Goal: Task Accomplishment & Management: Manage account settings

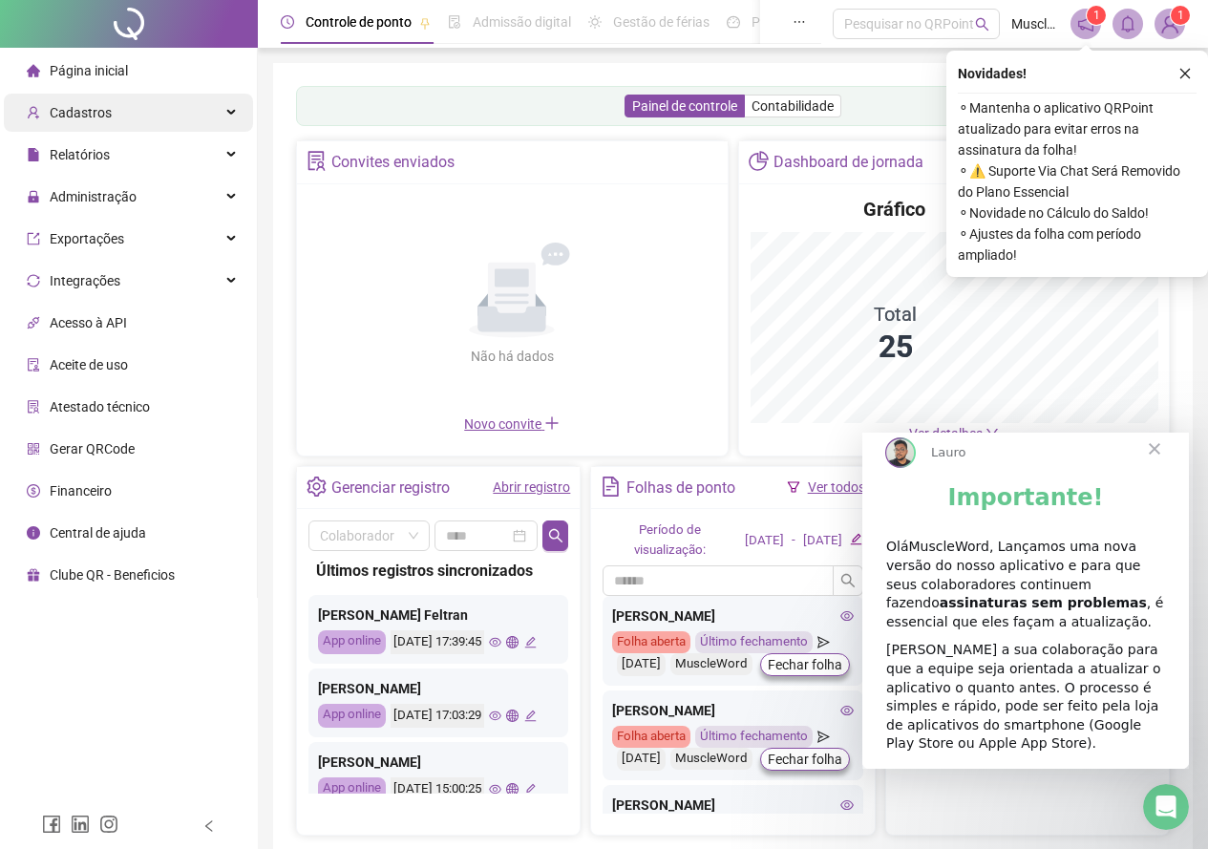
click at [186, 112] on div "Cadastros" at bounding box center [128, 113] width 249 height 38
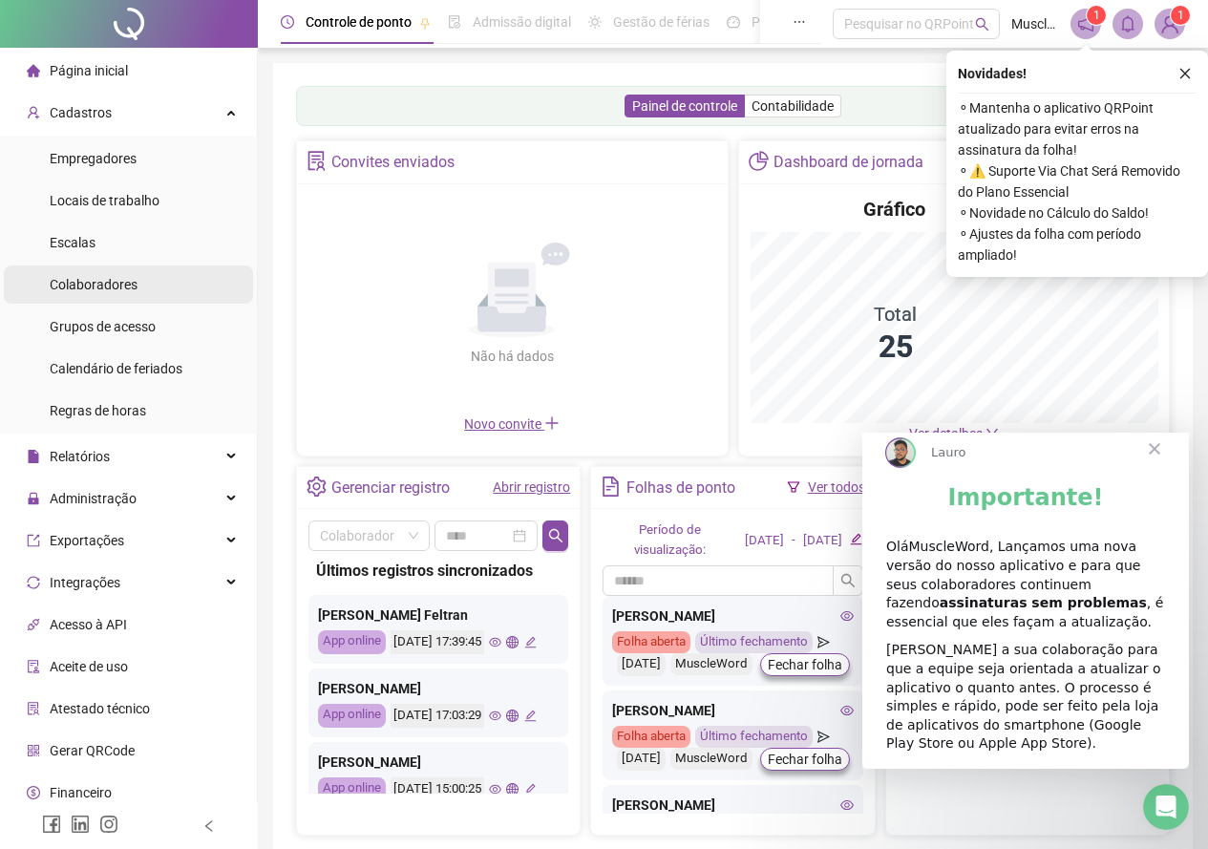
click at [124, 284] on span "Colaboradores" at bounding box center [94, 284] width 88 height 15
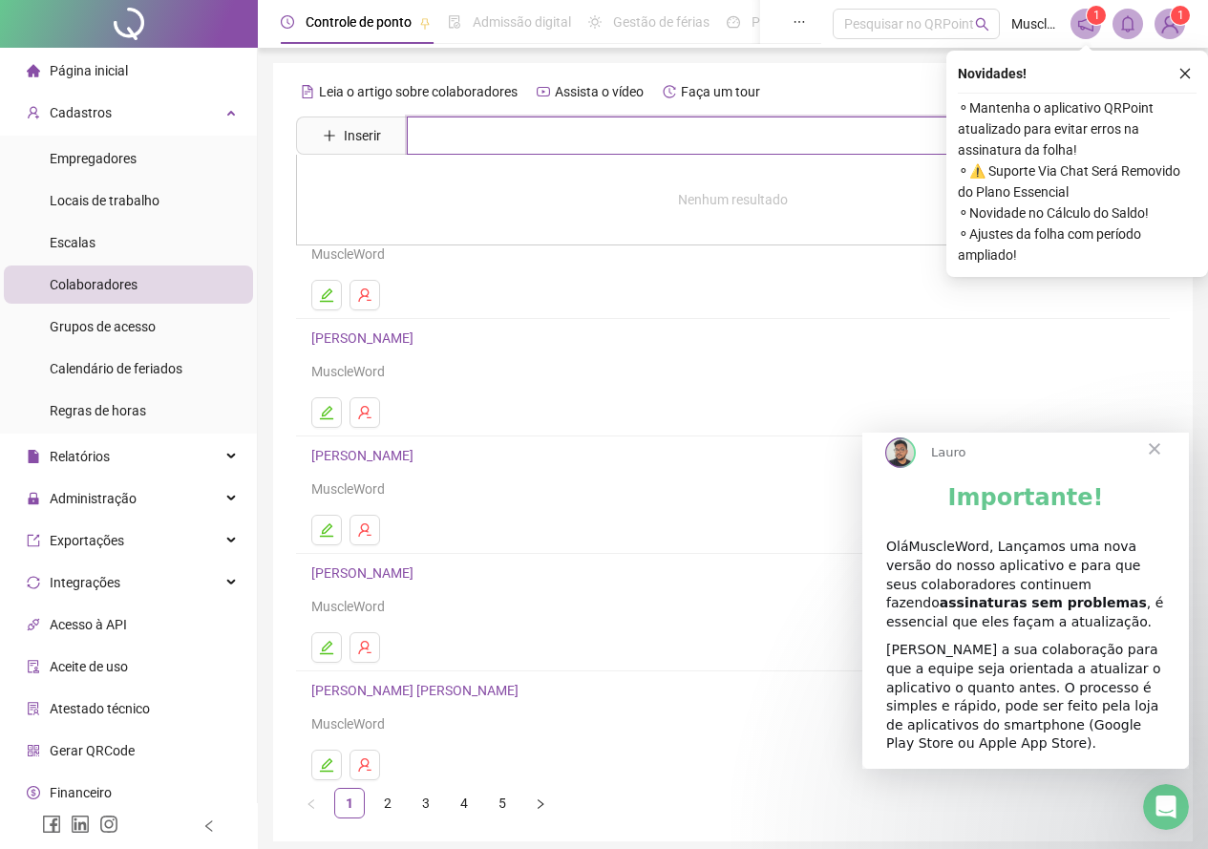
click at [522, 128] on input "text" at bounding box center [747, 136] width 680 height 38
drag, startPoint x: 497, startPoint y: 141, endPoint x: 407, endPoint y: 147, distance: 90.0
click at [408, 145] on input "*******" at bounding box center [747, 136] width 680 height 38
type input "*******"
click at [1189, 73] on icon "close" at bounding box center [1185, 73] width 13 height 13
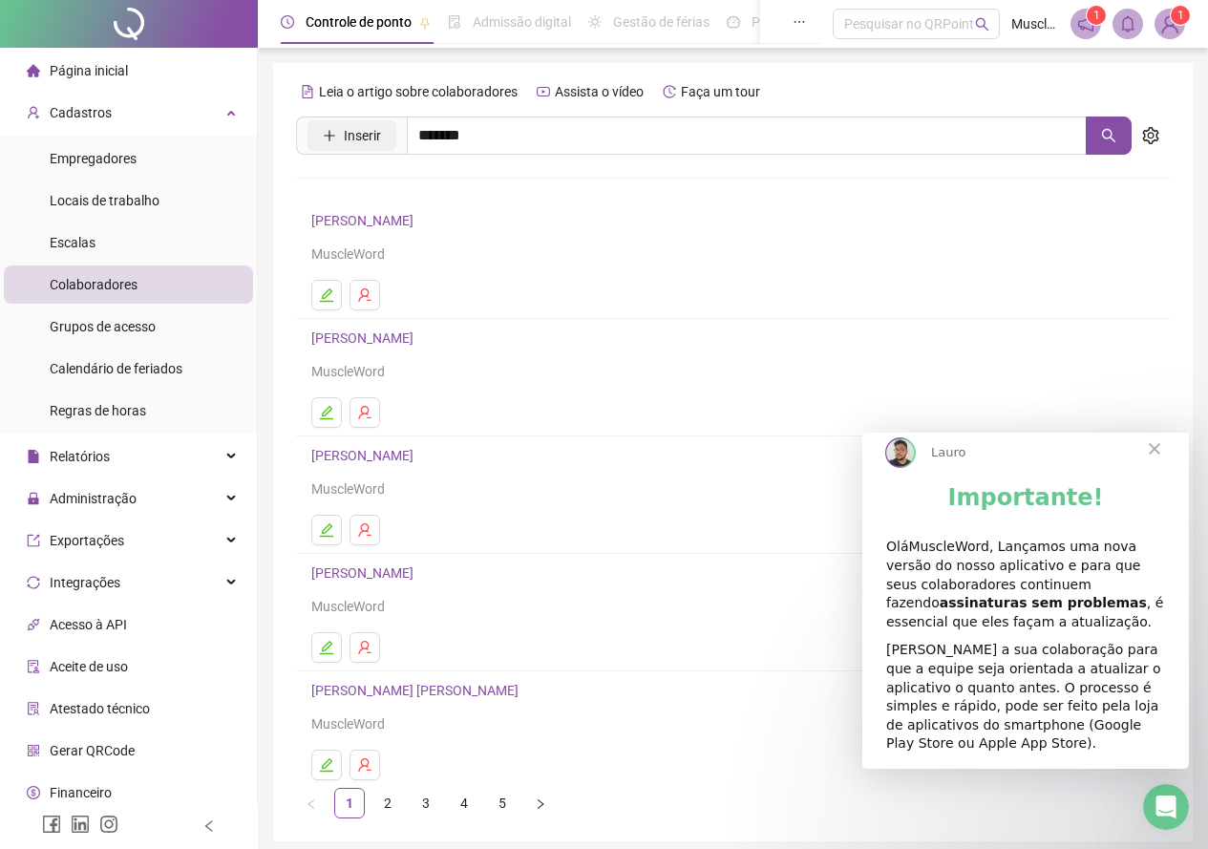
click at [333, 138] on icon "plus" at bounding box center [329, 135] width 13 height 13
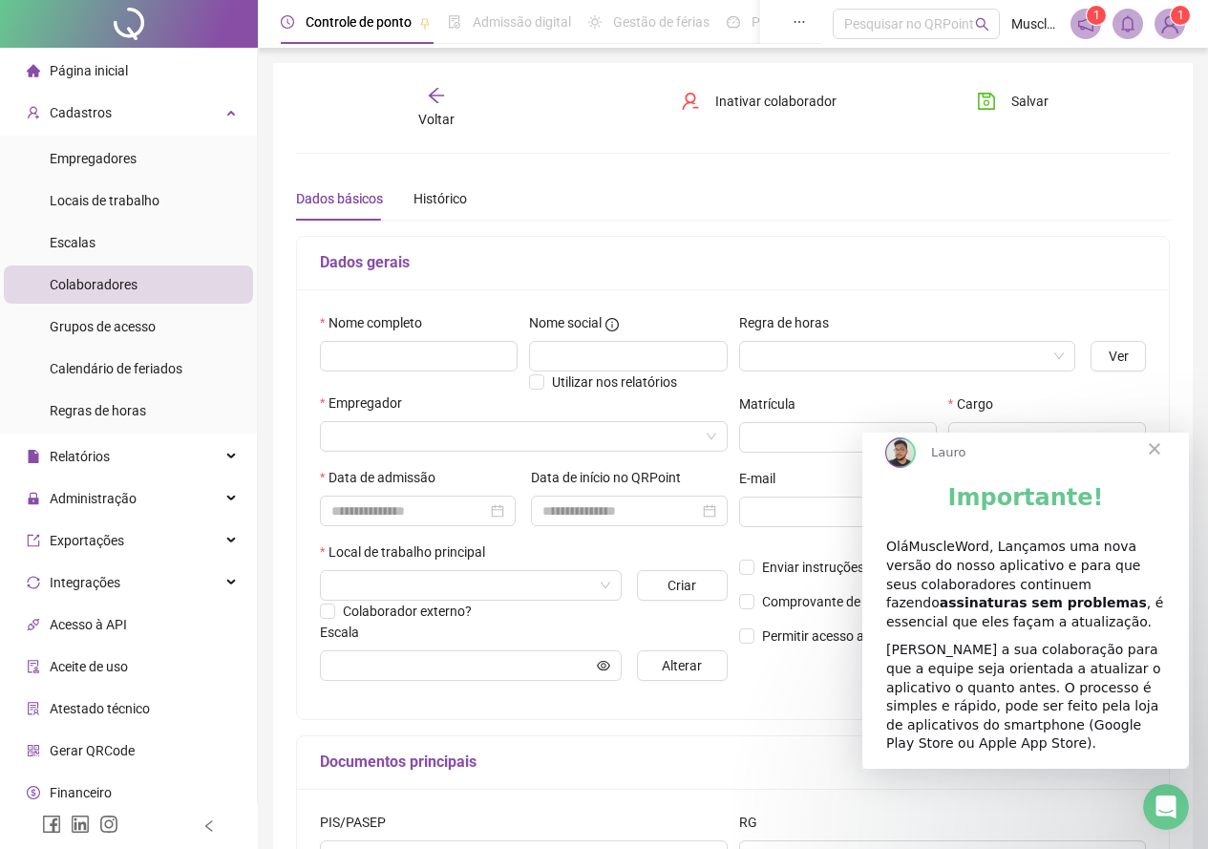
type input "*****"
click at [429, 104] on icon "arrow-left" at bounding box center [436, 95] width 19 height 19
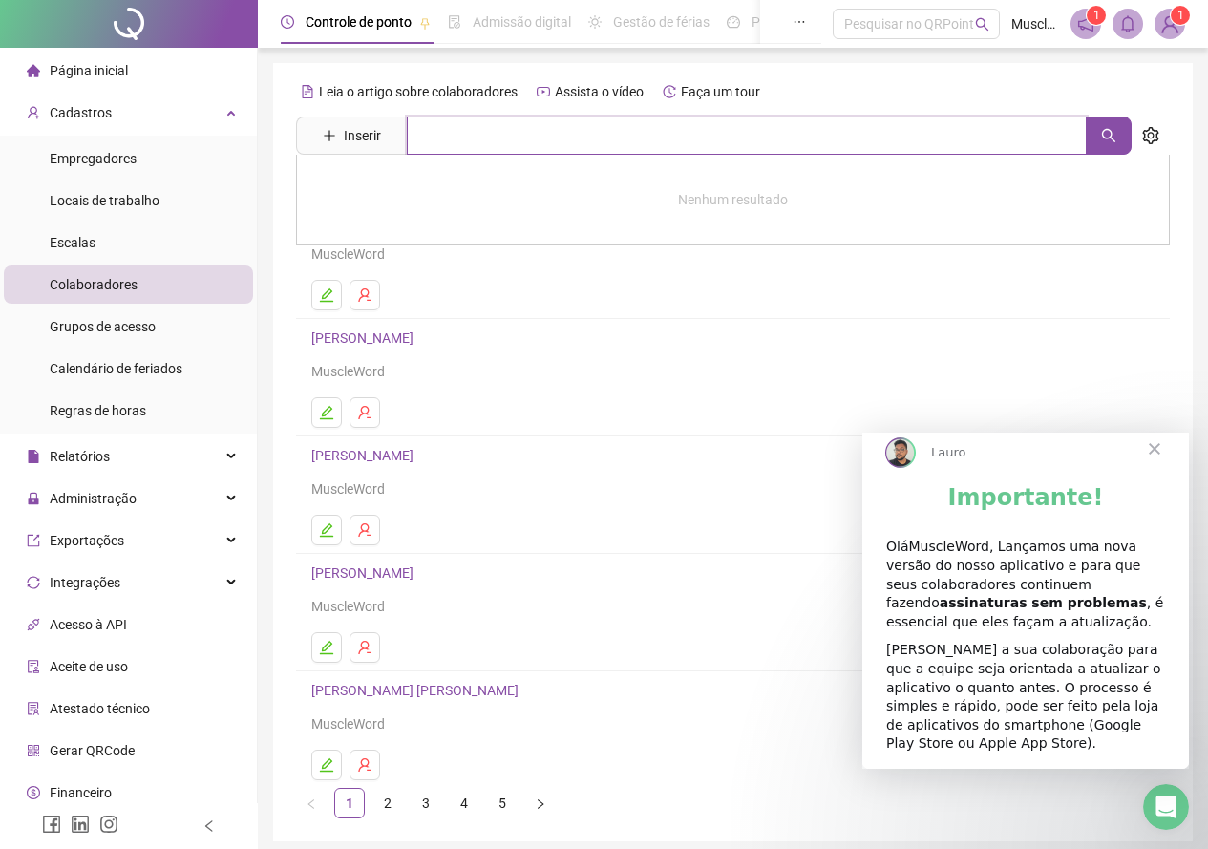
click at [461, 141] on input "text" at bounding box center [747, 136] width 680 height 38
click at [861, 96] on div "Leia o artigo sobre colaboradores Assista o vídeo Faça um tour" at bounding box center [733, 91] width 874 height 31
click at [1157, 465] on span "Fechar" at bounding box center [1154, 448] width 69 height 69
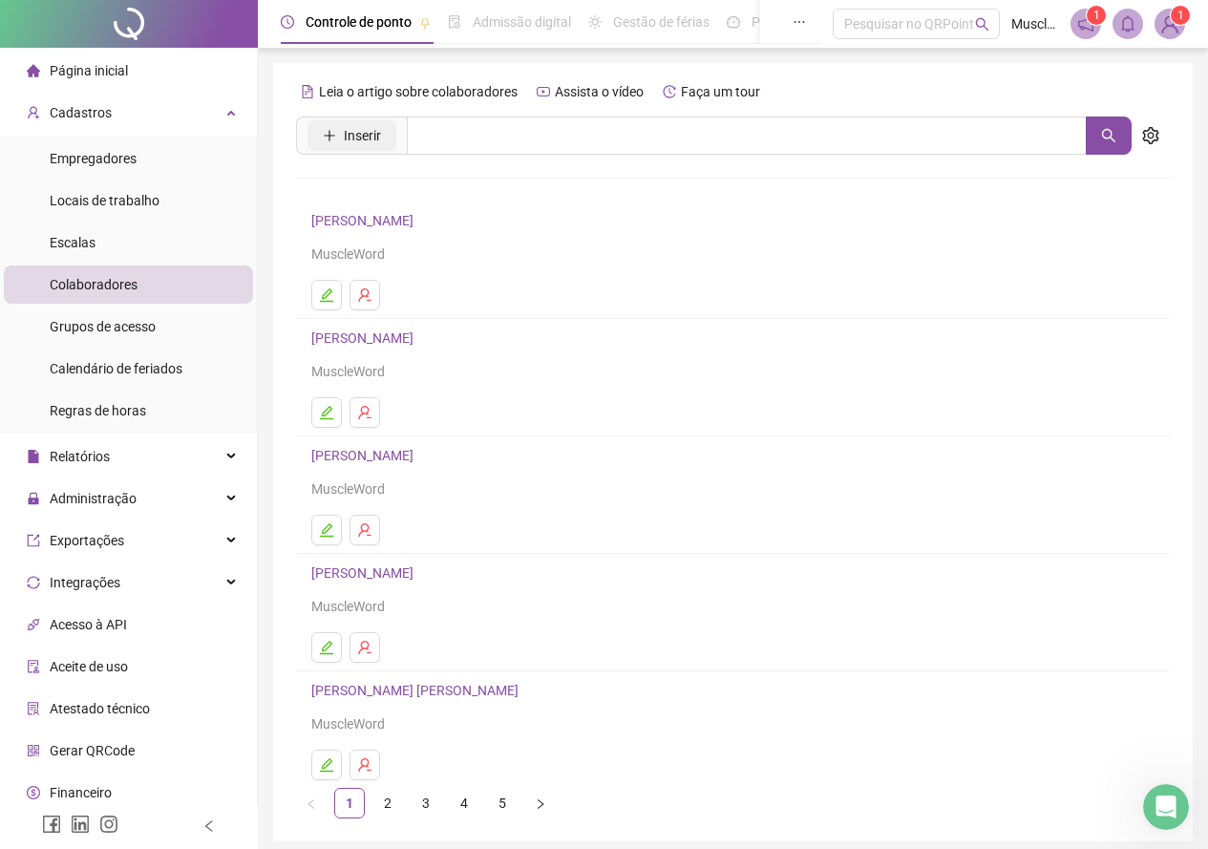
click at [356, 131] on span "Inserir" at bounding box center [362, 135] width 37 height 21
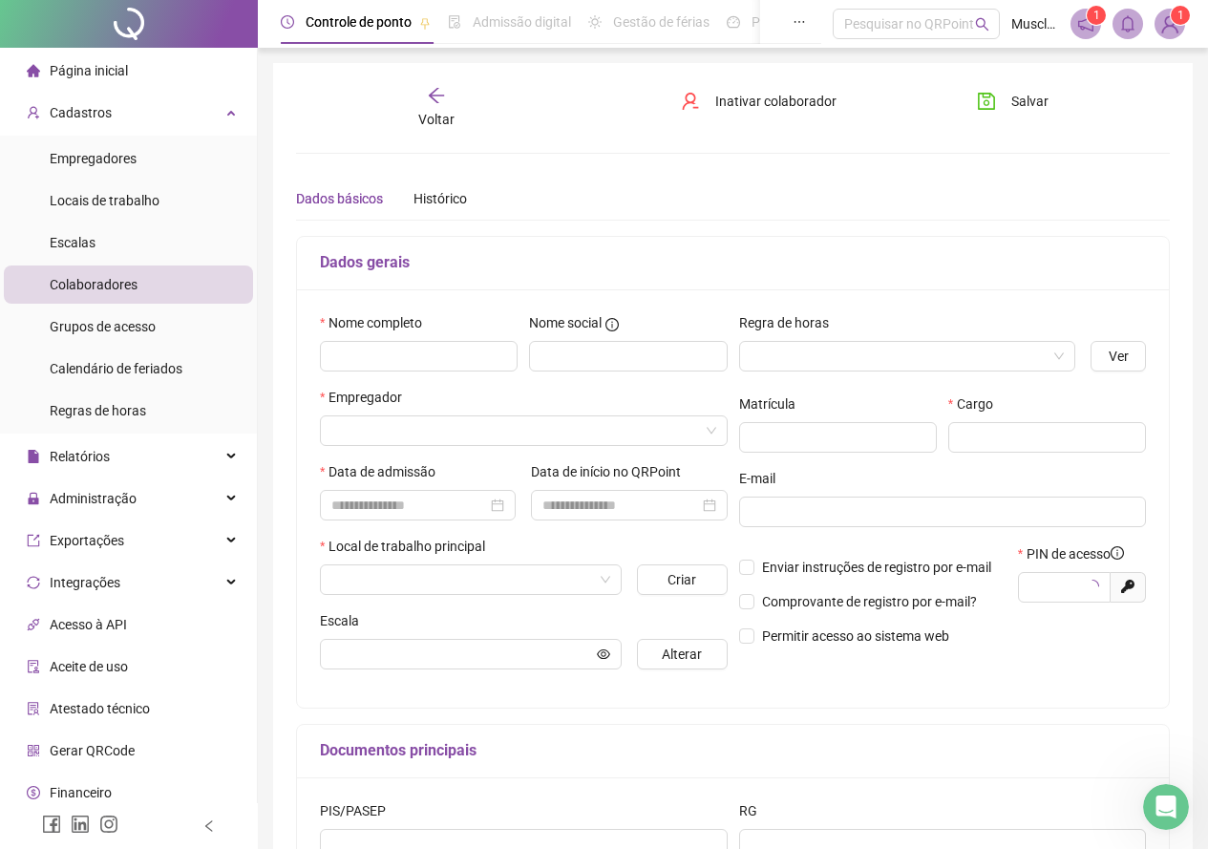
type input "*****"
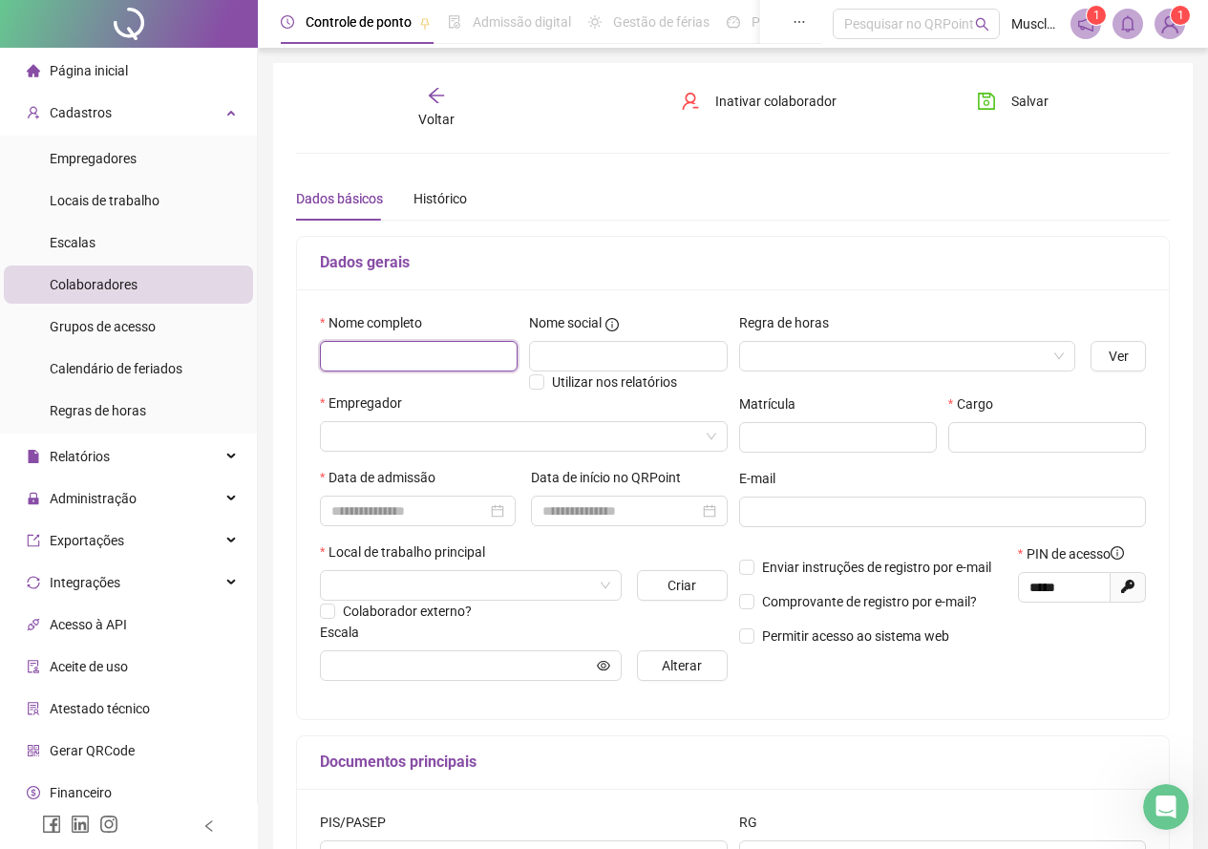
click at [445, 355] on input "text" at bounding box center [419, 356] width 198 height 31
type input "**********"
click at [399, 452] on div "Empregador" at bounding box center [523, 430] width 415 height 74
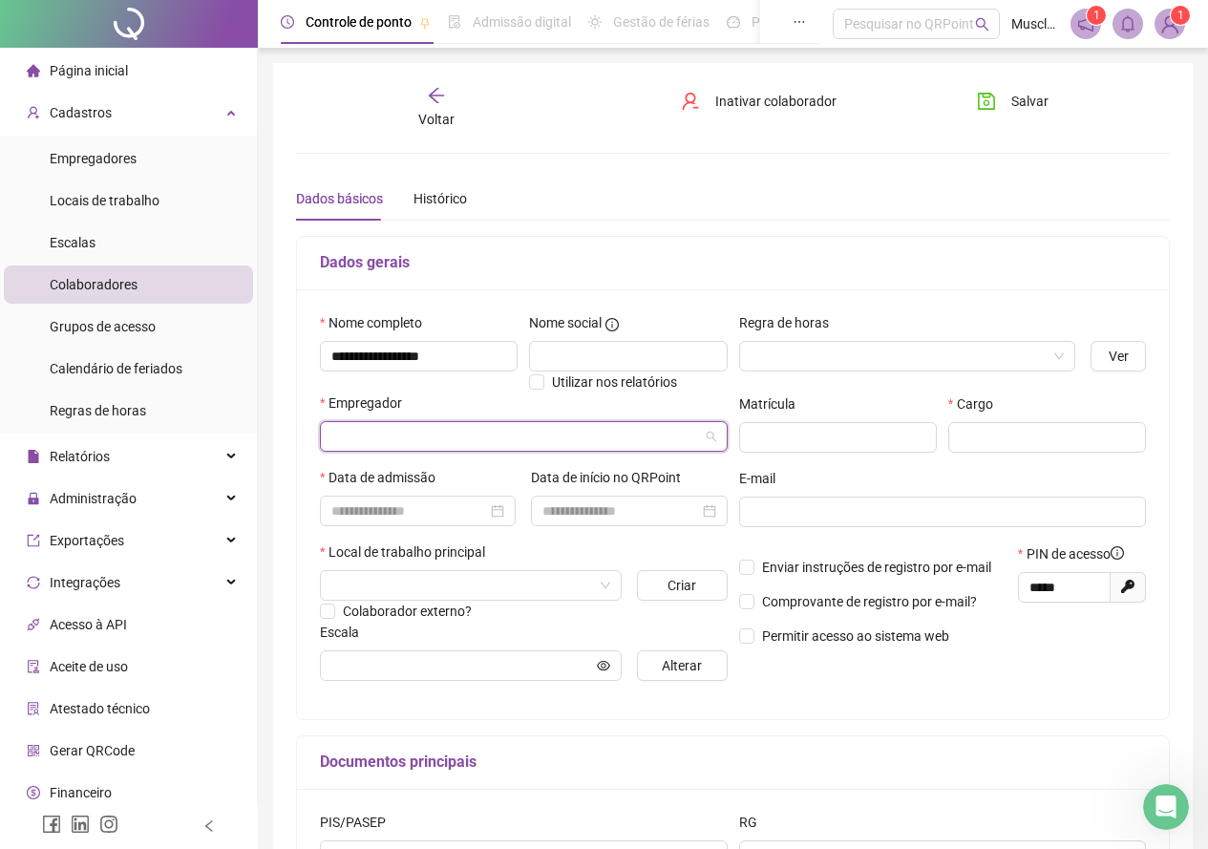
click at [412, 441] on input "search" at bounding box center [515, 436] width 368 height 29
click at [410, 479] on div "MuscleWord" at bounding box center [523, 474] width 377 height 21
click at [975, 430] on input "text" at bounding box center [1047, 437] width 198 height 31
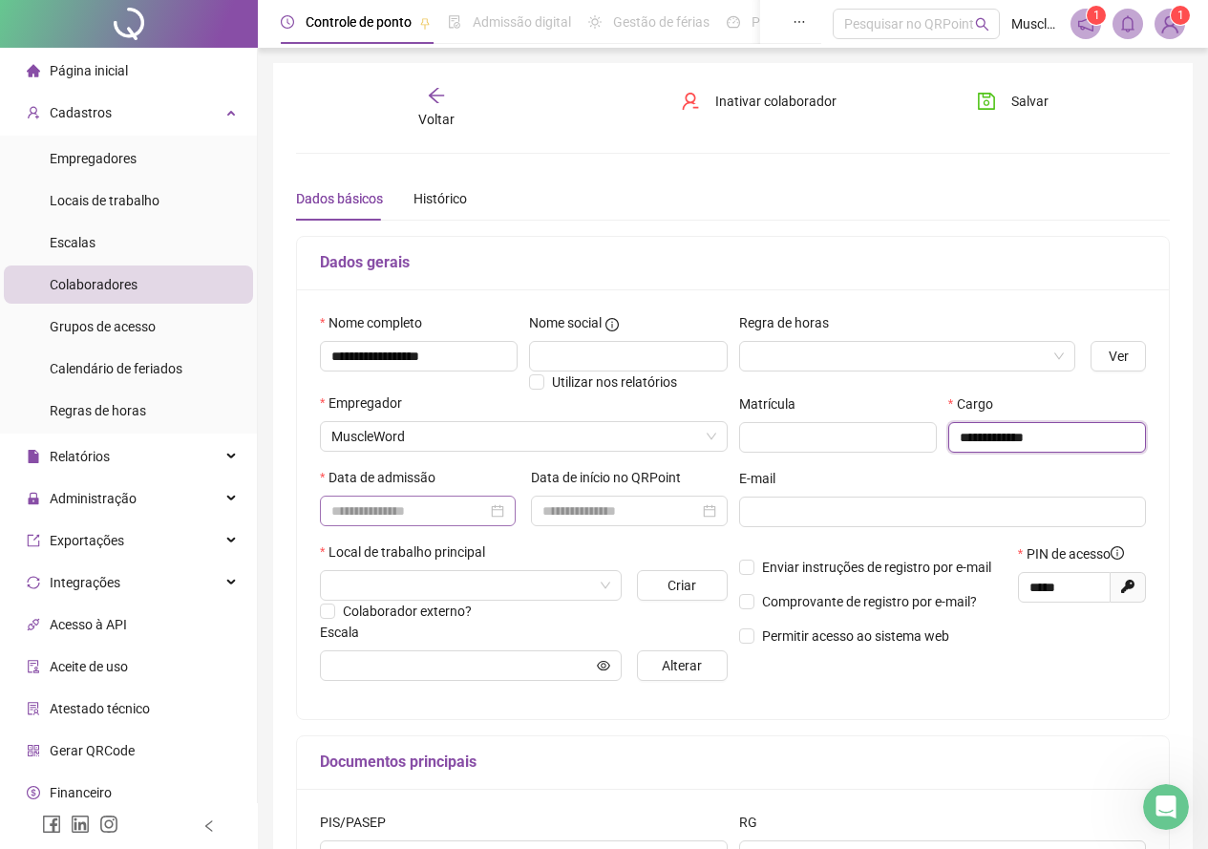
type input "**********"
click at [360, 510] on input at bounding box center [409, 510] width 156 height 21
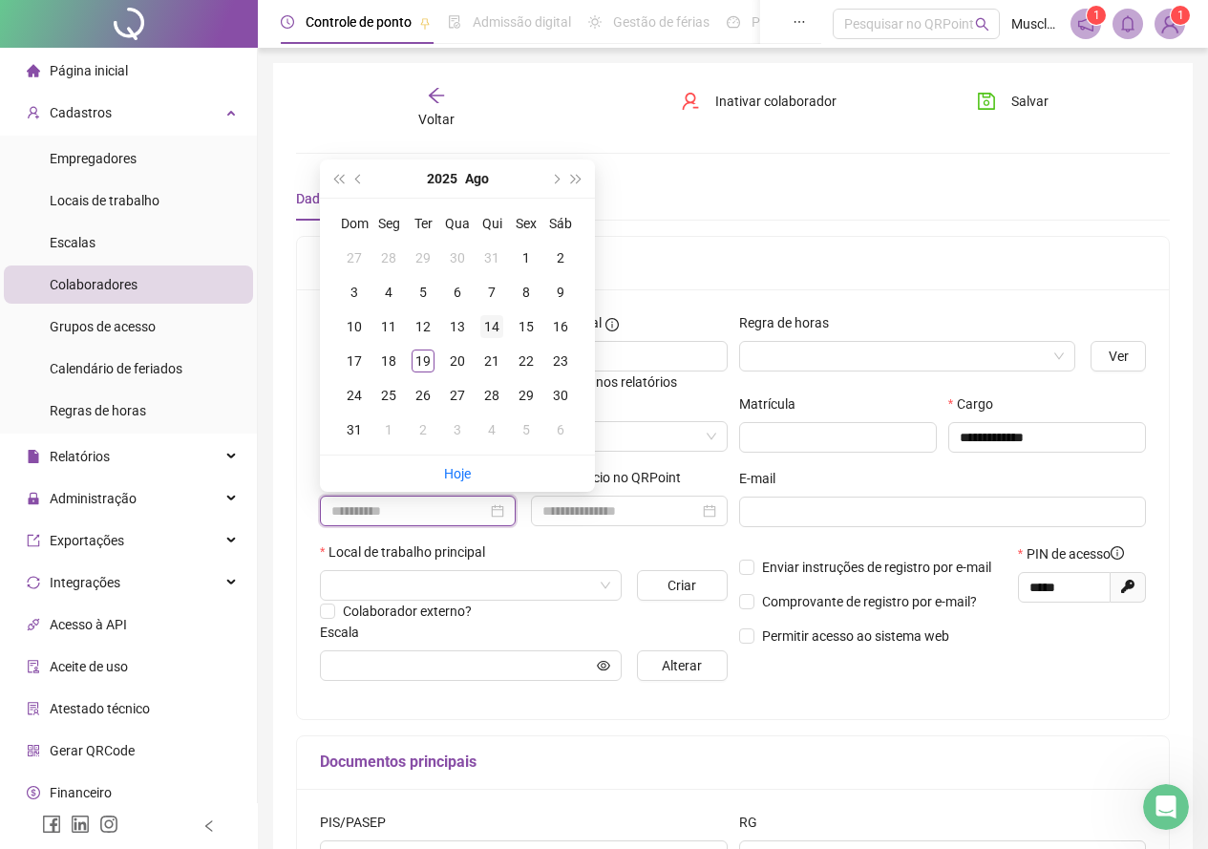
type input "**********"
click at [493, 322] on div "14" at bounding box center [491, 326] width 23 height 23
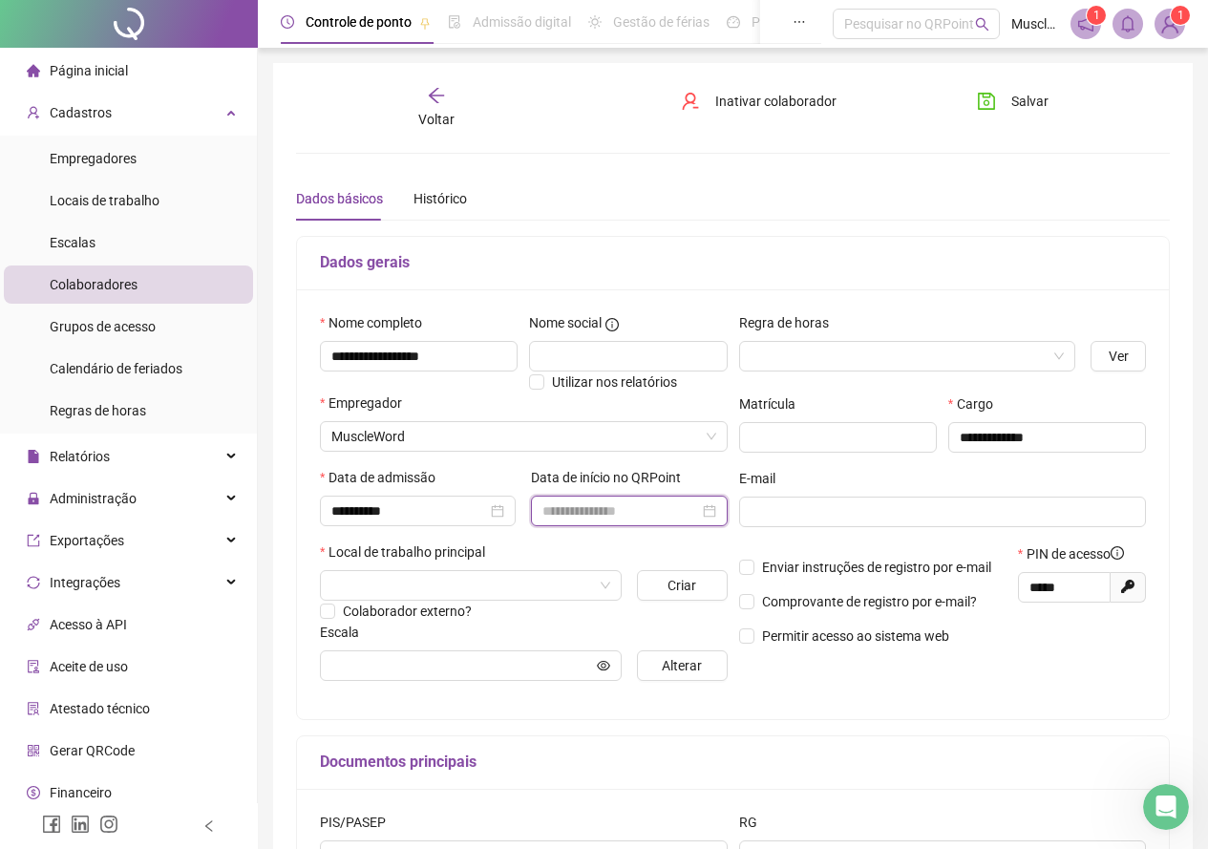
click at [593, 513] on input at bounding box center [620, 510] width 156 height 21
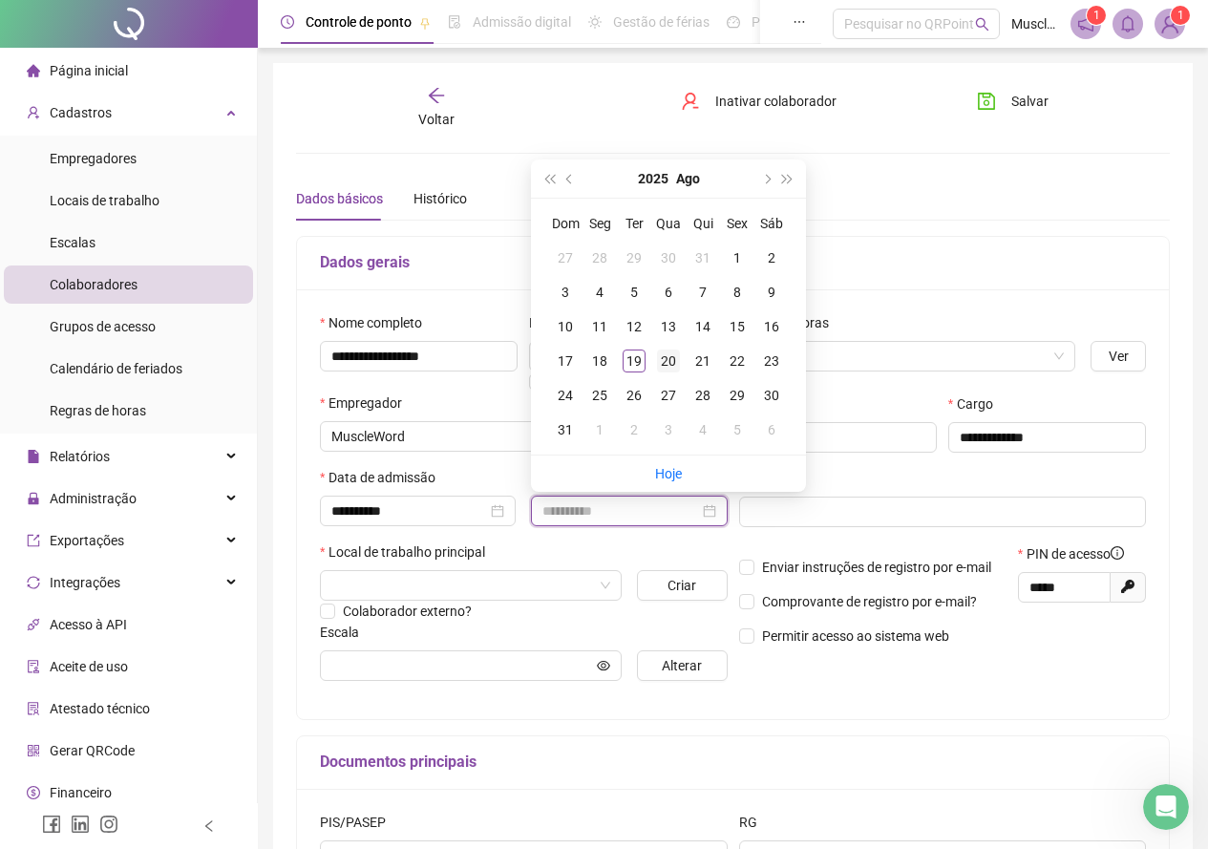
type input "**********"
click at [660, 357] on div "20" at bounding box center [668, 361] width 23 height 23
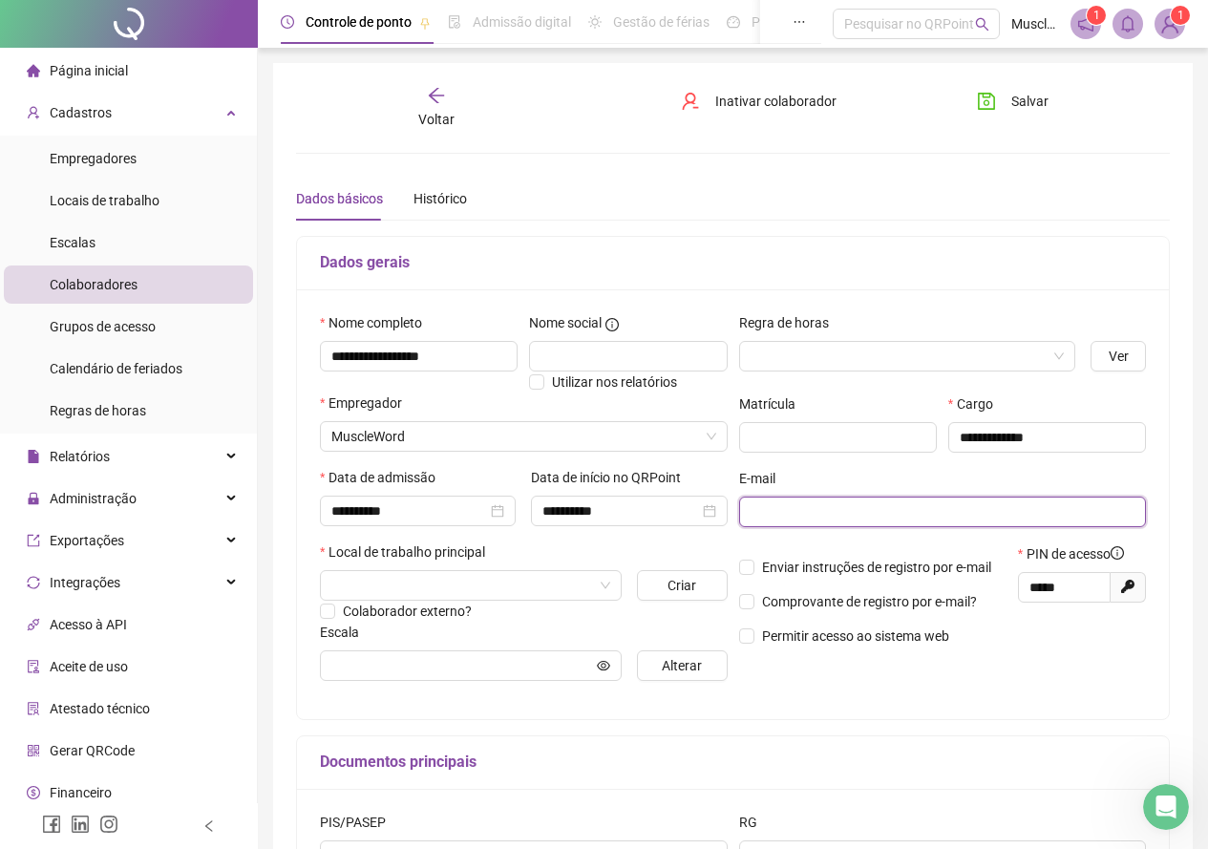
click at [795, 501] on input "text" at bounding box center [941, 511] width 381 height 21
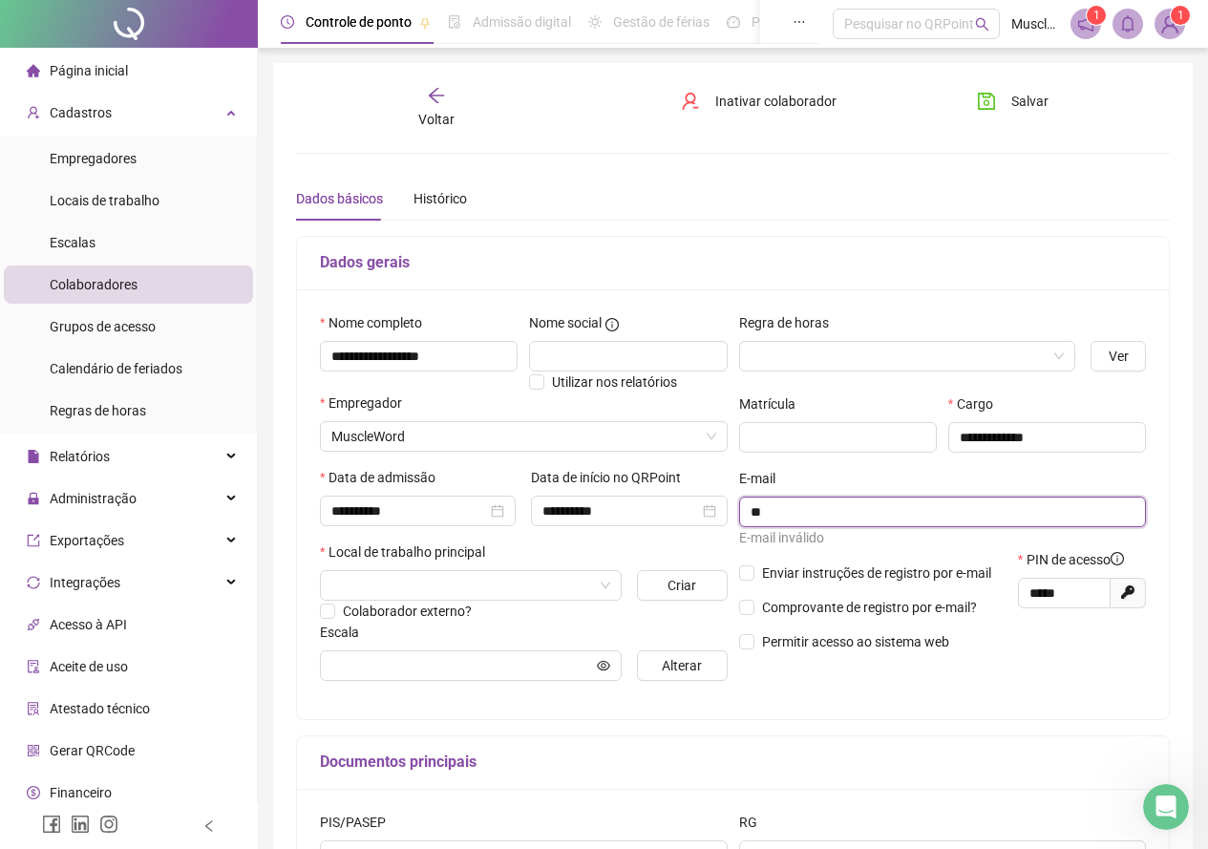
type input "*"
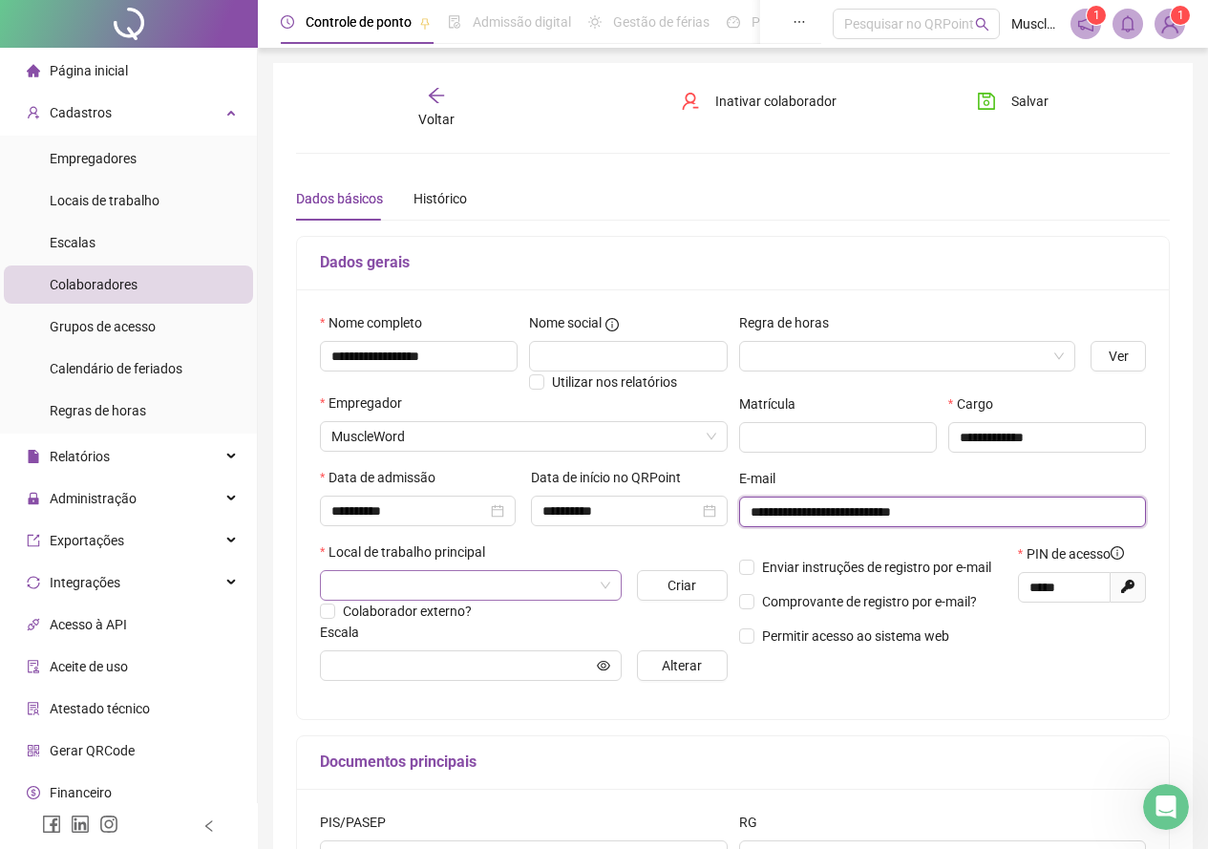
type input "**********"
click at [532, 598] on input "search" at bounding box center [462, 585] width 262 height 29
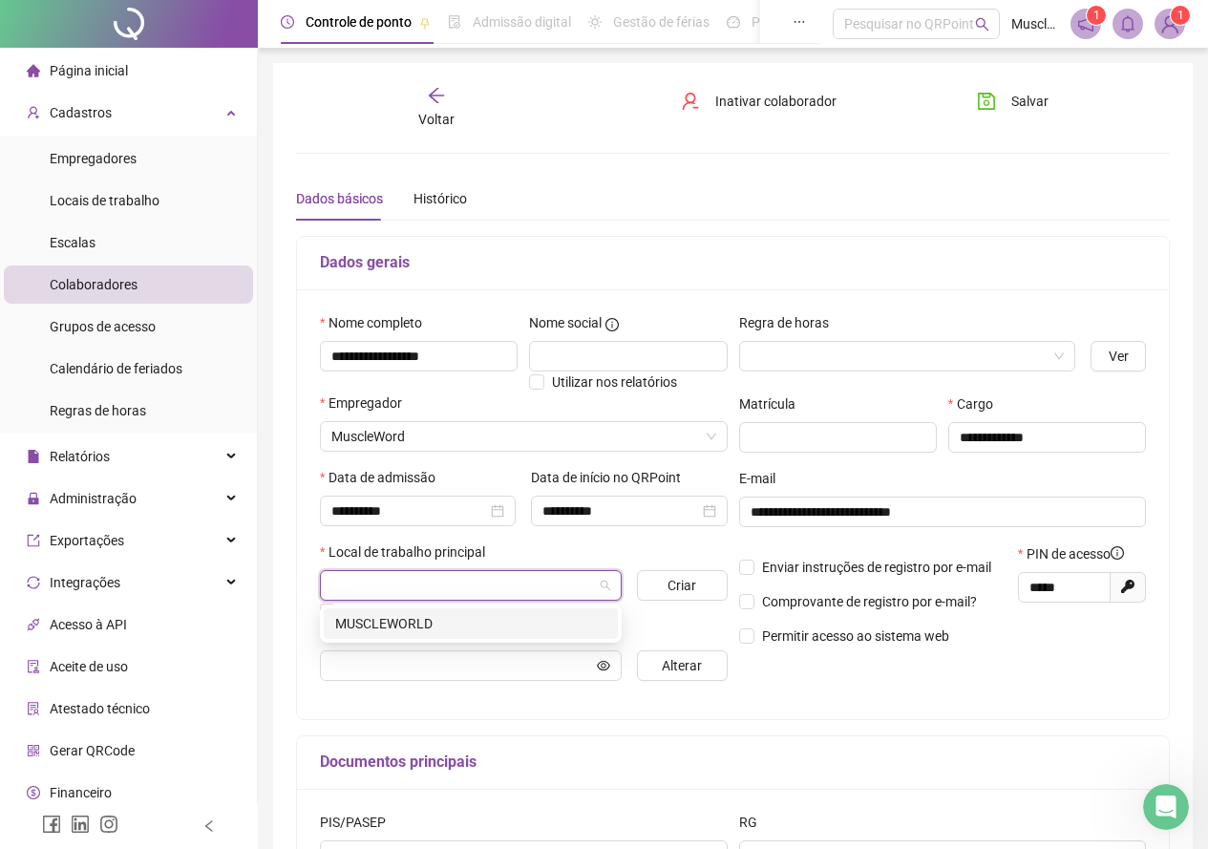
click at [467, 628] on div "MUSCLEWORLD" at bounding box center [470, 623] width 271 height 21
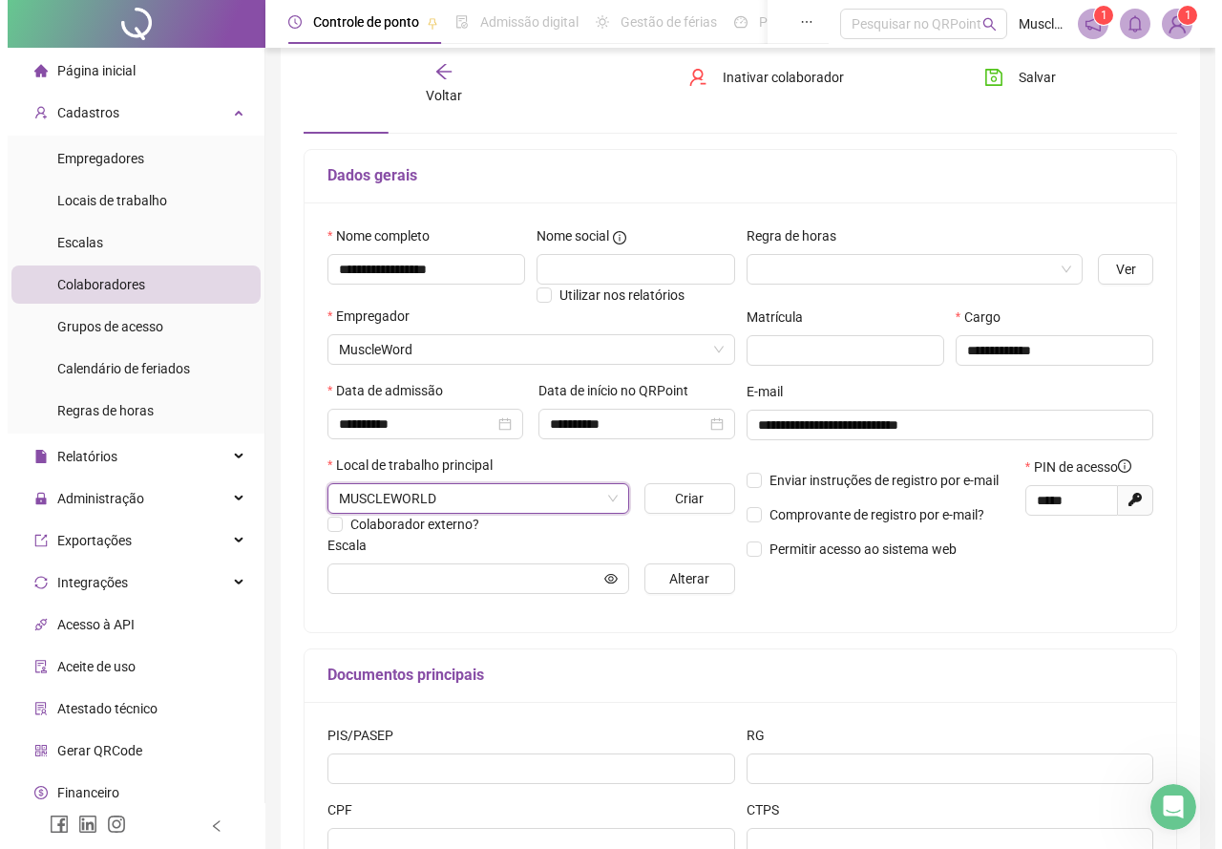
scroll to position [191, 0]
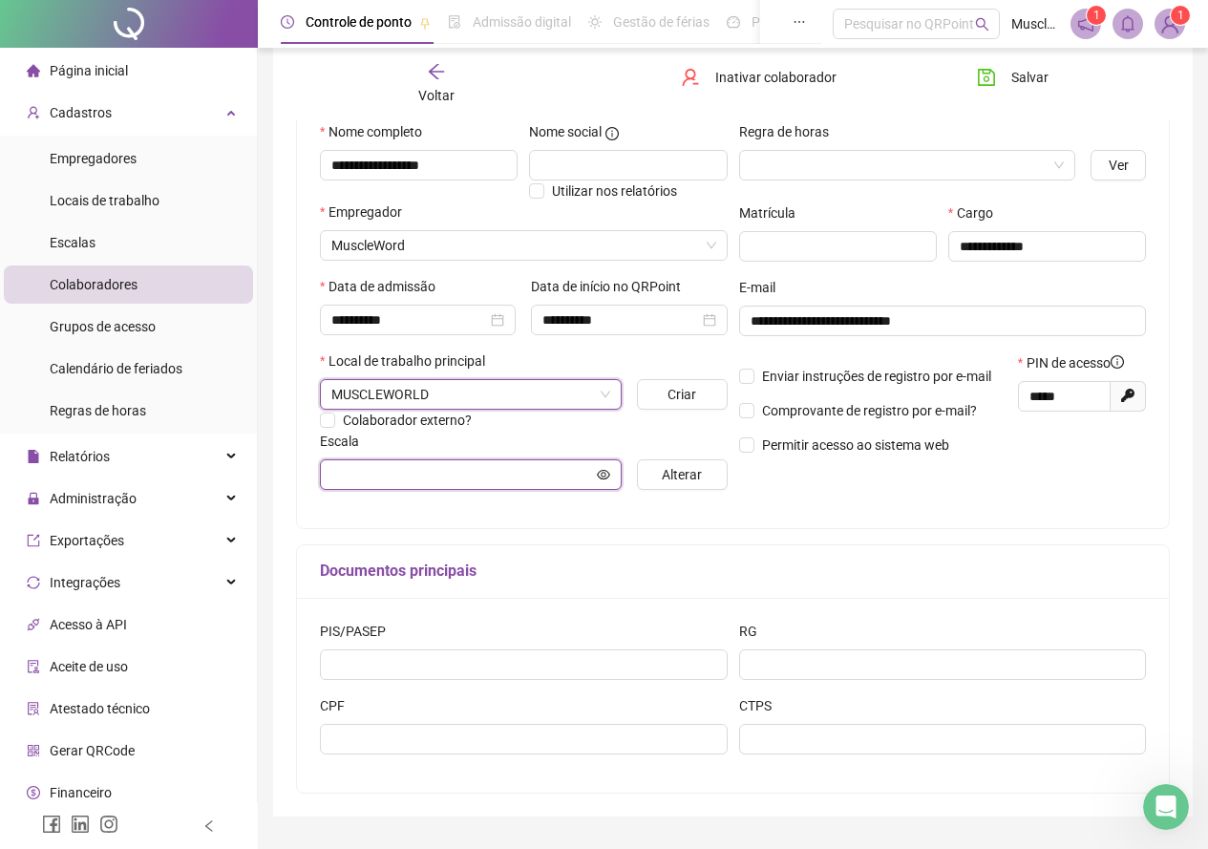
click at [567, 477] on input "text" at bounding box center [462, 474] width 262 height 21
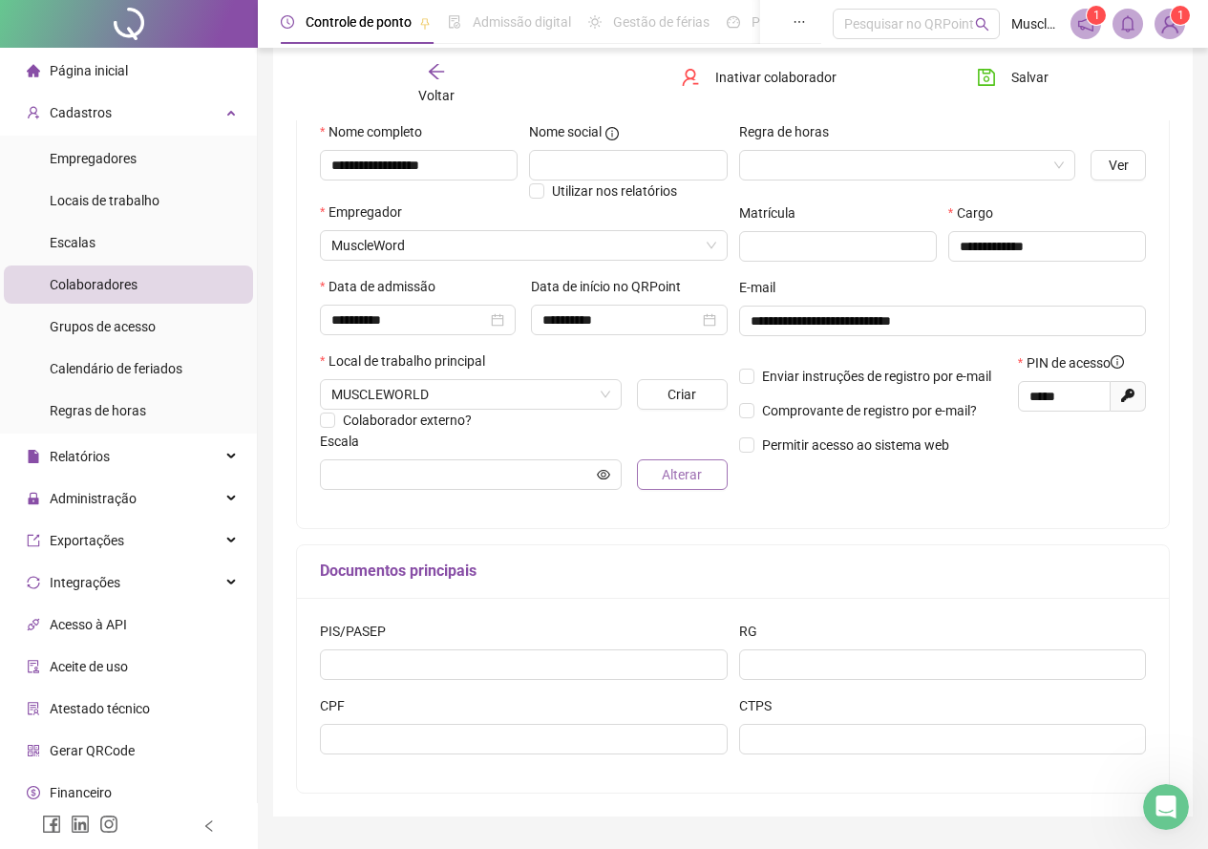
click at [670, 466] on span "Alterar" at bounding box center [682, 474] width 40 height 21
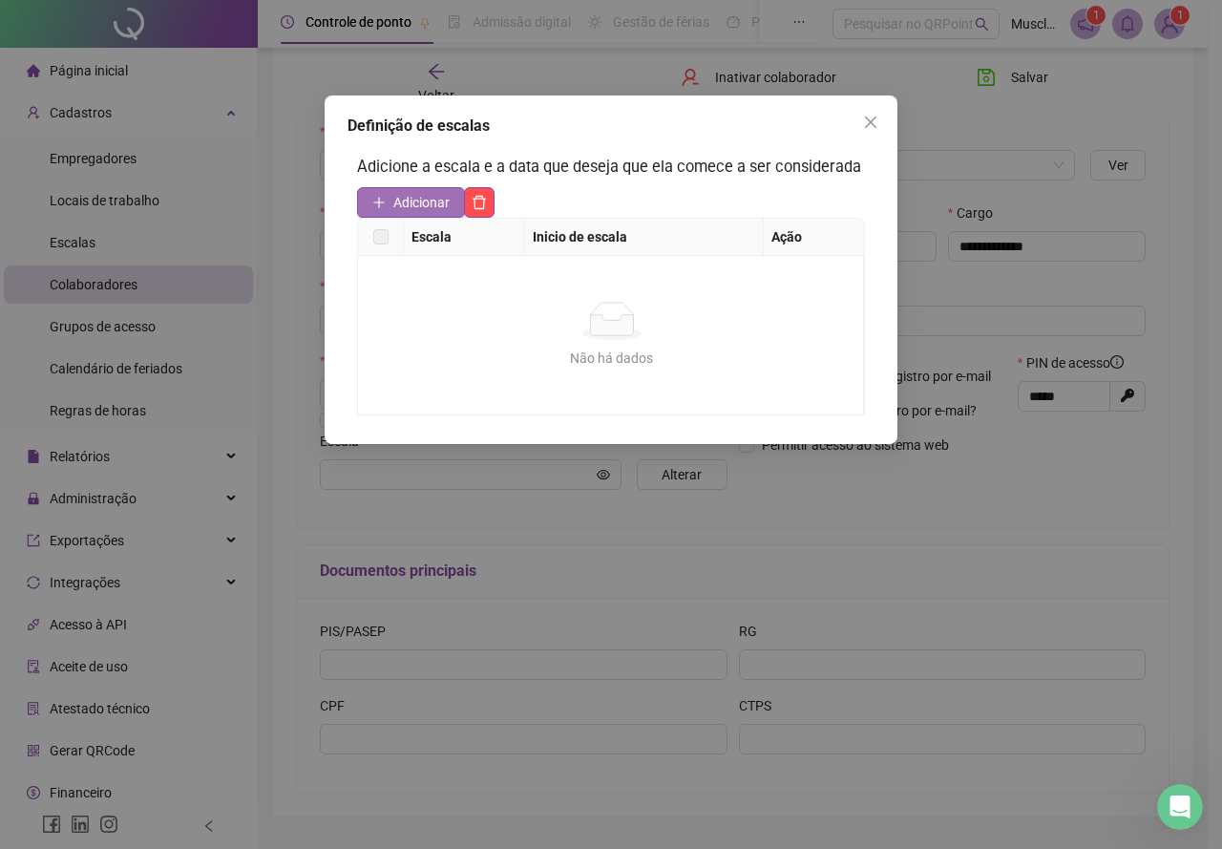
click at [407, 196] on span "Adicionar" at bounding box center [421, 202] width 56 height 21
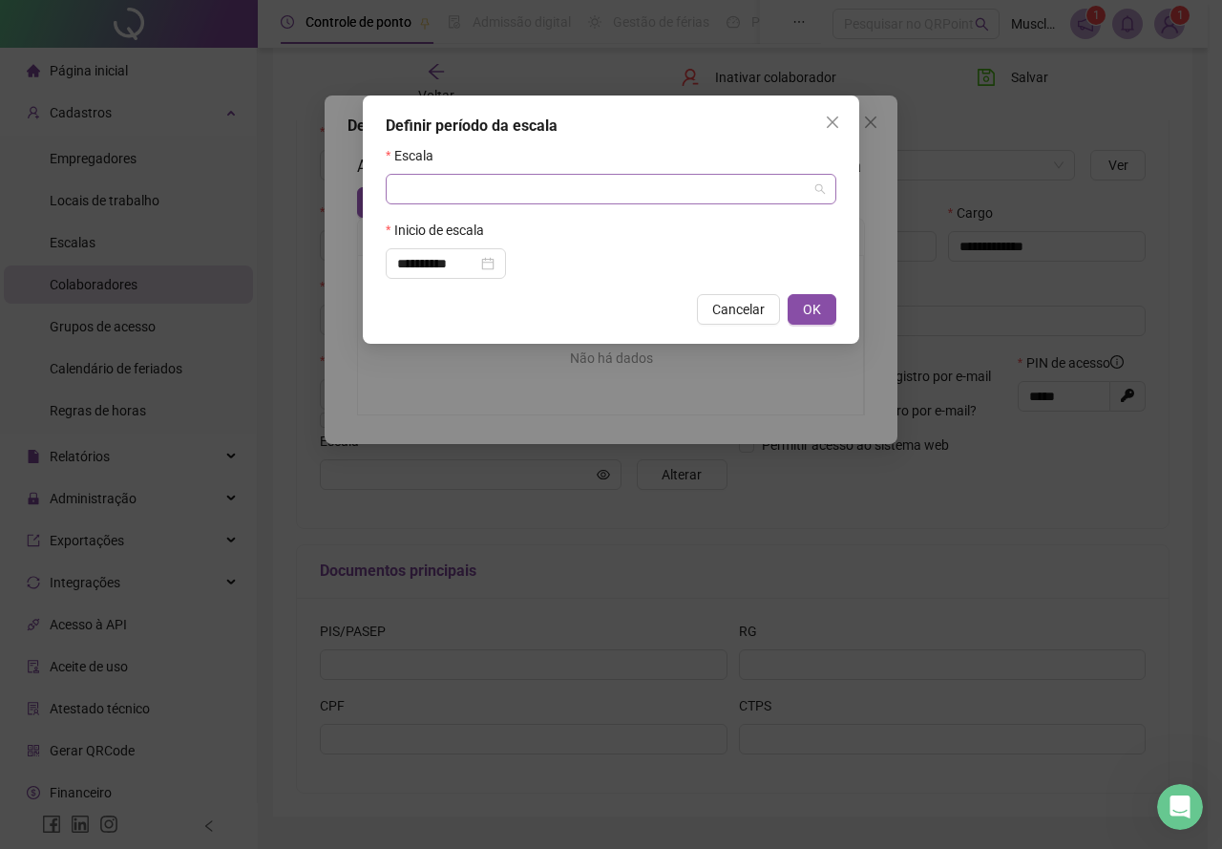
click at [545, 195] on input "search" at bounding box center [602, 189] width 411 height 29
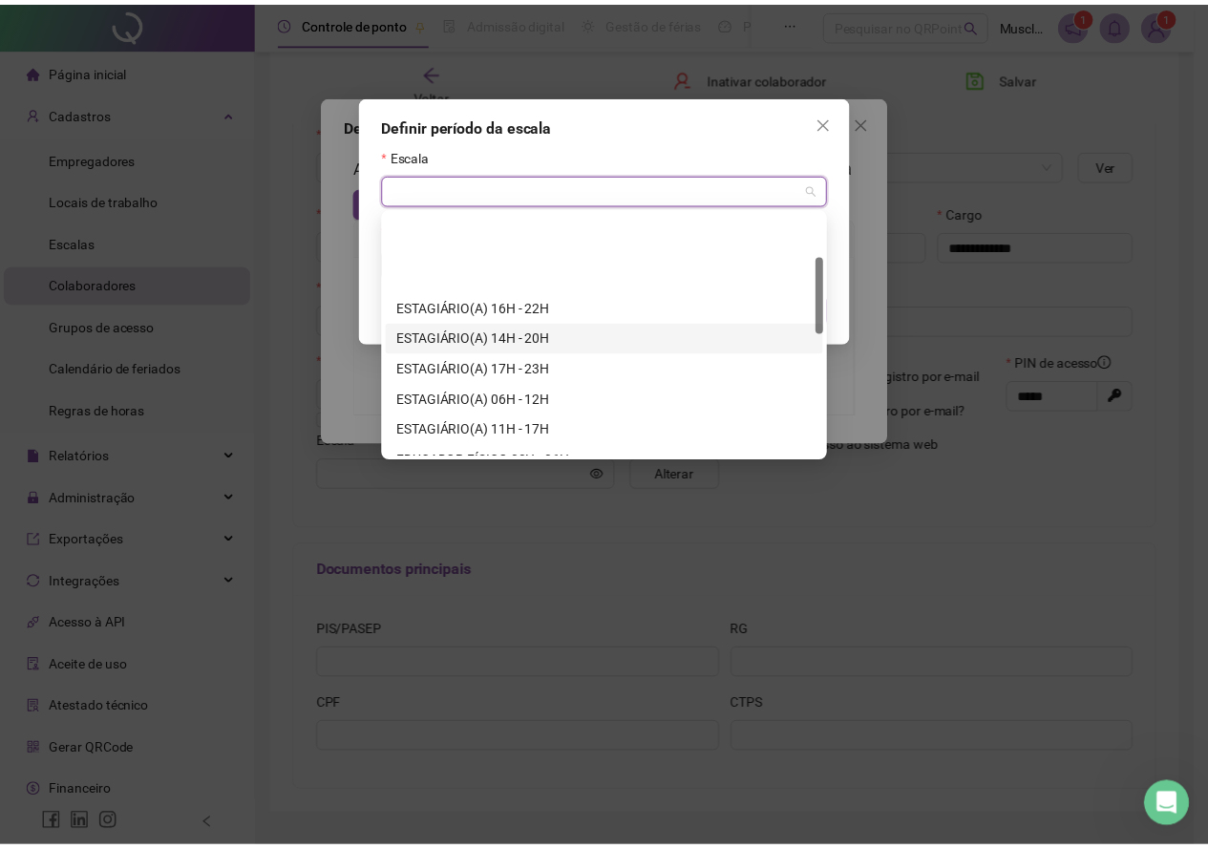
scroll to position [138, 0]
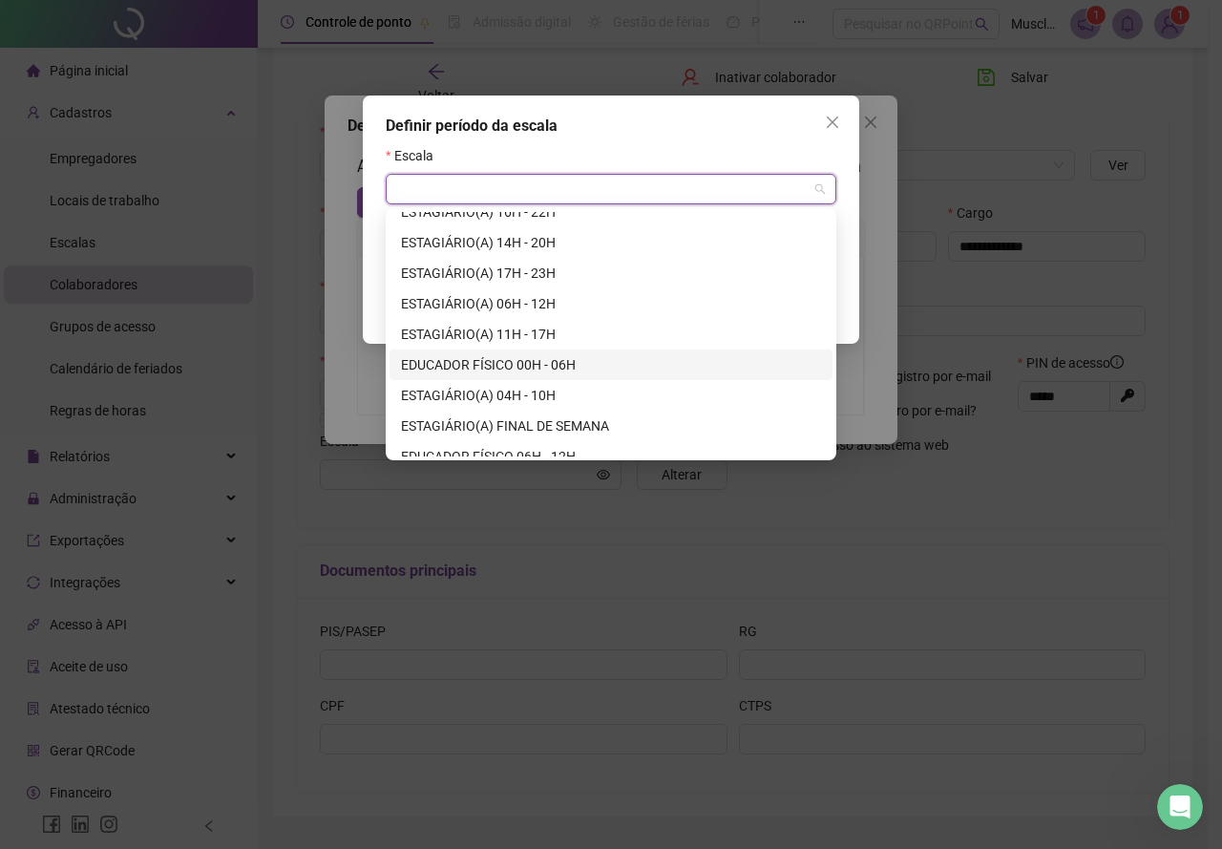
click at [567, 360] on div "EDUCADOR FÍSICO 00H - 06H" at bounding box center [611, 364] width 420 height 21
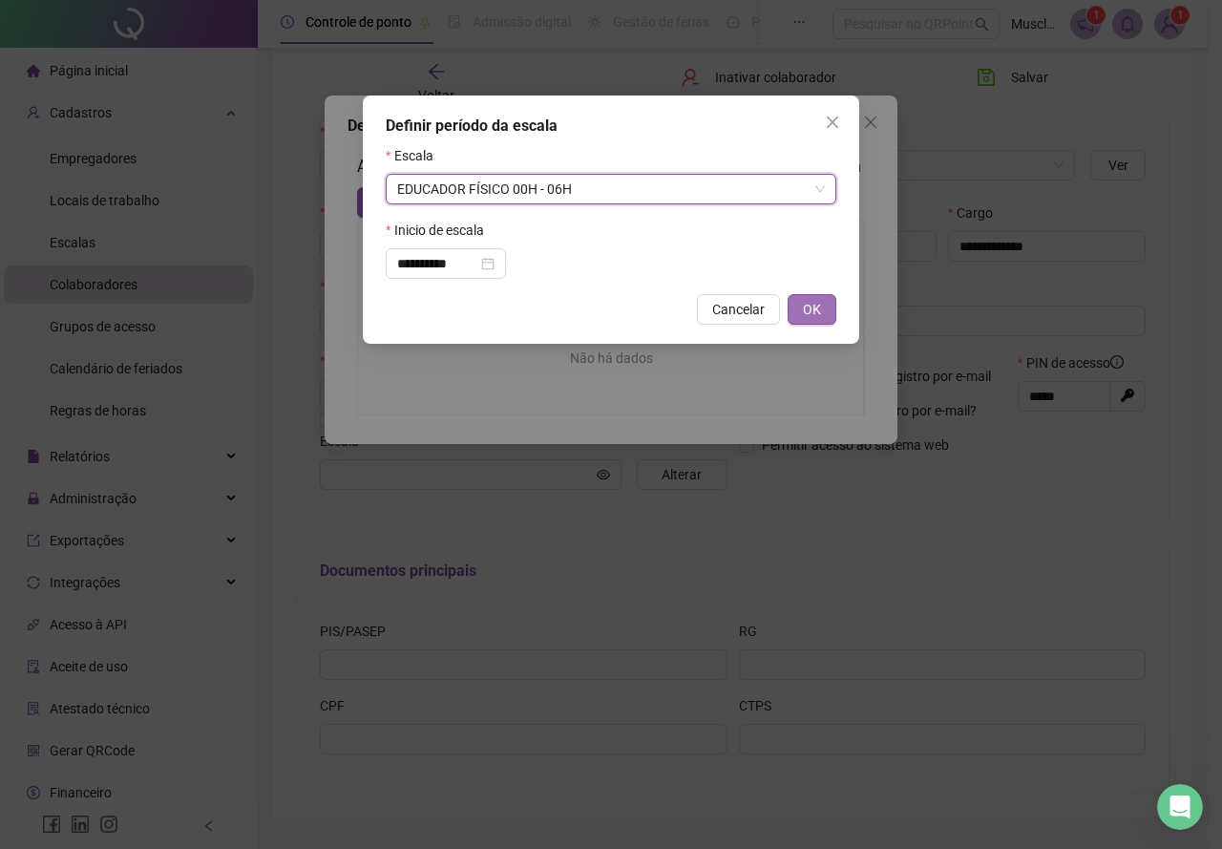
click at [810, 305] on span "OK" at bounding box center [812, 309] width 18 height 21
type input "**********"
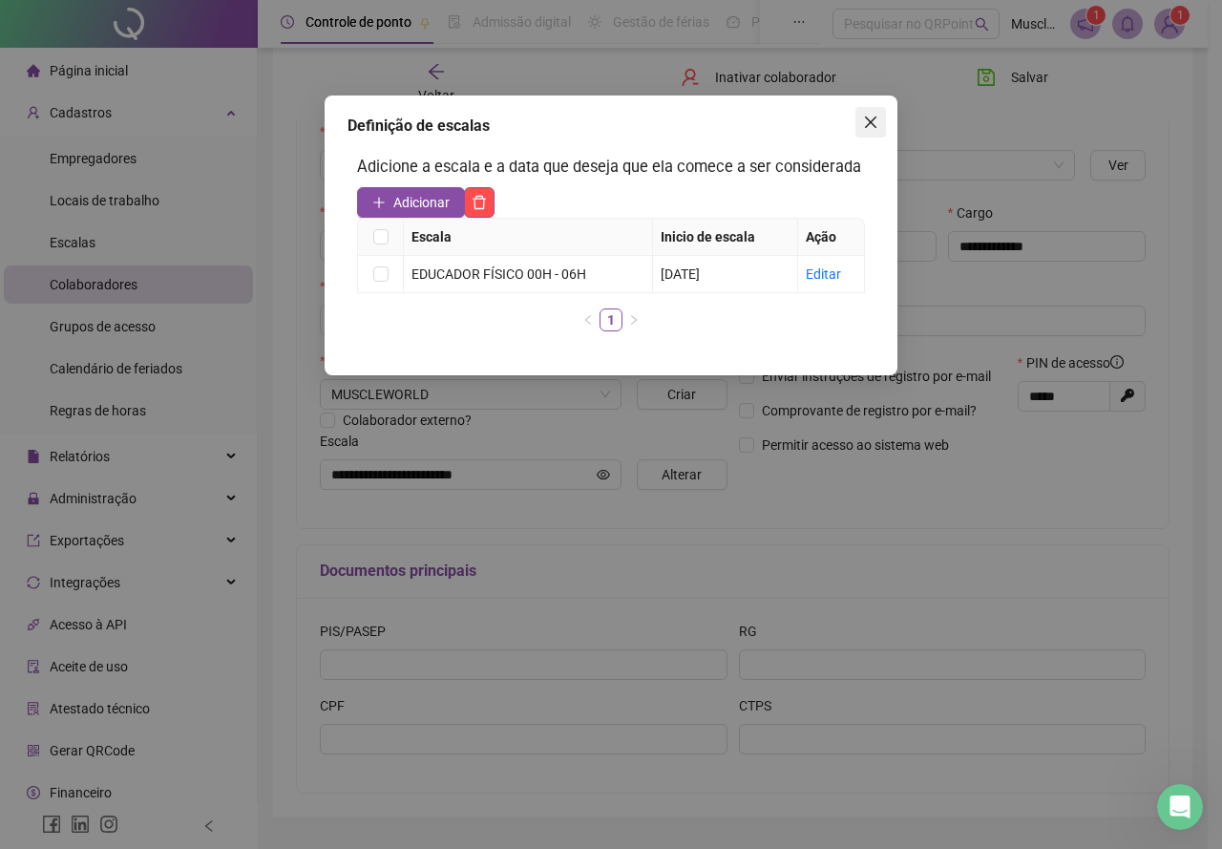
click at [876, 118] on icon "close" at bounding box center [870, 122] width 11 height 11
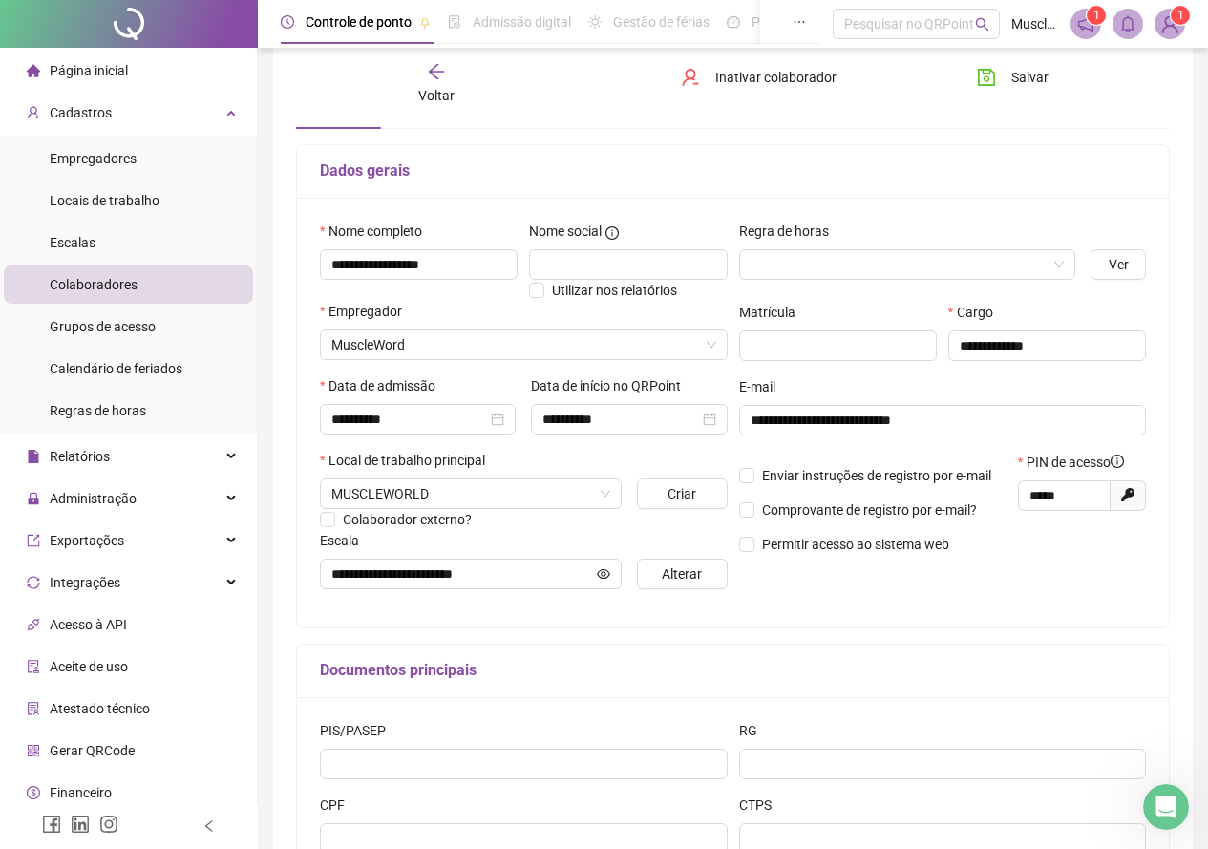
scroll to position [0, 0]
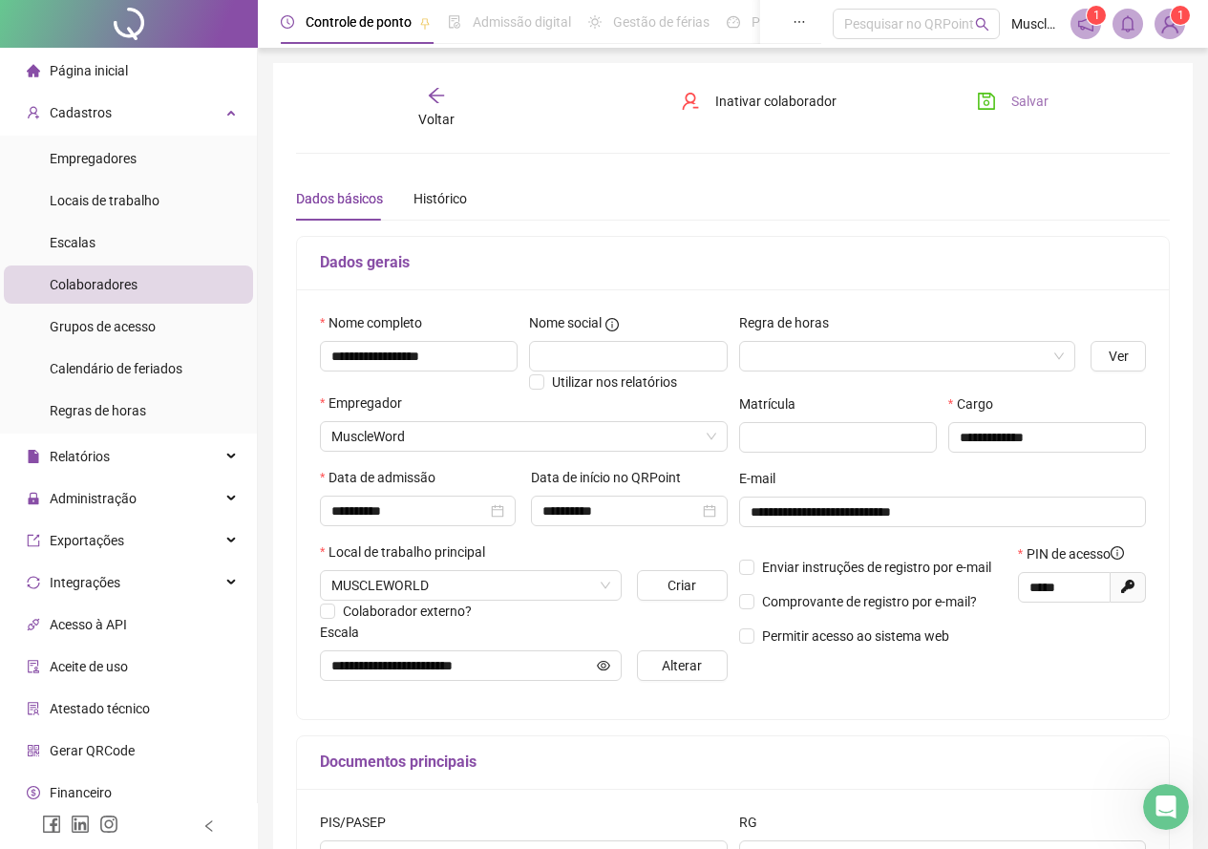
click at [1013, 101] on span "Salvar" at bounding box center [1029, 101] width 37 height 21
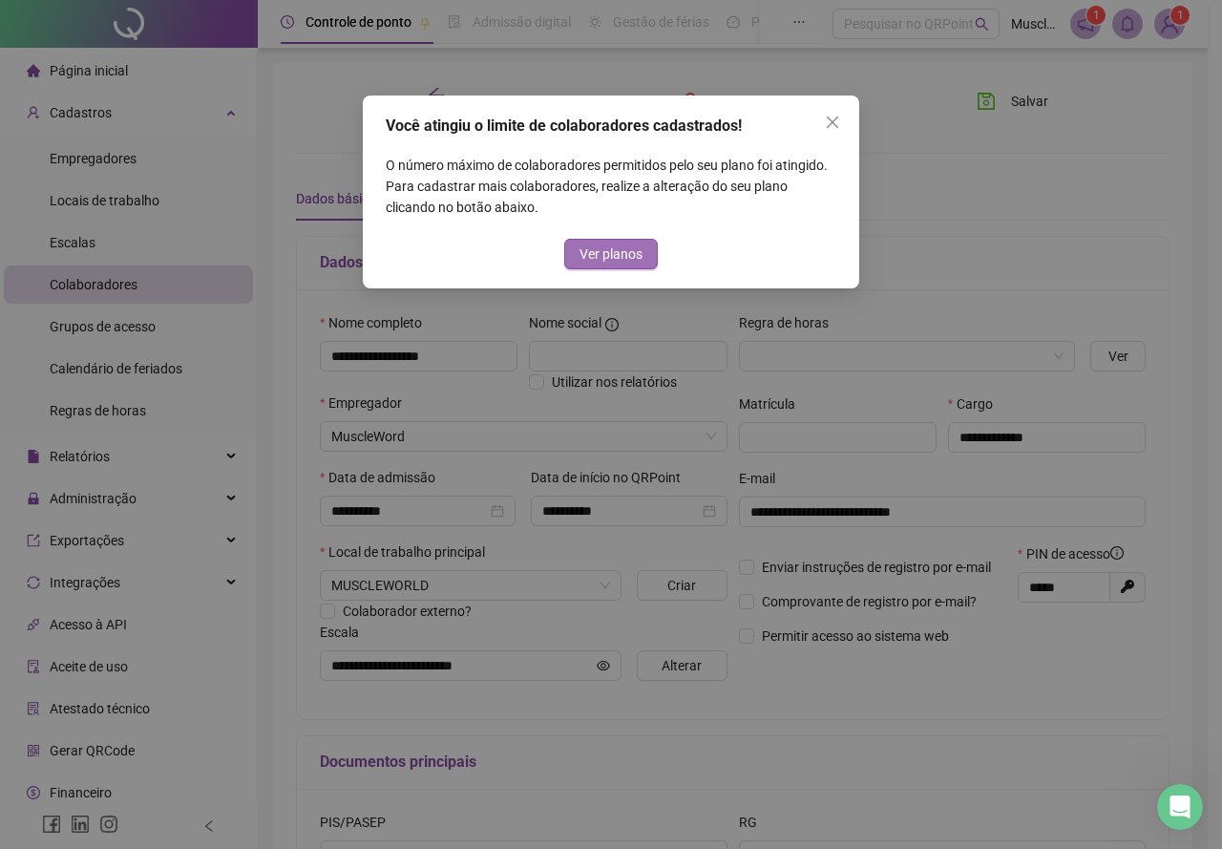
click at [626, 256] on span "Ver planos" at bounding box center [611, 254] width 63 height 21
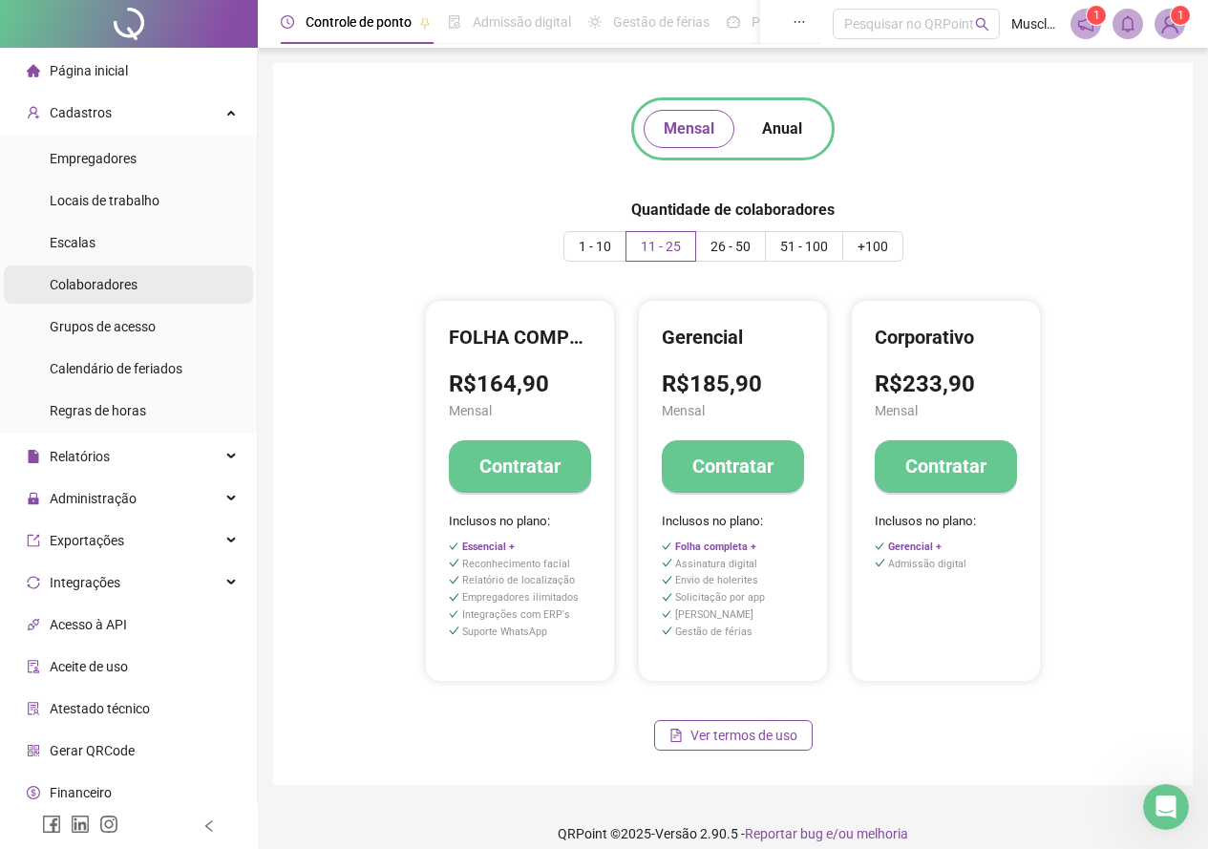
click at [97, 266] on div "Colaboradores" at bounding box center [94, 284] width 88 height 38
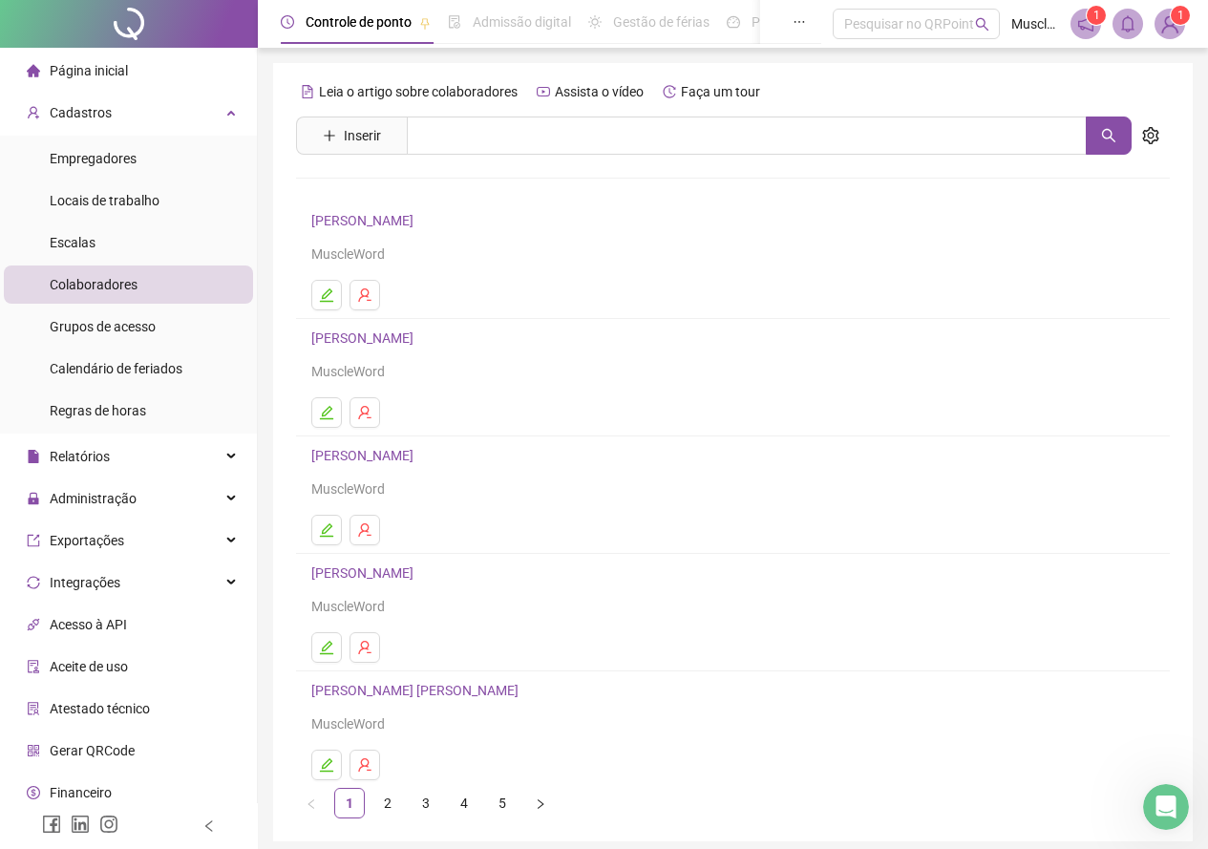
scroll to position [74, 0]
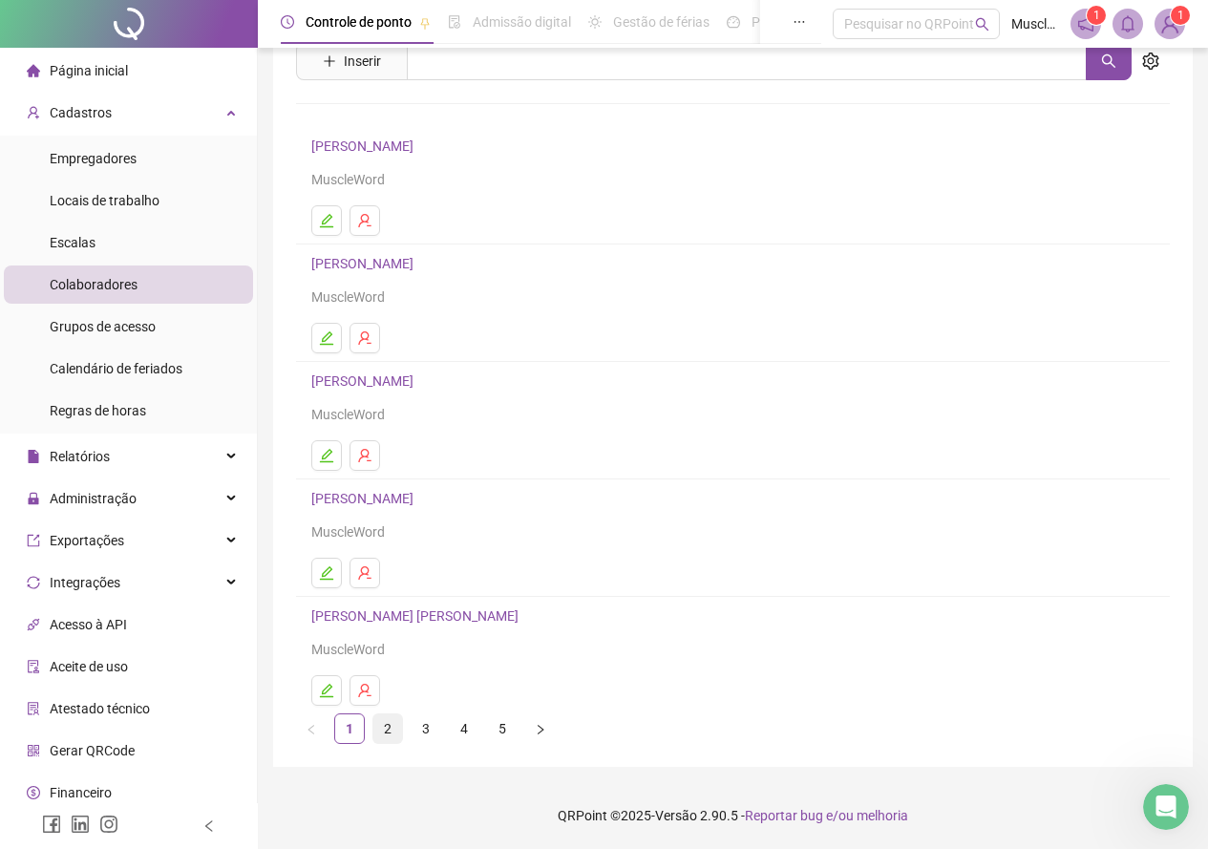
click at [382, 729] on link "2" at bounding box center [387, 728] width 29 height 29
click at [362, 686] on icon "user-delete" at bounding box center [364, 690] width 12 height 13
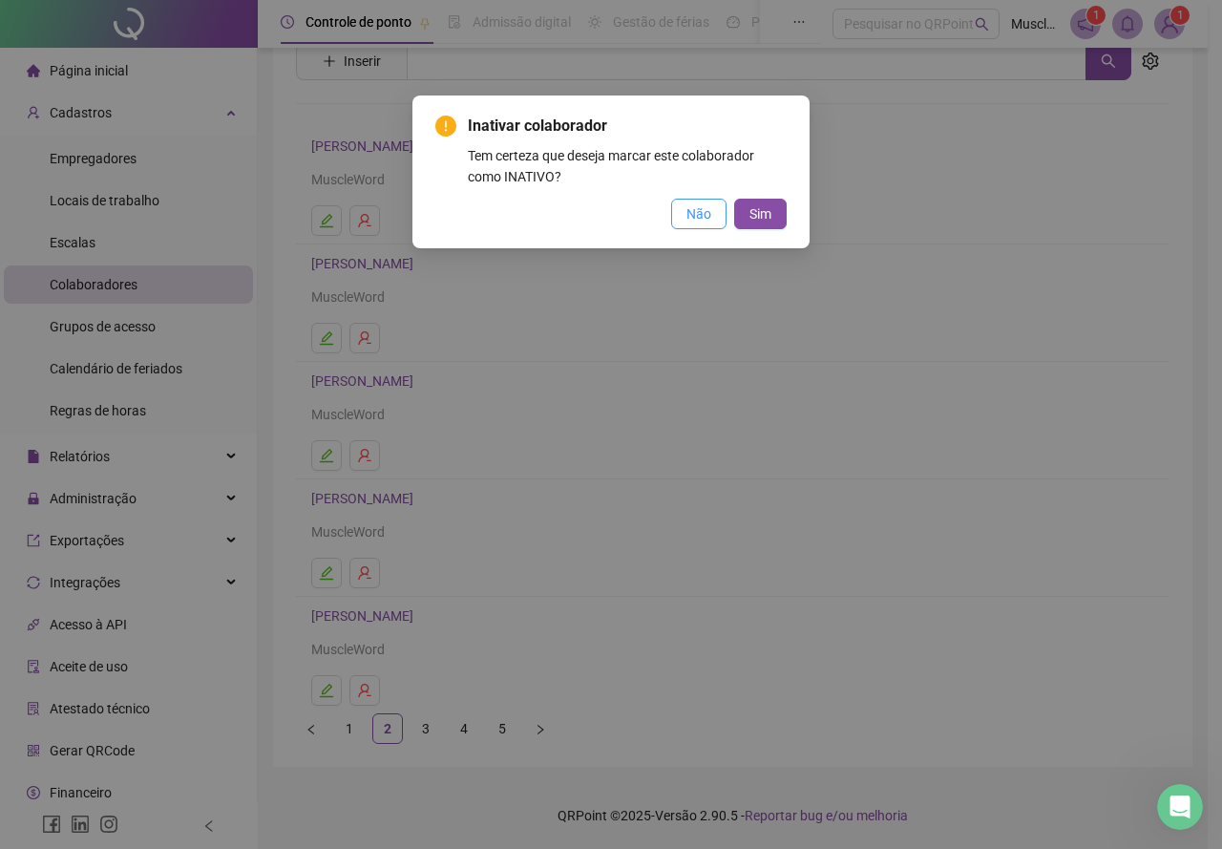
click at [700, 218] on span "Não" at bounding box center [699, 213] width 25 height 21
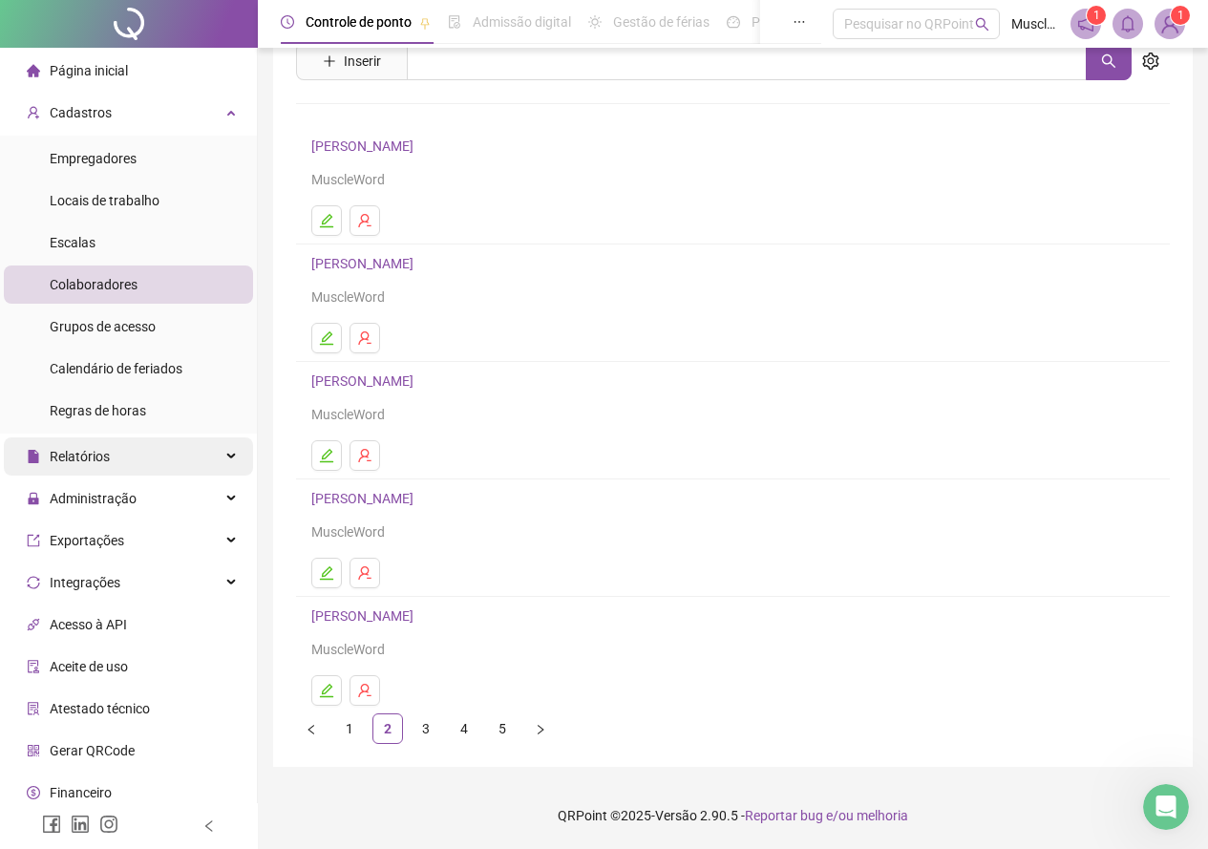
click at [206, 459] on div "Relatórios" at bounding box center [128, 456] width 249 height 38
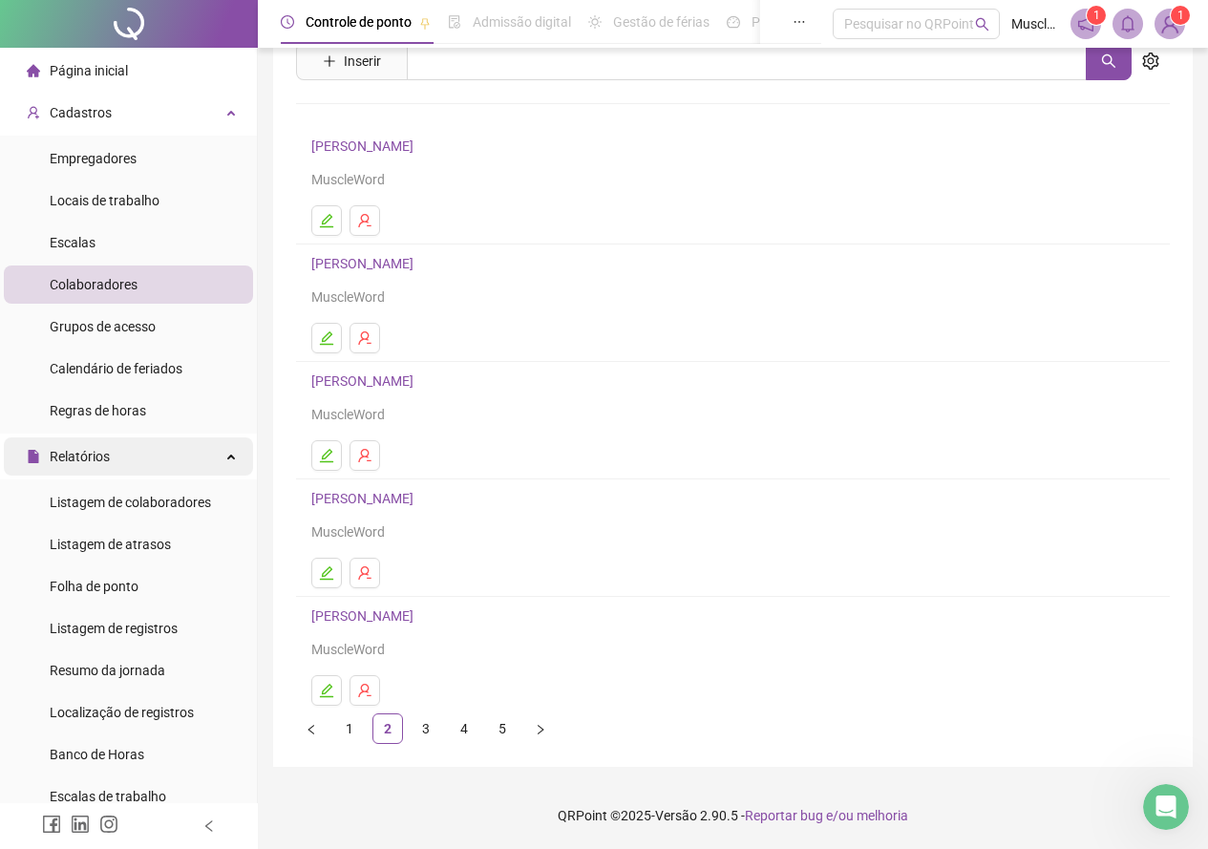
click at [206, 459] on div "Relatórios" at bounding box center [128, 456] width 249 height 38
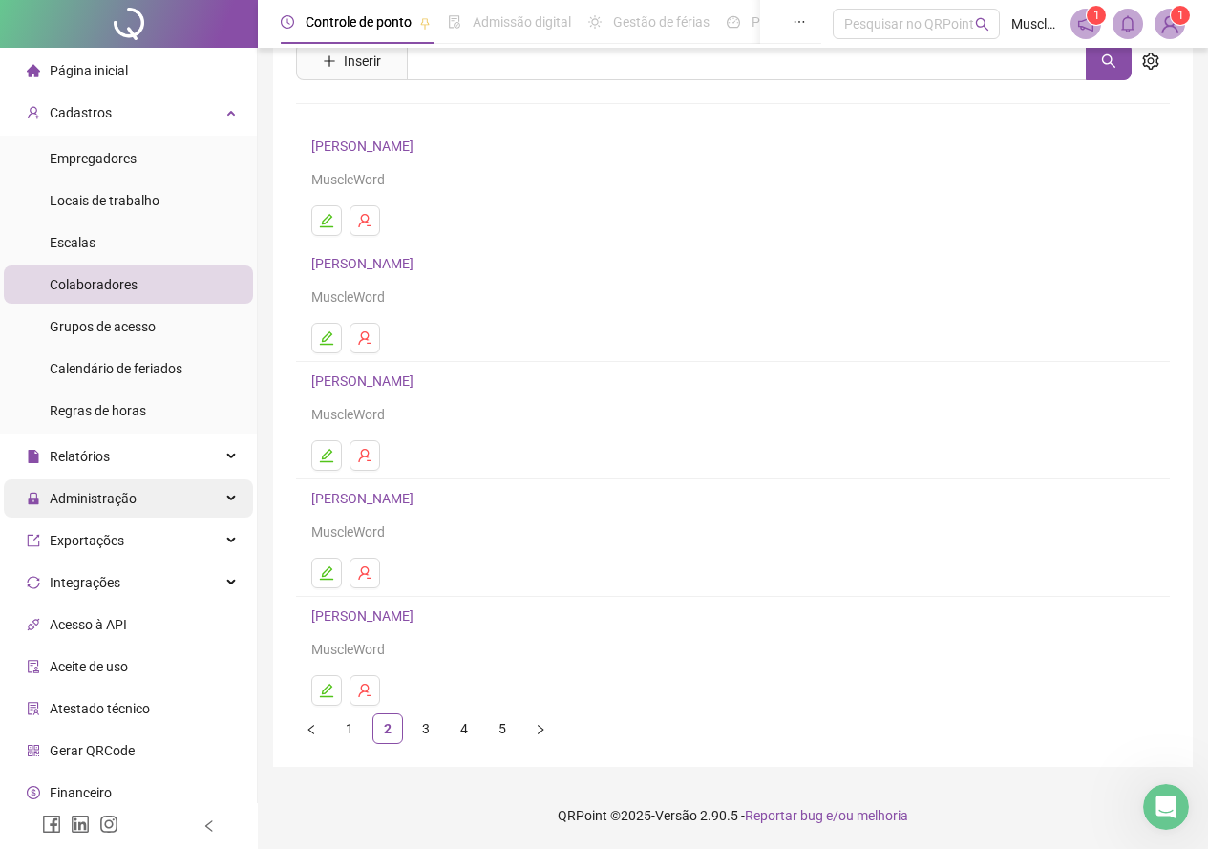
click at [200, 499] on div "Administração" at bounding box center [128, 498] width 249 height 38
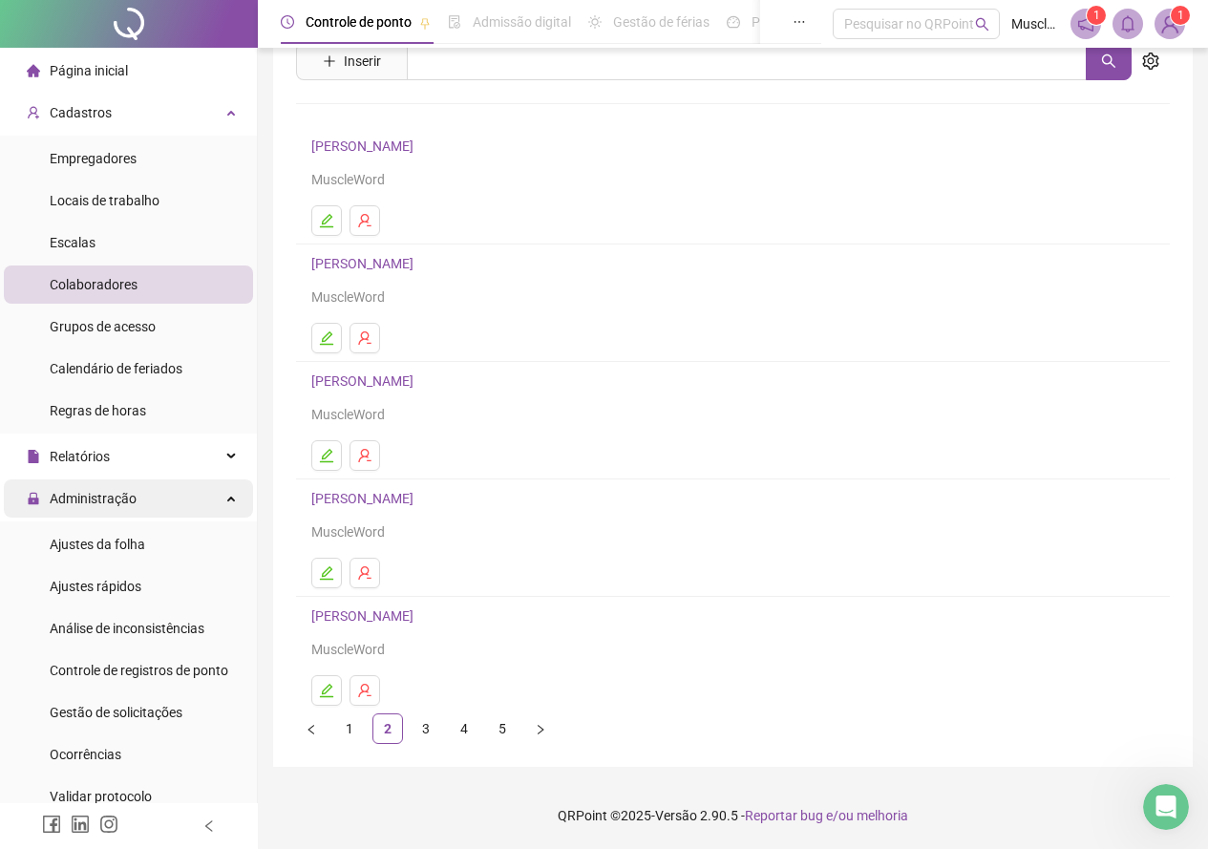
click at [200, 499] on div "Administração" at bounding box center [128, 498] width 249 height 38
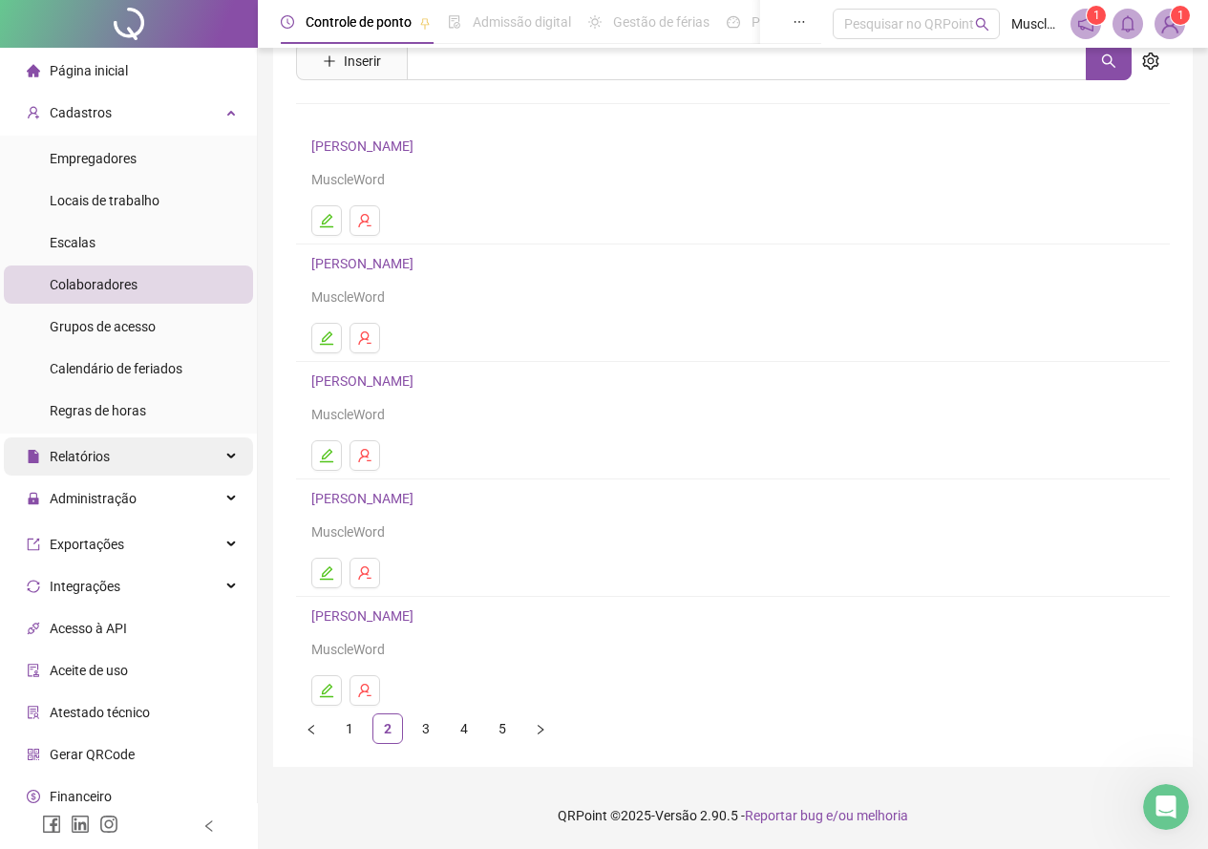
click at [199, 462] on div "Relatórios" at bounding box center [128, 456] width 249 height 38
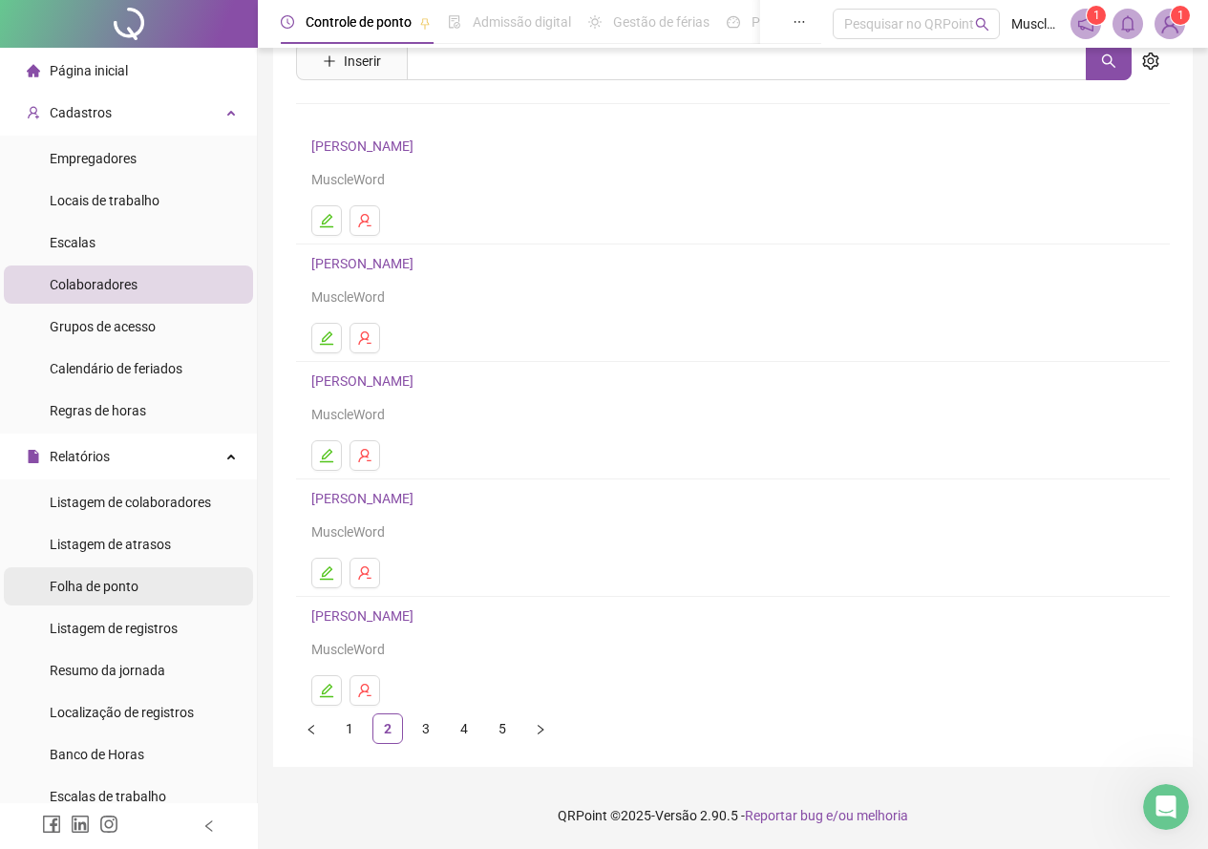
click at [124, 579] on span "Folha de ponto" at bounding box center [94, 586] width 89 height 15
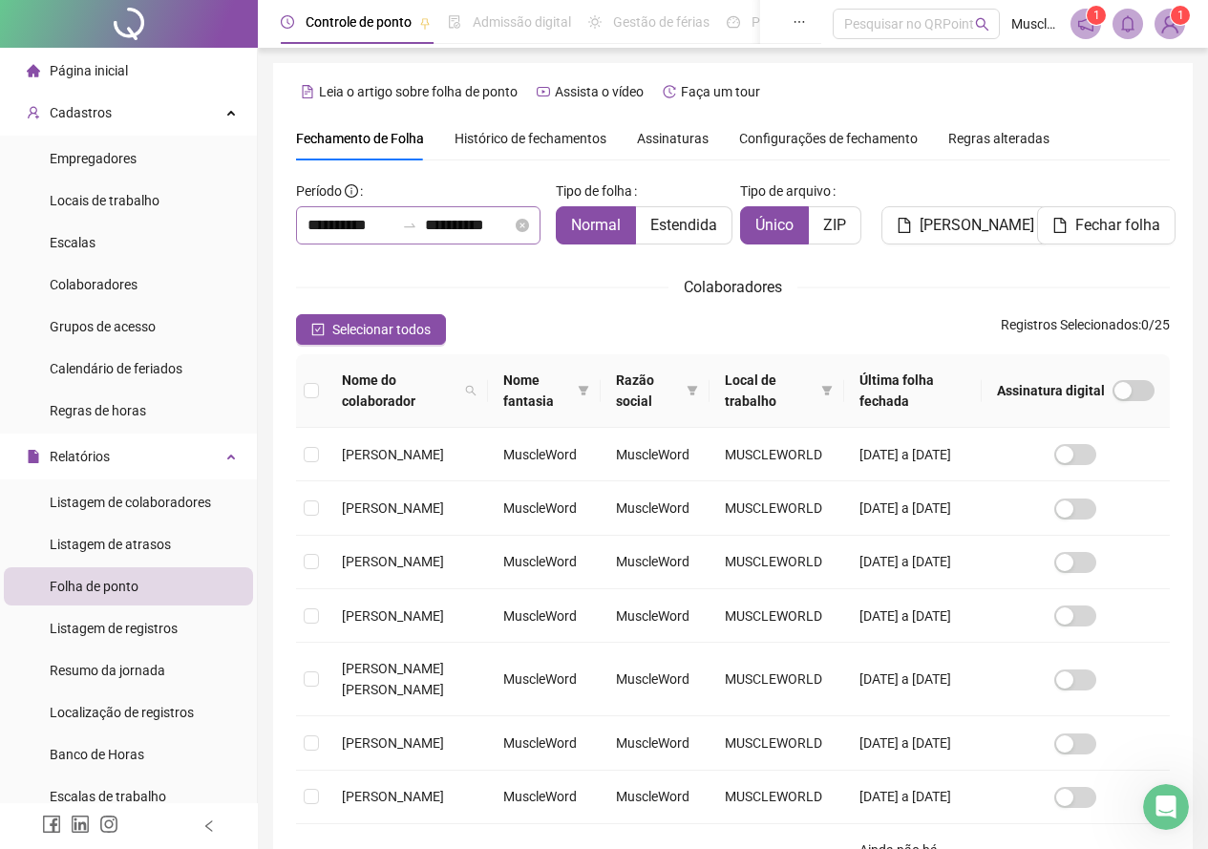
click at [346, 212] on div "**********" at bounding box center [418, 225] width 244 height 38
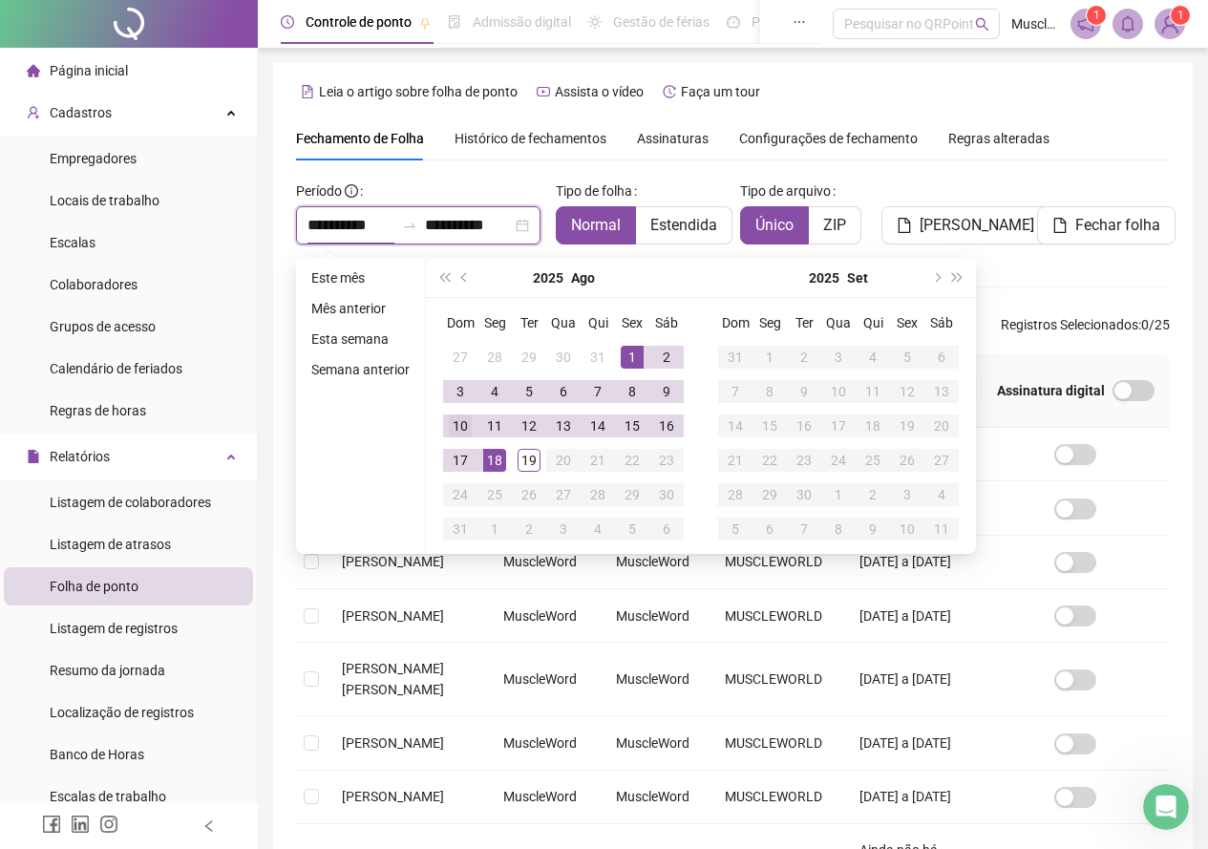
type input "**********"
click at [457, 274] on button "prev-year" at bounding box center [465, 278] width 21 height 38
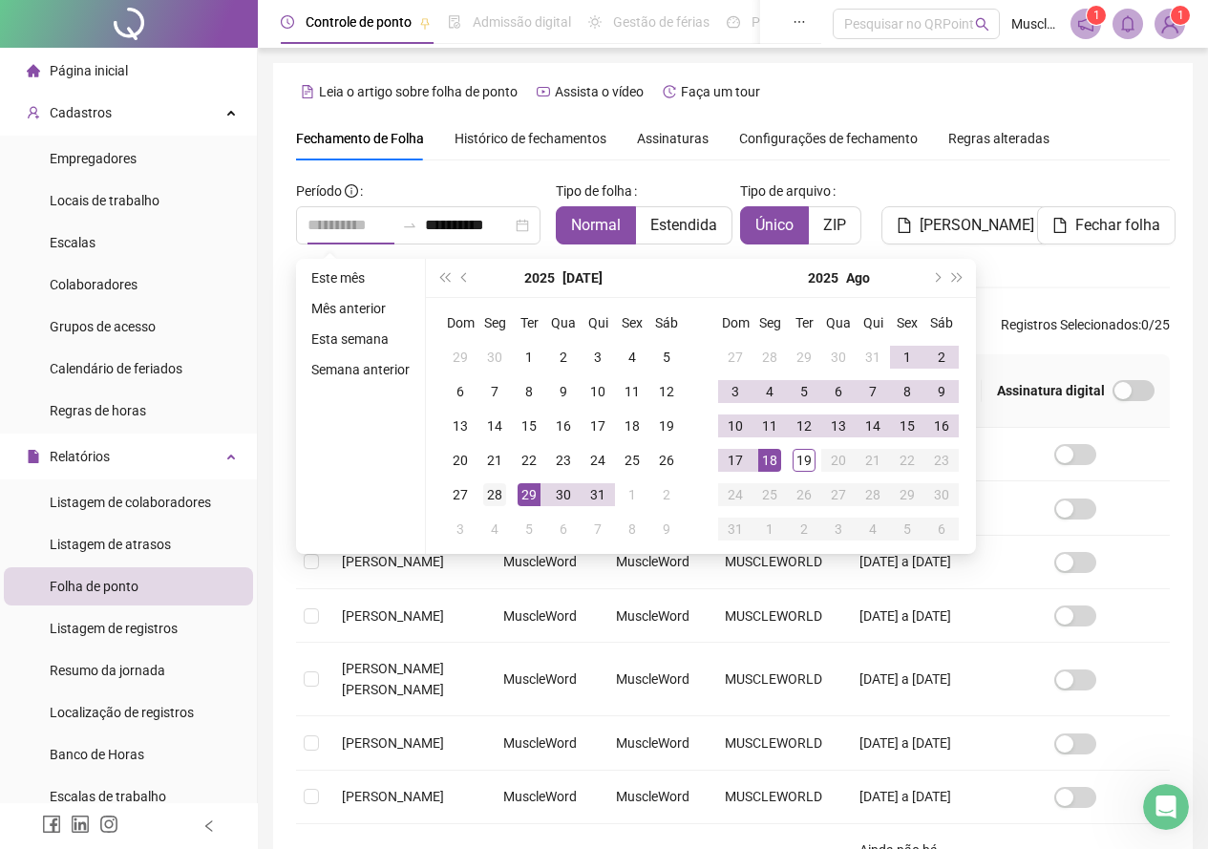
type input "**********"
click at [505, 498] on td "28" at bounding box center [495, 495] width 34 height 34
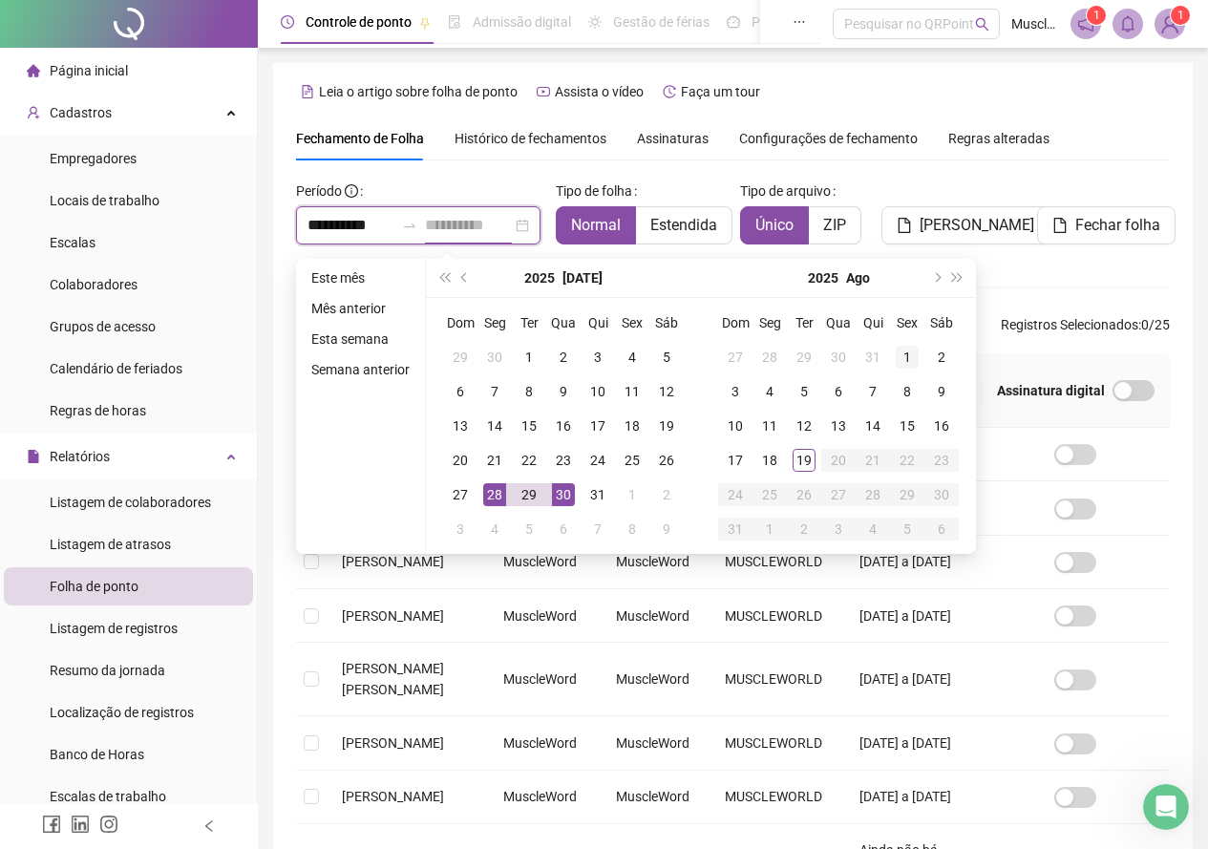
type input "**********"
click at [900, 355] on div "1" at bounding box center [907, 357] width 23 height 23
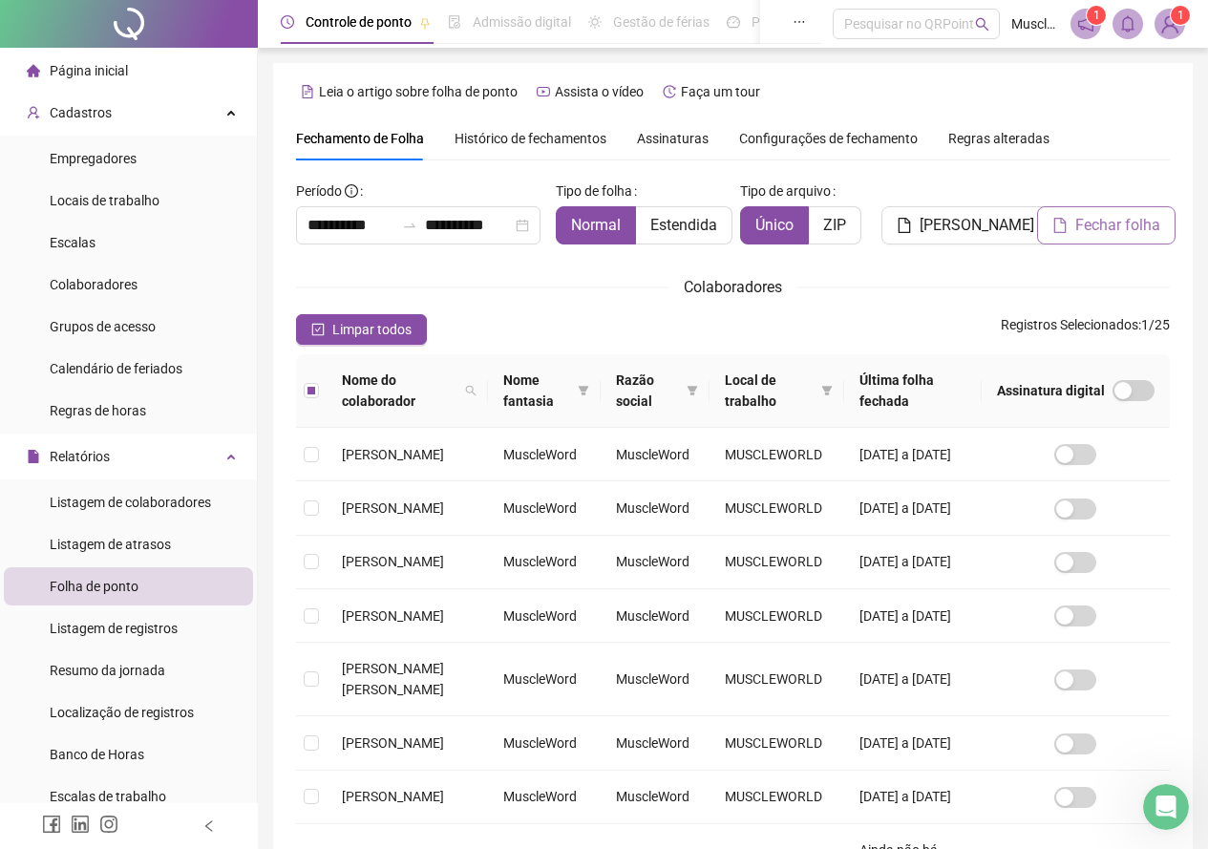
click at [1077, 231] on span "Fechar folha" at bounding box center [1117, 225] width 85 height 23
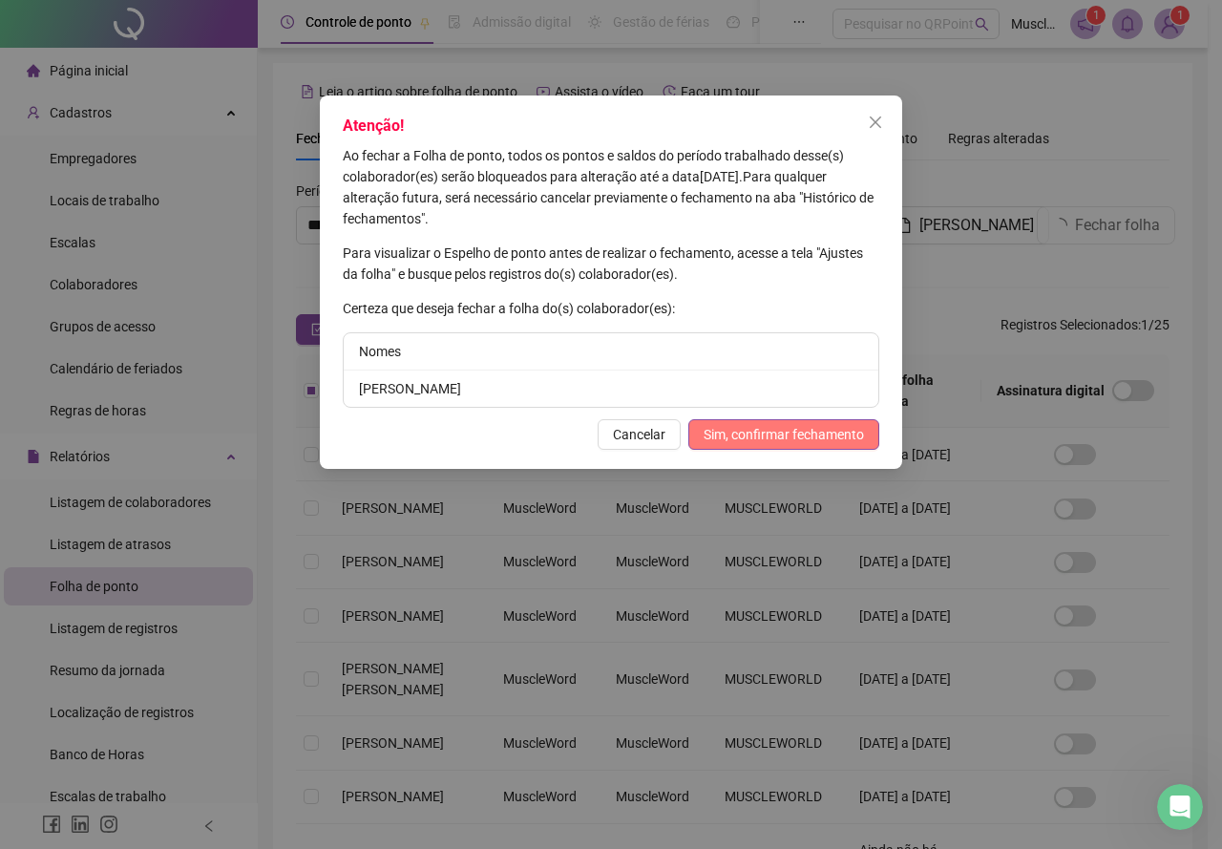
click at [733, 445] on button "Sim, confirmar fechamento" at bounding box center [784, 434] width 191 height 31
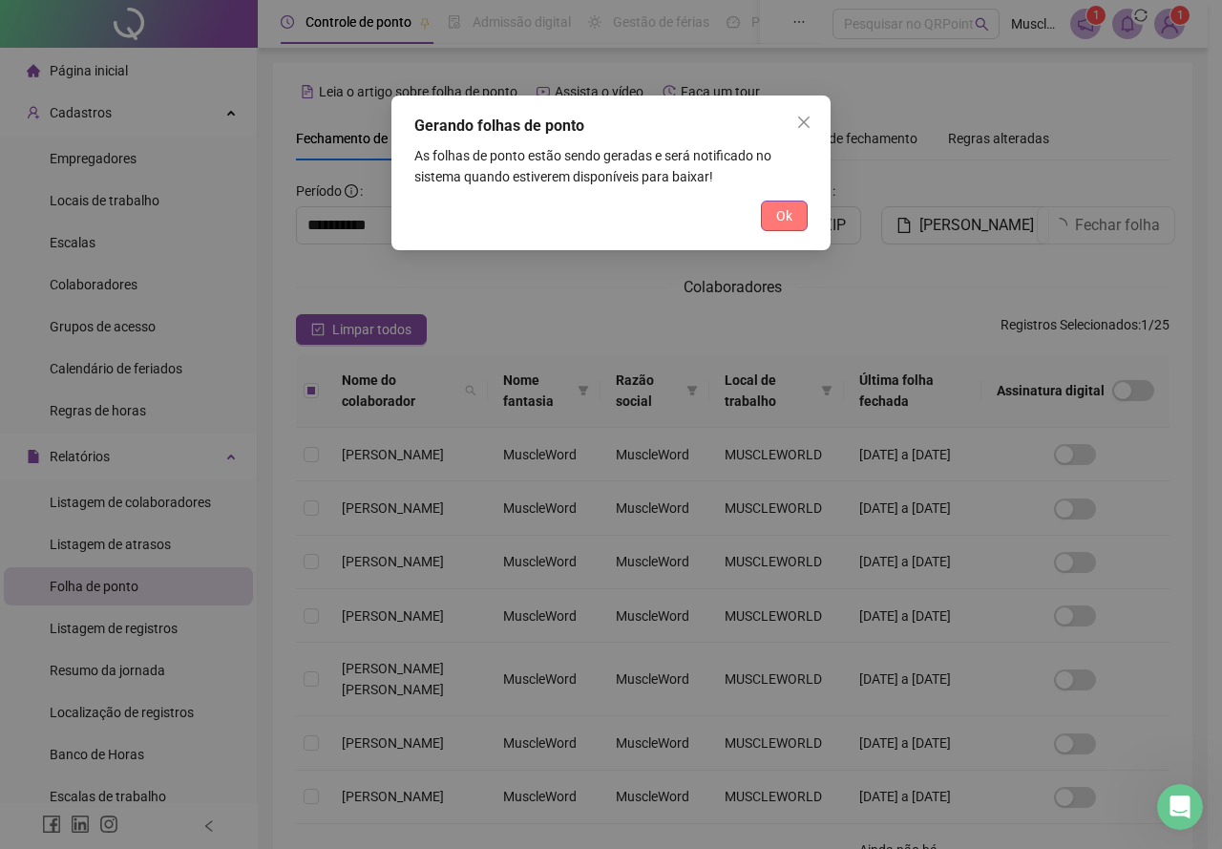
click at [804, 219] on button "Ok" at bounding box center [784, 216] width 47 height 31
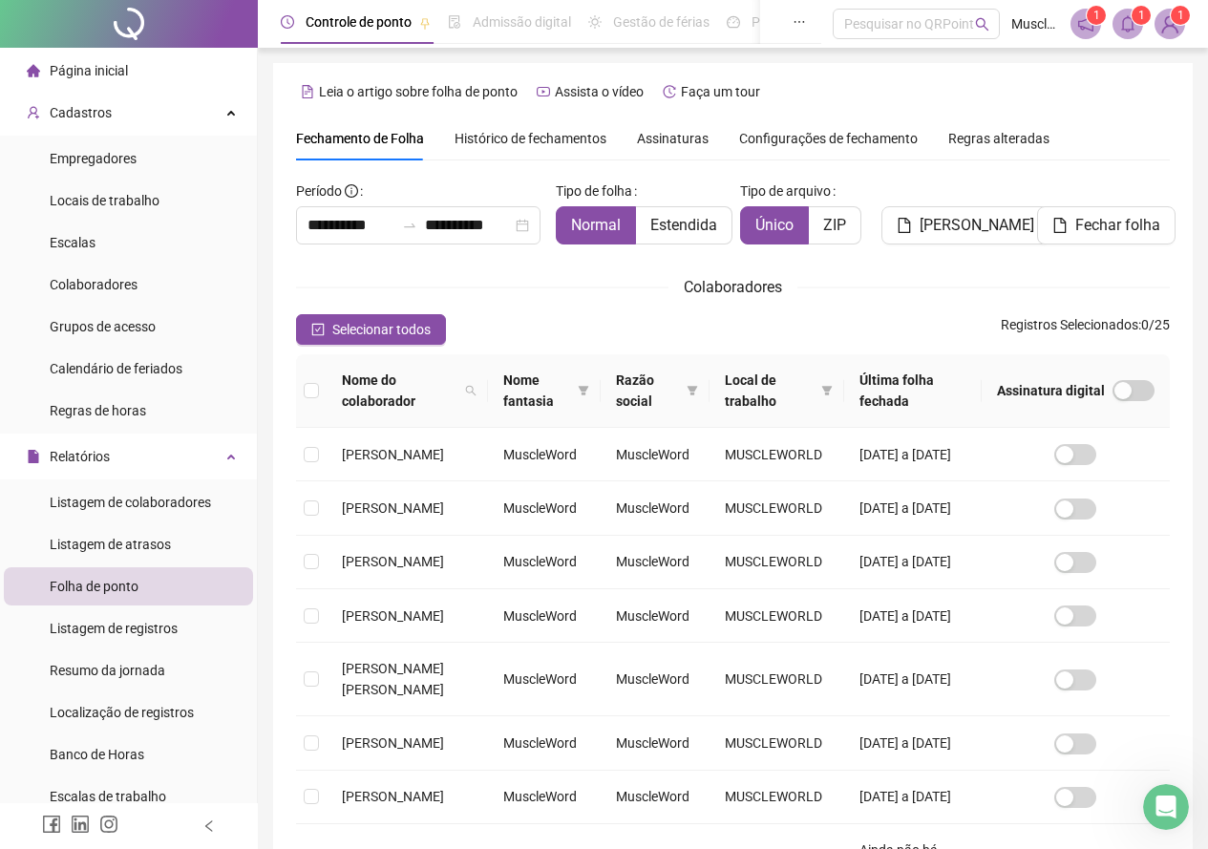
click at [87, 285] on span "Colaboradores" at bounding box center [94, 284] width 88 height 15
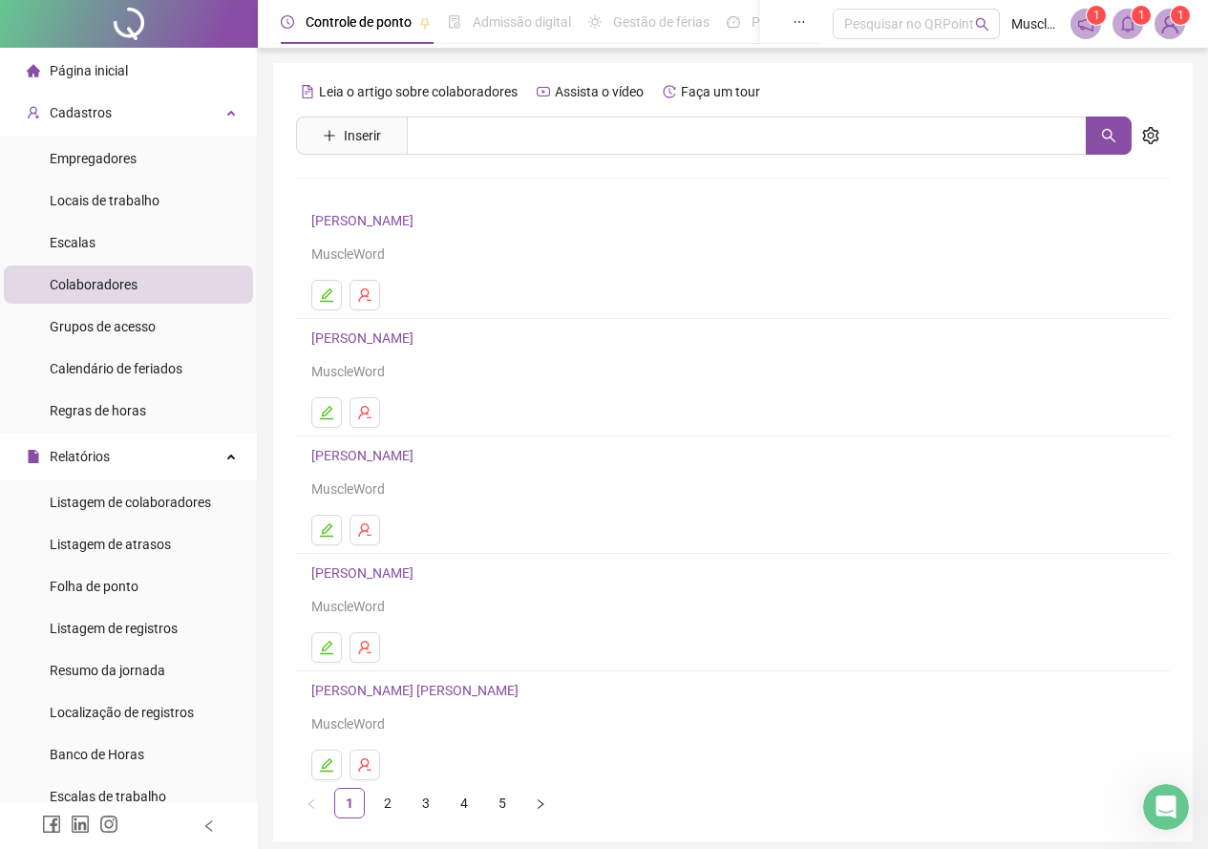
scroll to position [74, 0]
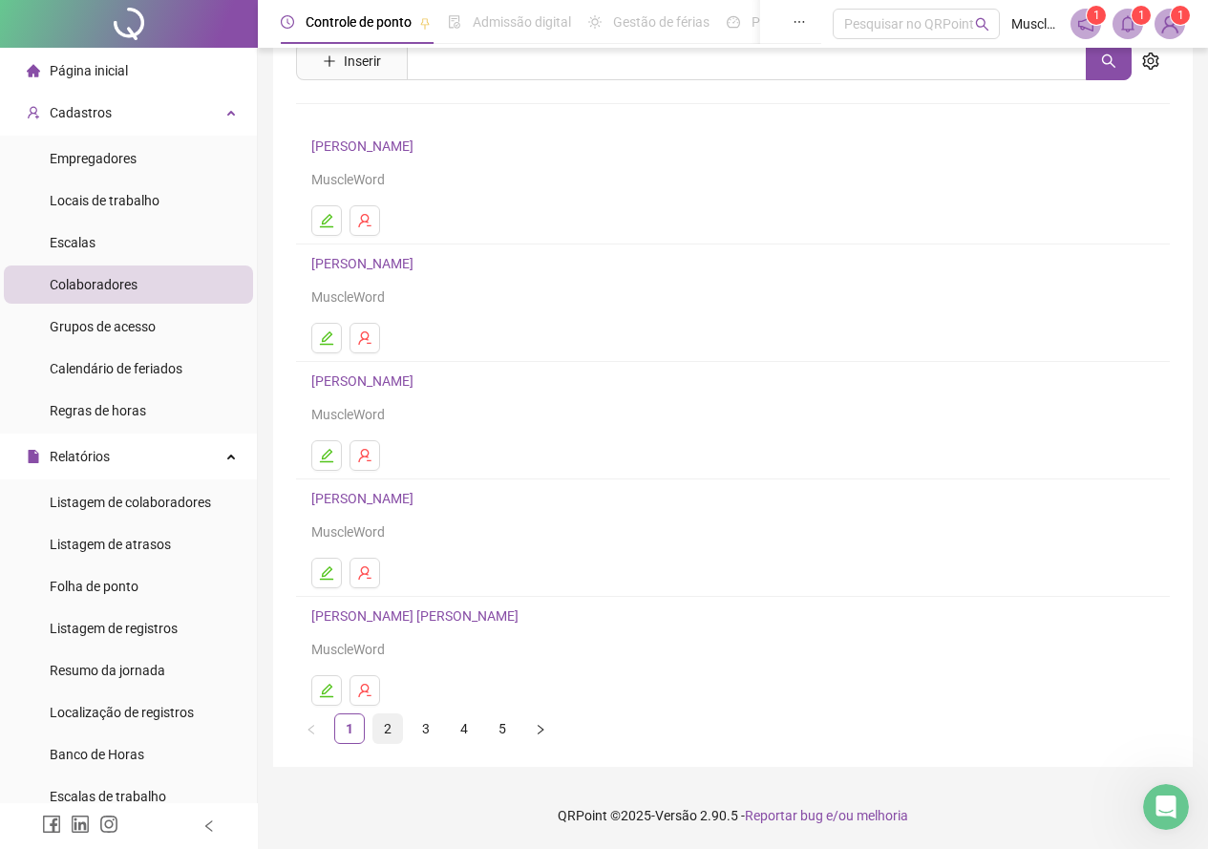
click at [393, 731] on link "2" at bounding box center [387, 728] width 29 height 29
click at [367, 685] on icon "user-delete" at bounding box center [364, 690] width 12 height 13
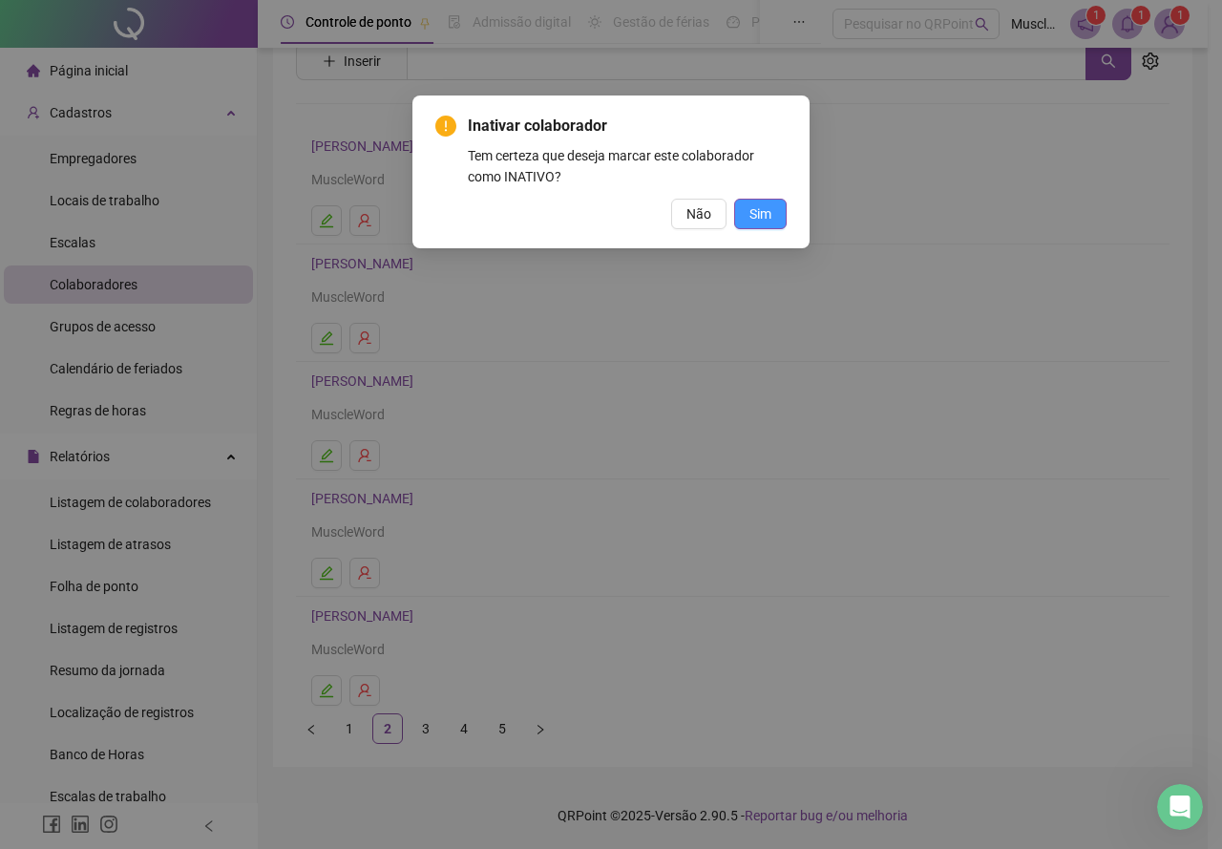
click at [775, 208] on button "Sim" at bounding box center [760, 214] width 53 height 31
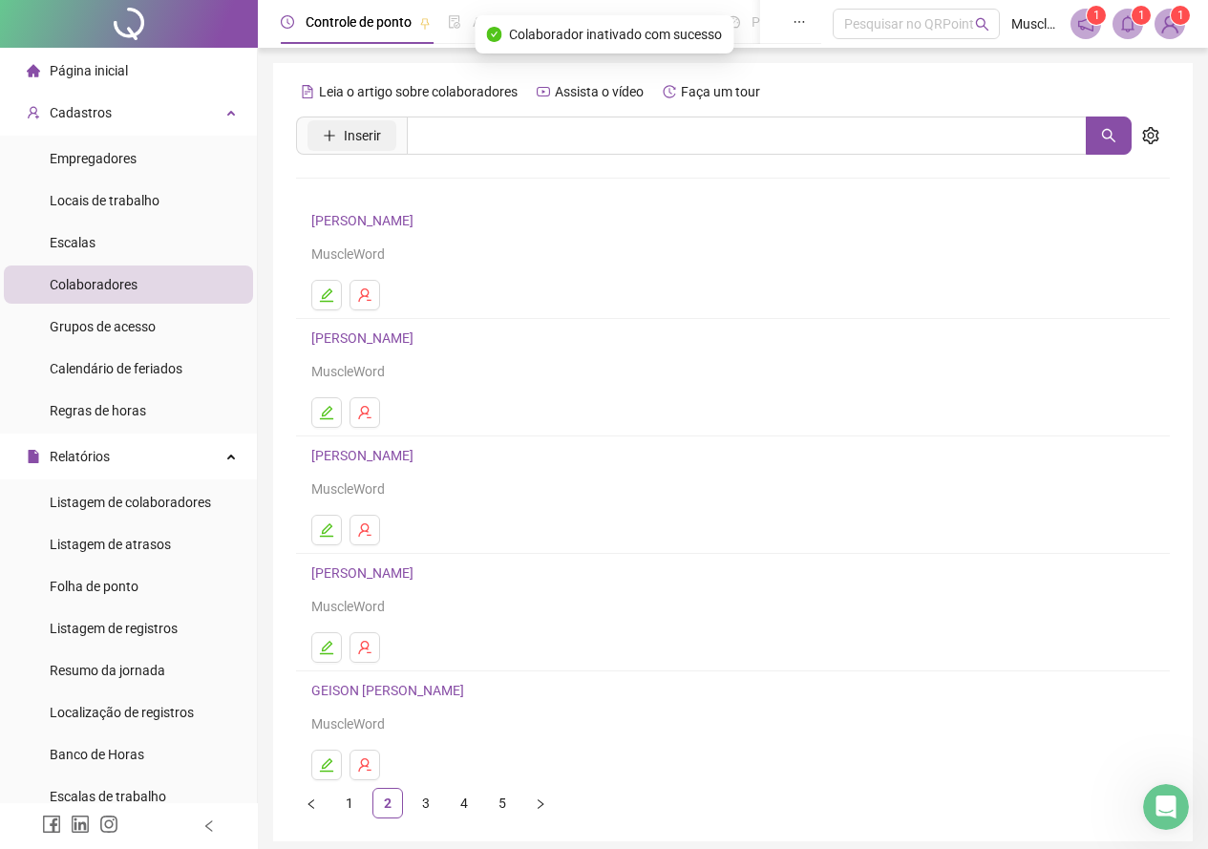
click at [357, 134] on span "Inserir" at bounding box center [362, 135] width 37 height 21
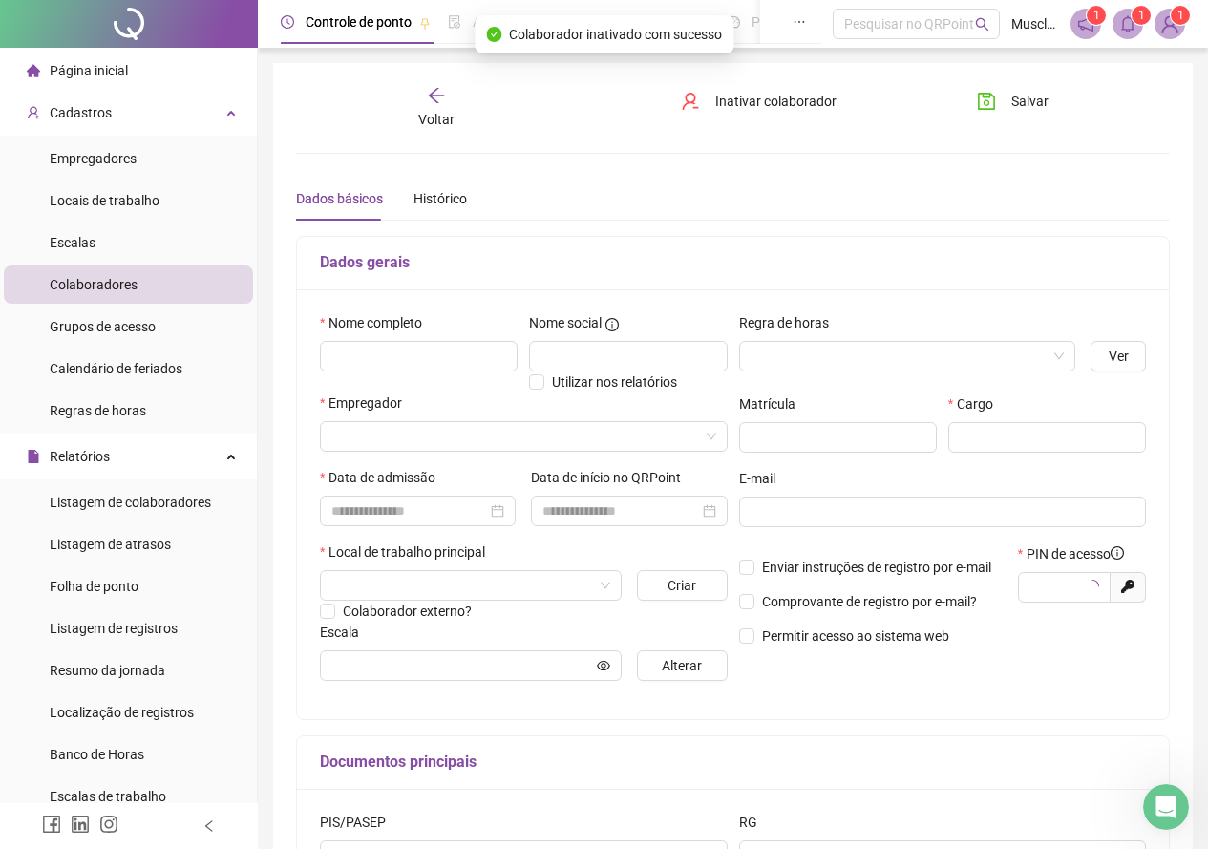
type input "*****"
click at [418, 342] on input "text" at bounding box center [419, 356] width 198 height 31
type input "**********"
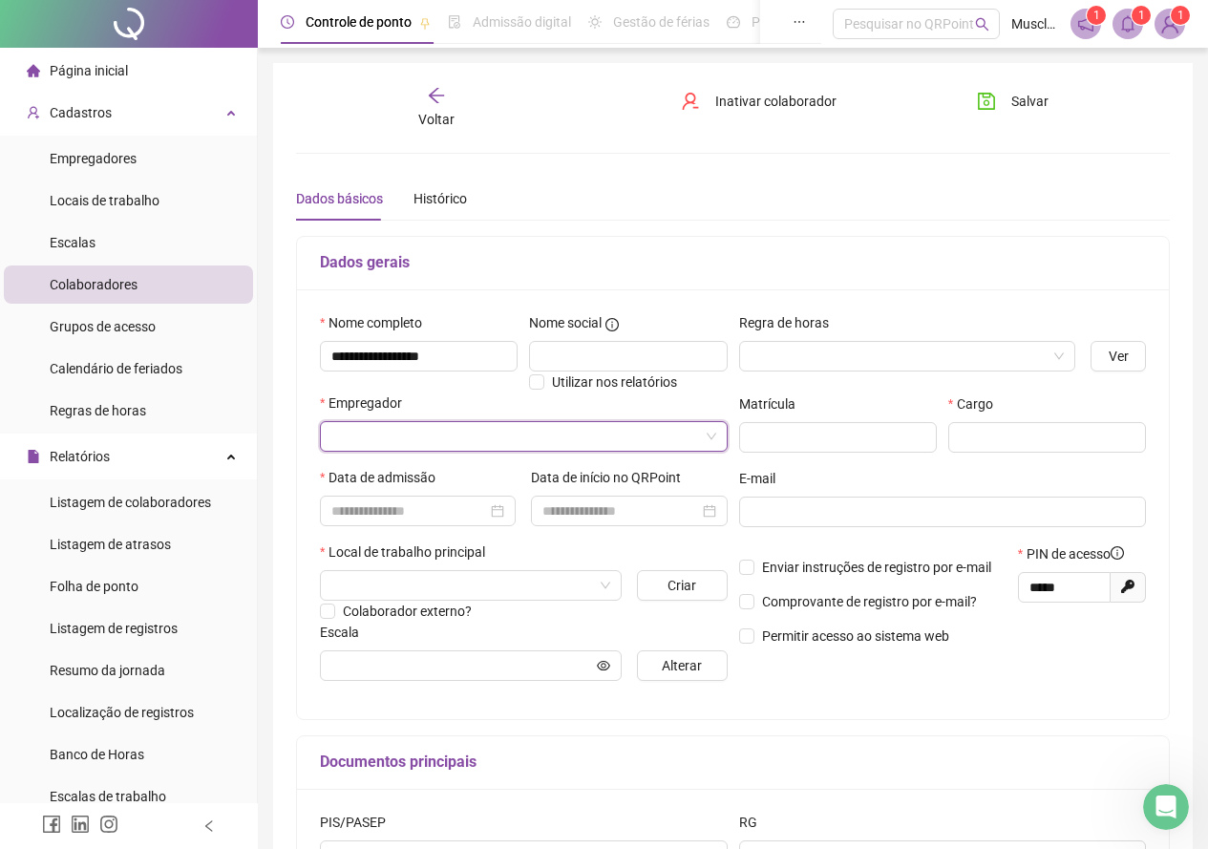
click at [435, 436] on input "search" at bounding box center [515, 436] width 368 height 29
click at [447, 486] on div "MuscleWord" at bounding box center [524, 474] width 400 height 31
click at [958, 430] on input "text" at bounding box center [1047, 437] width 198 height 31
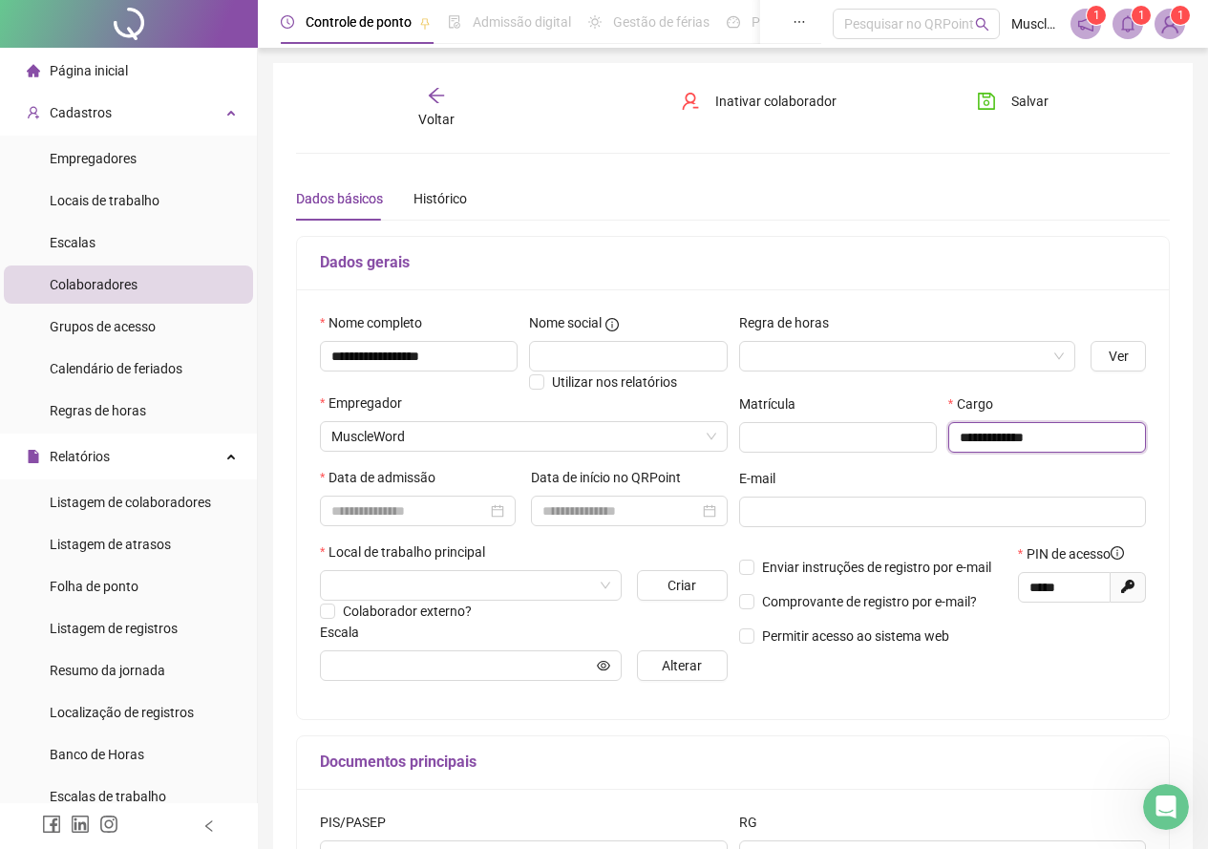
type input "**********"
click at [360, 532] on div "Data de admissão" at bounding box center [417, 504] width 211 height 74
click at [369, 522] on div at bounding box center [418, 511] width 196 height 31
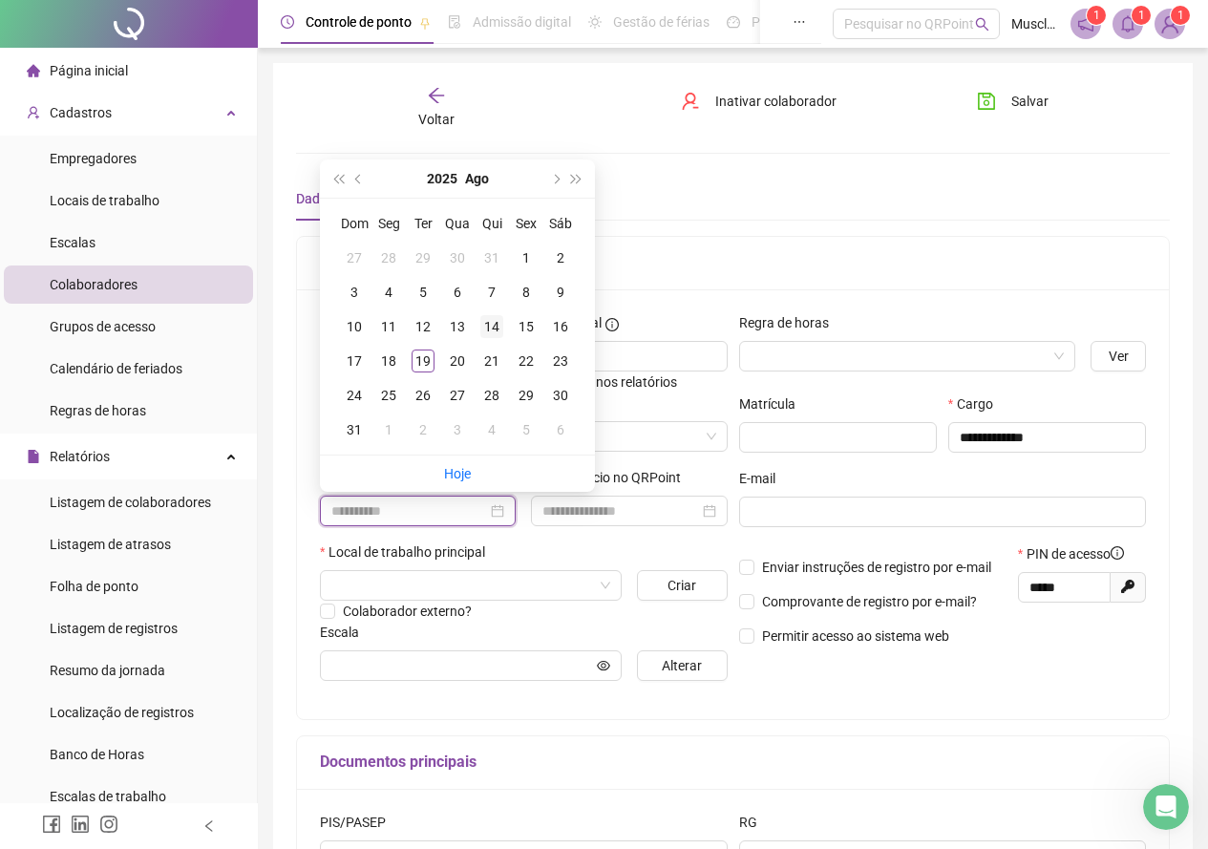
type input "**********"
click at [488, 325] on div "14" at bounding box center [491, 326] width 23 height 23
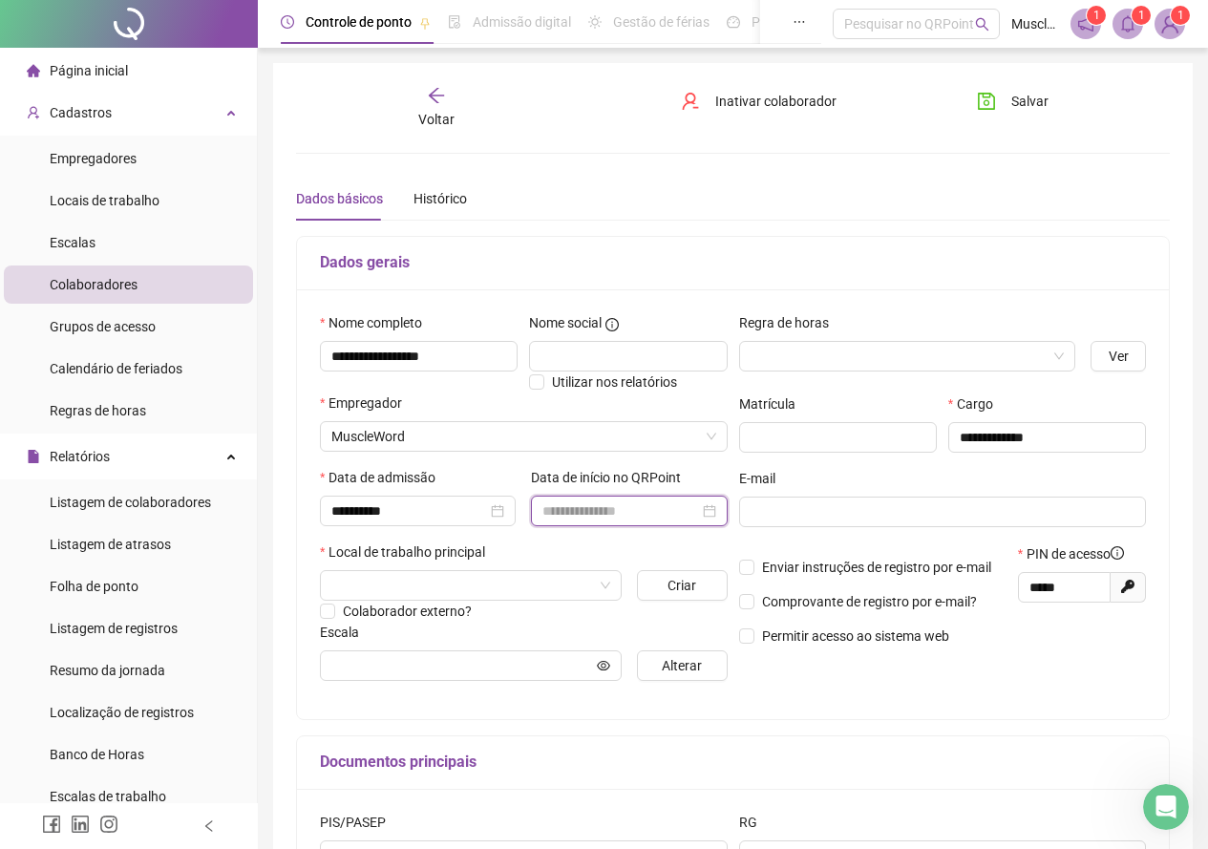
click at [563, 500] on input at bounding box center [620, 510] width 156 height 21
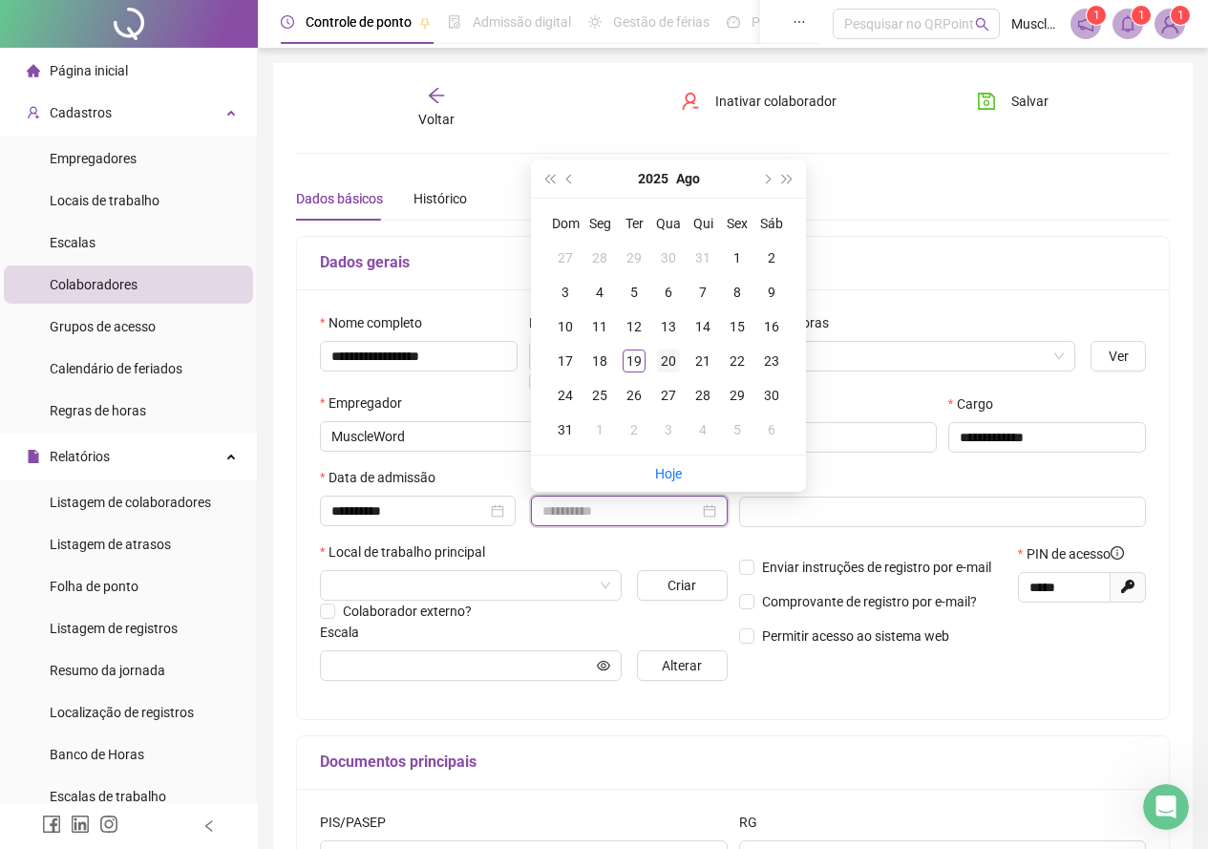
type input "**********"
click at [658, 353] on div "20" at bounding box center [668, 361] width 23 height 23
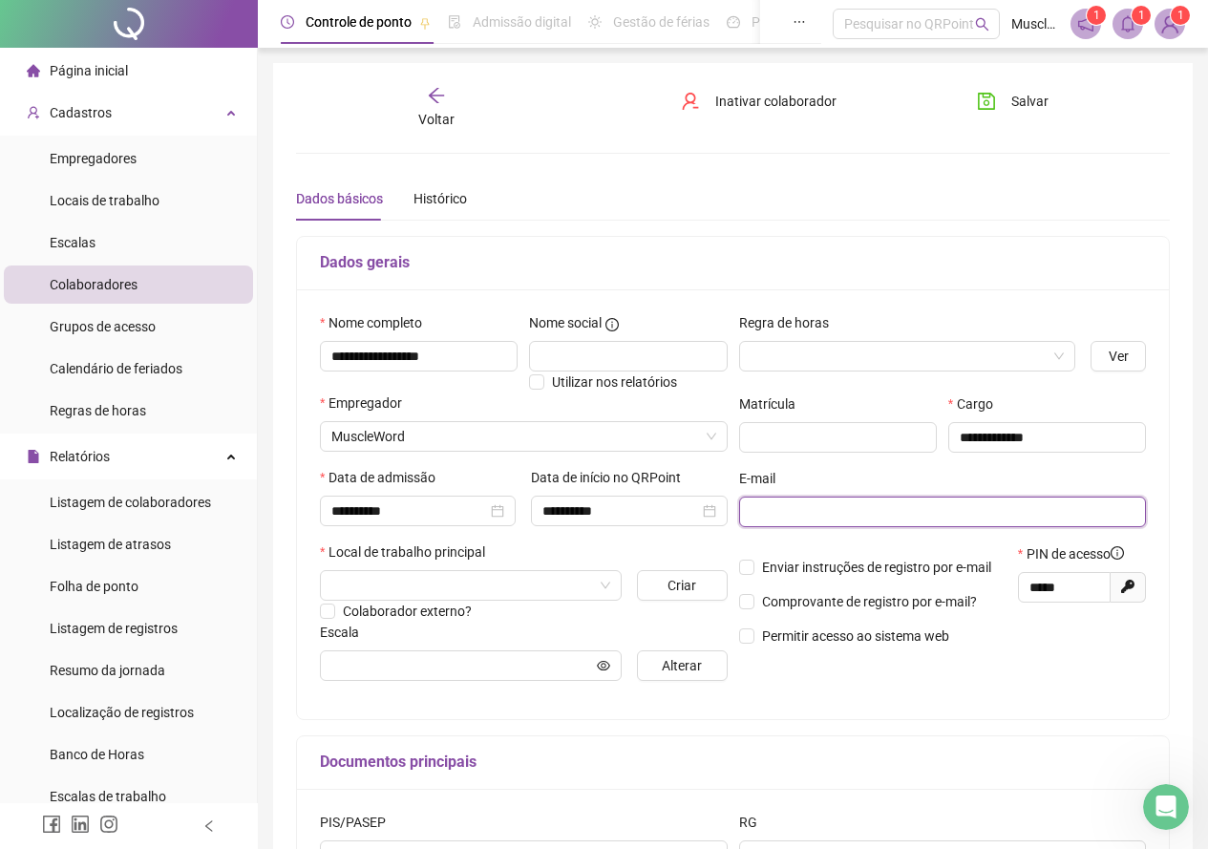
click at [802, 509] on input "text" at bounding box center [941, 511] width 381 height 21
type input "**********"
click at [414, 584] on input "search" at bounding box center [462, 585] width 262 height 29
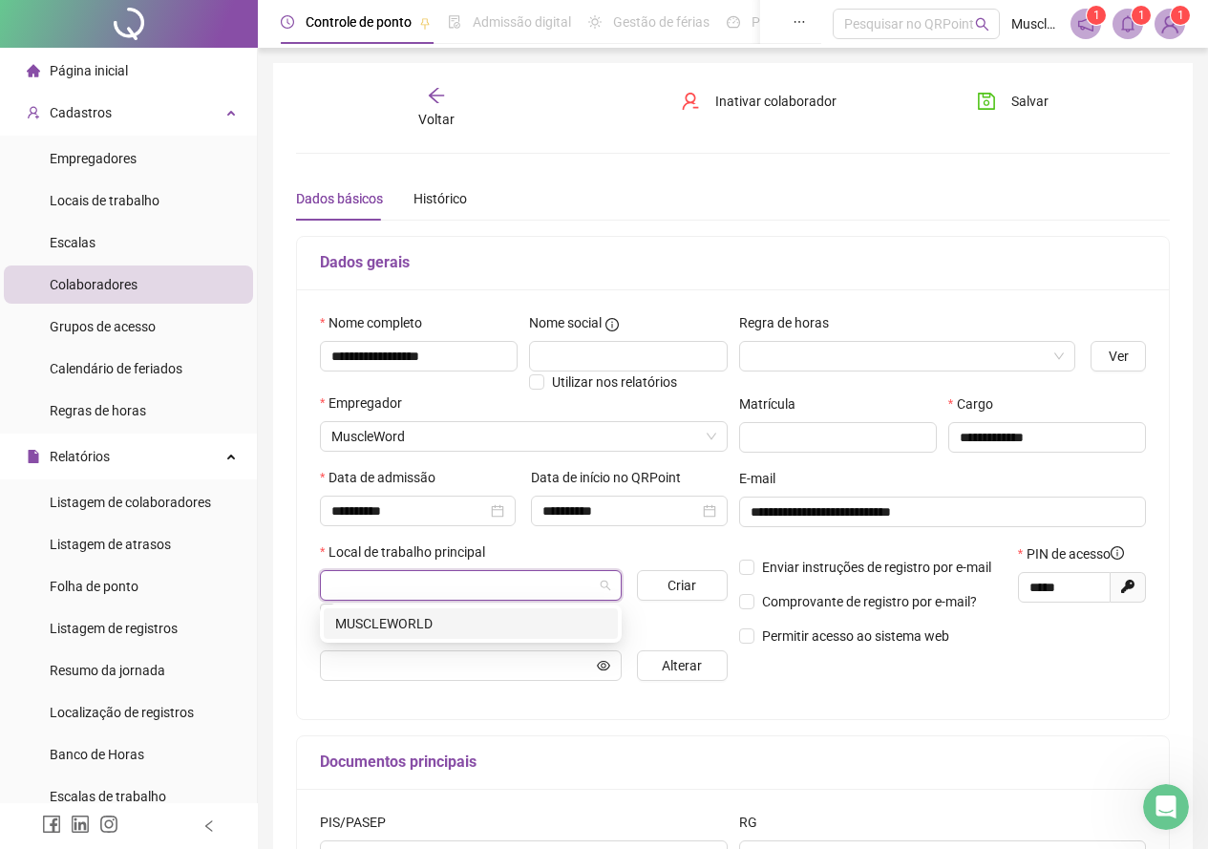
click at [395, 618] on div "MUSCLEWORLD" at bounding box center [470, 623] width 271 height 21
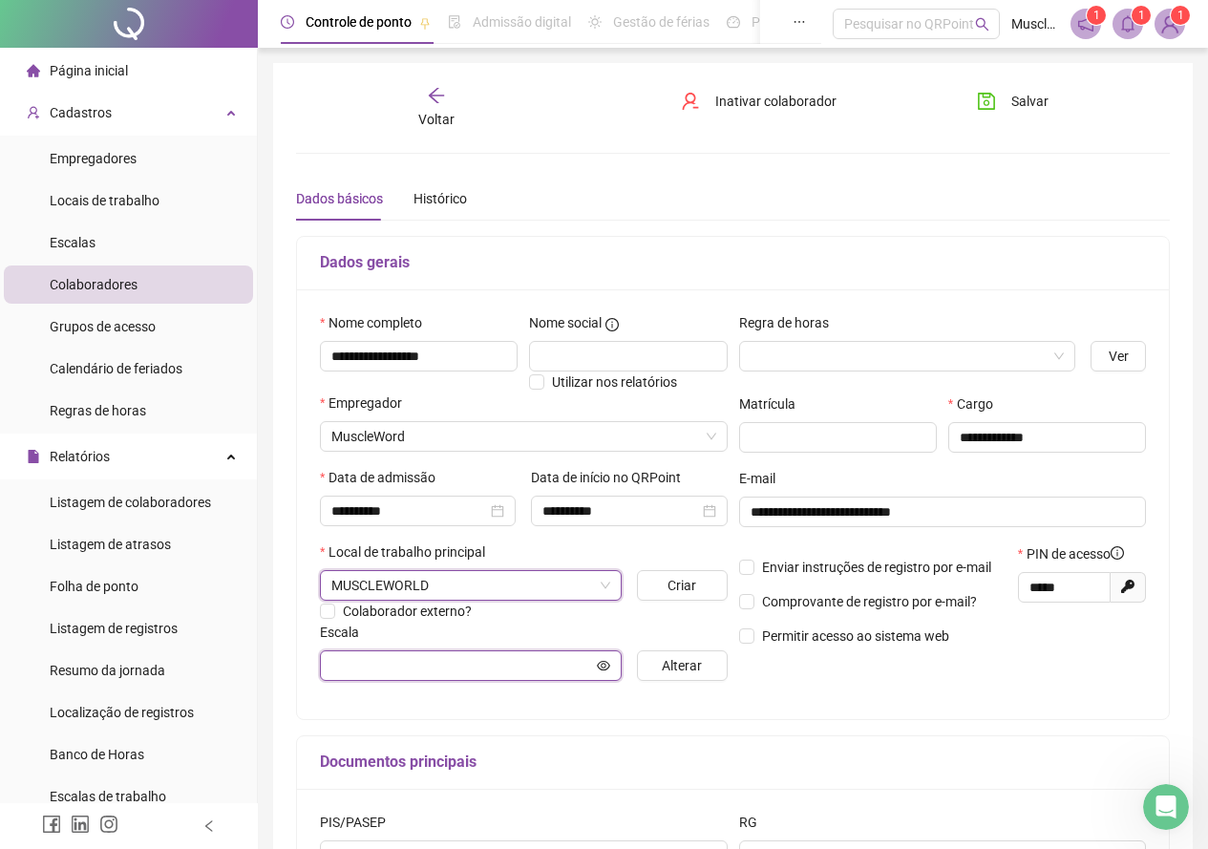
click at [389, 664] on input "text" at bounding box center [462, 665] width 262 height 21
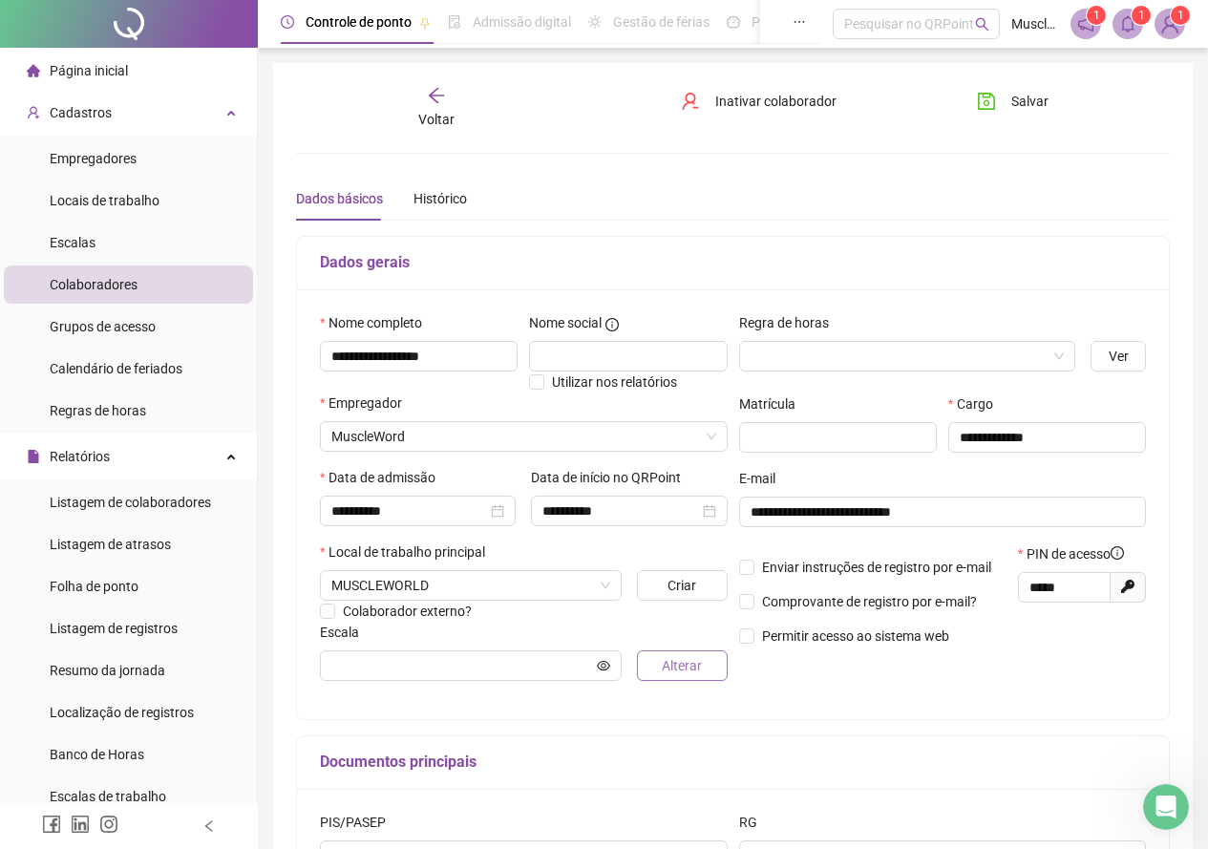
click at [676, 672] on span "Alterar" at bounding box center [682, 665] width 40 height 21
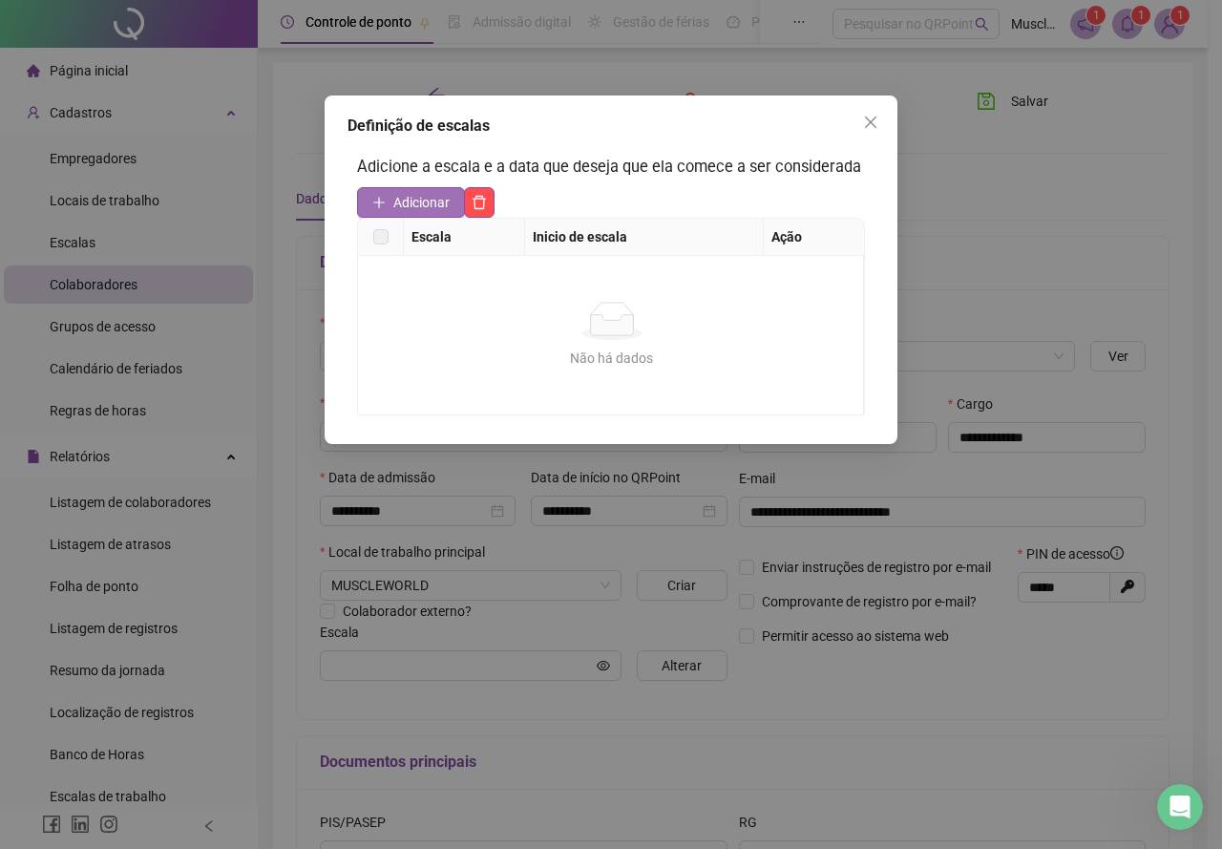
click at [444, 207] on span "Adicionar" at bounding box center [421, 202] width 56 height 21
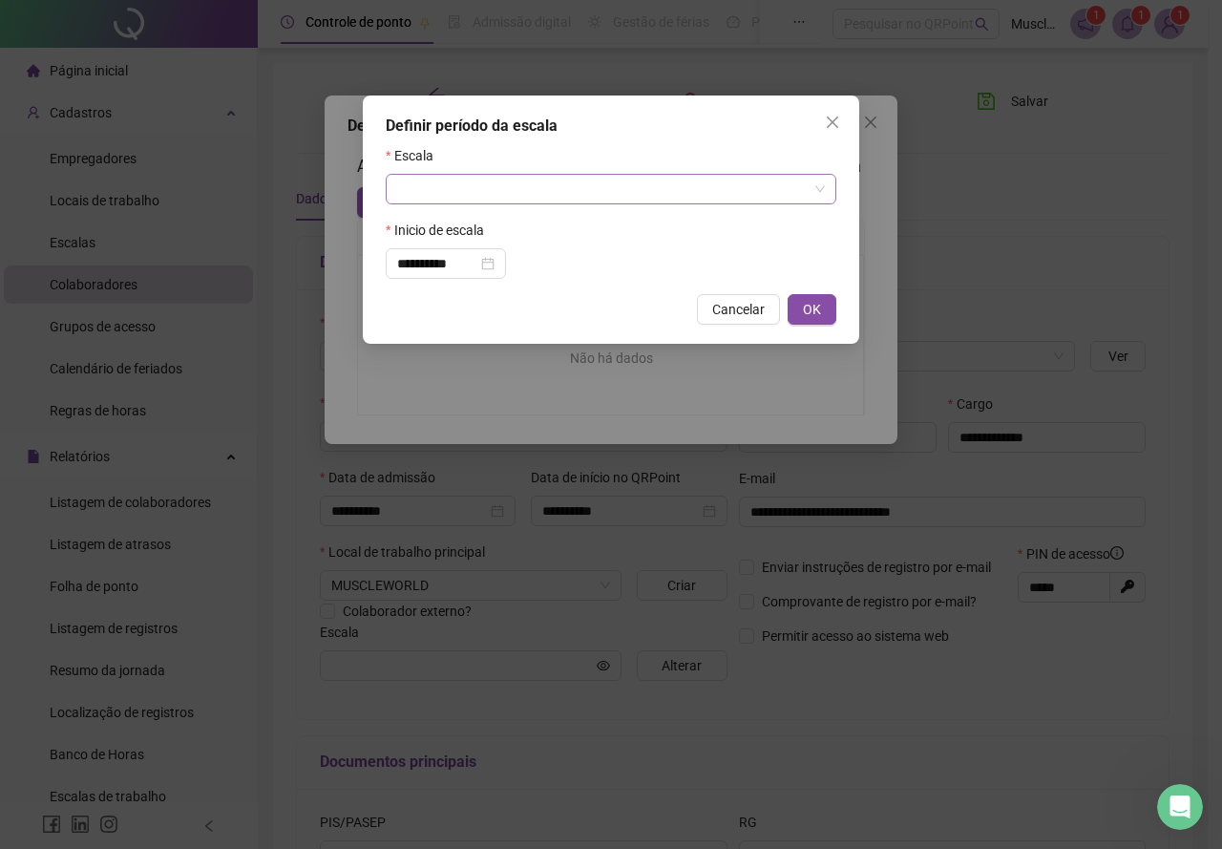
click at [445, 188] on input "search" at bounding box center [602, 189] width 411 height 29
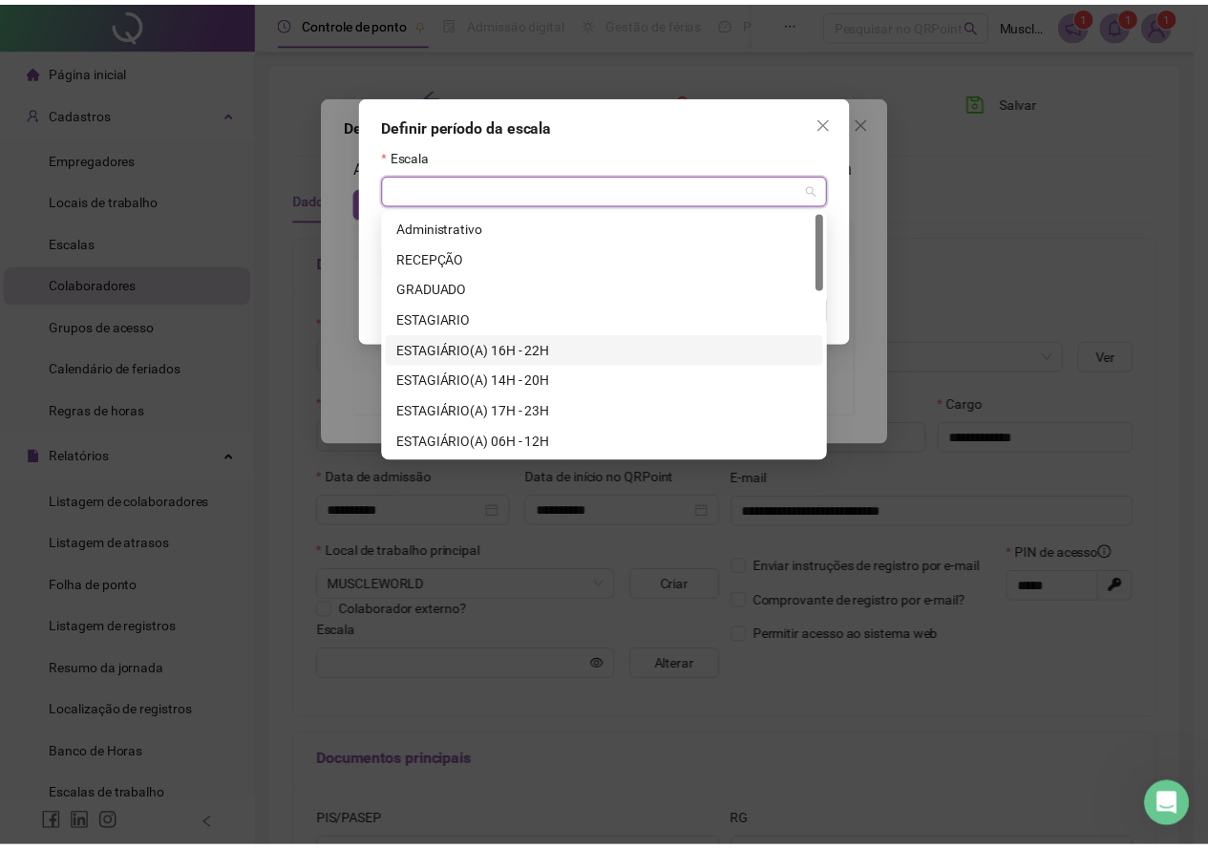
scroll to position [191, 0]
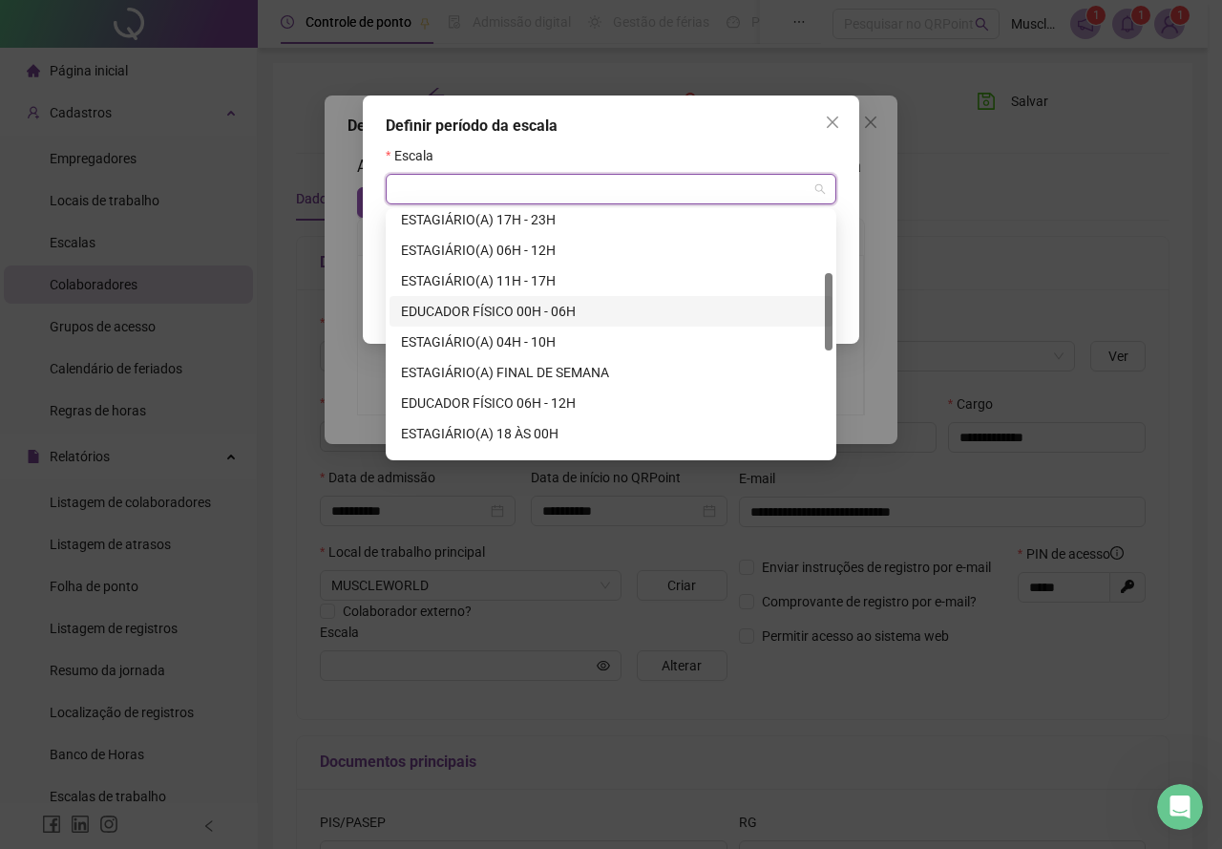
click at [534, 310] on div "EDUCADOR FÍSICO 00H - 06H" at bounding box center [611, 311] width 420 height 21
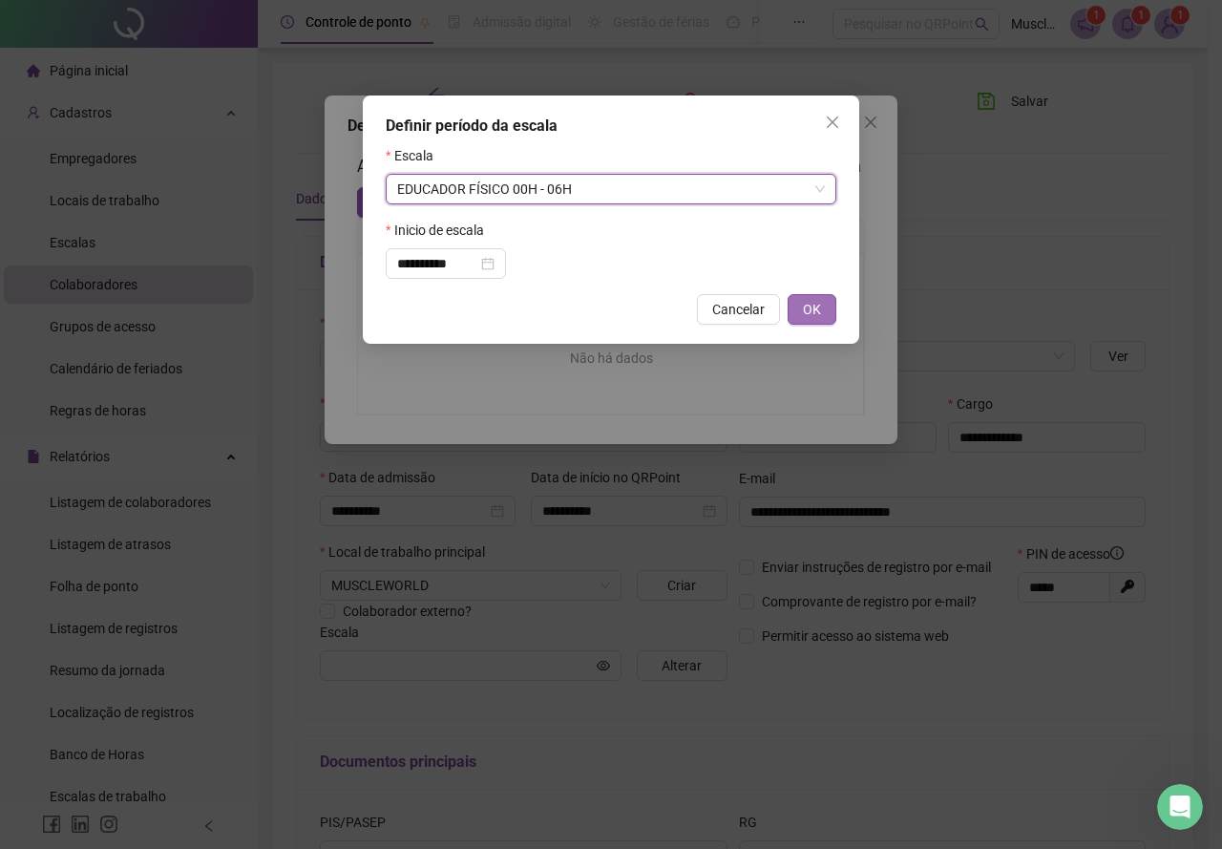
click at [806, 308] on span "OK" at bounding box center [812, 309] width 18 height 21
type input "**********"
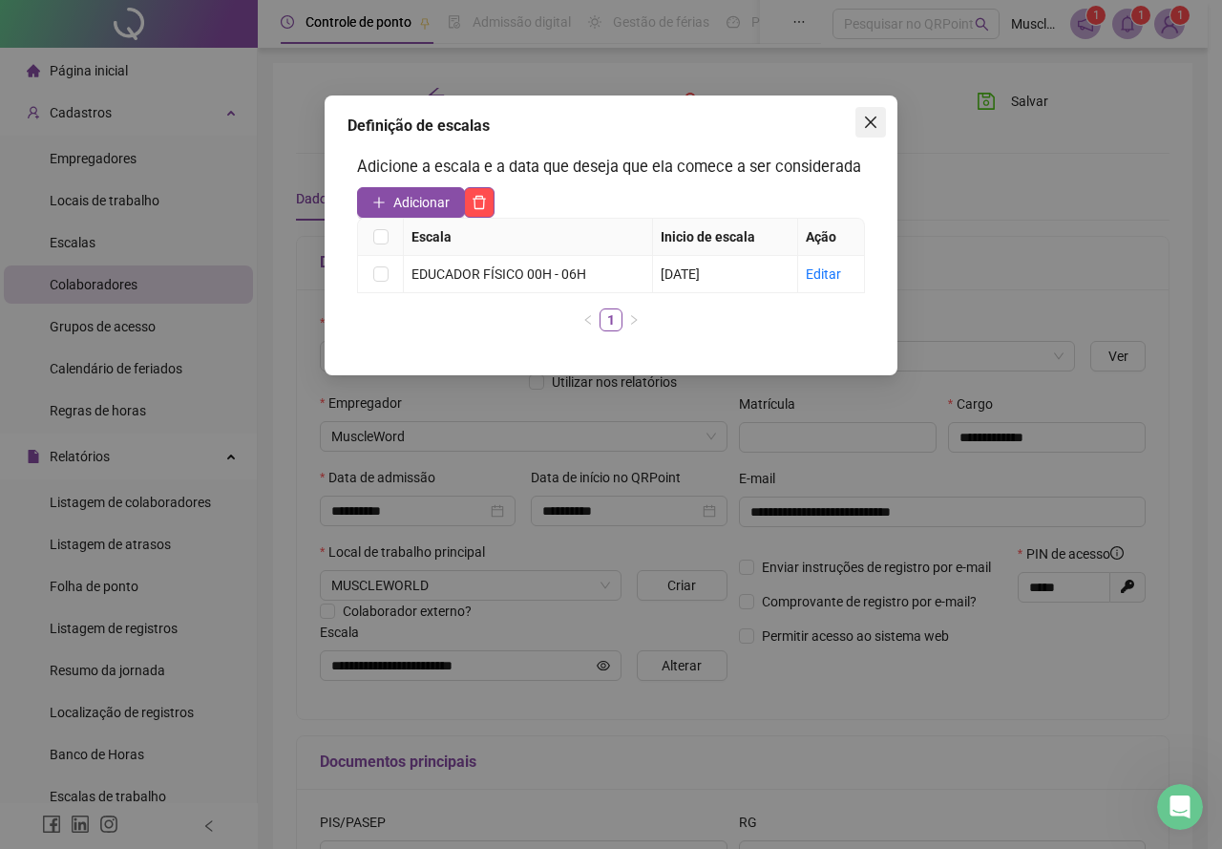
click at [865, 127] on icon "close" at bounding box center [870, 122] width 11 height 11
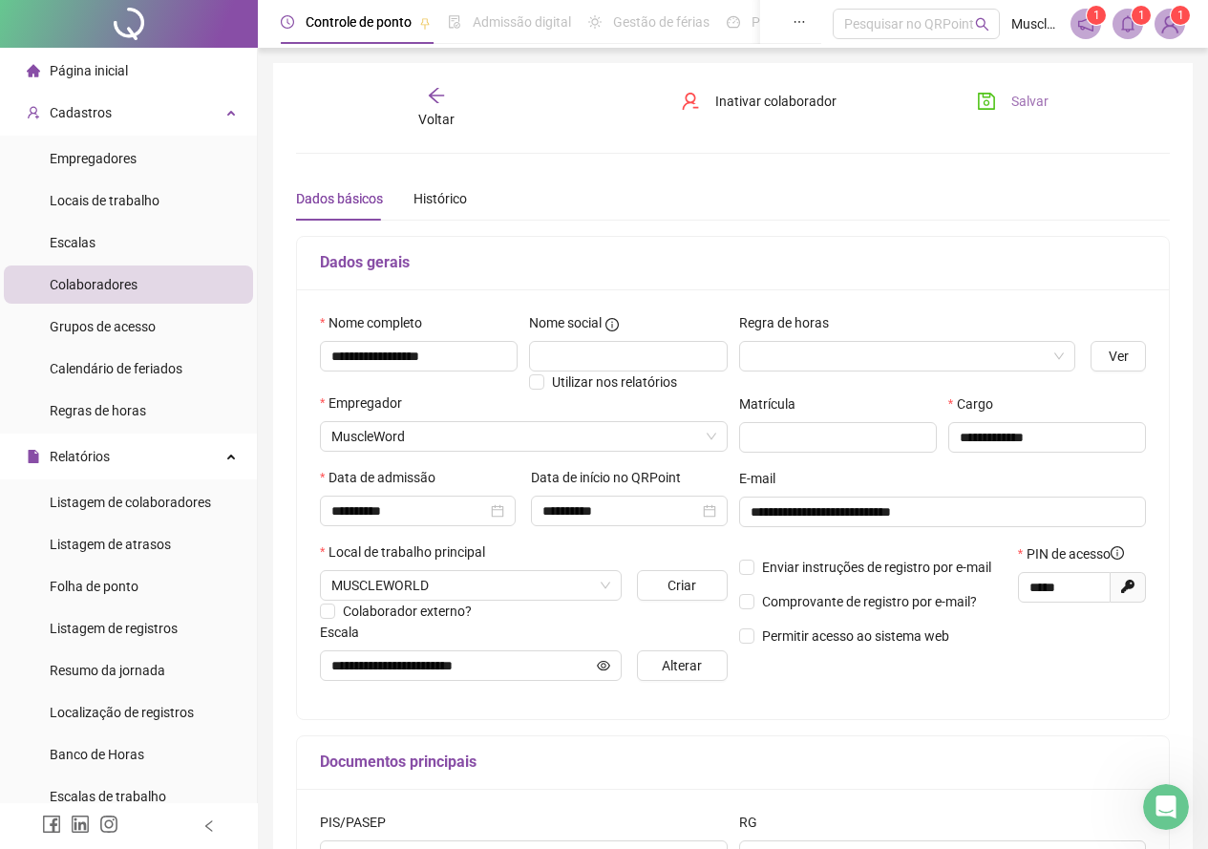
click at [1050, 86] on button "Salvar" at bounding box center [1013, 101] width 100 height 31
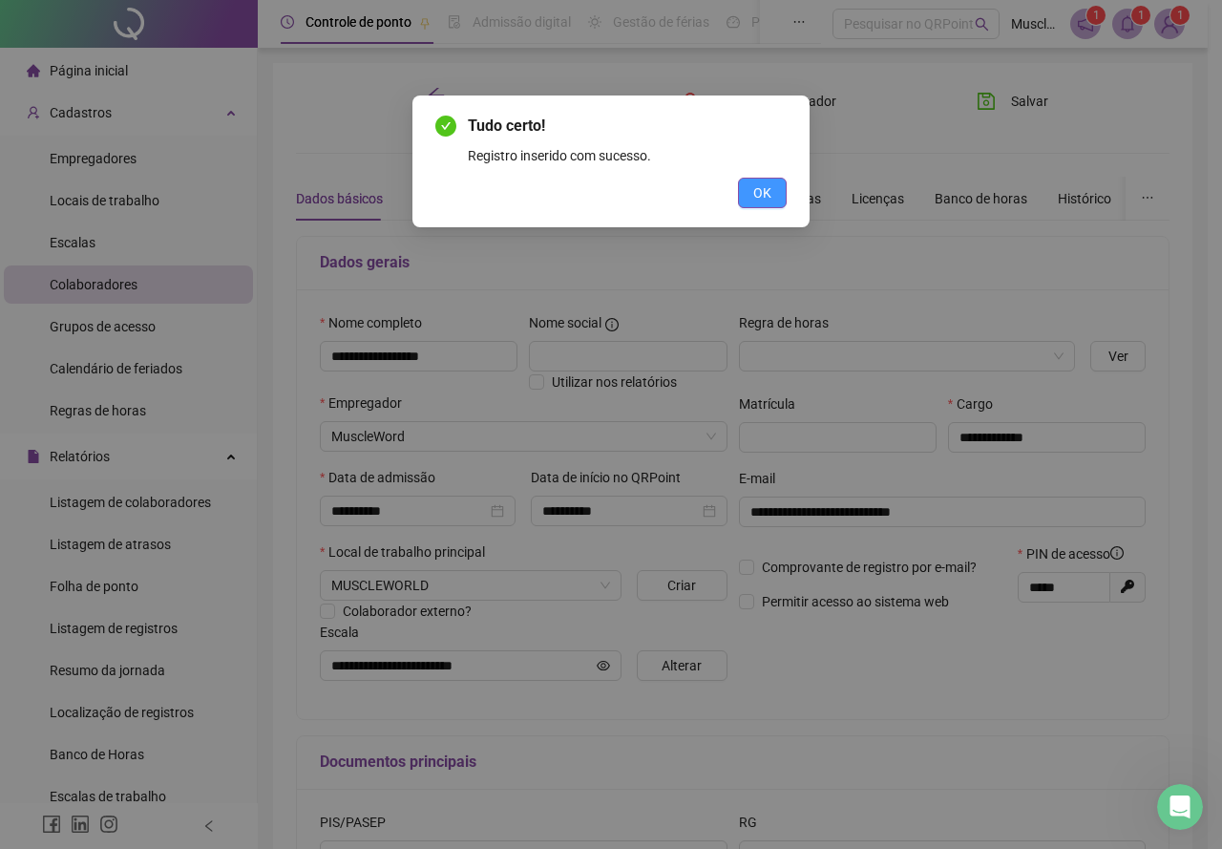
click at [768, 188] on span "OK" at bounding box center [763, 192] width 18 height 21
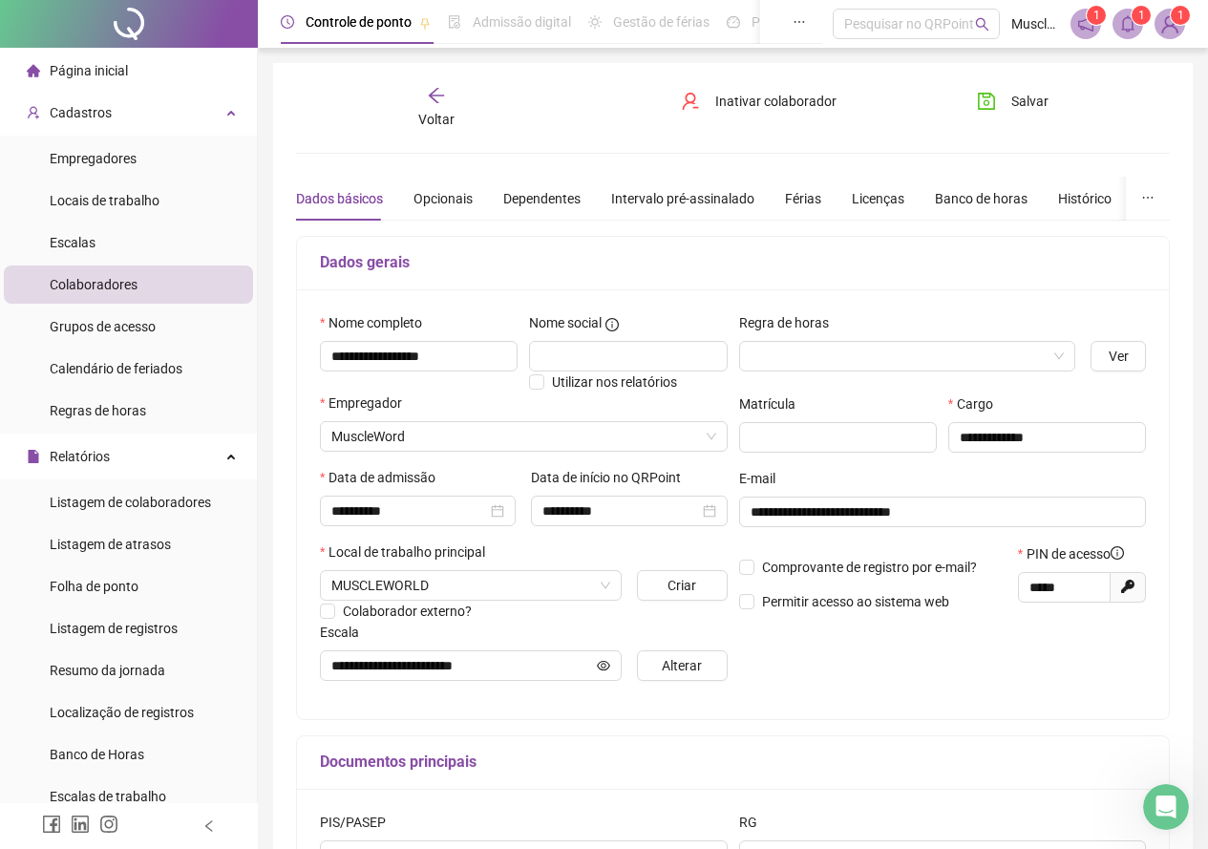
click at [416, 84] on div "**********" at bounding box center [733, 535] width 920 height 945
click at [424, 115] on span "Voltar" at bounding box center [436, 119] width 36 height 15
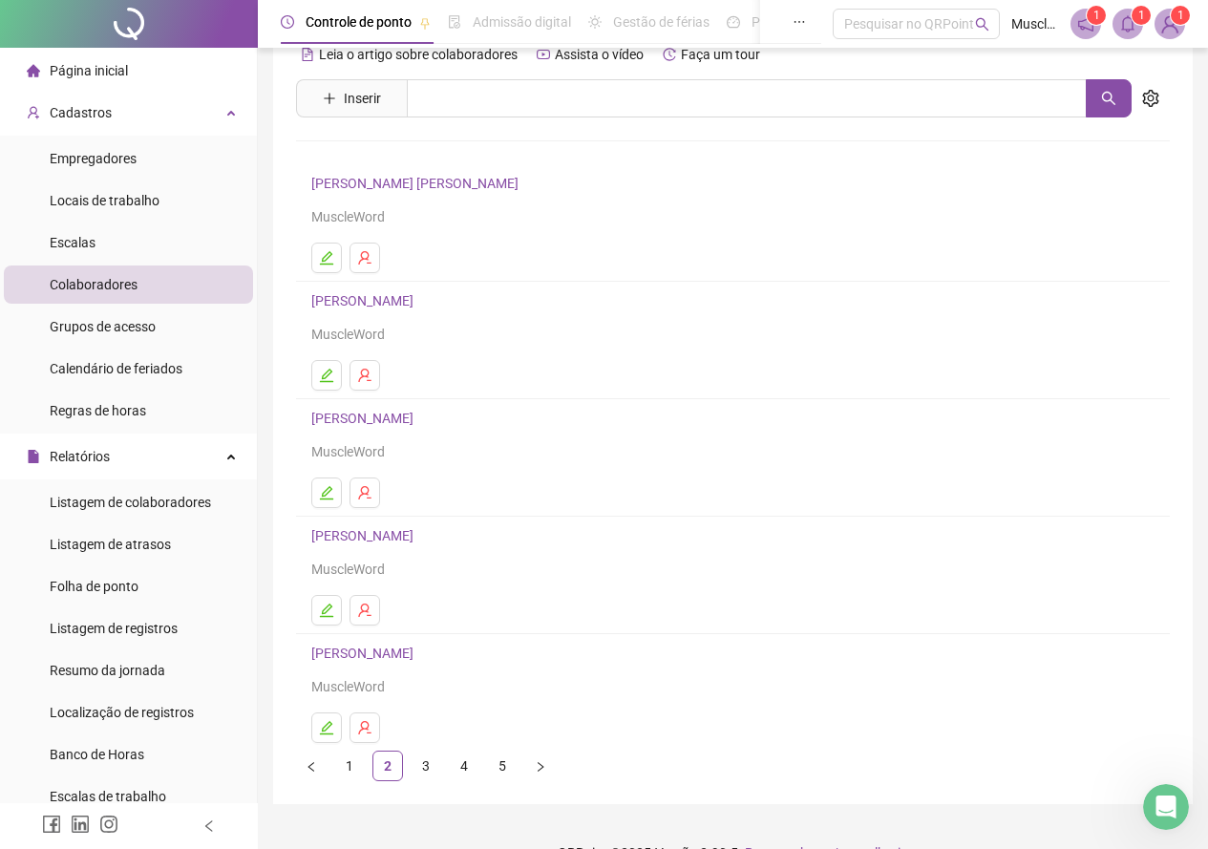
scroll to position [74, 0]
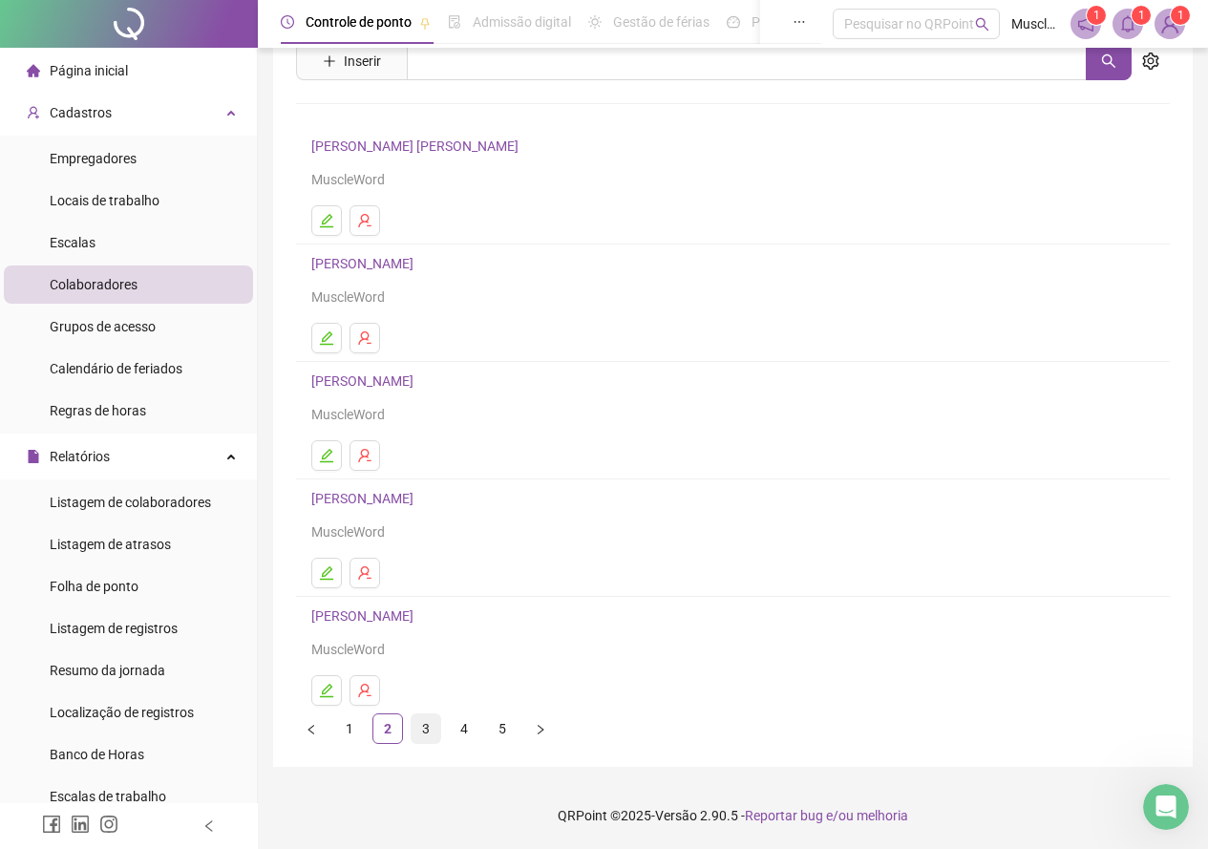
click at [430, 721] on link "3" at bounding box center [426, 728] width 29 height 29
click at [458, 726] on link "4" at bounding box center [464, 728] width 29 height 29
click at [366, 342] on icon "user-delete" at bounding box center [364, 337] width 15 height 15
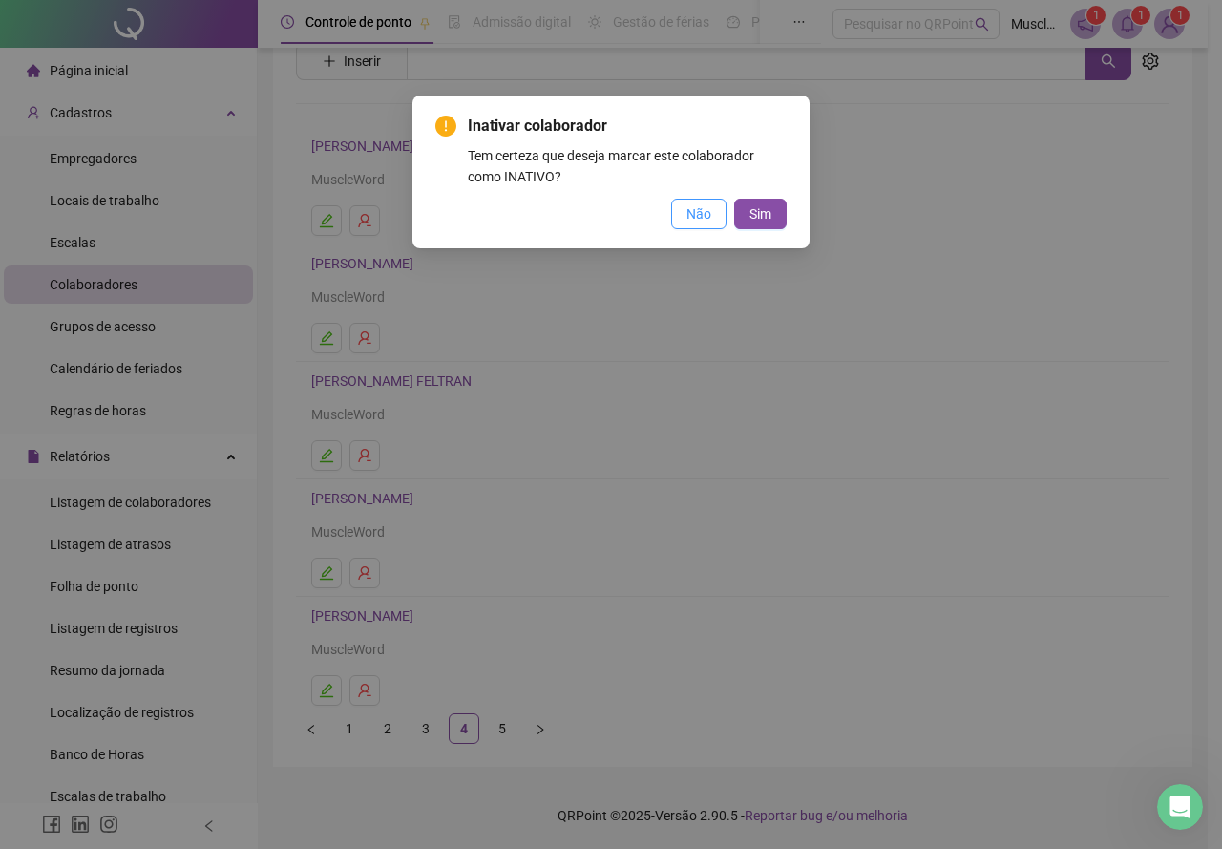
click at [717, 214] on button "Não" at bounding box center [698, 214] width 55 height 31
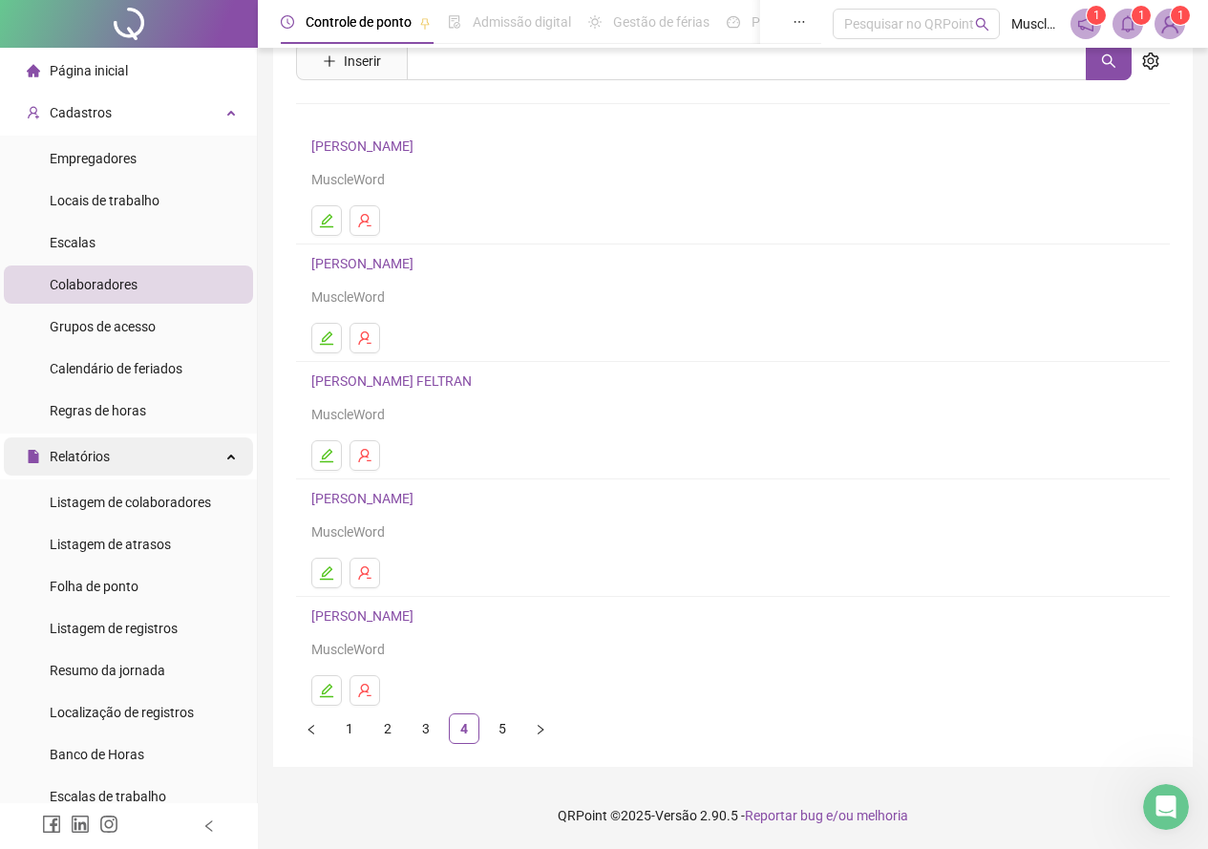
click at [201, 454] on div "Relatórios" at bounding box center [128, 456] width 249 height 38
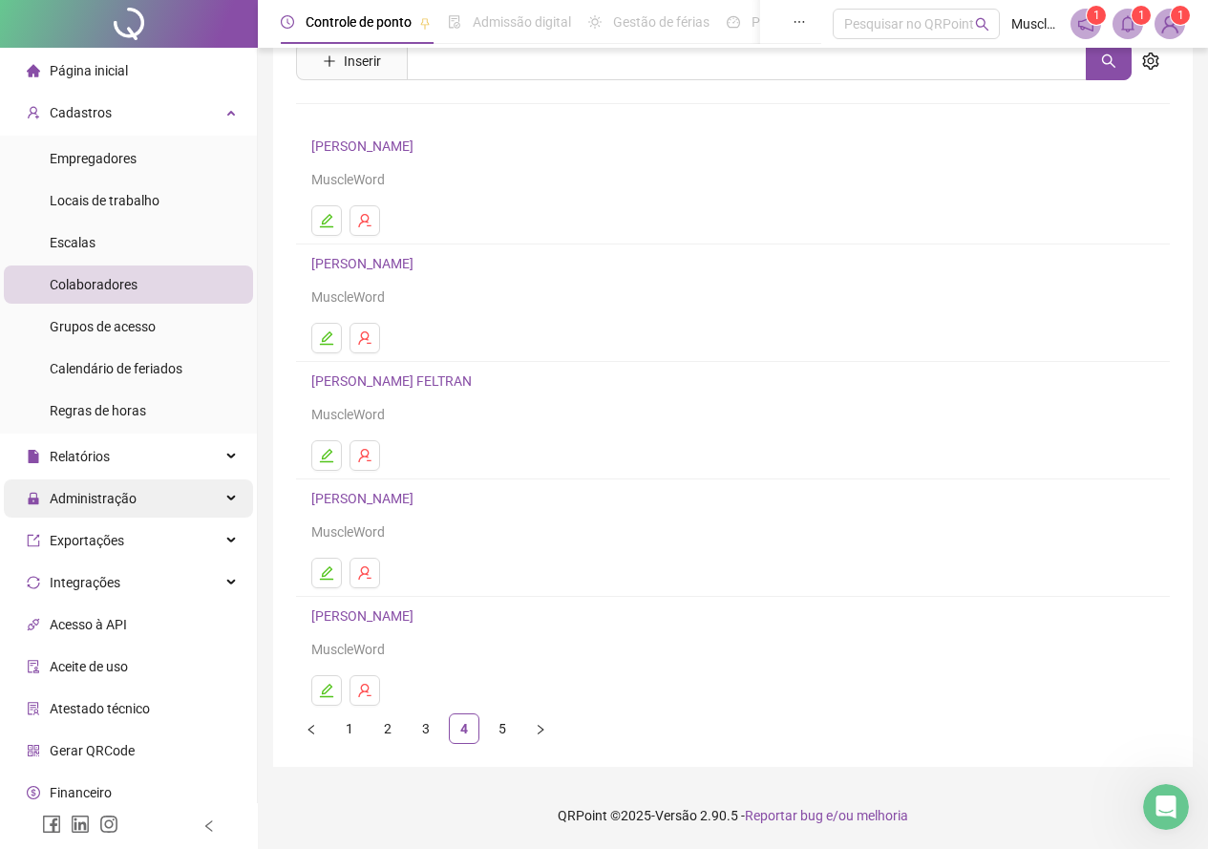
click at [201, 506] on div "Administração" at bounding box center [128, 498] width 249 height 38
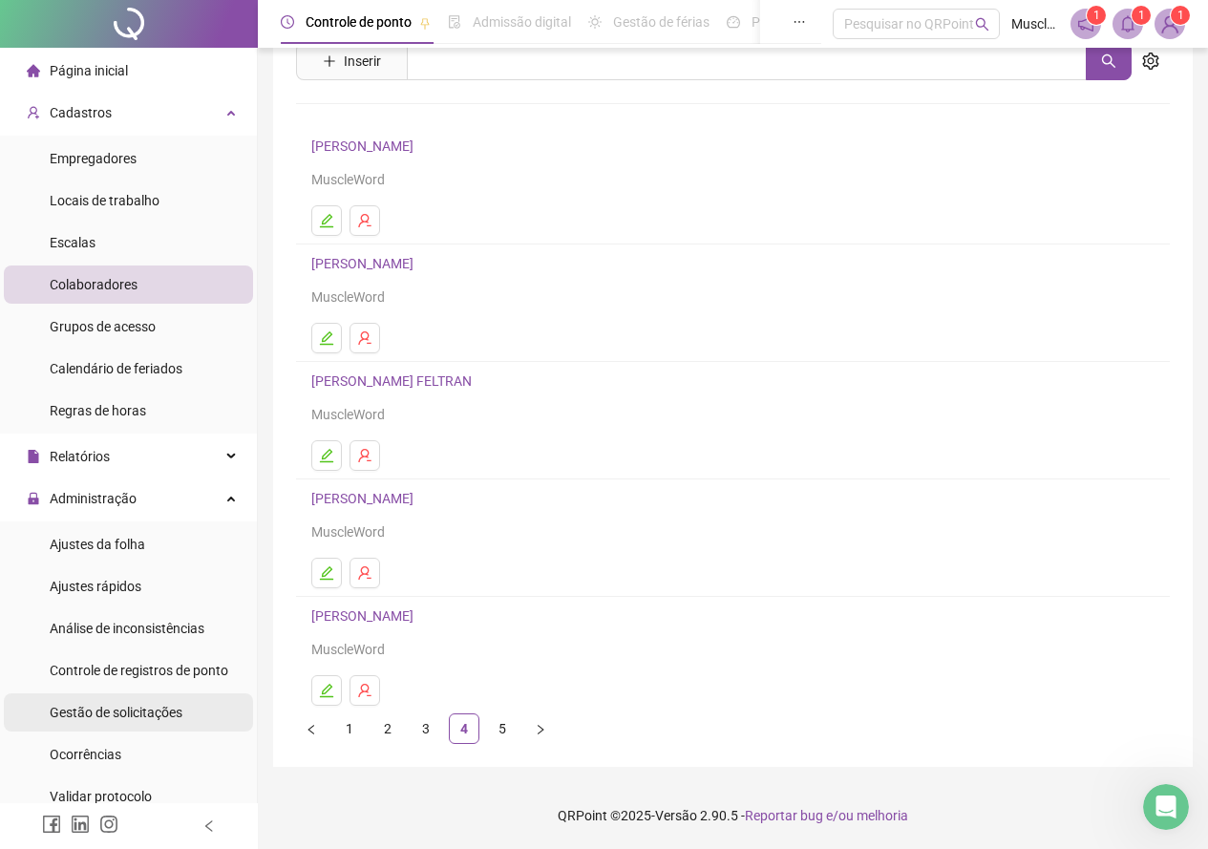
scroll to position [96, 0]
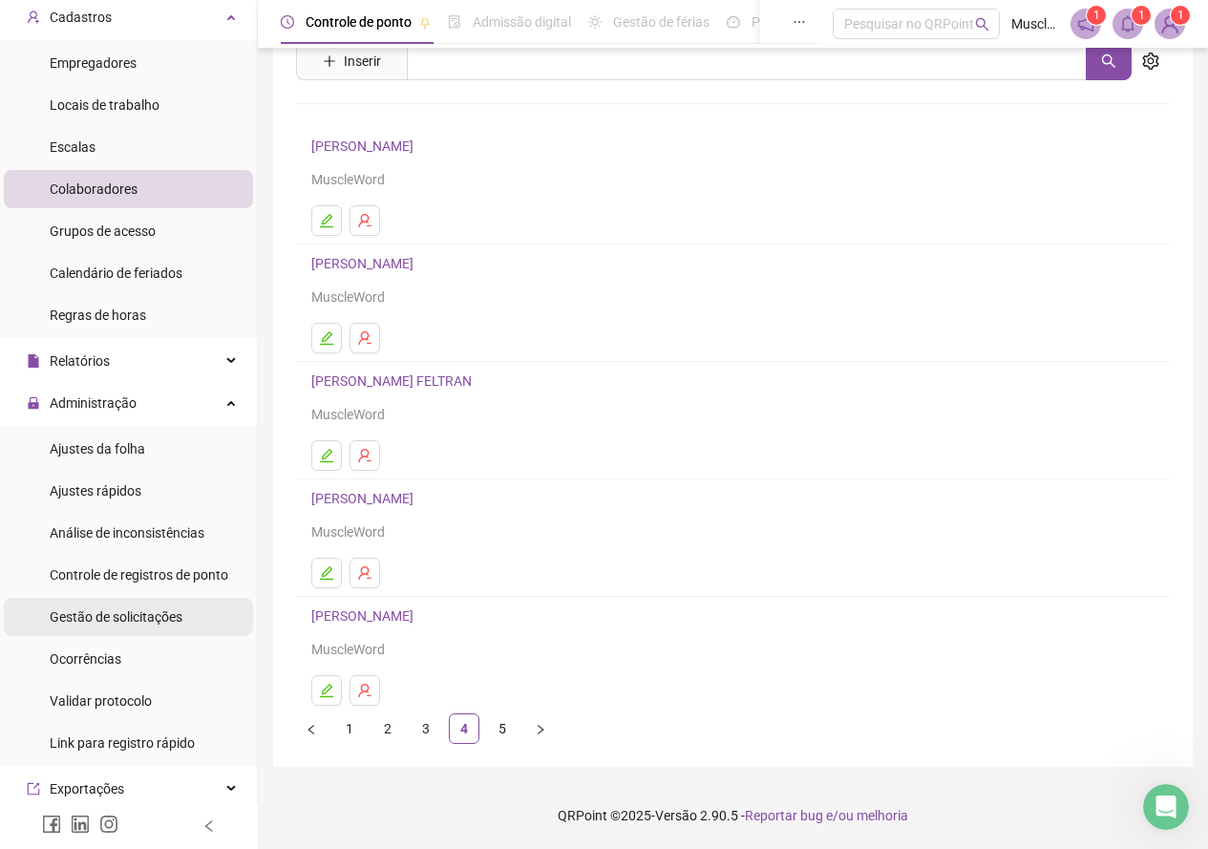
click at [149, 628] on div "Gestão de solicitações" at bounding box center [116, 617] width 133 height 38
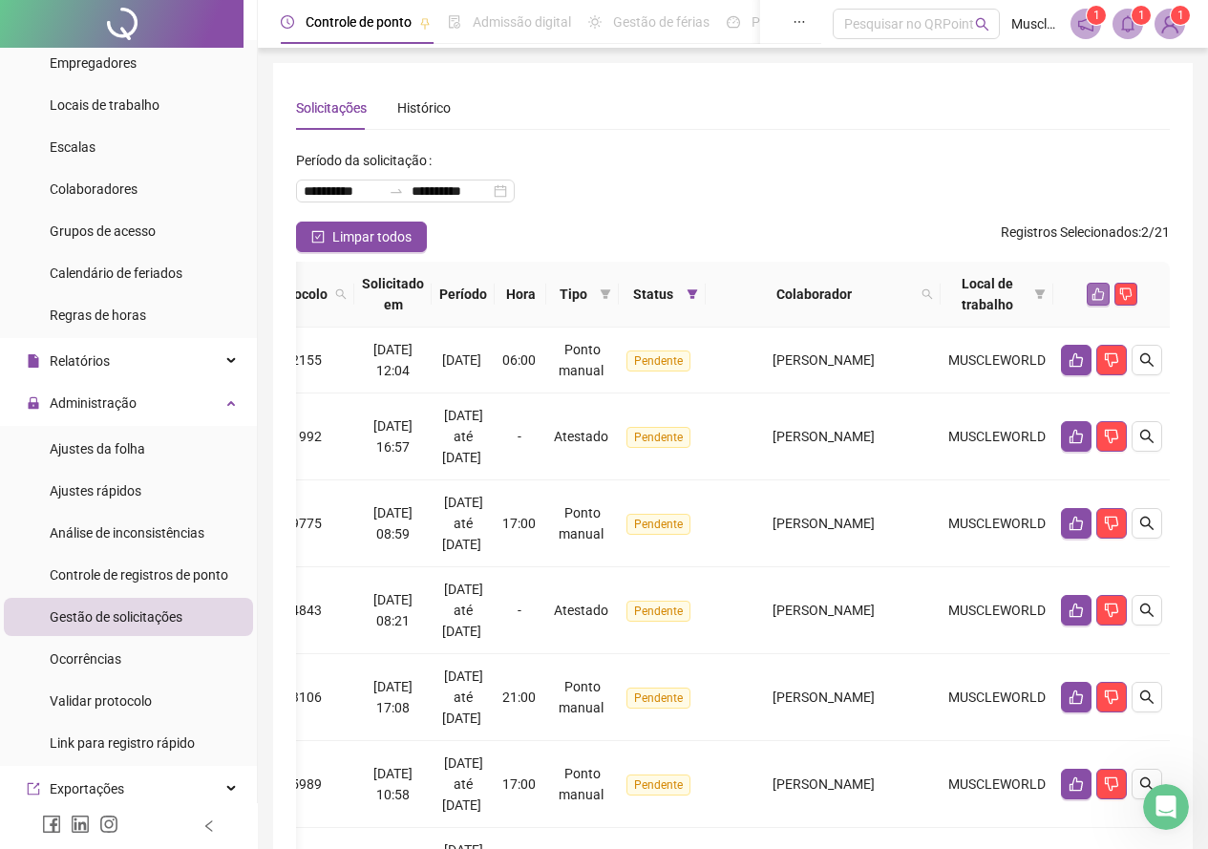
click at [1094, 292] on icon "like" at bounding box center [1098, 293] width 13 height 13
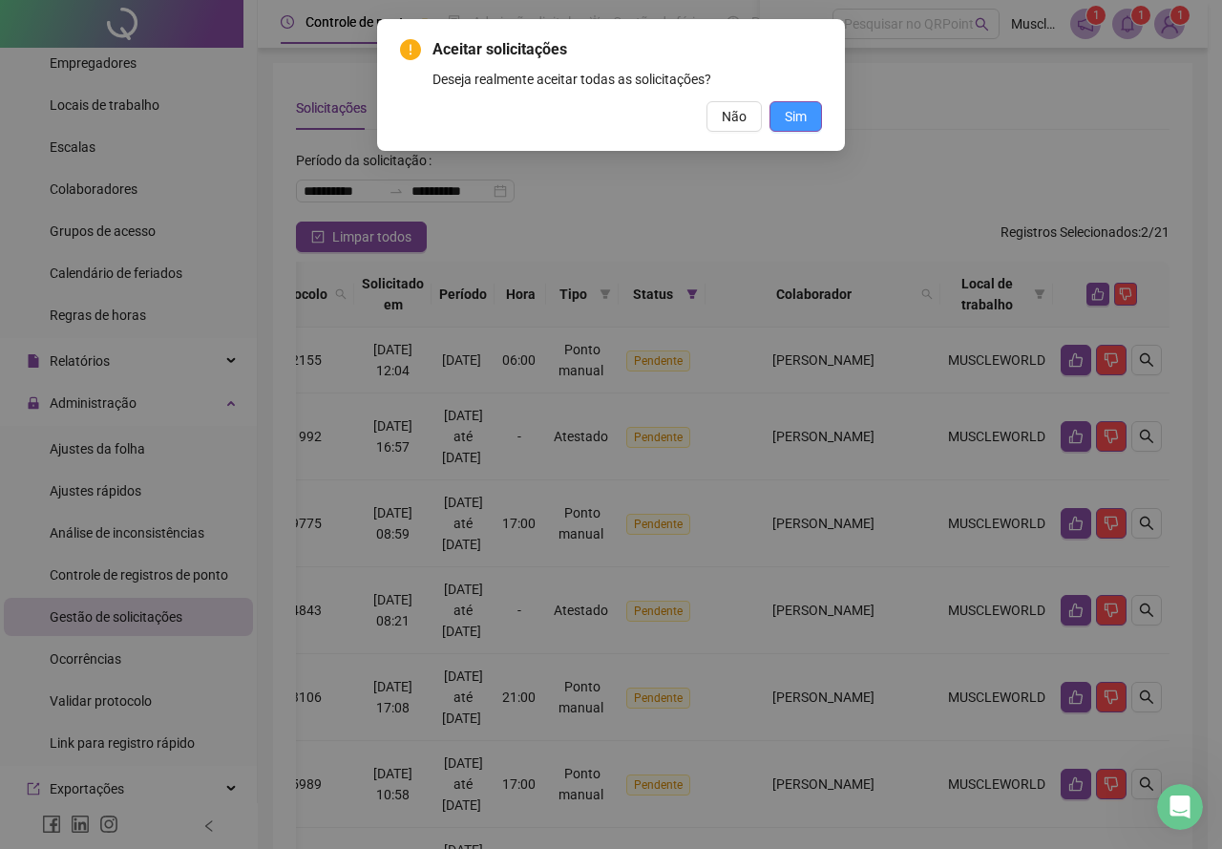
click at [775, 112] on button "Sim" at bounding box center [796, 116] width 53 height 31
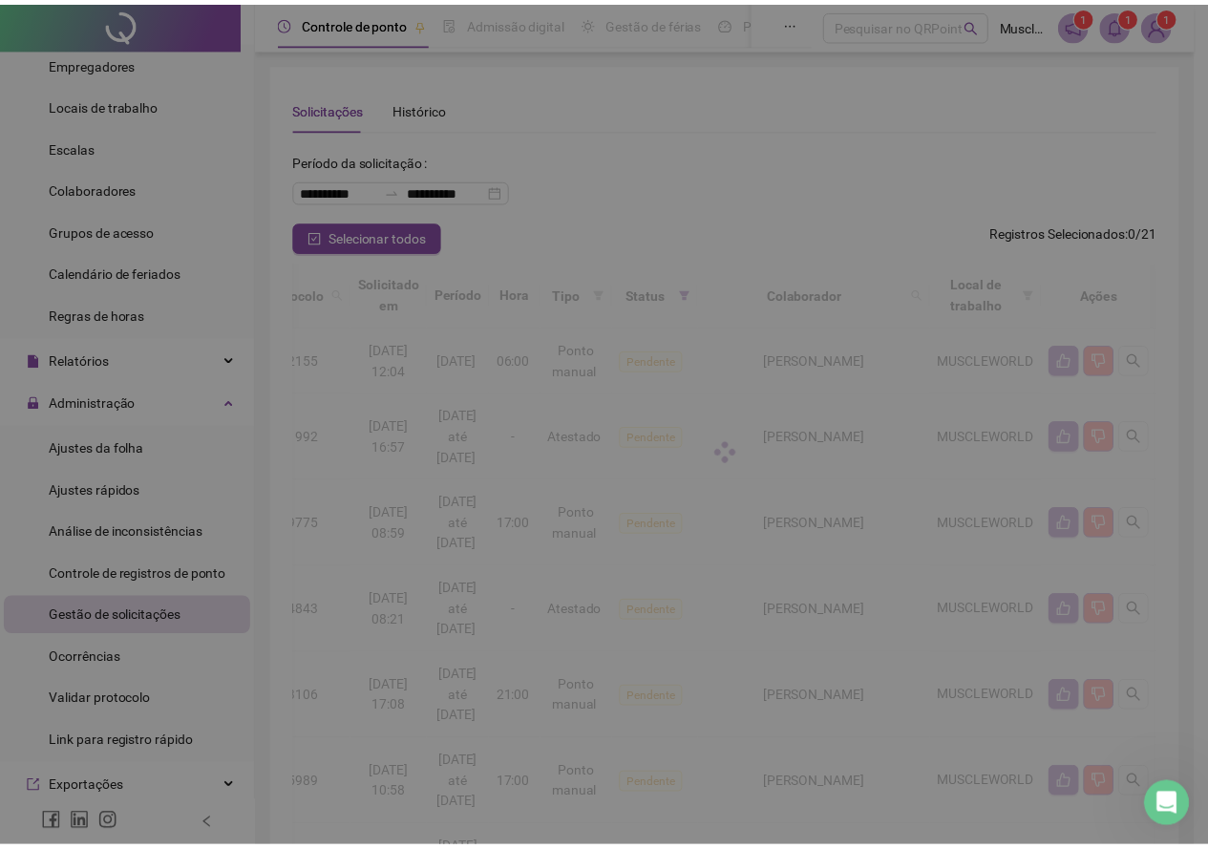
scroll to position [0, 77]
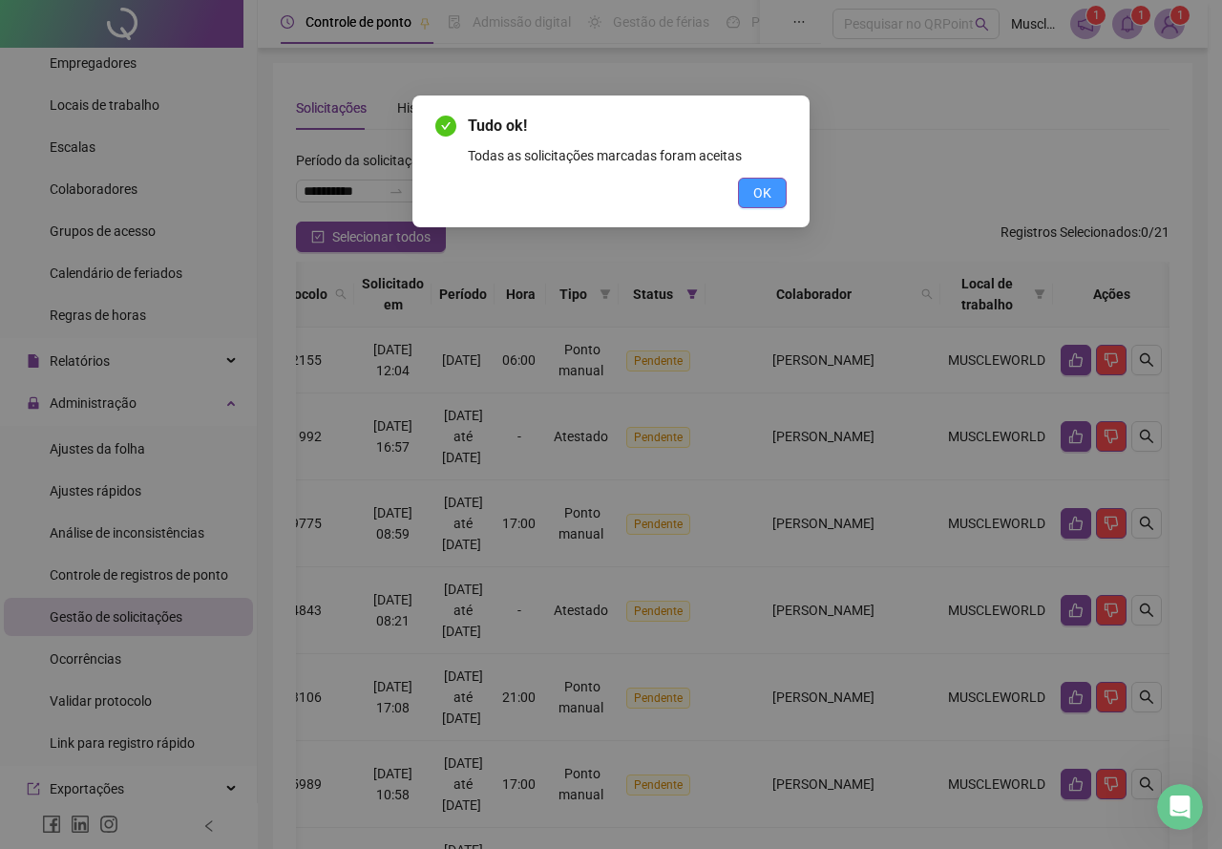
click at [760, 193] on span "OK" at bounding box center [763, 192] width 18 height 21
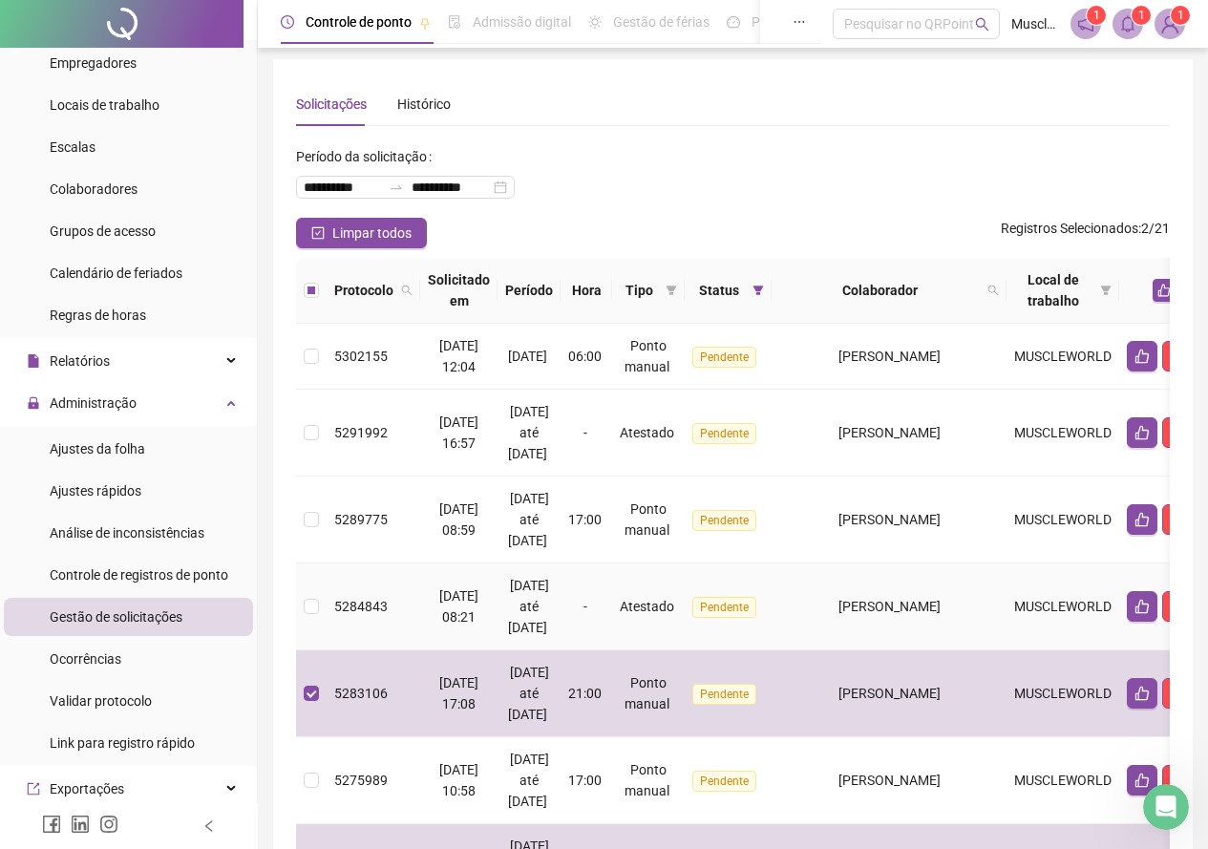
scroll to position [0, 0]
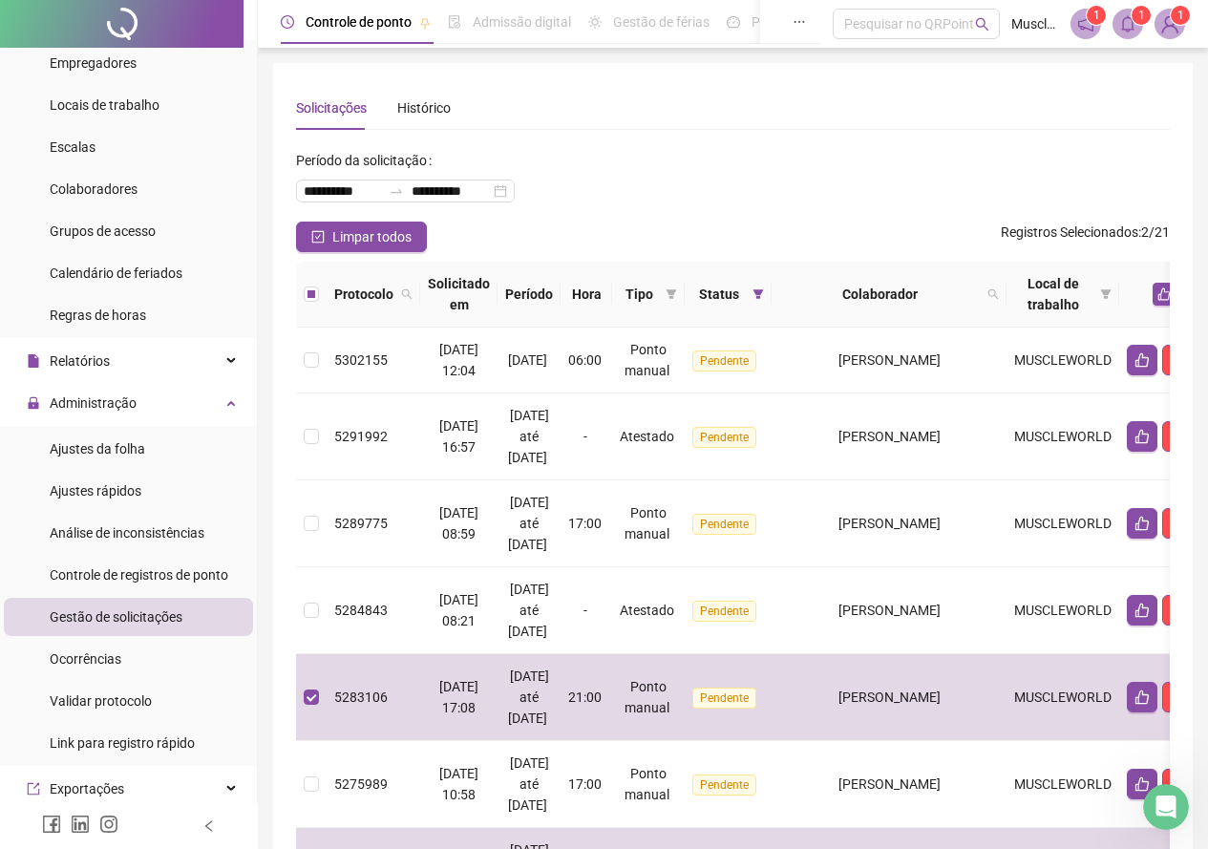
click at [1112, 181] on div "**********" at bounding box center [733, 183] width 874 height 76
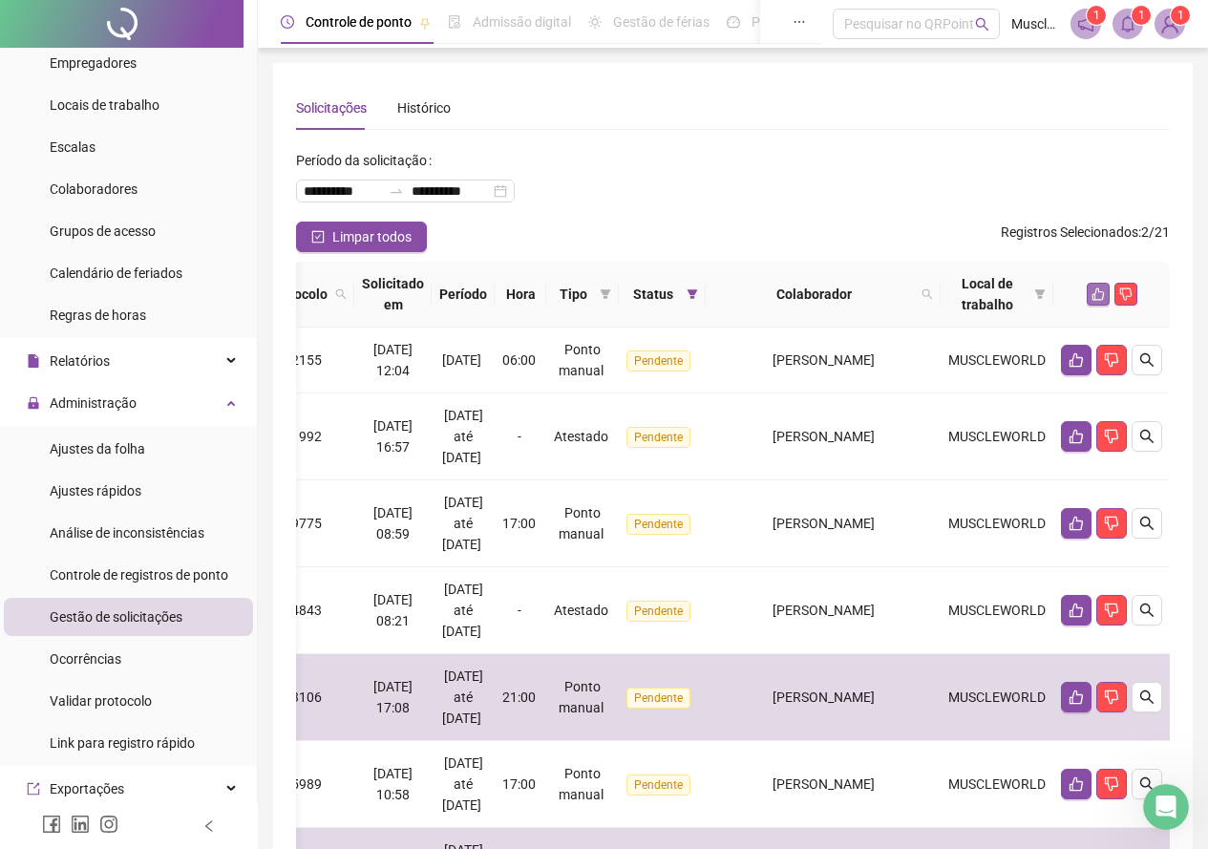
click at [1094, 288] on icon "like" at bounding box center [1098, 293] width 13 height 13
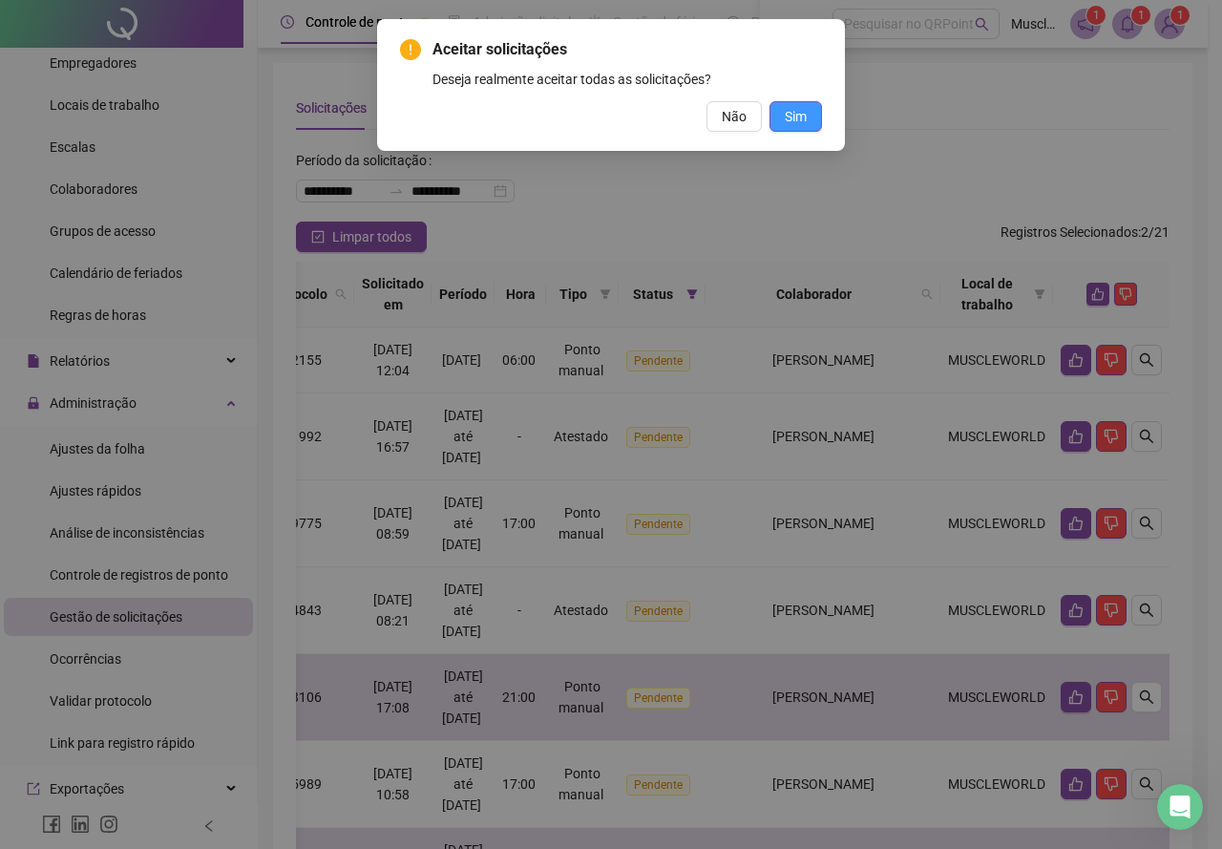
click at [798, 113] on span "Sim" at bounding box center [796, 116] width 22 height 21
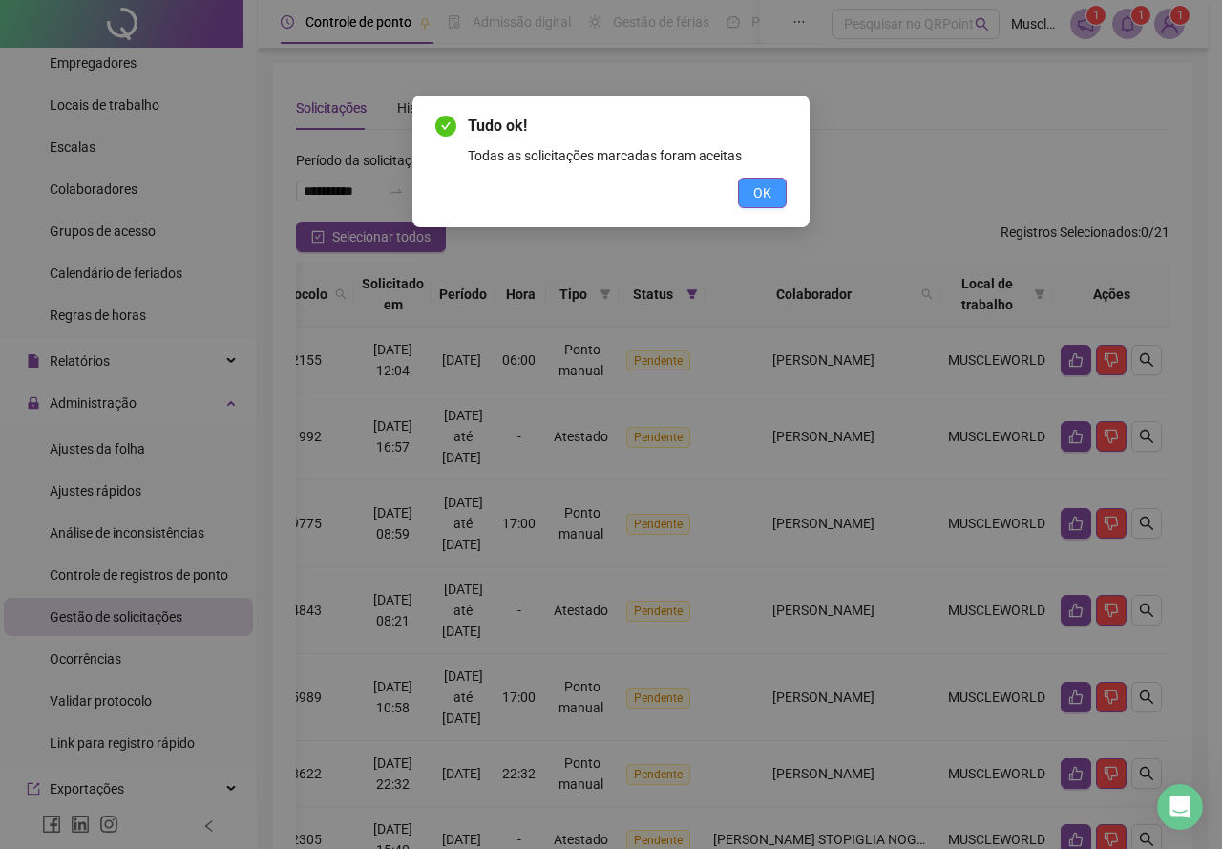
click at [754, 182] on span "OK" at bounding box center [763, 192] width 18 height 21
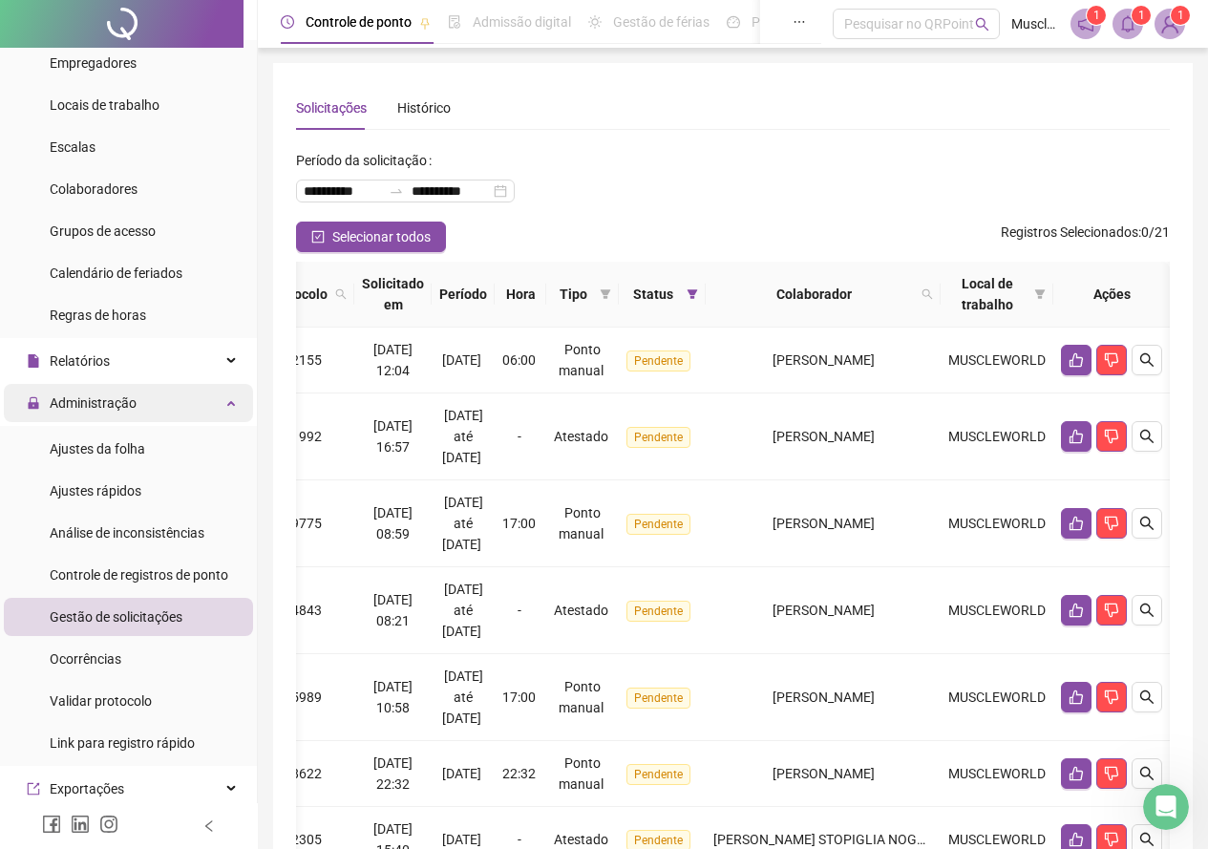
click at [219, 393] on div "Administração" at bounding box center [128, 403] width 249 height 38
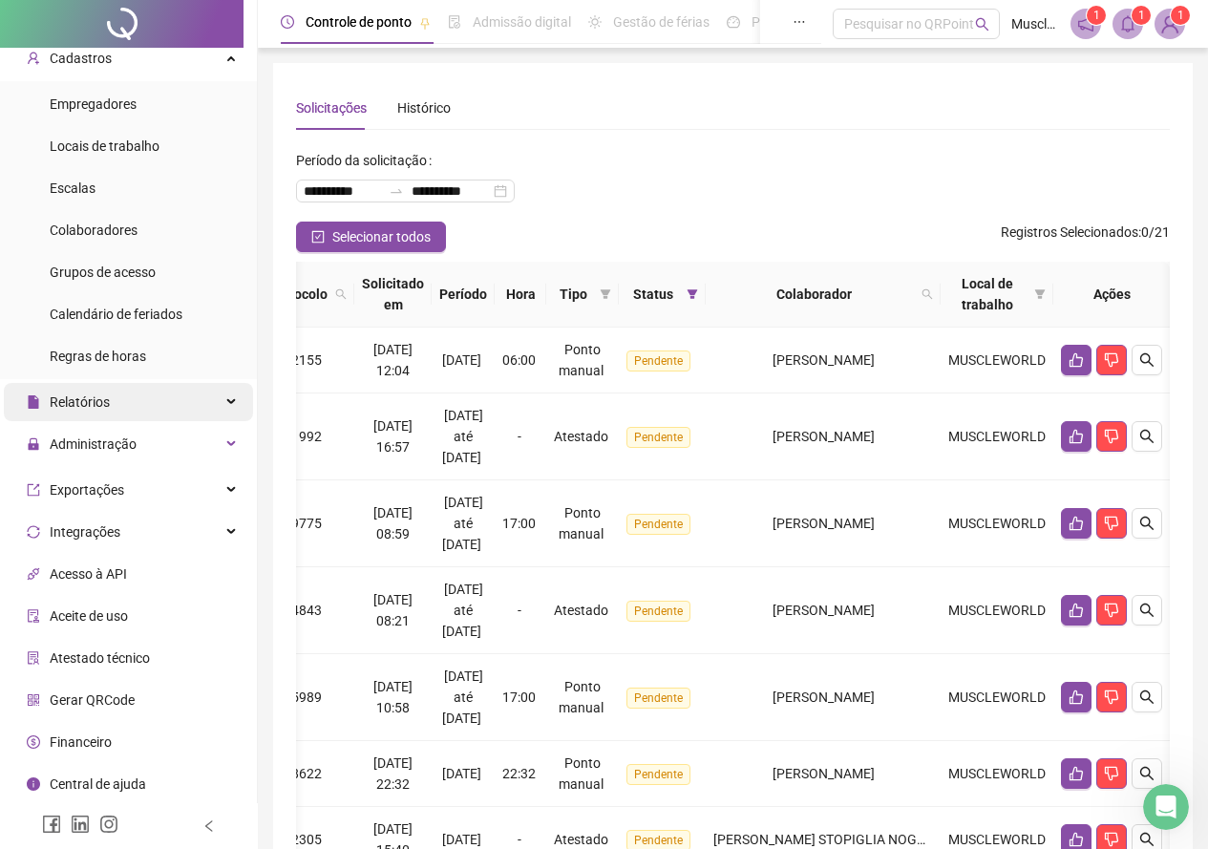
scroll to position [51, 0]
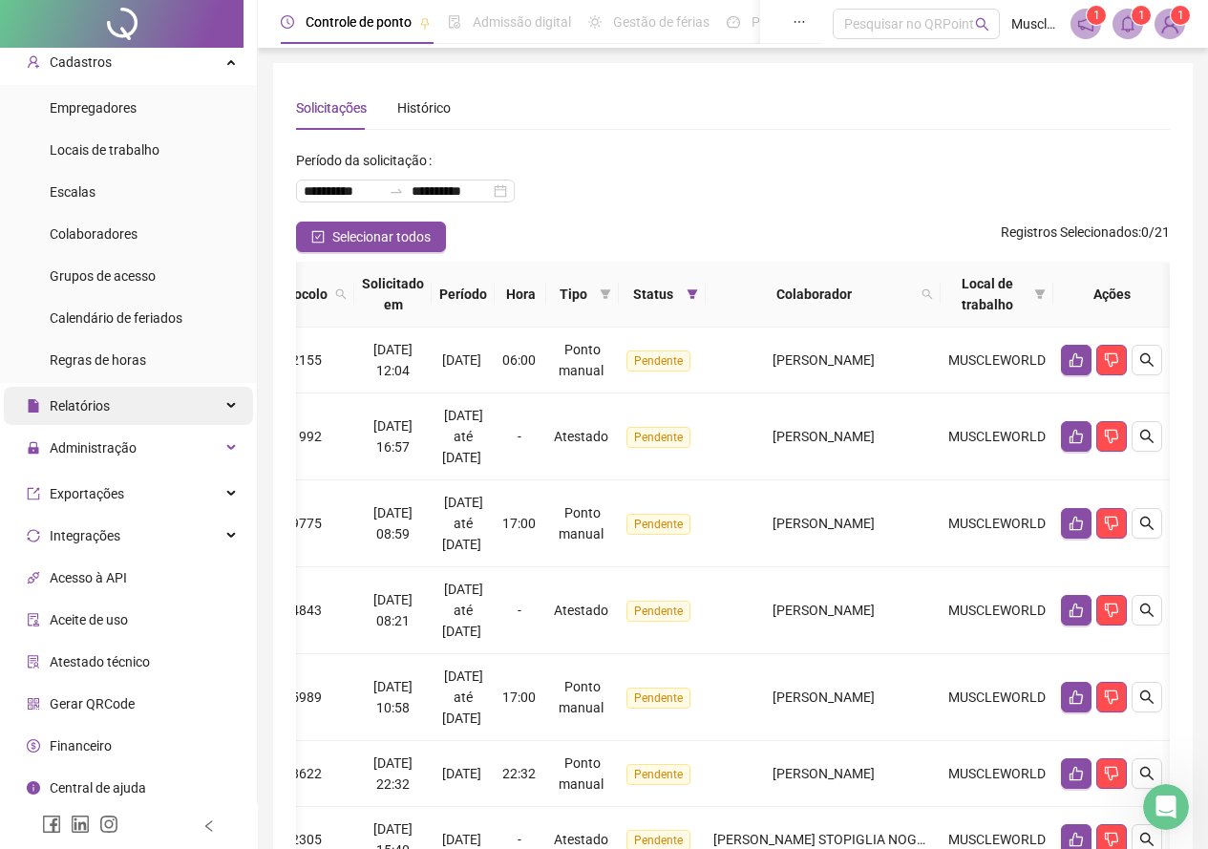
click at [222, 364] on li "Regras de horas" at bounding box center [128, 360] width 249 height 38
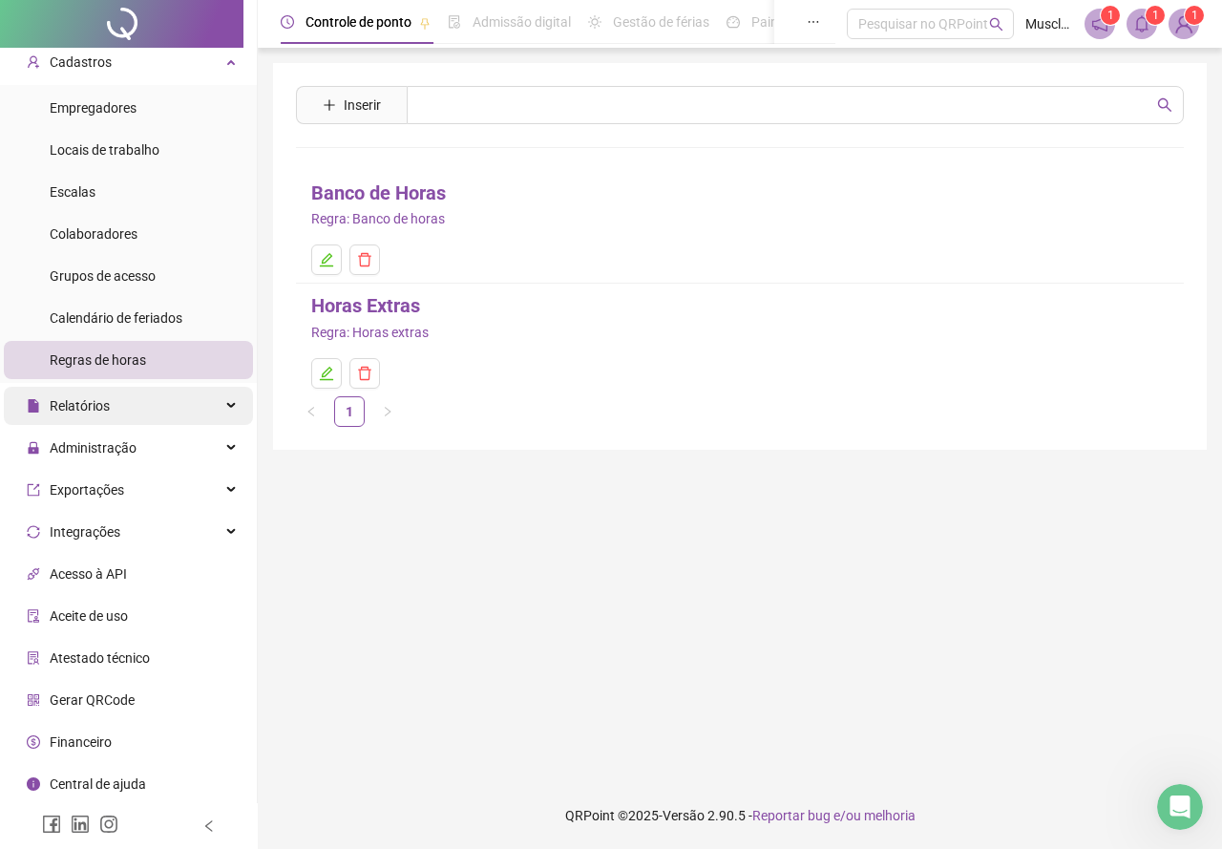
click at [211, 401] on div "Relatórios" at bounding box center [128, 406] width 249 height 38
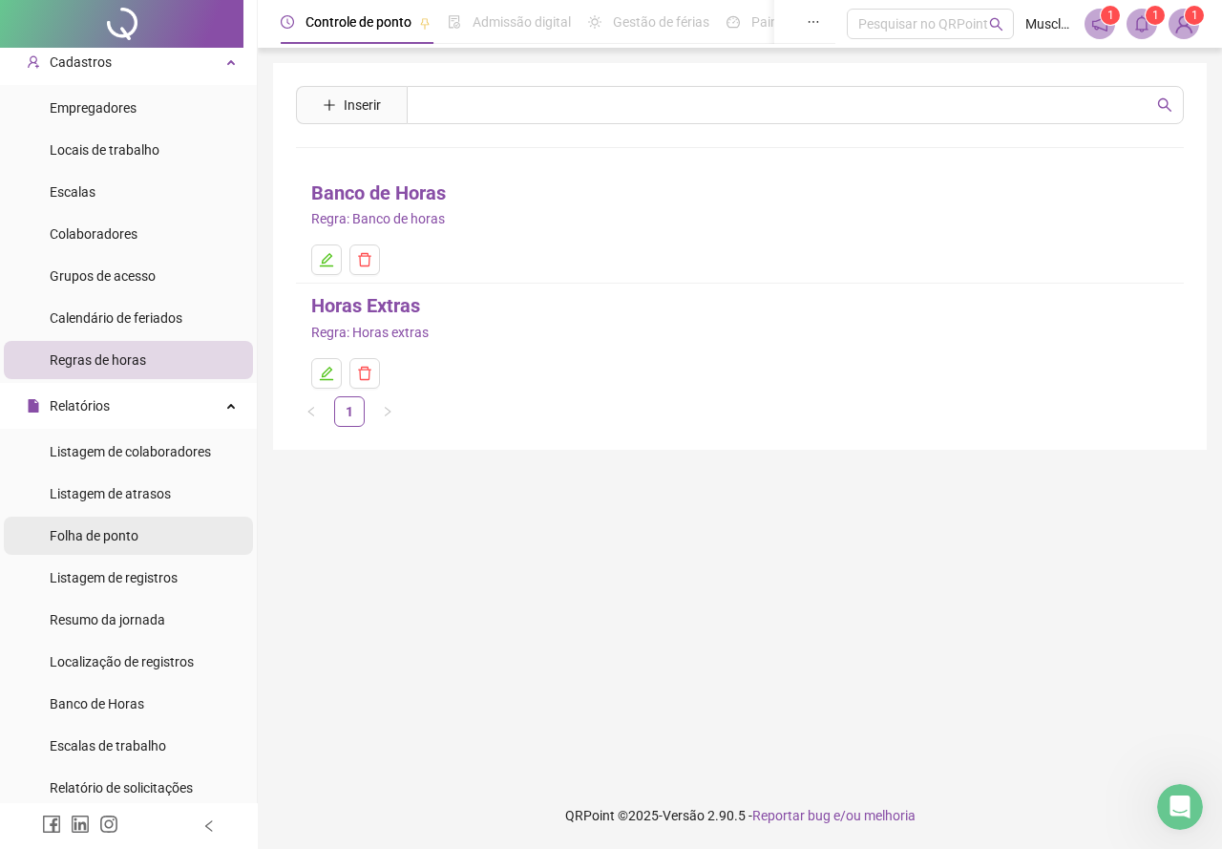
click at [125, 537] on span "Folha de ponto" at bounding box center [94, 535] width 89 height 15
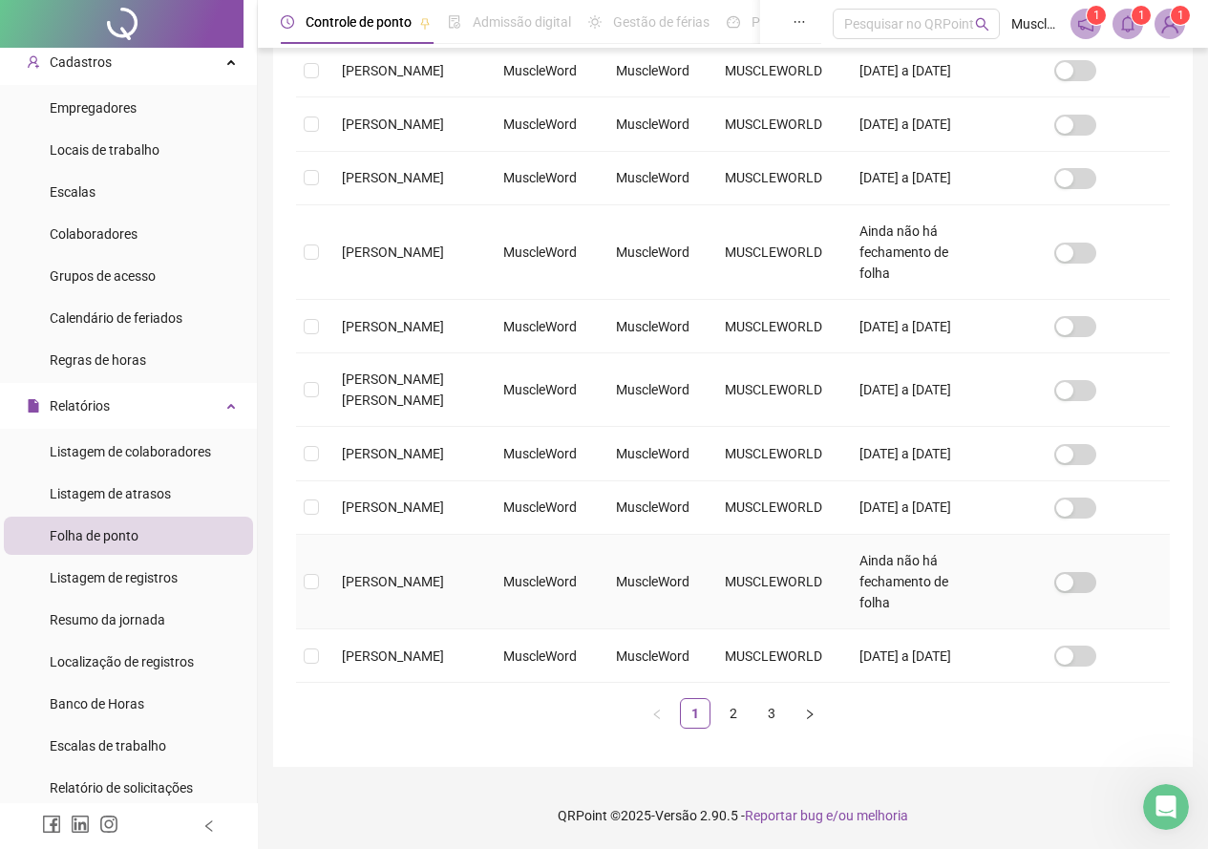
scroll to position [478, 0]
click at [724, 728] on link "2" at bounding box center [733, 713] width 29 height 29
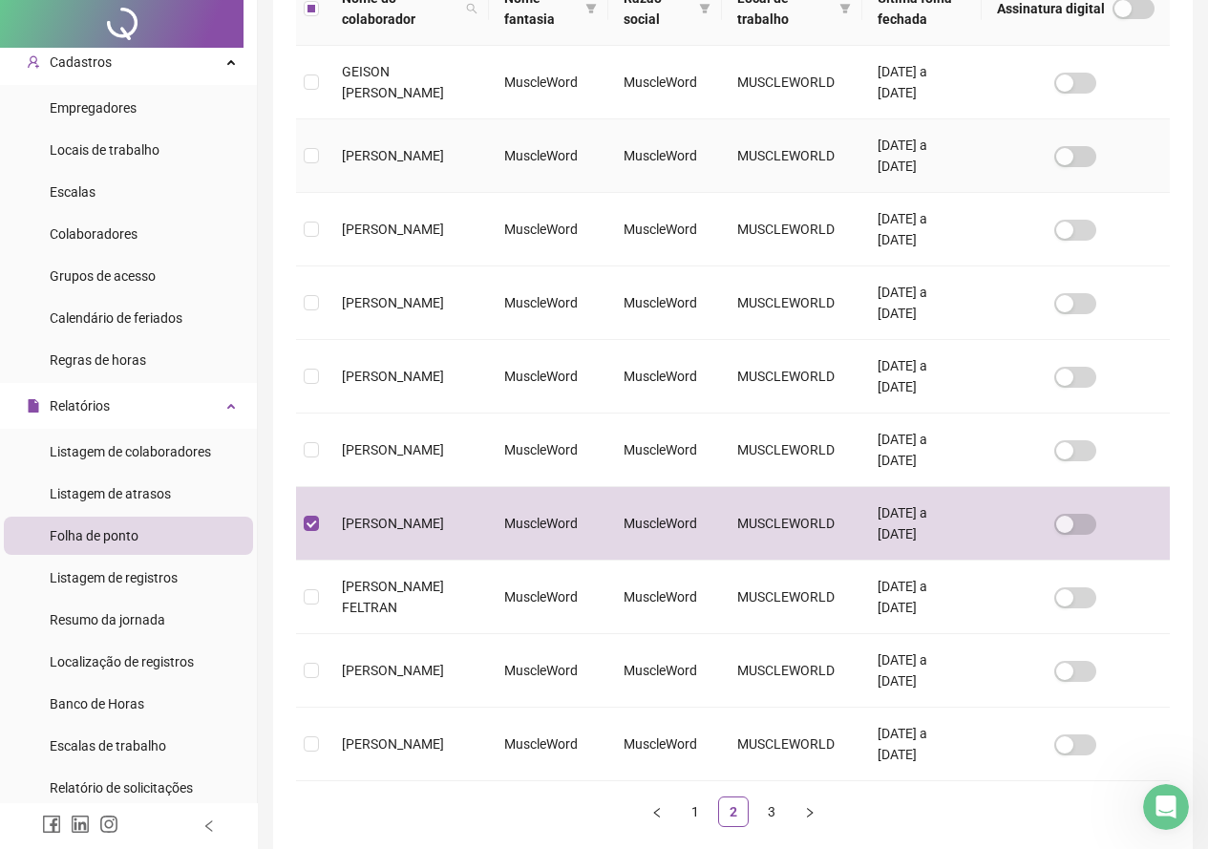
scroll to position [0, 0]
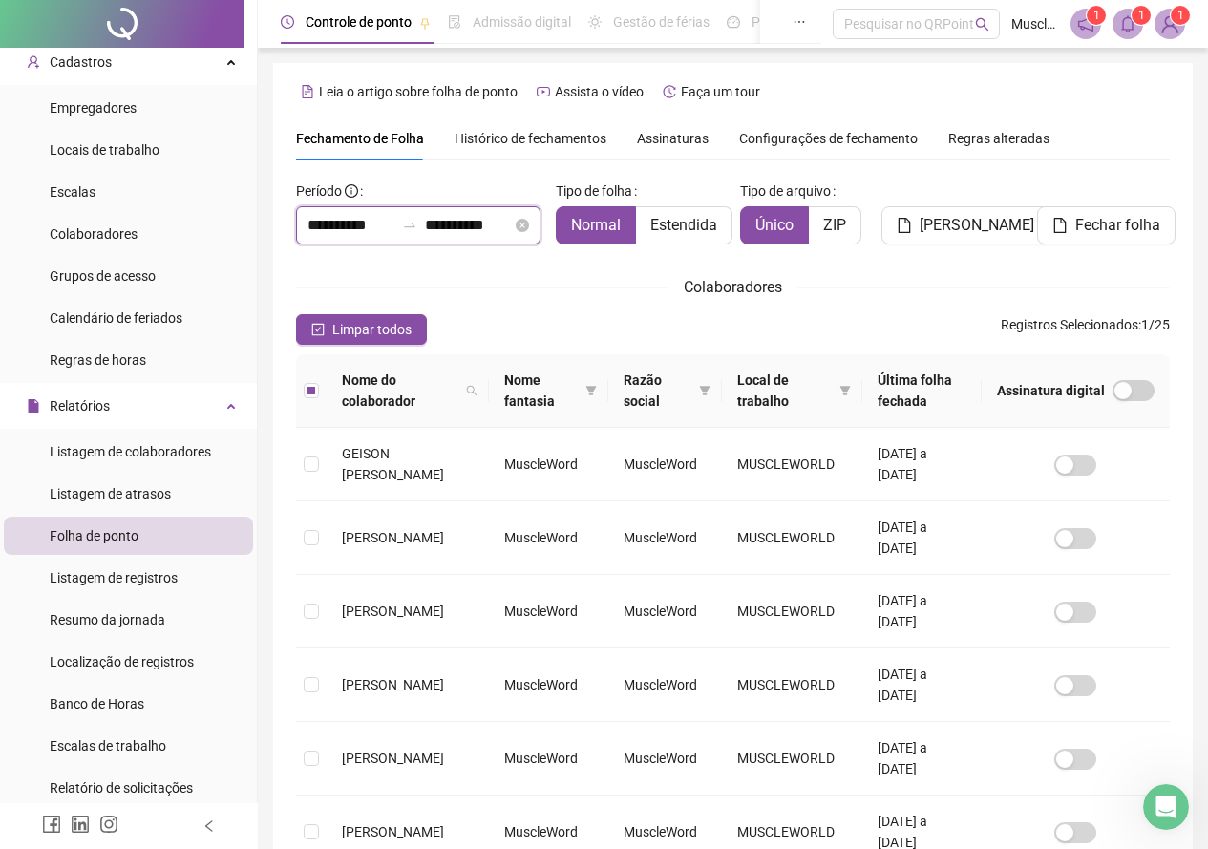
click at [340, 218] on input "**********" at bounding box center [351, 225] width 87 height 23
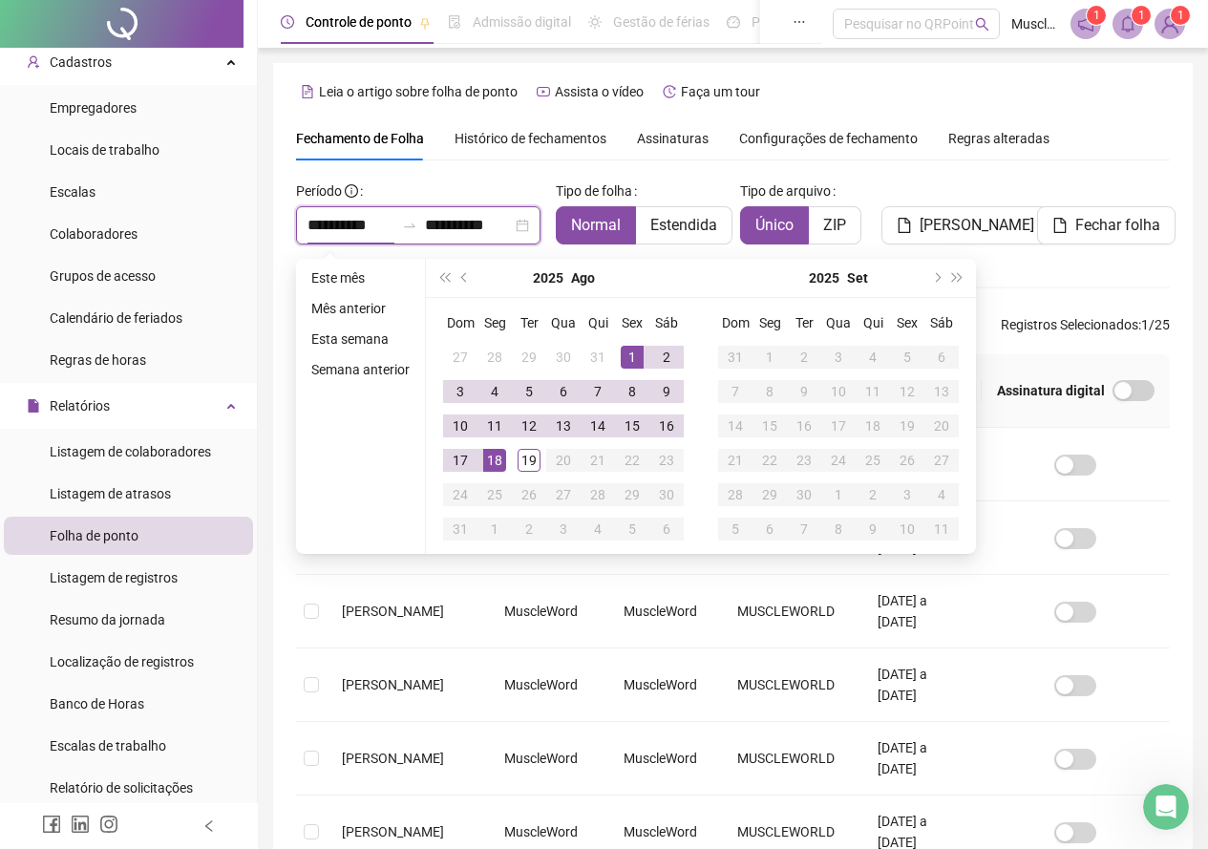
type input "**********"
click at [457, 282] on button "prev-year" at bounding box center [465, 278] width 21 height 38
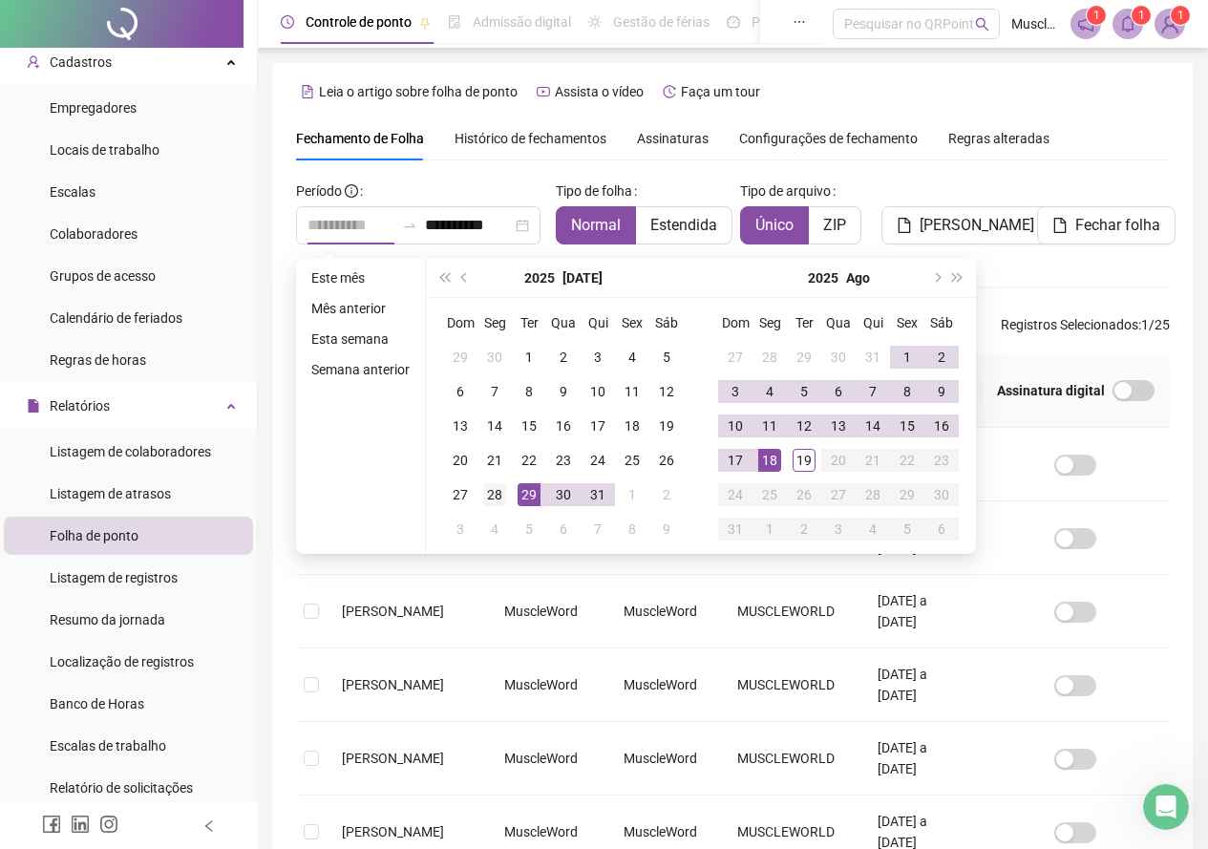
type input "**********"
click at [491, 491] on div "28" at bounding box center [494, 494] width 23 height 23
type input "**********"
click at [764, 459] on div "18" at bounding box center [769, 460] width 23 height 23
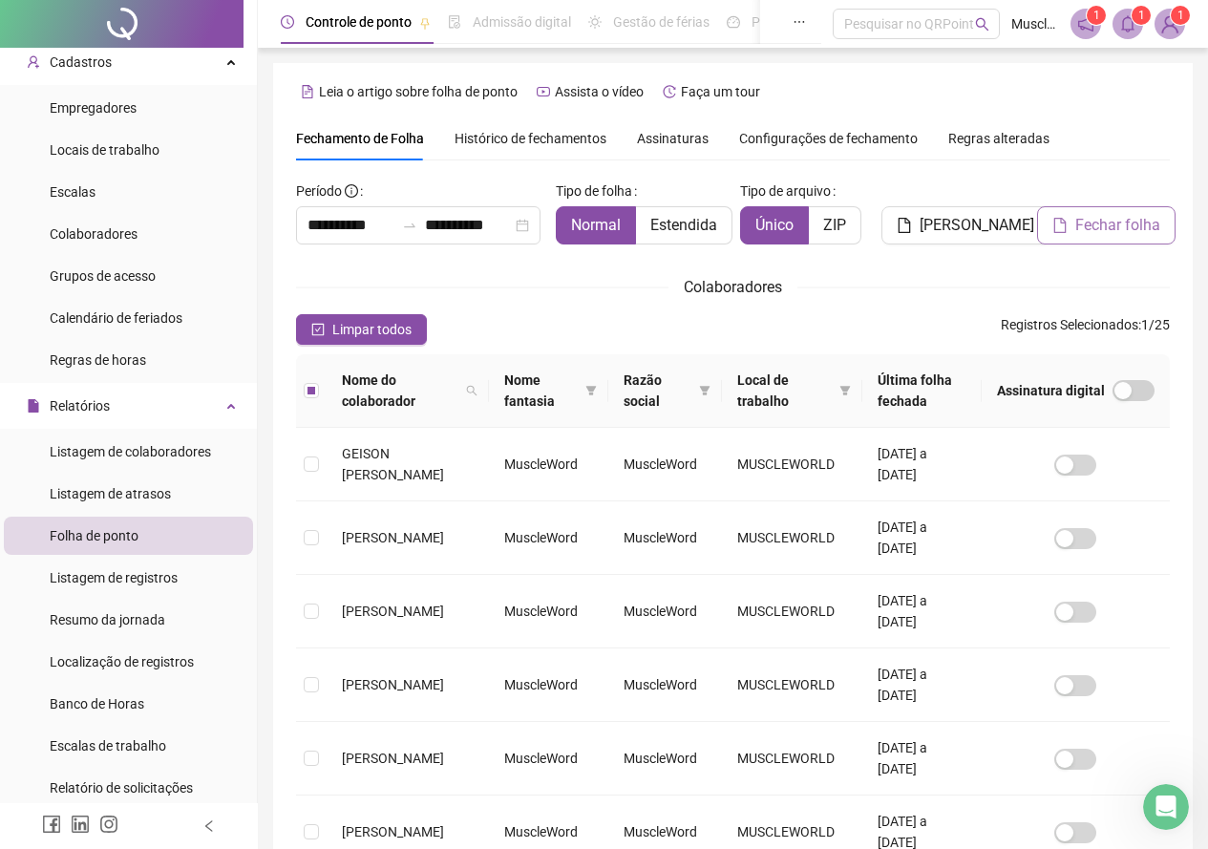
click at [1075, 226] on span "Fechar folha" at bounding box center [1117, 225] width 85 height 23
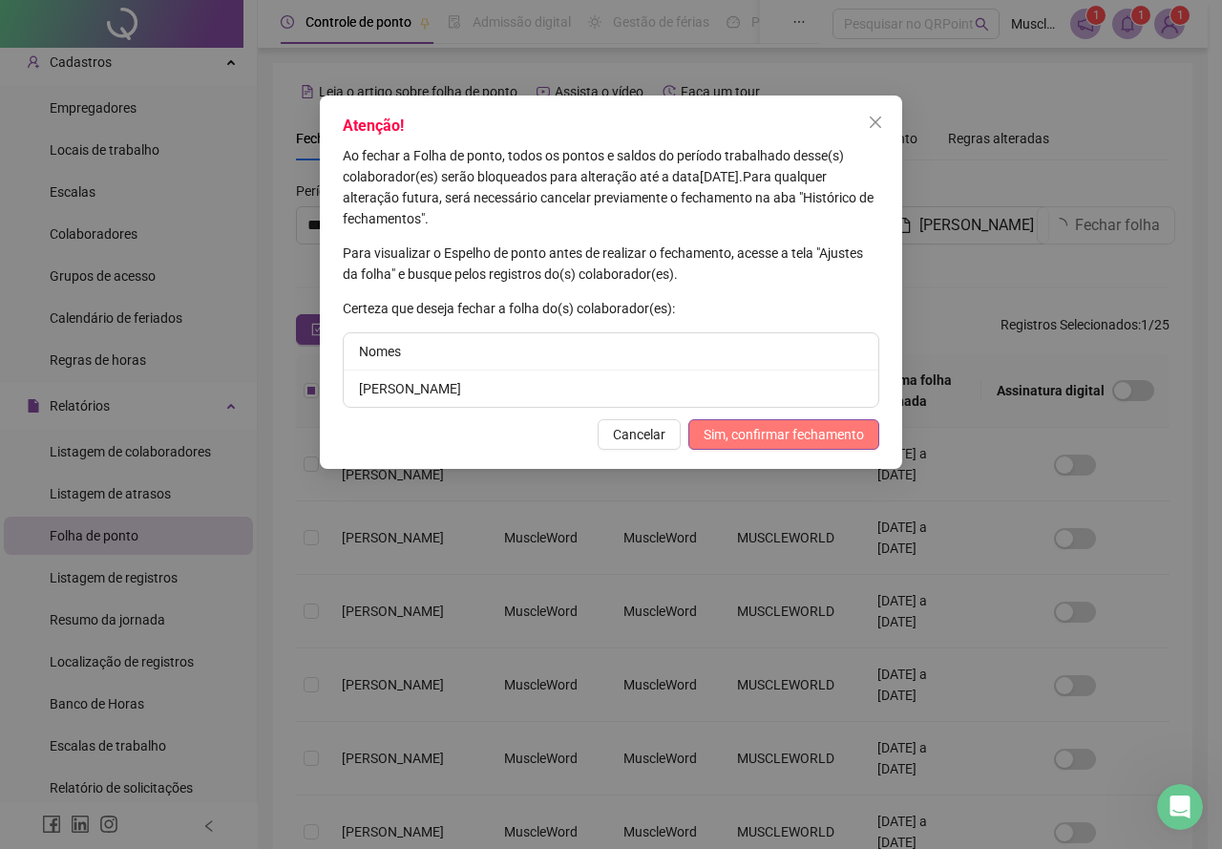
click at [754, 435] on span "Sim, confirmar fechamento" at bounding box center [784, 434] width 160 height 21
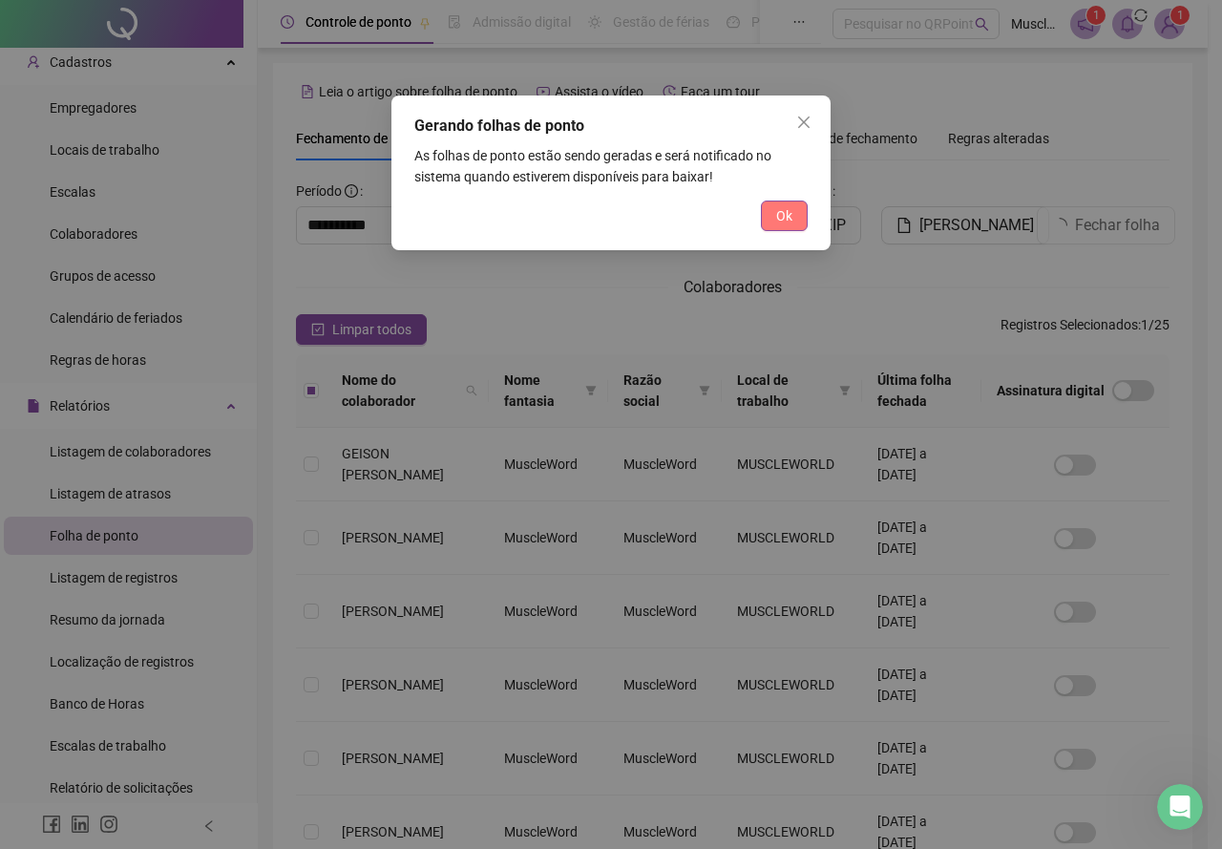
click at [780, 216] on span "Ok" at bounding box center [784, 215] width 16 height 21
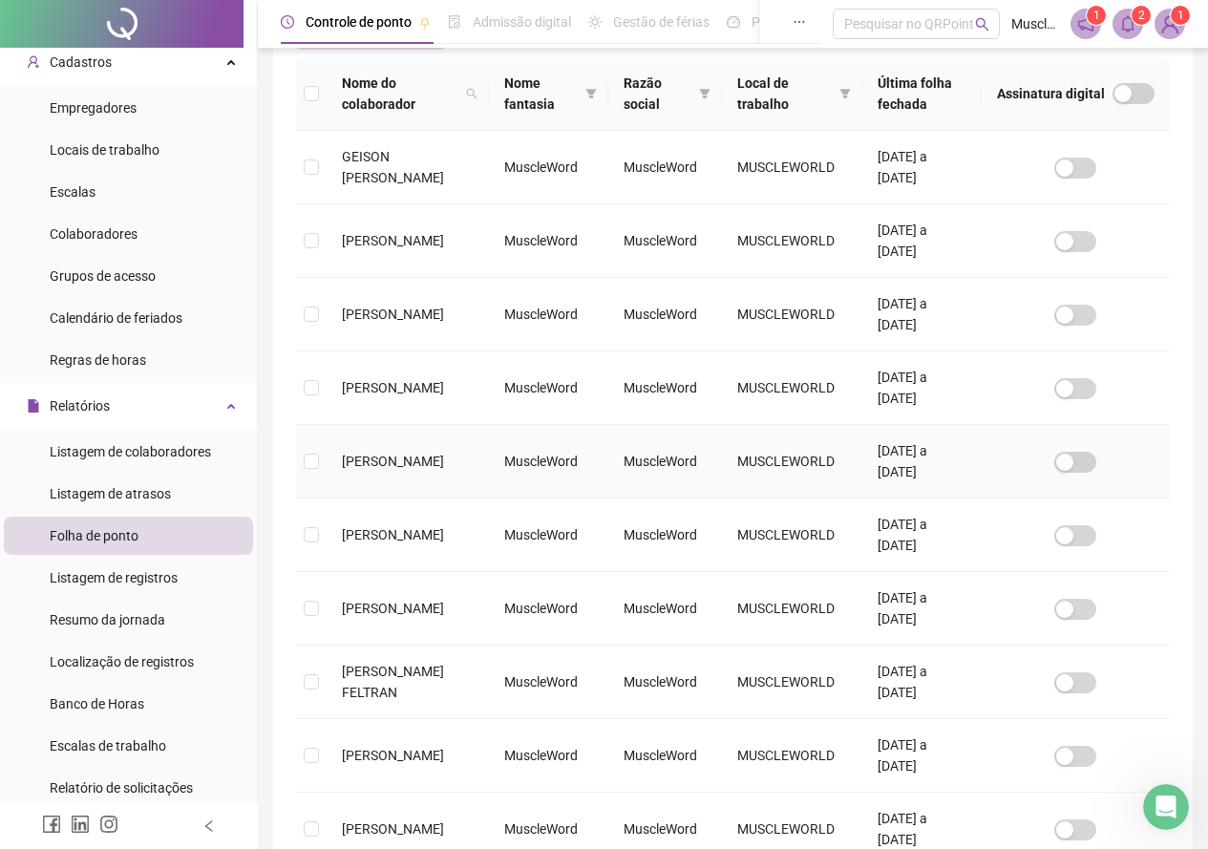
scroll to position [480, 0]
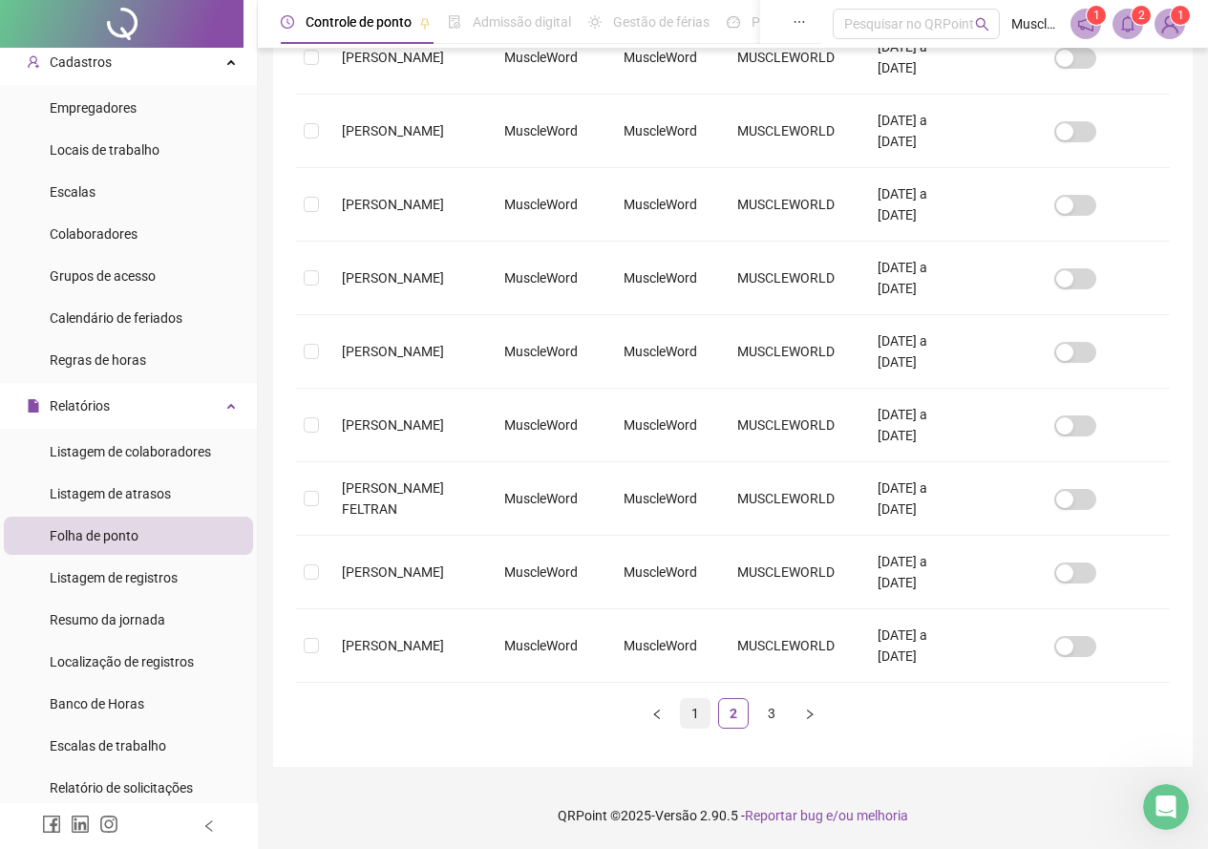
click at [688, 713] on link "1" at bounding box center [695, 713] width 29 height 29
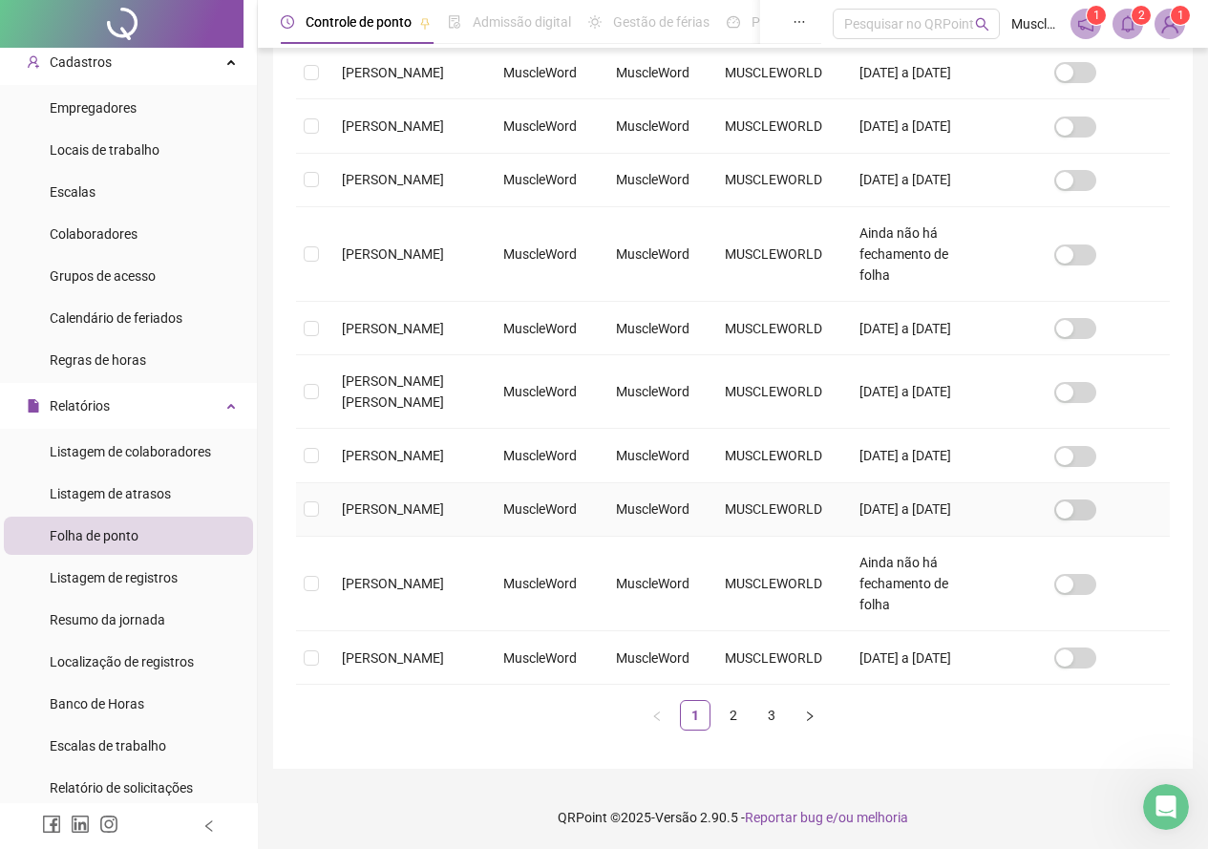
scroll to position [478, 0]
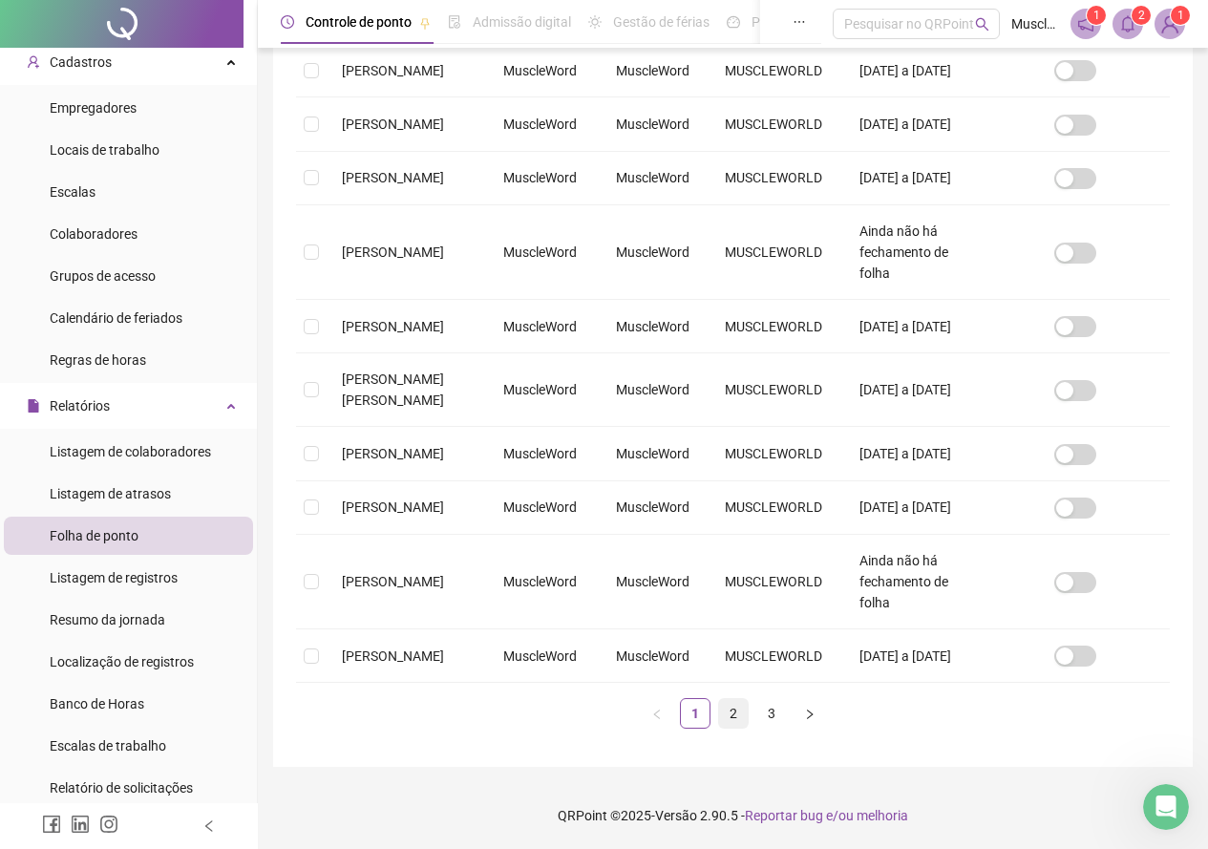
click at [734, 728] on link "2" at bounding box center [733, 713] width 29 height 29
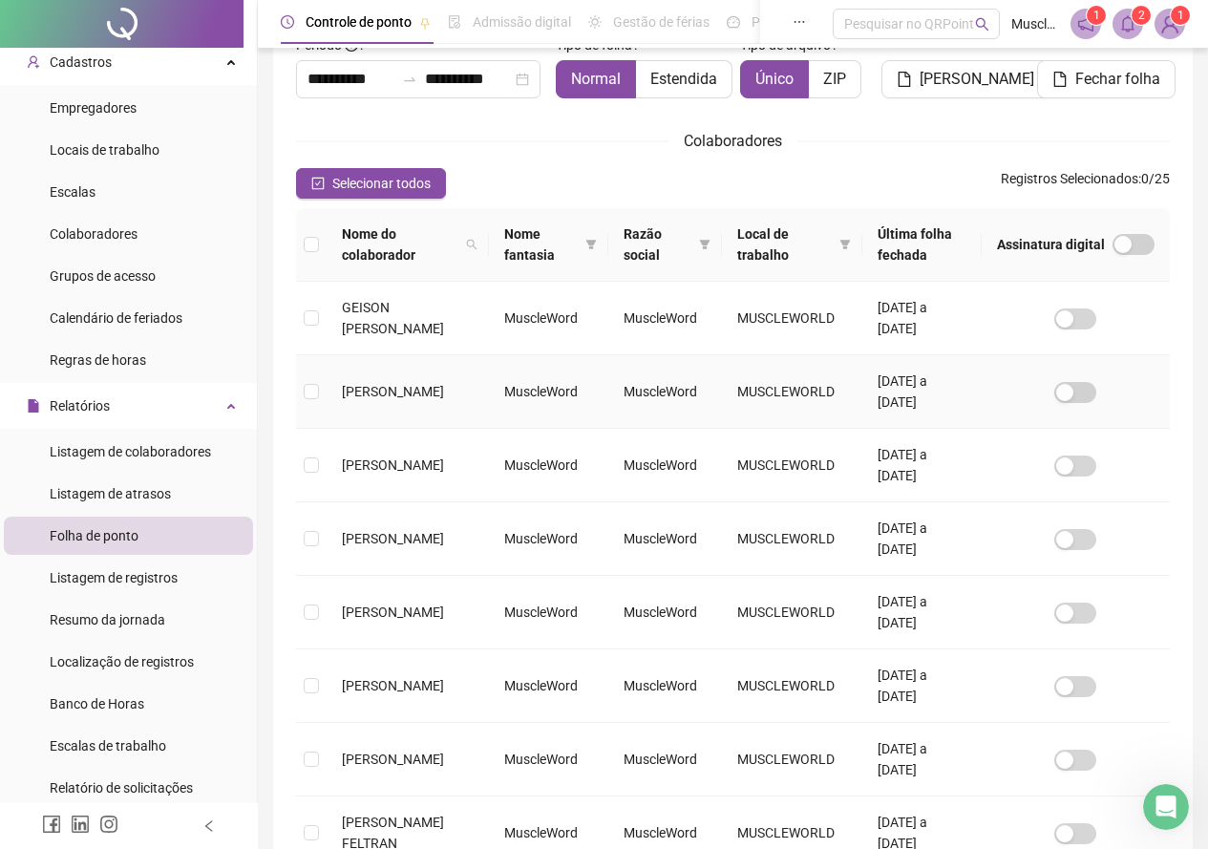
scroll to position [382, 0]
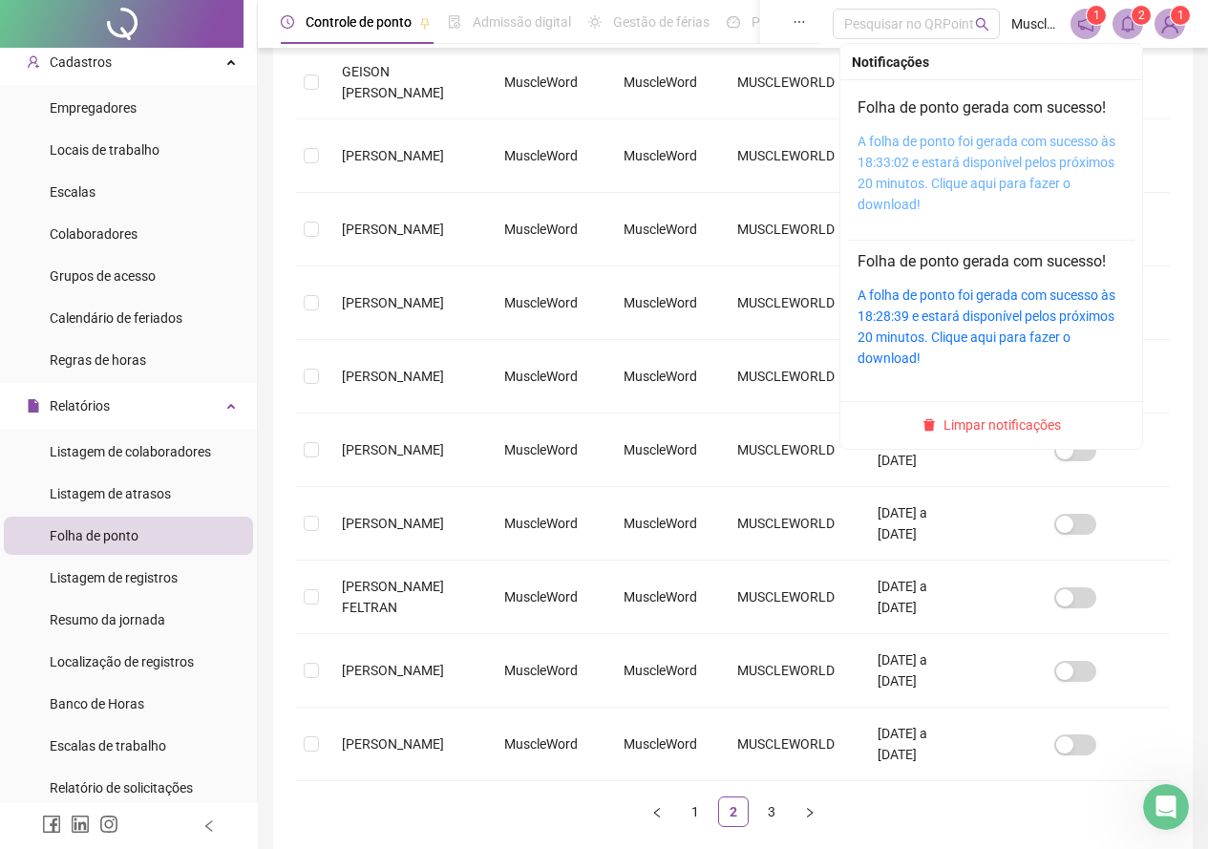
click at [947, 138] on link "A folha de ponto foi gerada com sucesso às 18:33:02 e estará disponível pelos p…" at bounding box center [987, 173] width 258 height 78
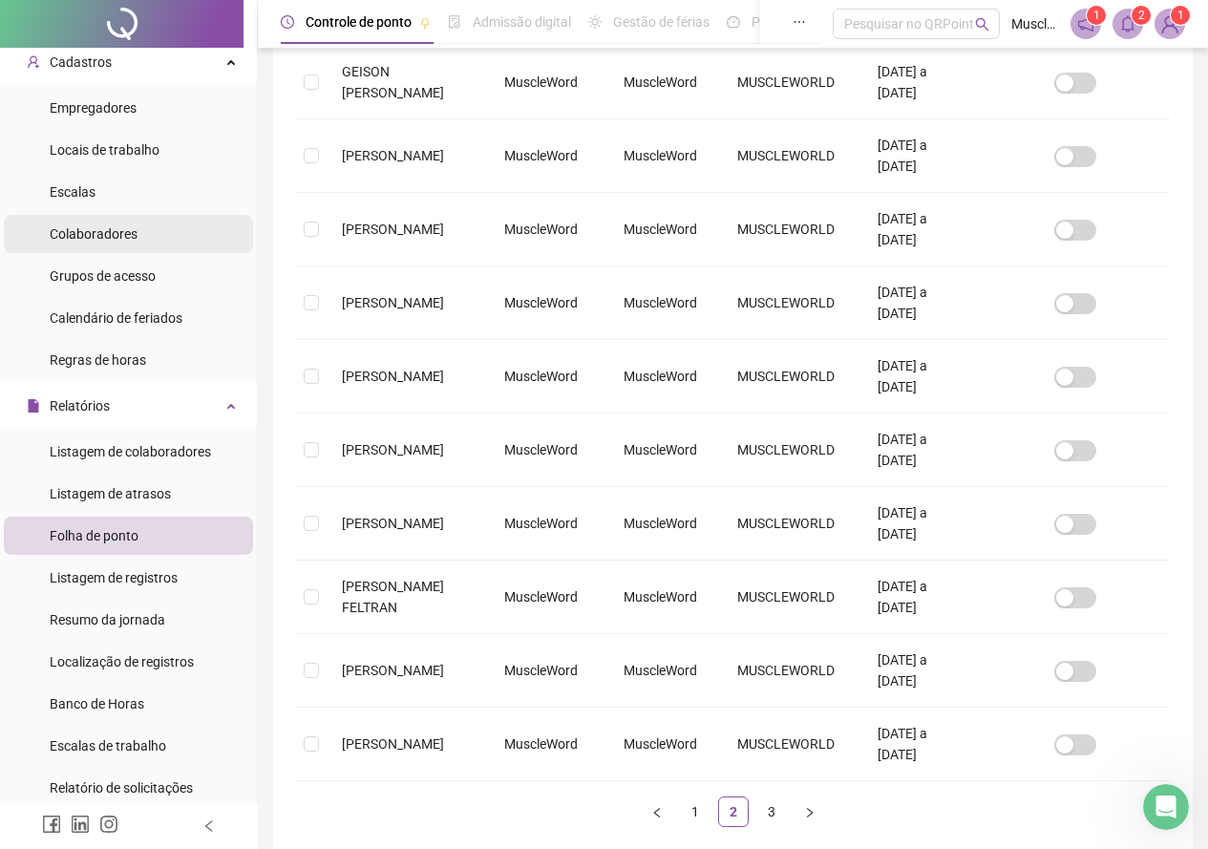
click at [113, 235] on span "Colaboradores" at bounding box center [94, 233] width 88 height 15
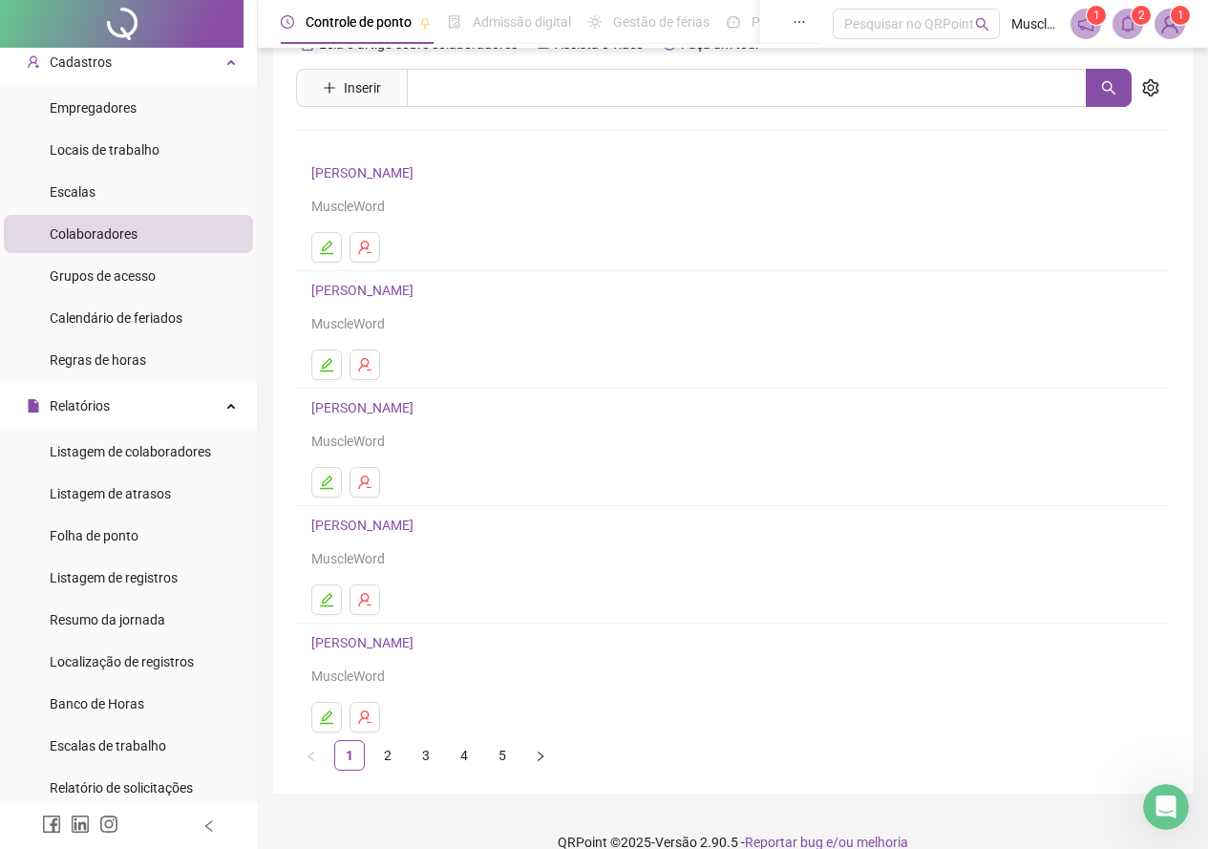
scroll to position [74, 0]
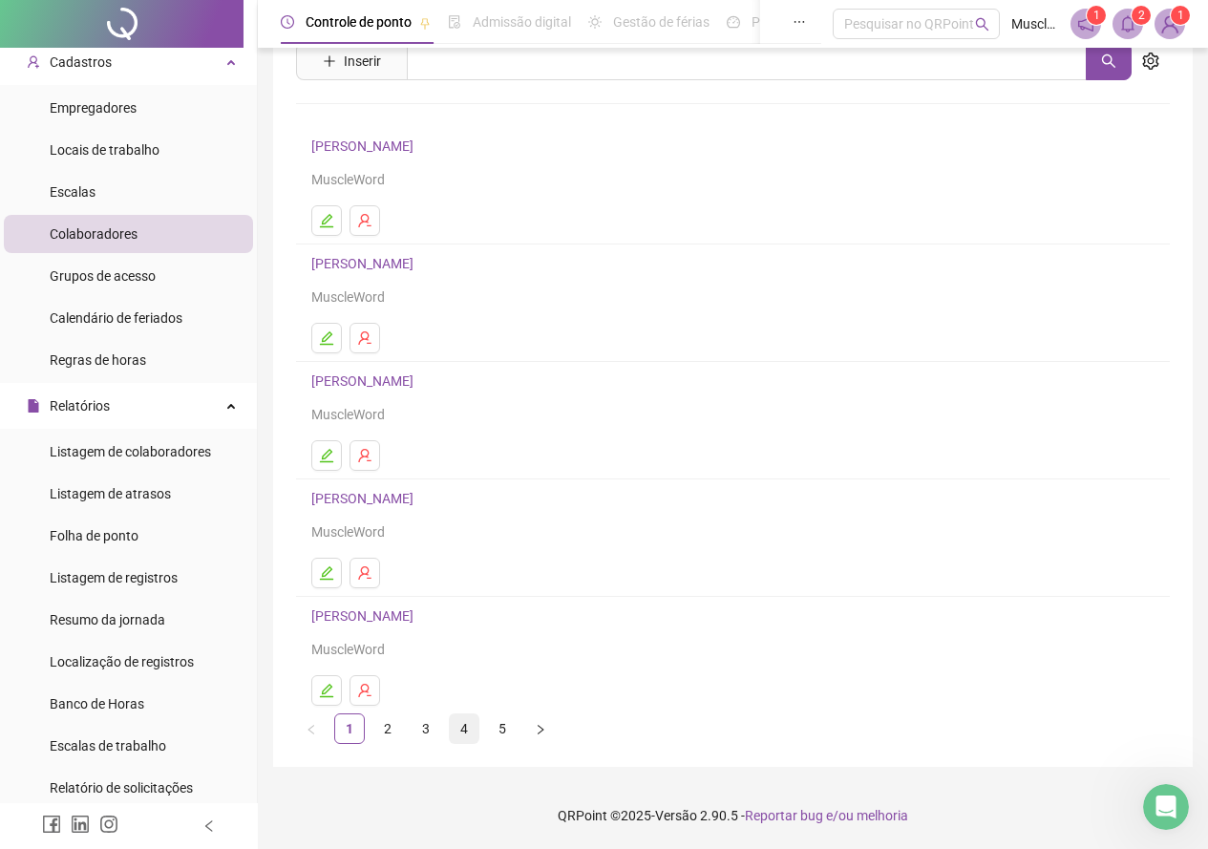
click at [455, 724] on link "4" at bounding box center [464, 728] width 29 height 29
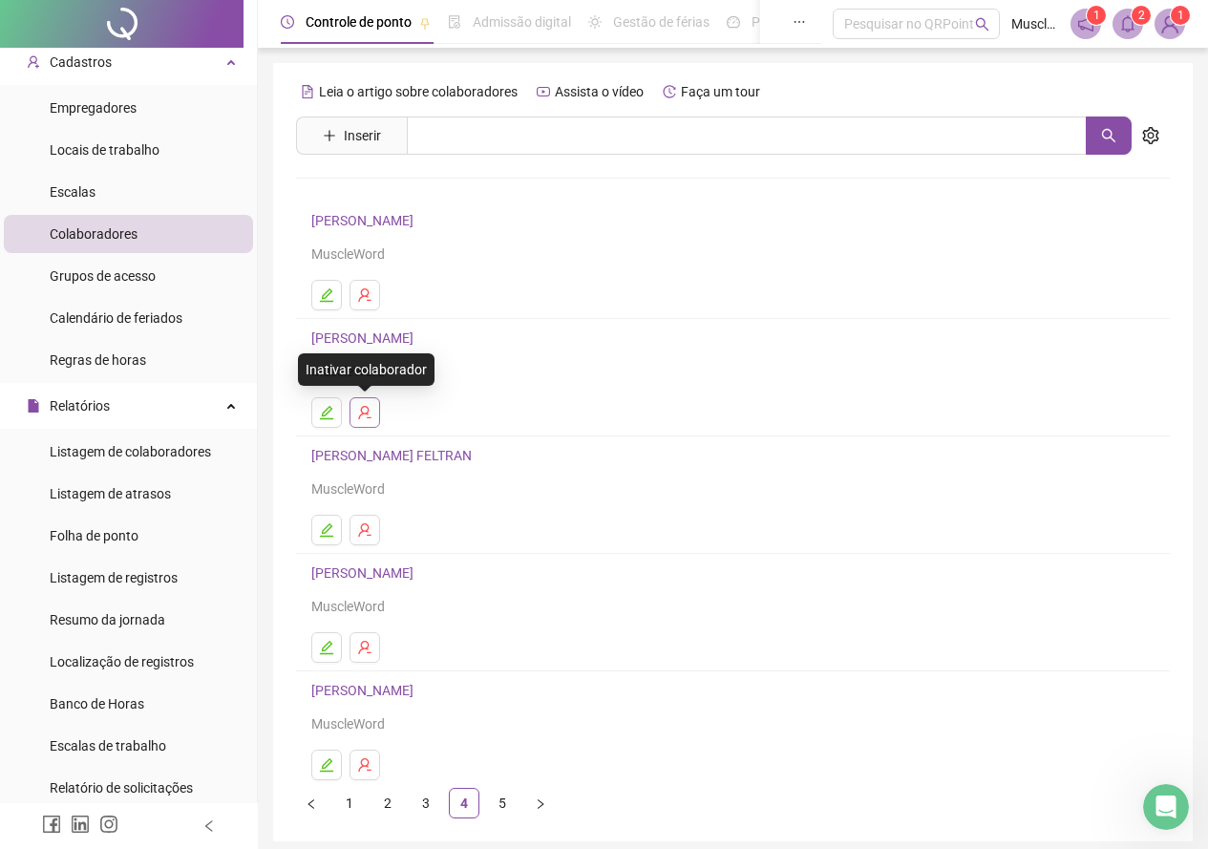
click at [360, 415] on icon "user-delete" at bounding box center [364, 412] width 12 height 13
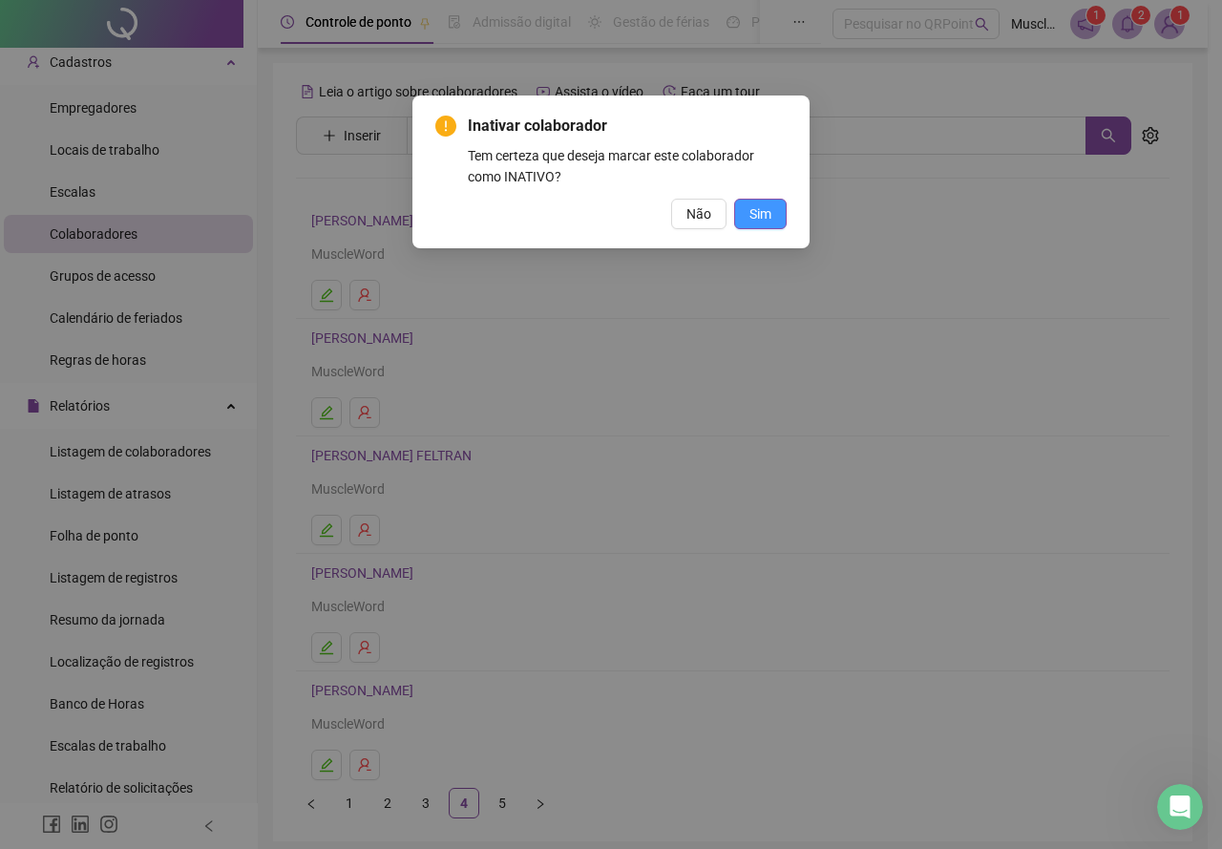
click at [755, 218] on span "Sim" at bounding box center [761, 213] width 22 height 21
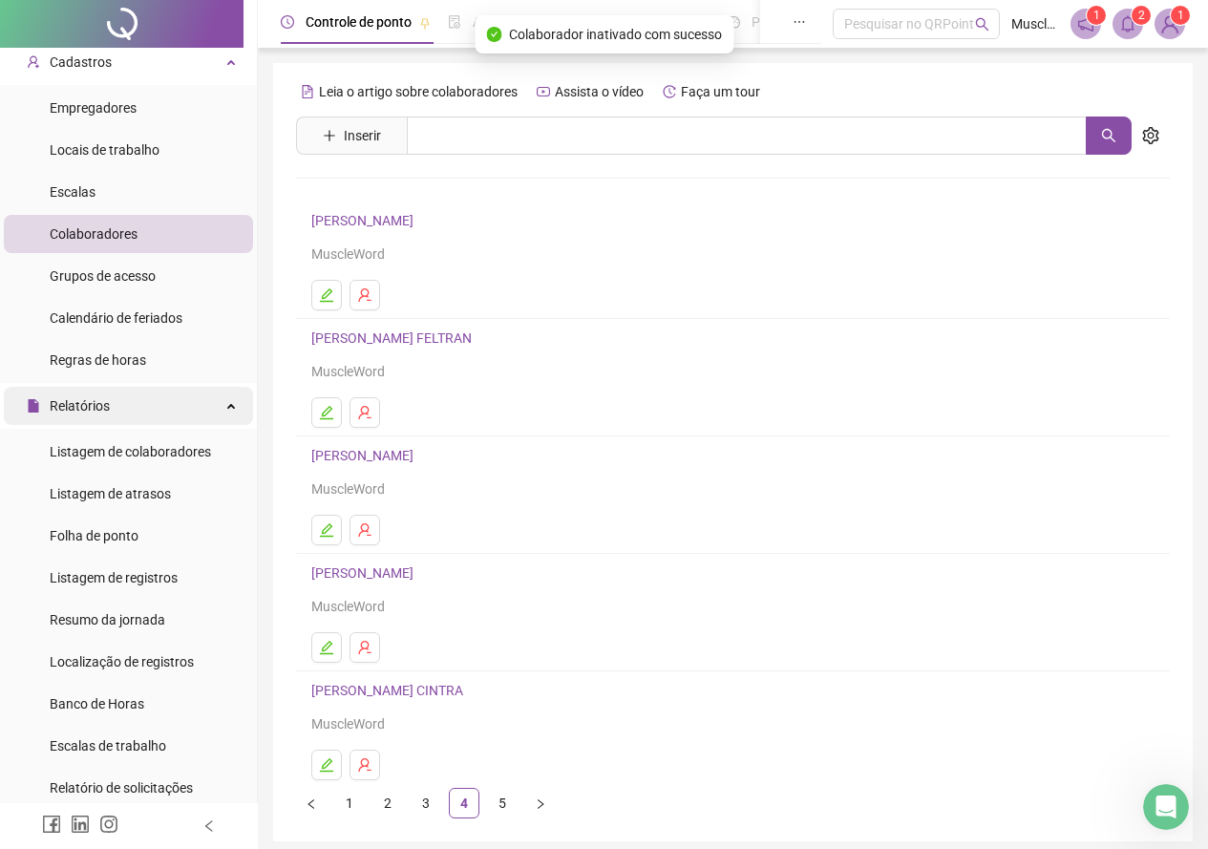
click at [184, 399] on div "Relatórios" at bounding box center [128, 406] width 249 height 38
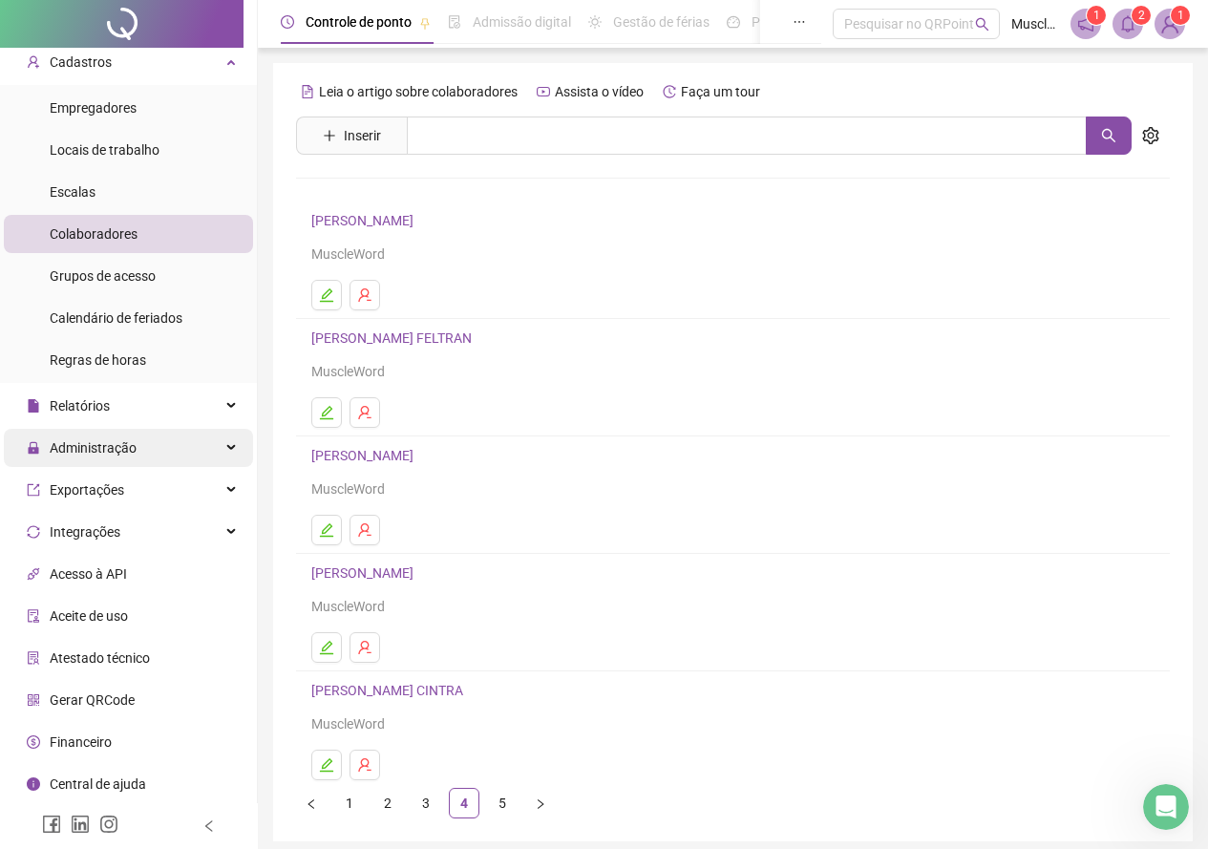
click at [189, 448] on div "Administração" at bounding box center [128, 448] width 249 height 38
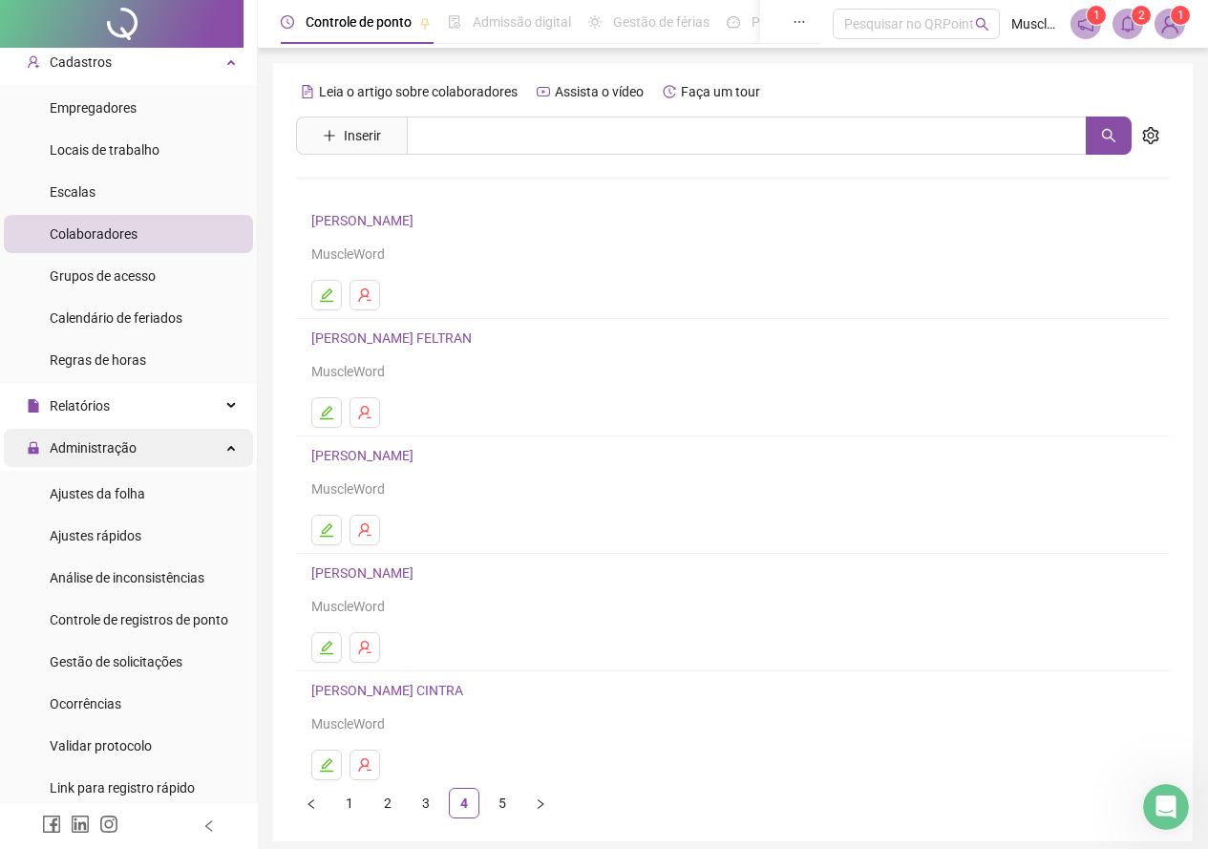
click at [189, 448] on div "Administração" at bounding box center [128, 448] width 249 height 38
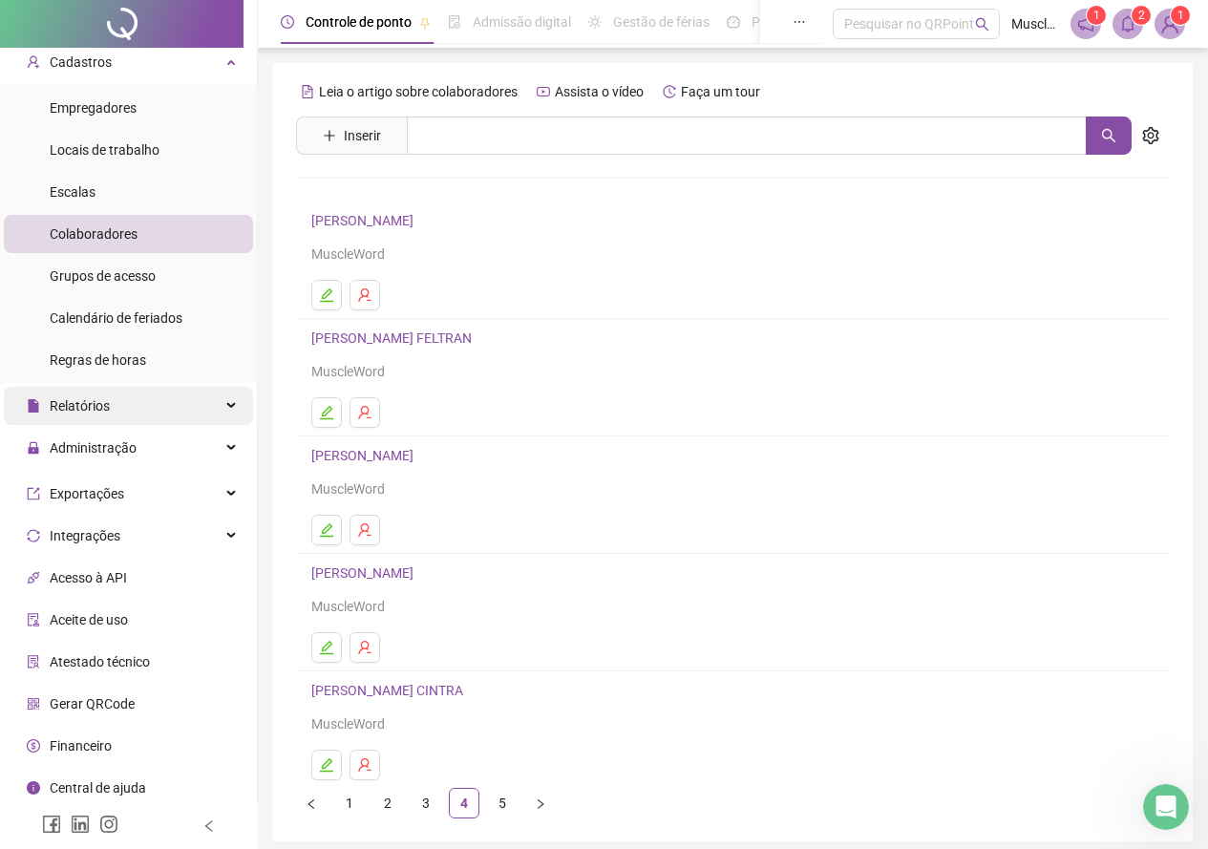
click at [201, 413] on div "Relatórios" at bounding box center [128, 406] width 249 height 38
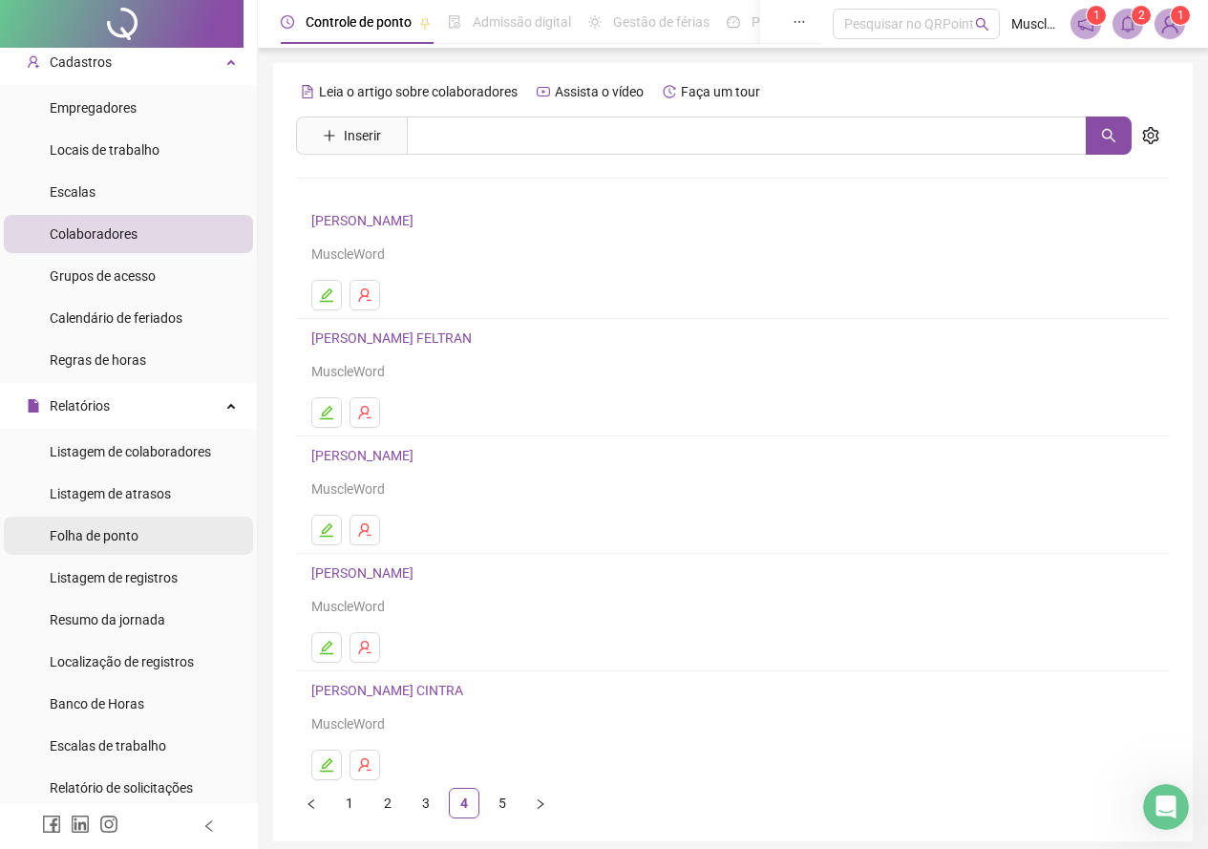
click at [148, 544] on li "Folha de ponto" at bounding box center [128, 536] width 249 height 38
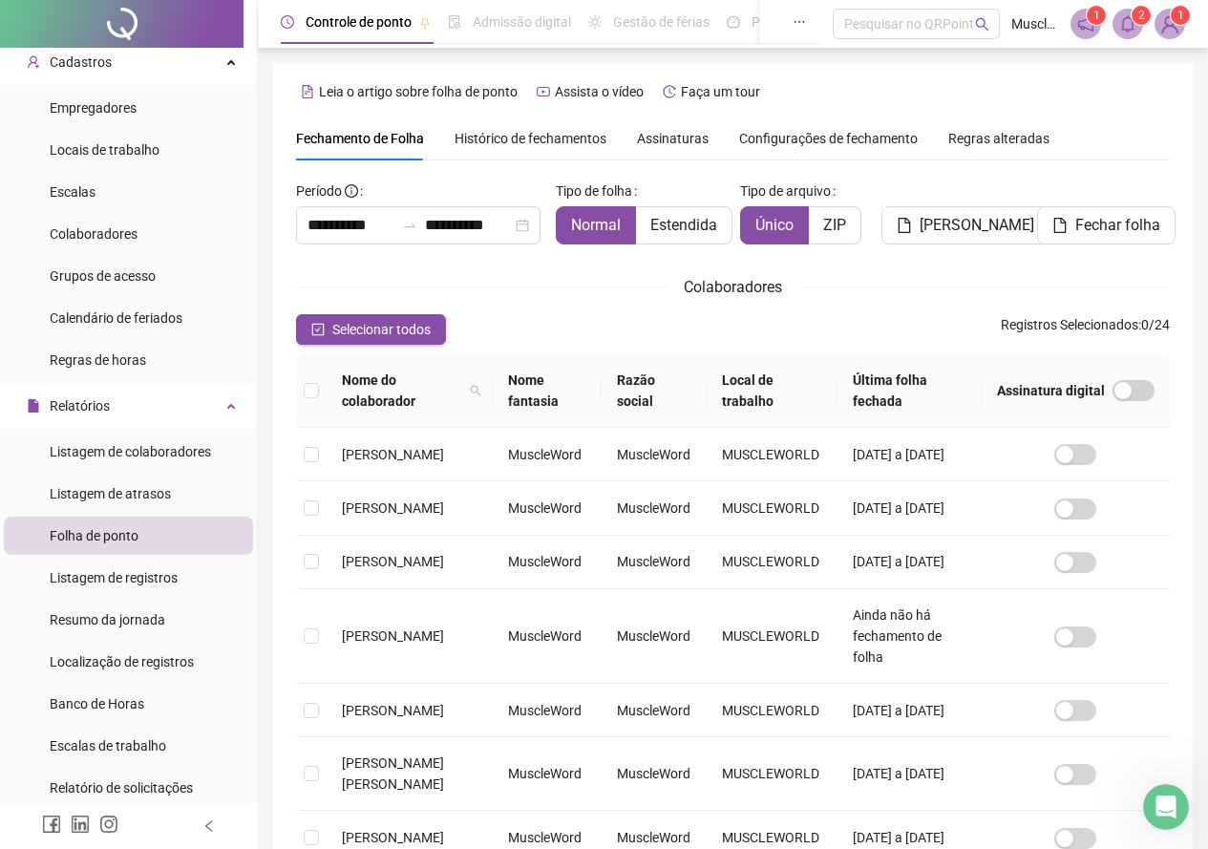
click at [738, 684] on td "MUSCLEWORLD" at bounding box center [772, 636] width 131 height 95
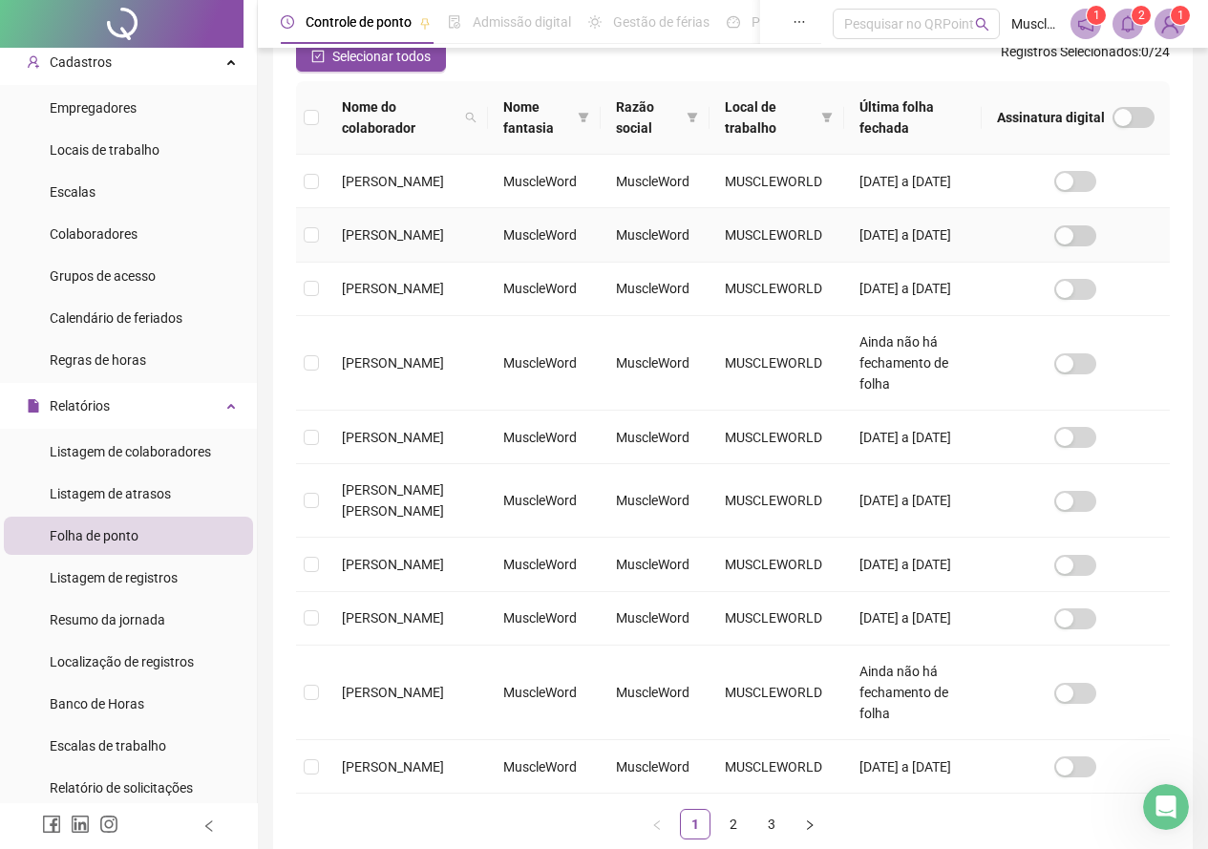
scroll to position [478, 0]
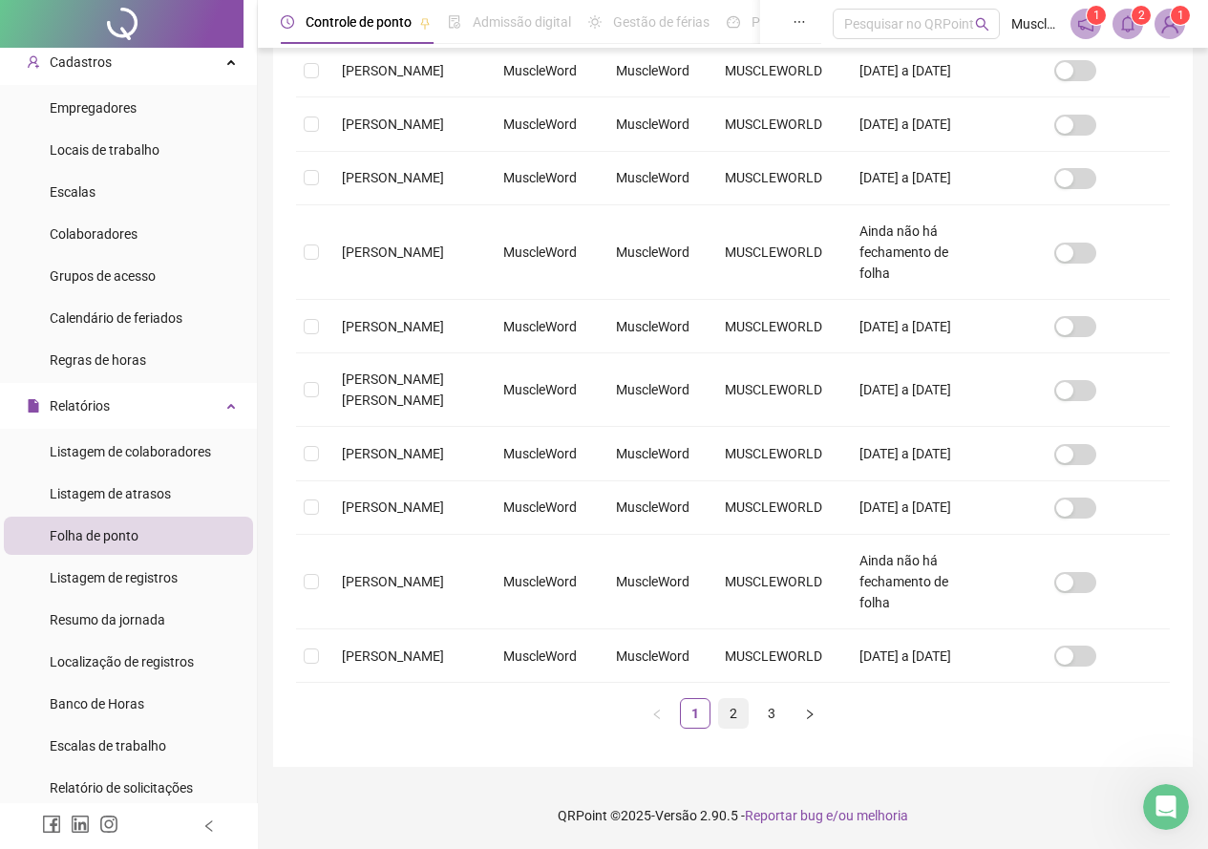
click at [729, 728] on link "2" at bounding box center [733, 713] width 29 height 29
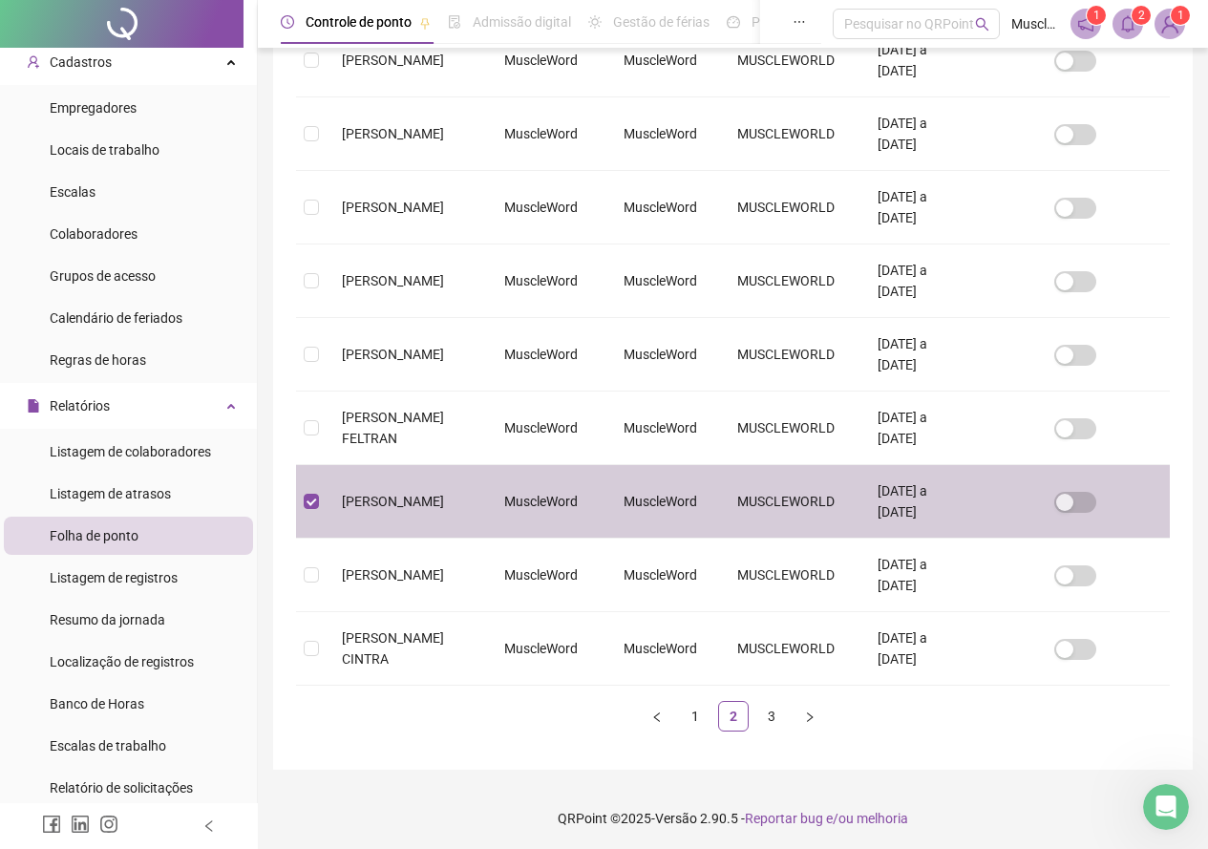
scroll to position [0, 0]
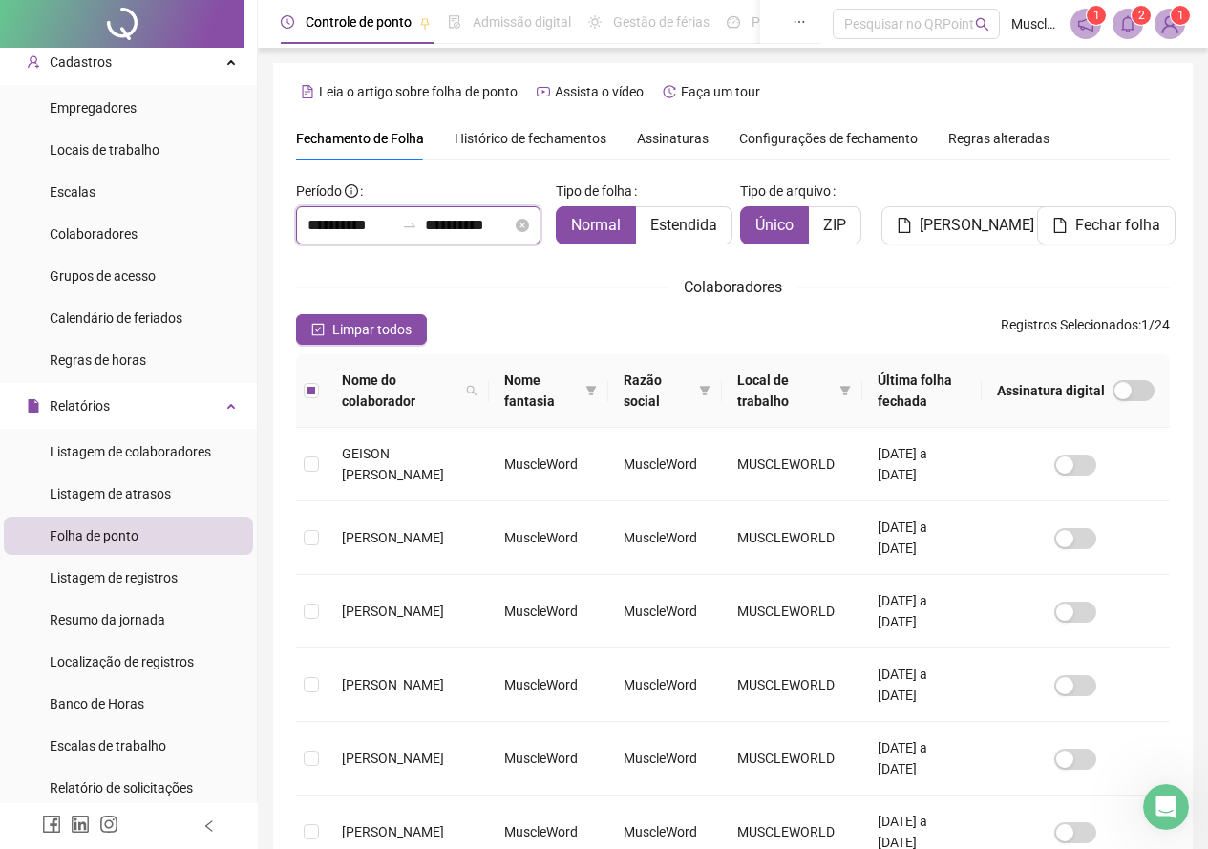
click at [342, 227] on input "**********" at bounding box center [351, 225] width 87 height 23
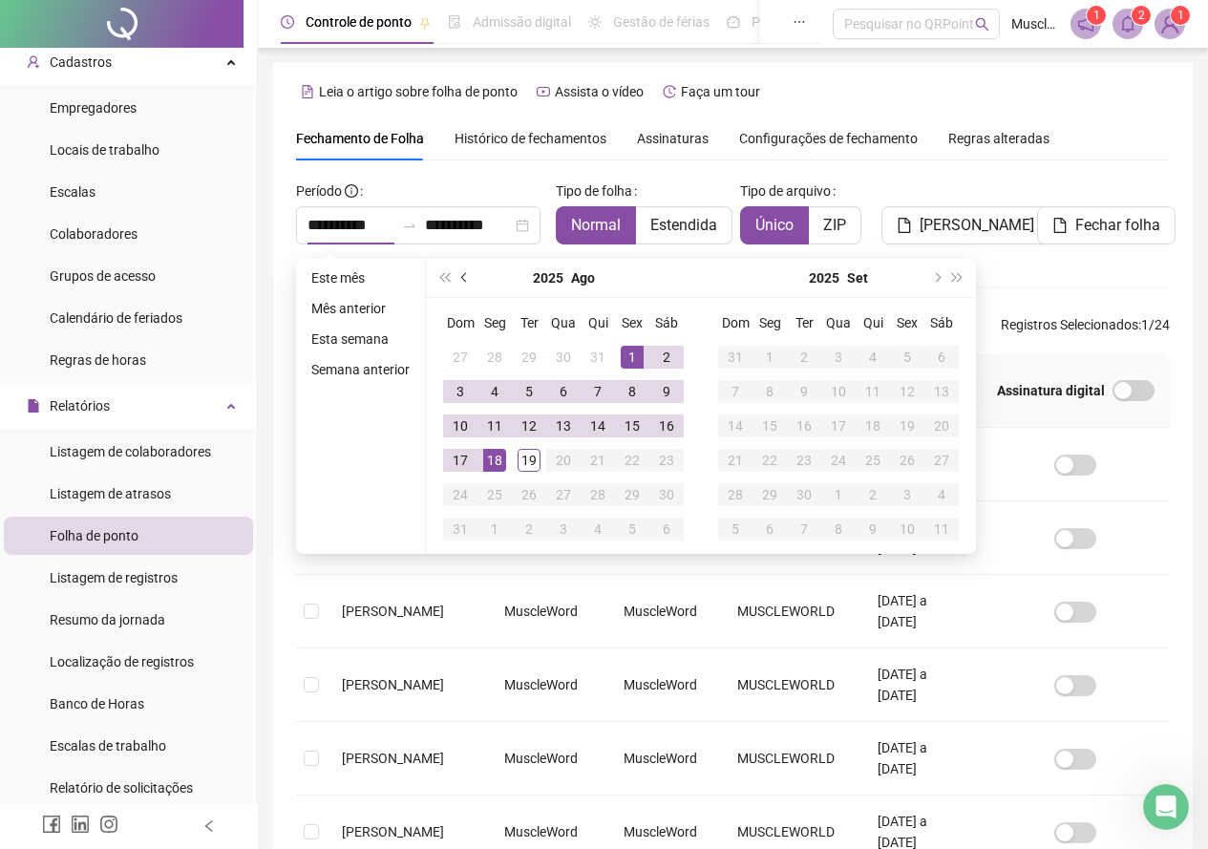
click at [463, 281] on span "prev-year" at bounding box center [466, 278] width 10 height 10
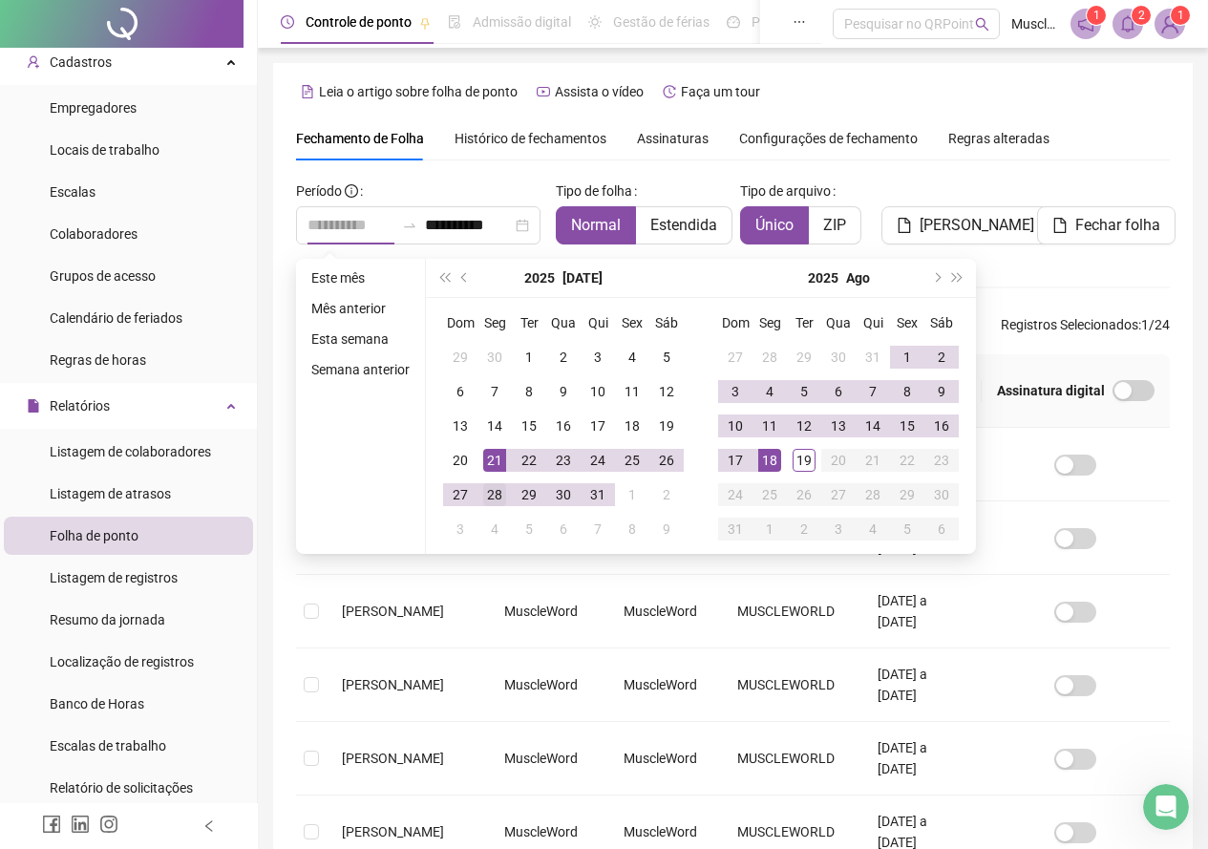
type input "**********"
click at [498, 491] on div "28" at bounding box center [494, 494] width 23 height 23
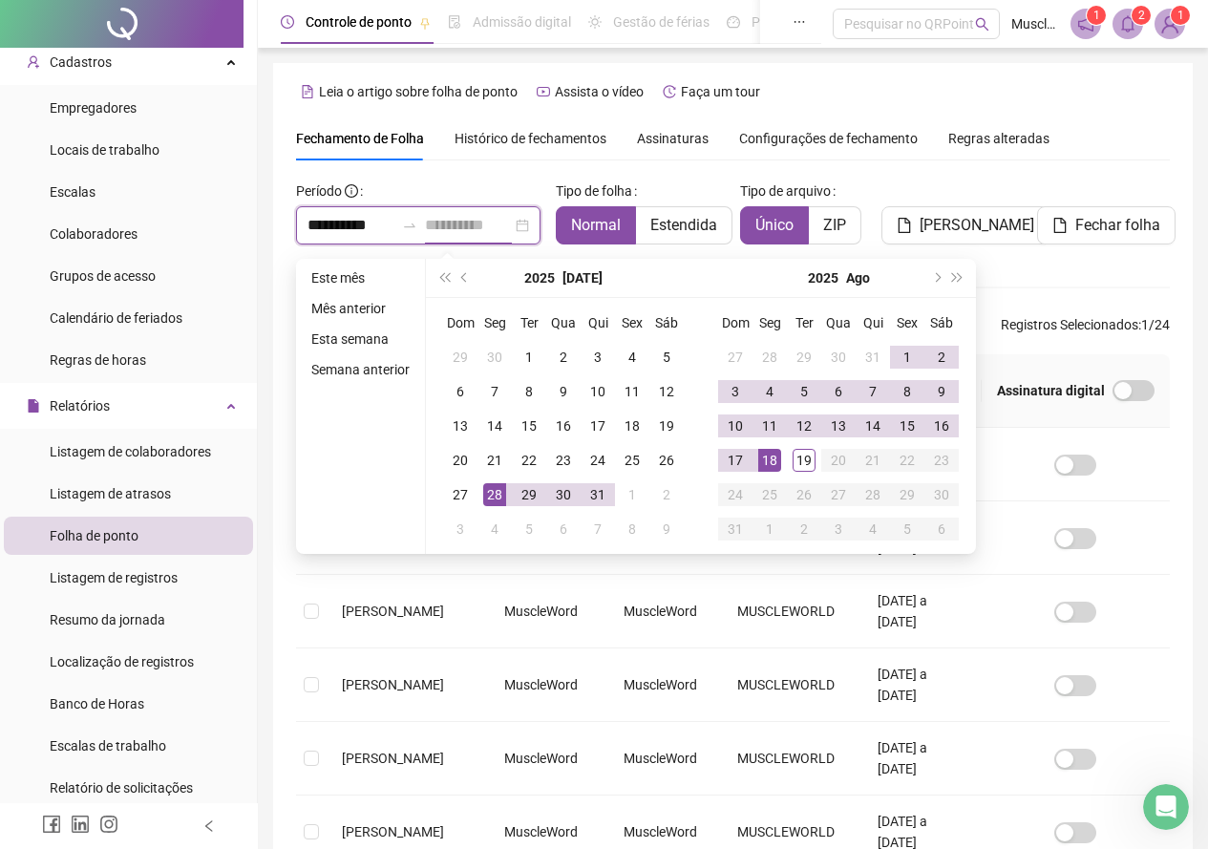
type input "**********"
click at [772, 465] on div "18" at bounding box center [769, 460] width 23 height 23
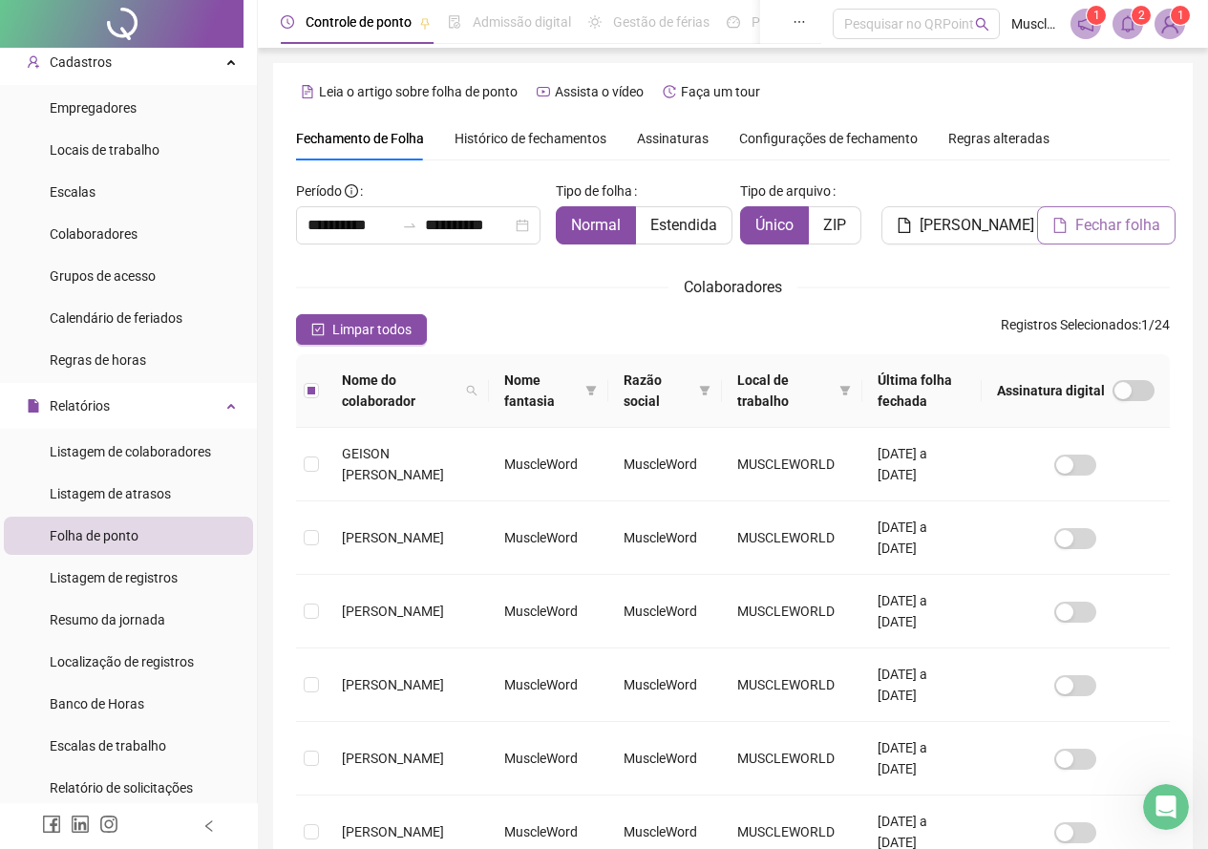
click at [1115, 230] on span "Fechar folha" at bounding box center [1117, 225] width 85 height 23
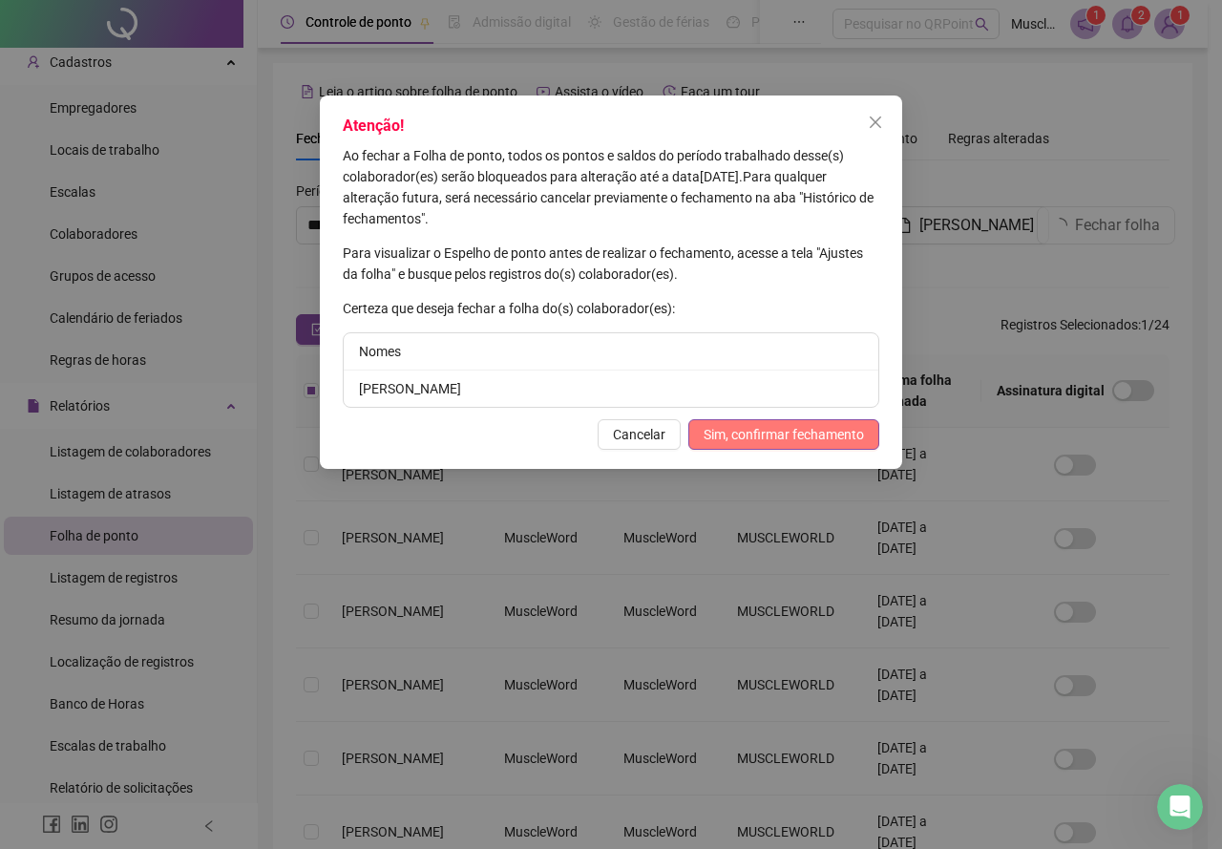
click at [765, 431] on span "Sim, confirmar fechamento" at bounding box center [784, 434] width 160 height 21
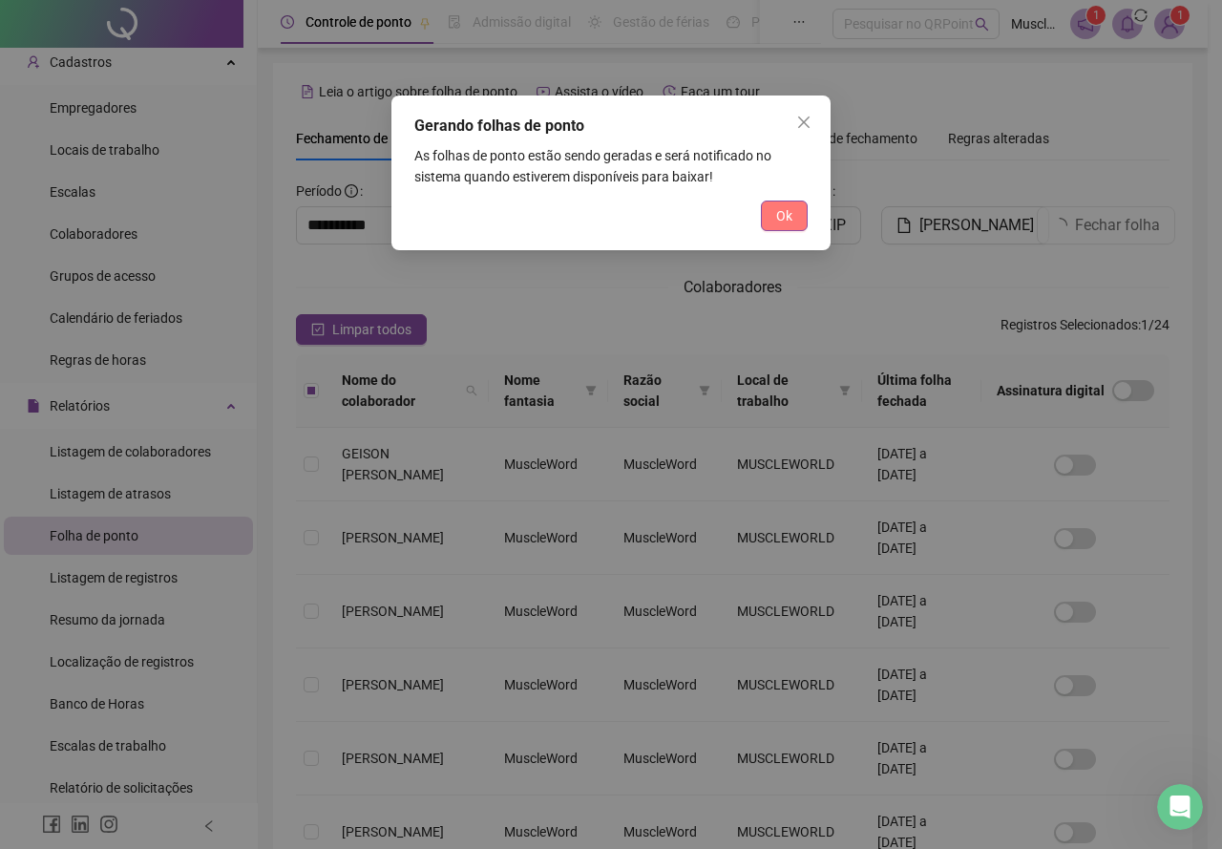
click at [786, 213] on span "Ok" at bounding box center [784, 215] width 16 height 21
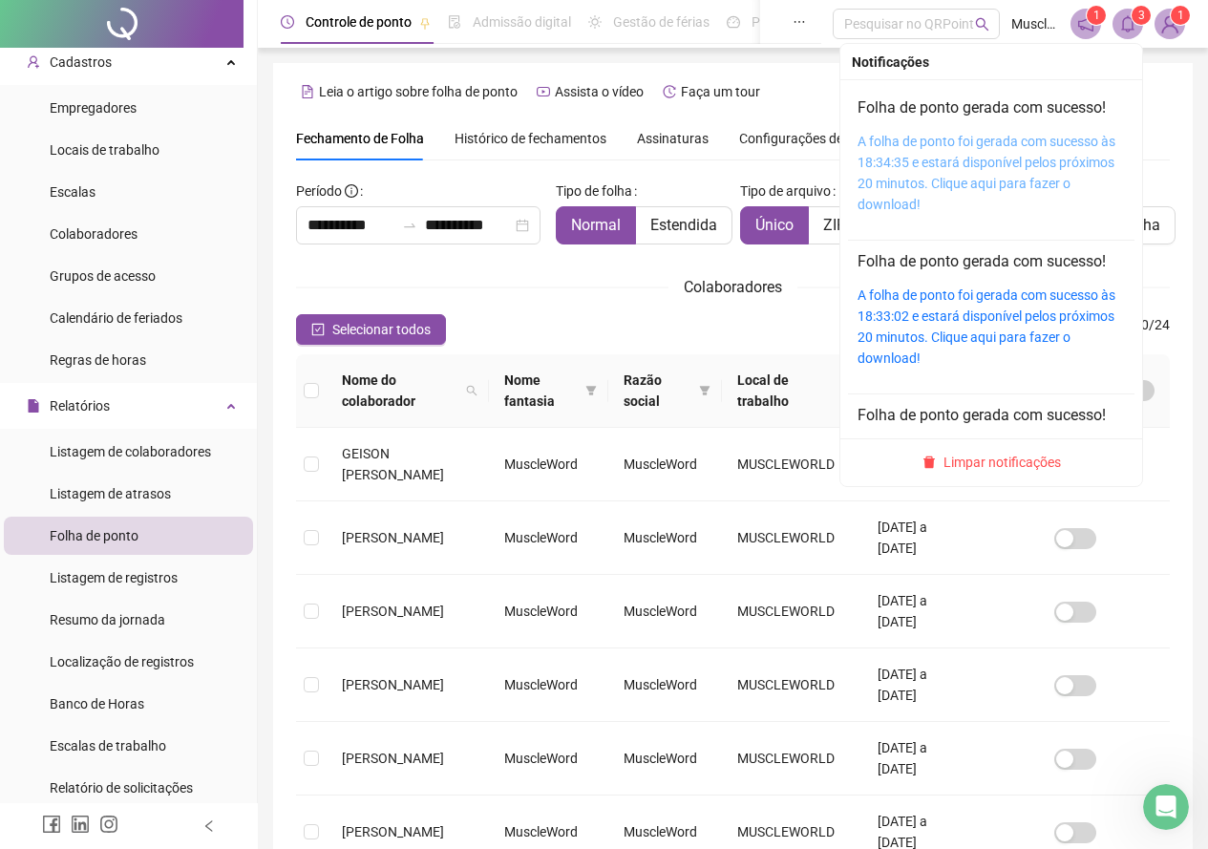
click at [1016, 142] on link "A folha de ponto foi gerada com sucesso às 18:34:35 e estará disponível pelos p…" at bounding box center [987, 173] width 258 height 78
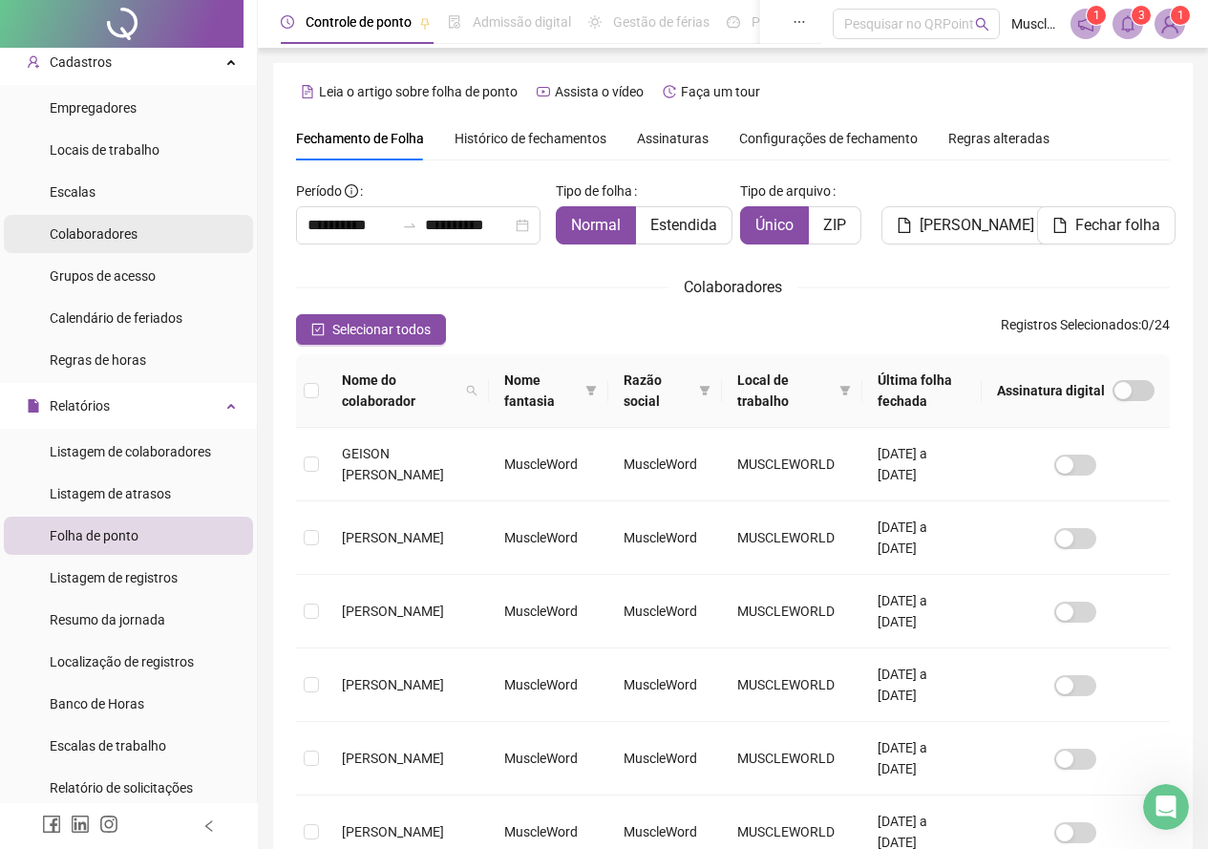
click at [96, 228] on span "Colaboradores" at bounding box center [94, 233] width 88 height 15
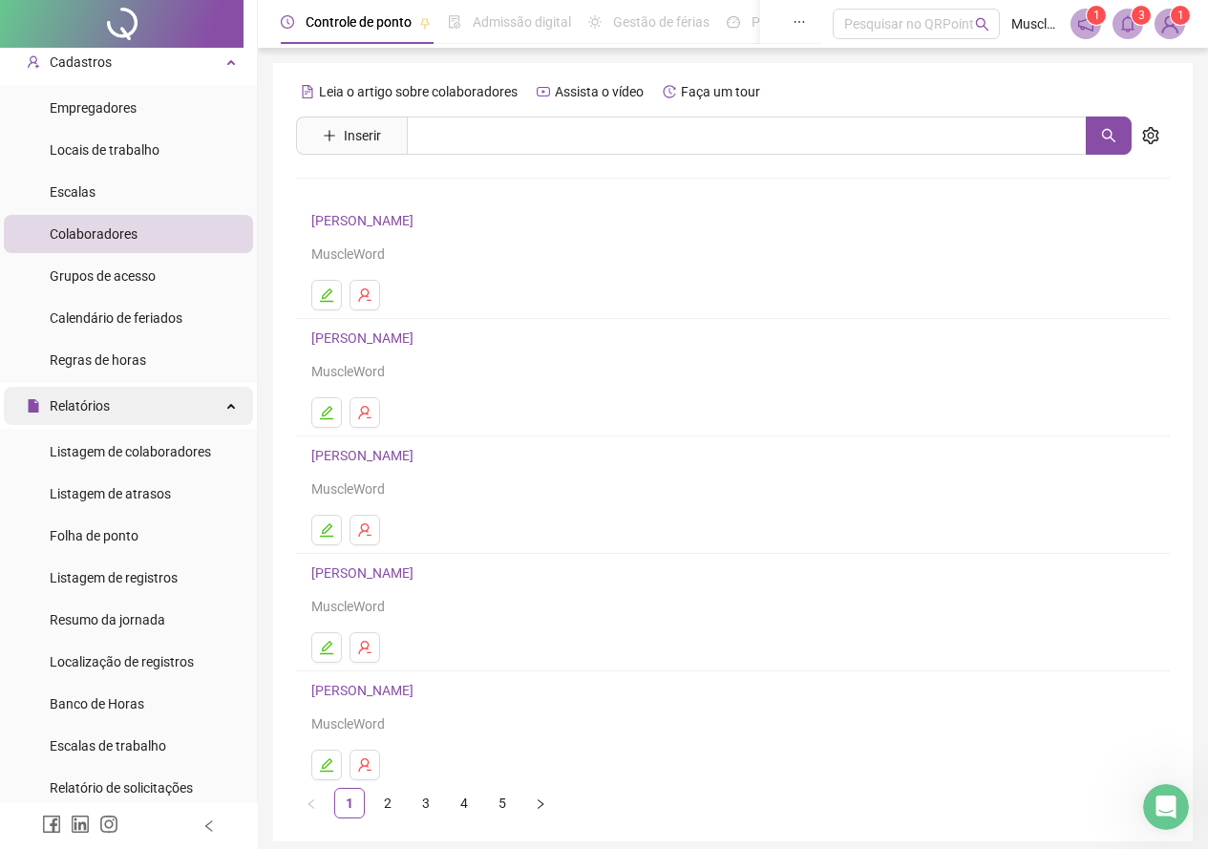
click at [172, 409] on div "Relatórios" at bounding box center [128, 406] width 249 height 38
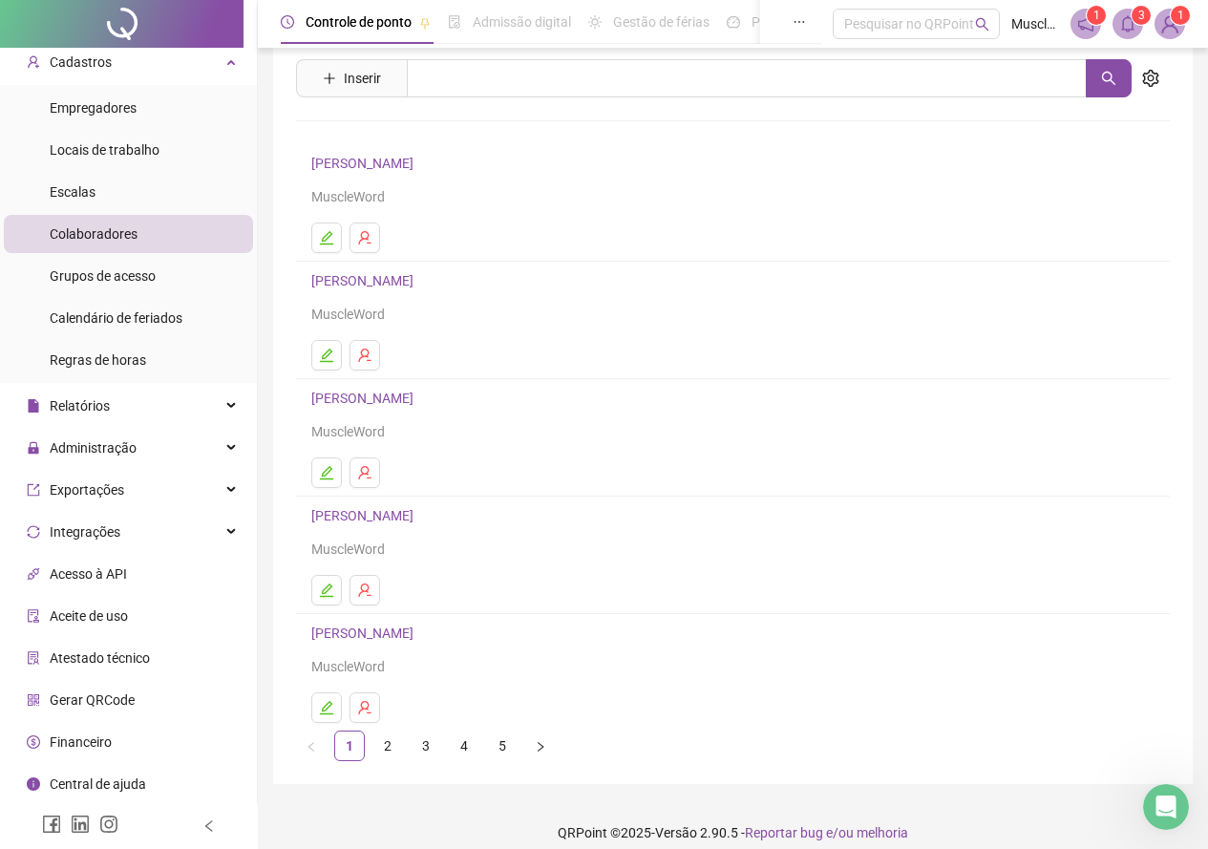
scroll to position [74, 0]
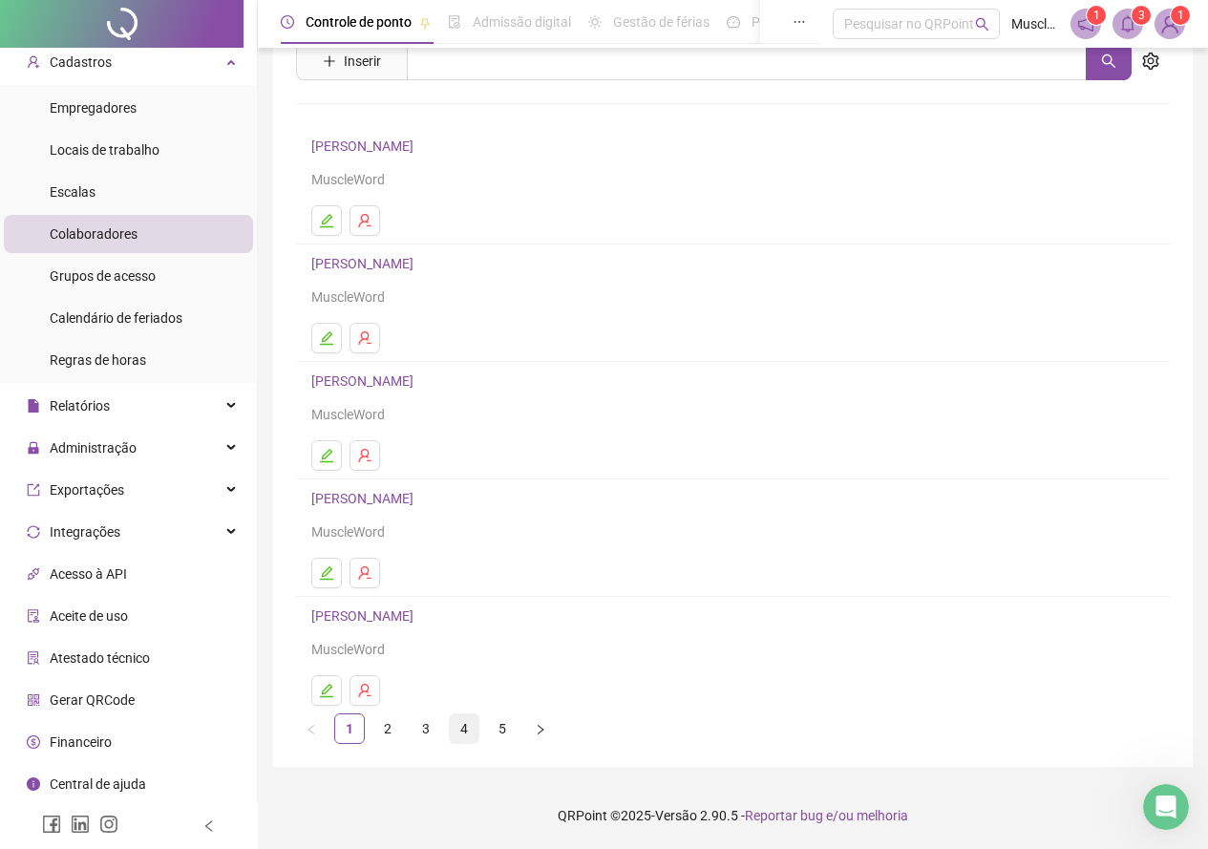
click at [462, 738] on link "4" at bounding box center [464, 728] width 29 height 29
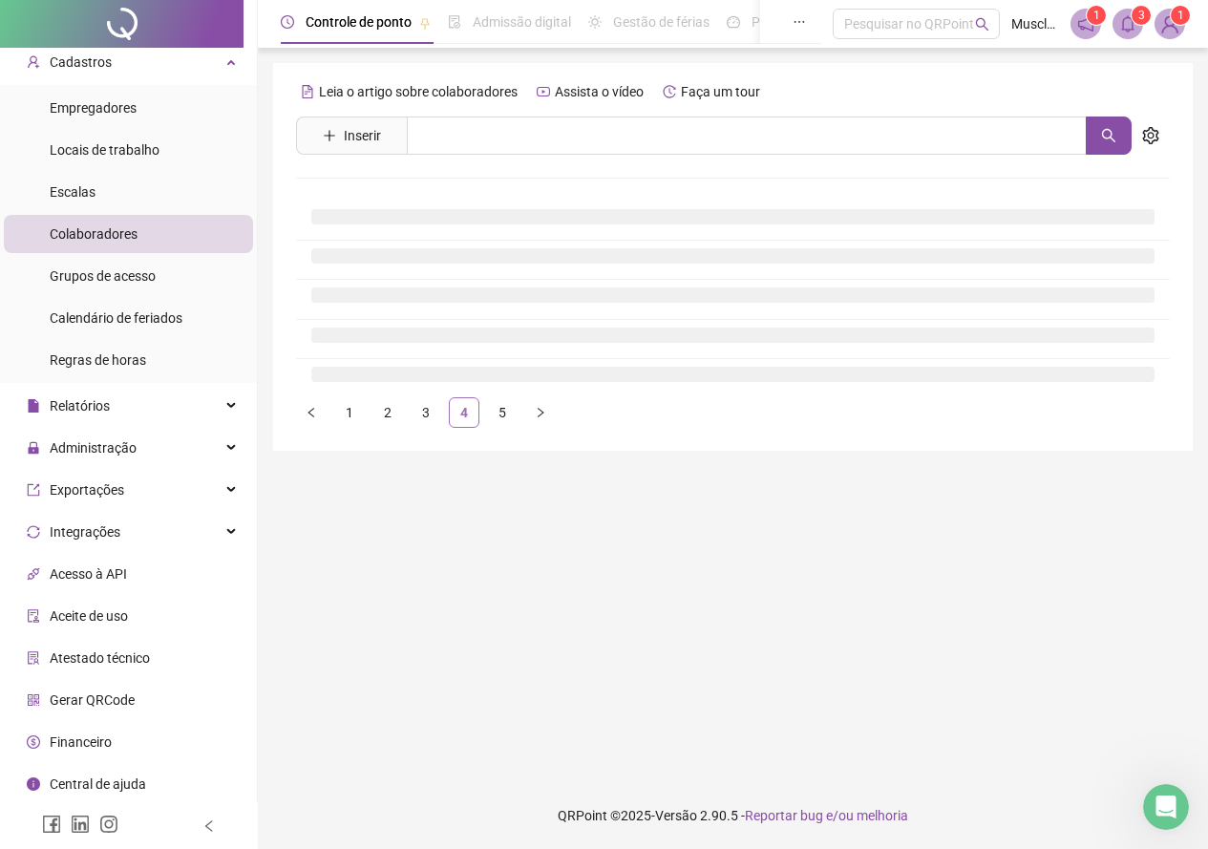
scroll to position [0, 0]
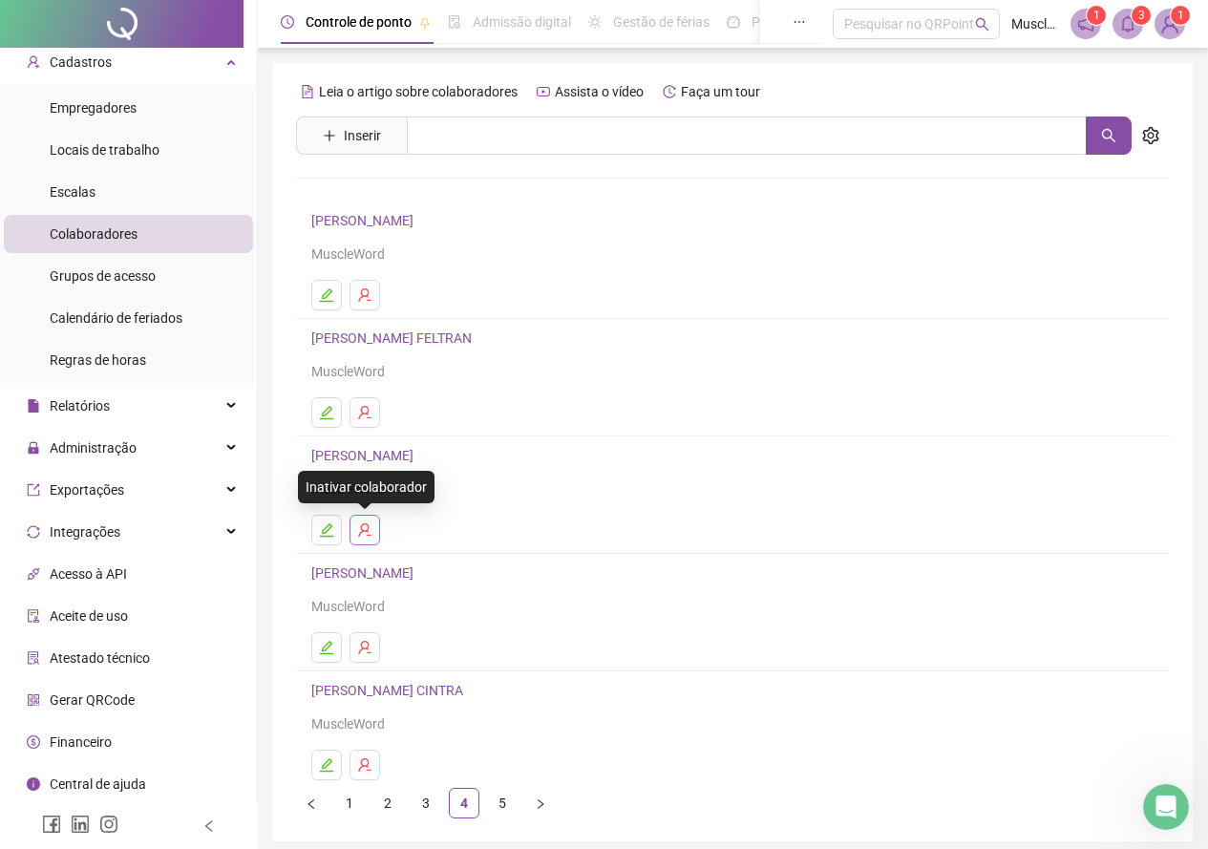
click at [363, 527] on icon "user-delete" at bounding box center [364, 529] width 15 height 15
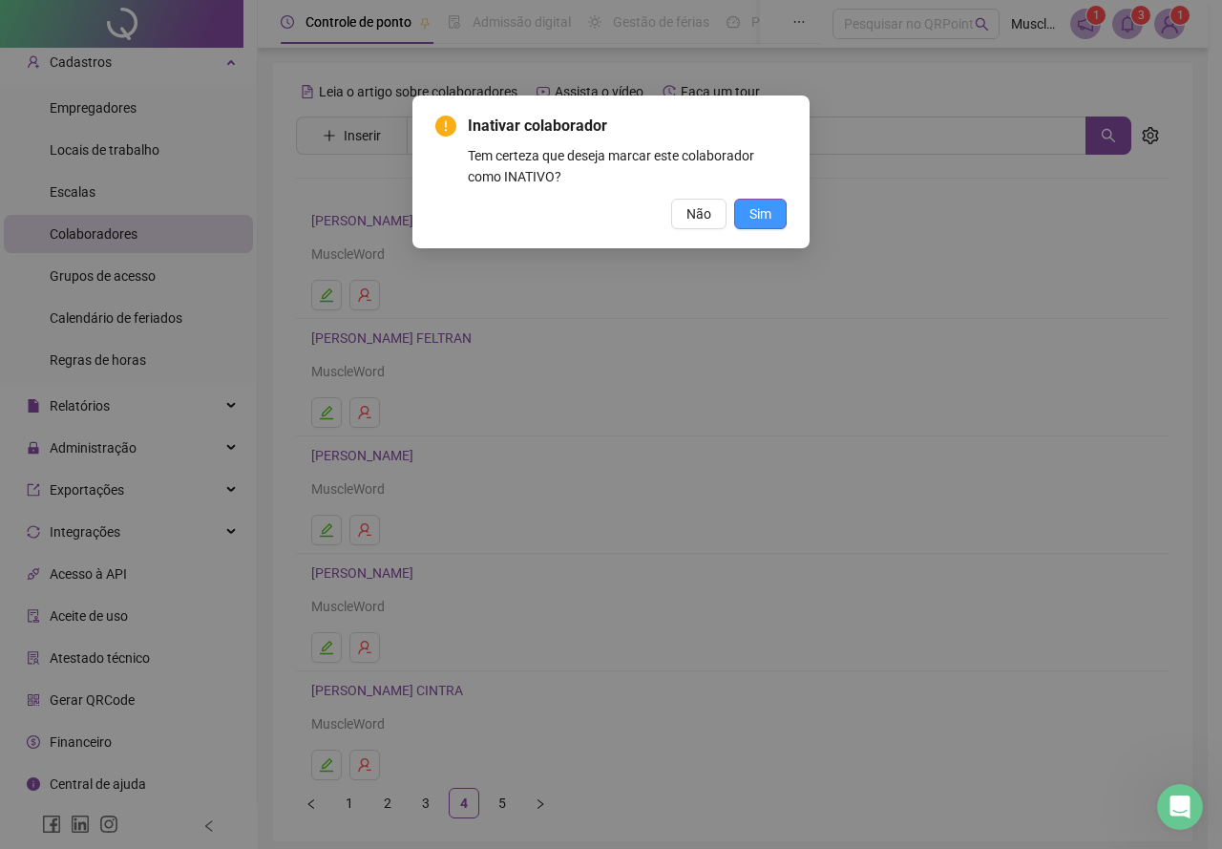
click at [761, 203] on span "Sim" at bounding box center [761, 213] width 22 height 21
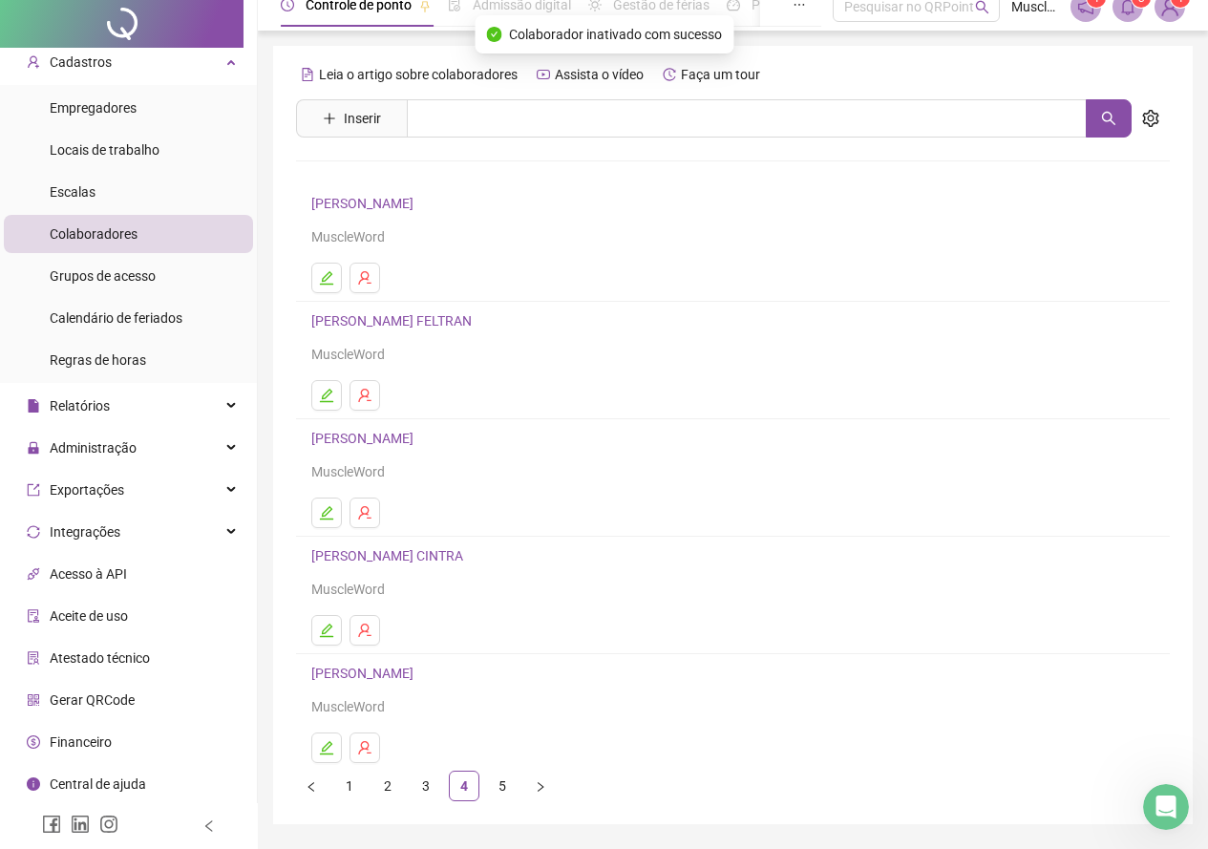
scroll to position [74, 0]
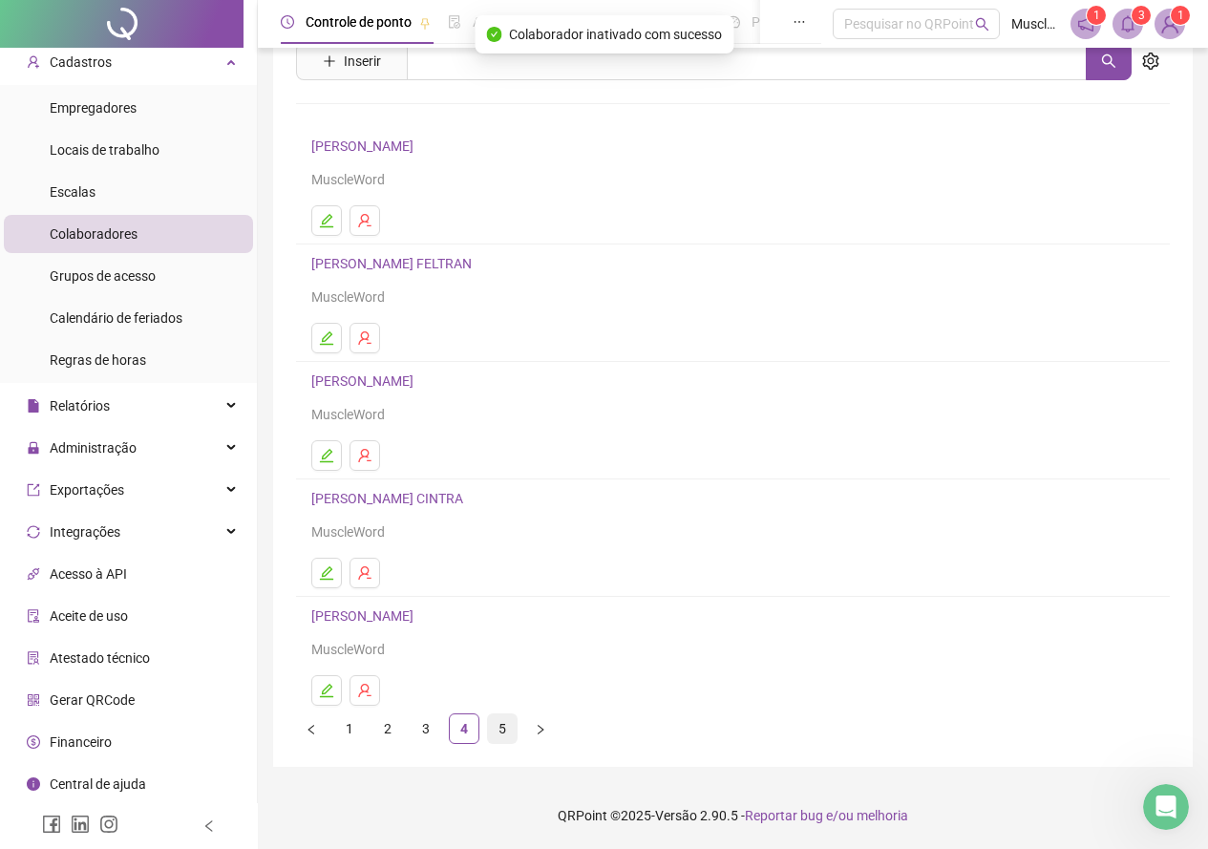
click at [497, 737] on link "5" at bounding box center [502, 728] width 29 height 29
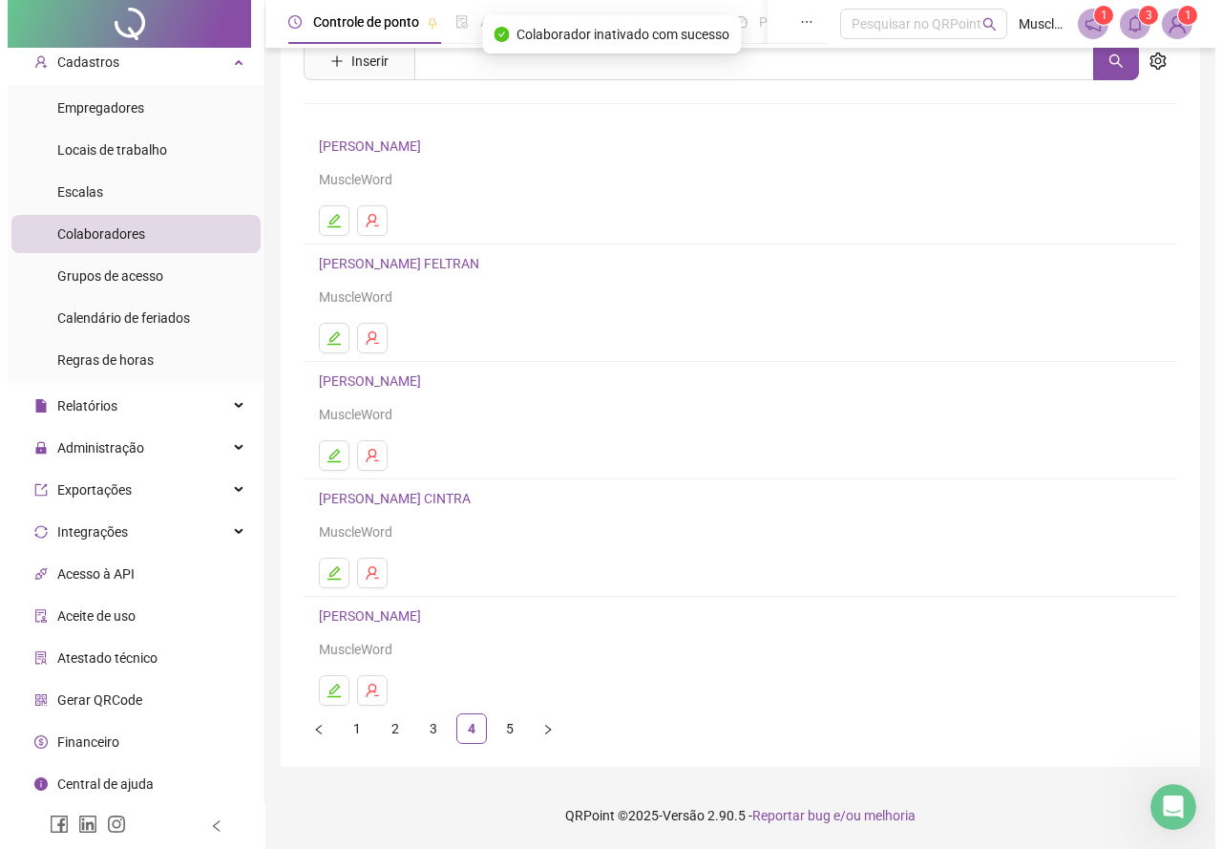
scroll to position [0, 0]
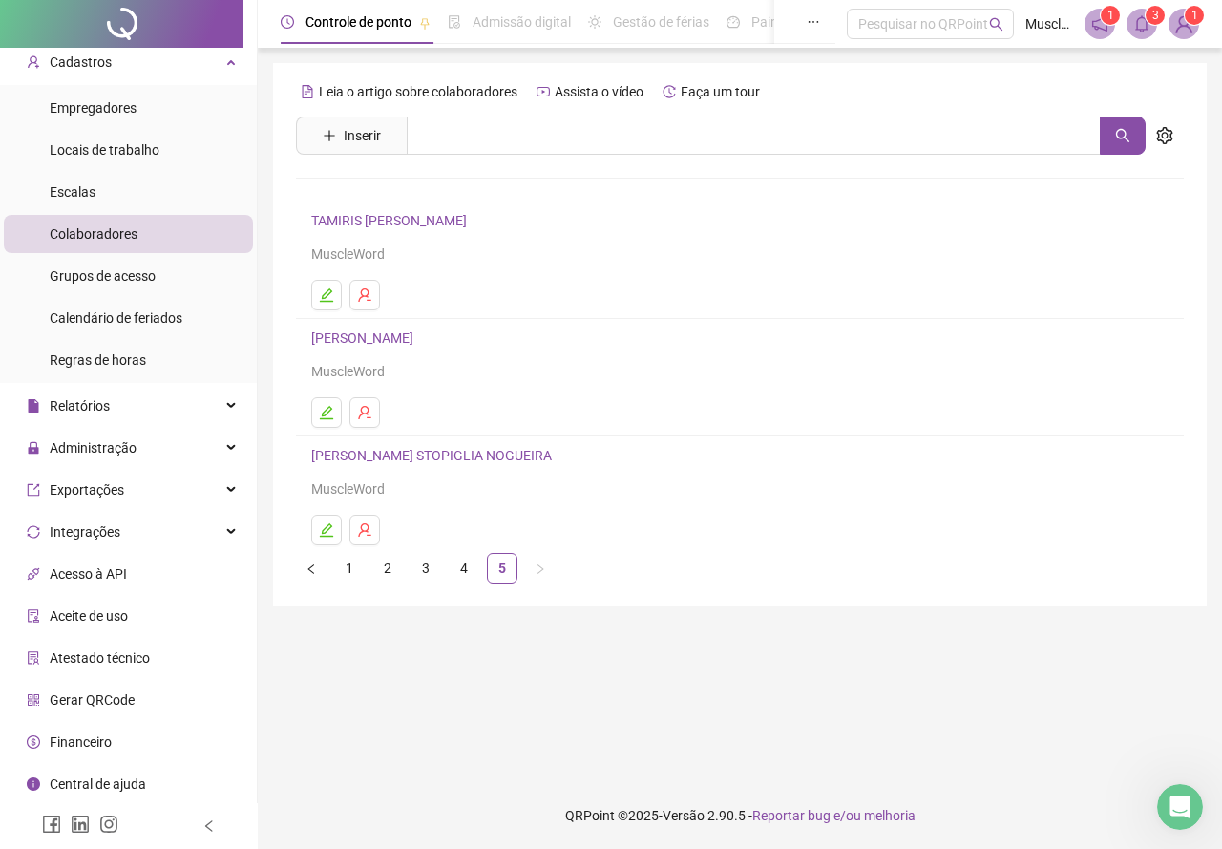
click at [1184, 25] on img at bounding box center [1184, 24] width 29 height 29
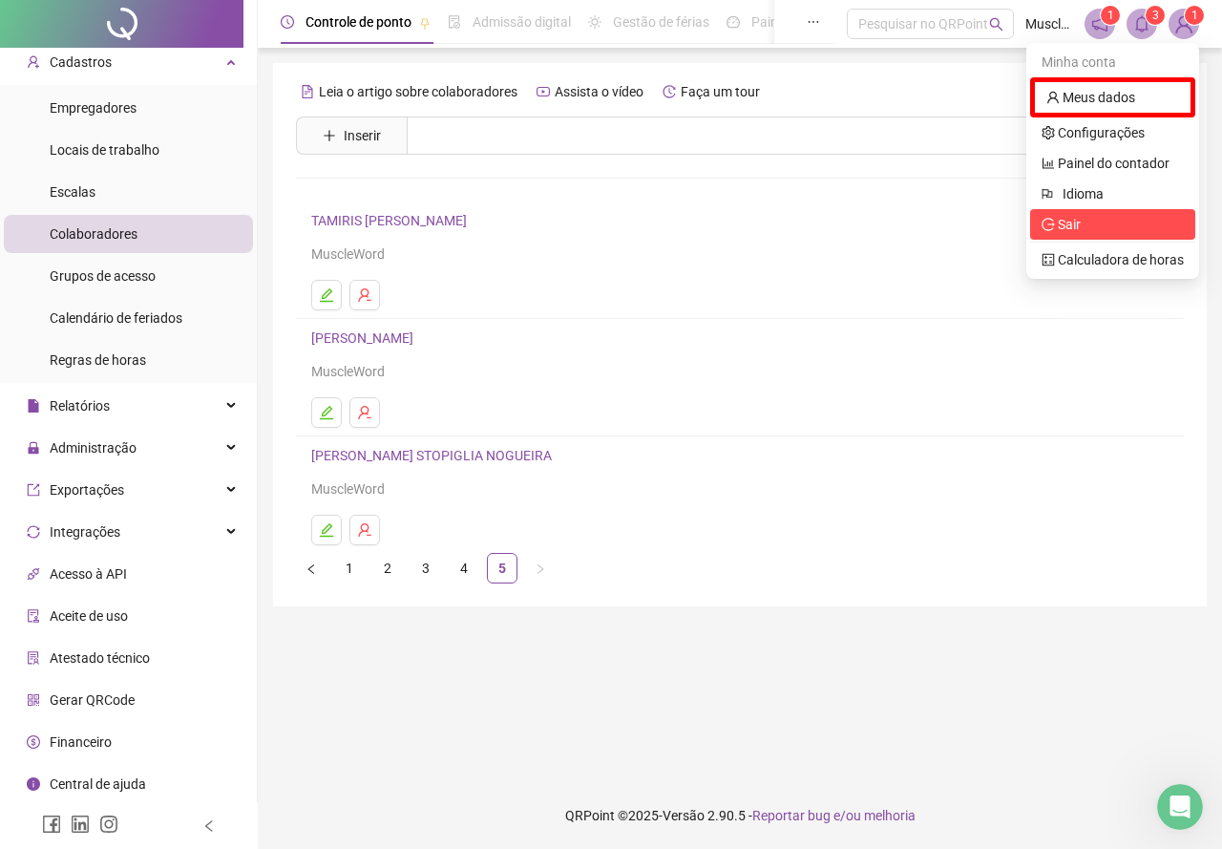
click at [1065, 219] on span "Sair" at bounding box center [1069, 224] width 23 height 15
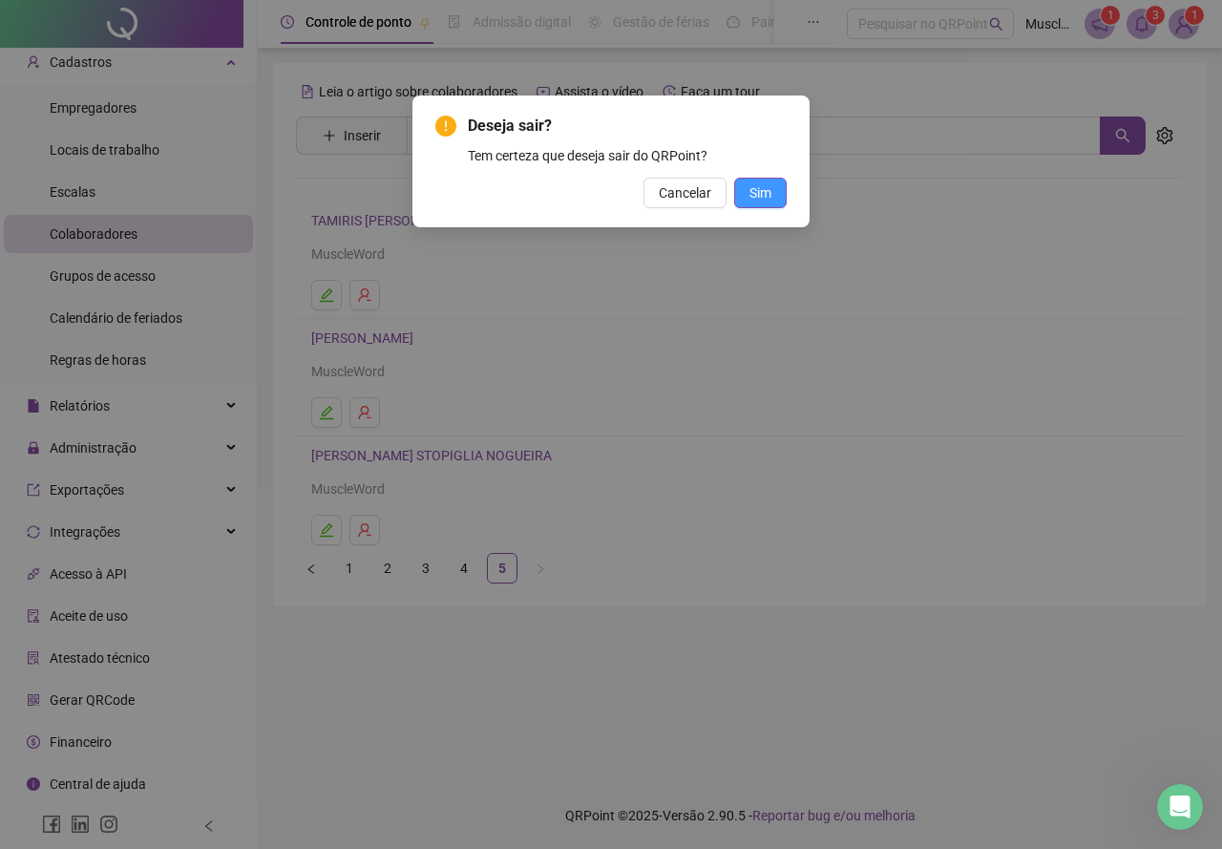
click at [756, 194] on span "Sim" at bounding box center [761, 192] width 22 height 21
